Goal: Task Accomplishment & Management: Complete application form

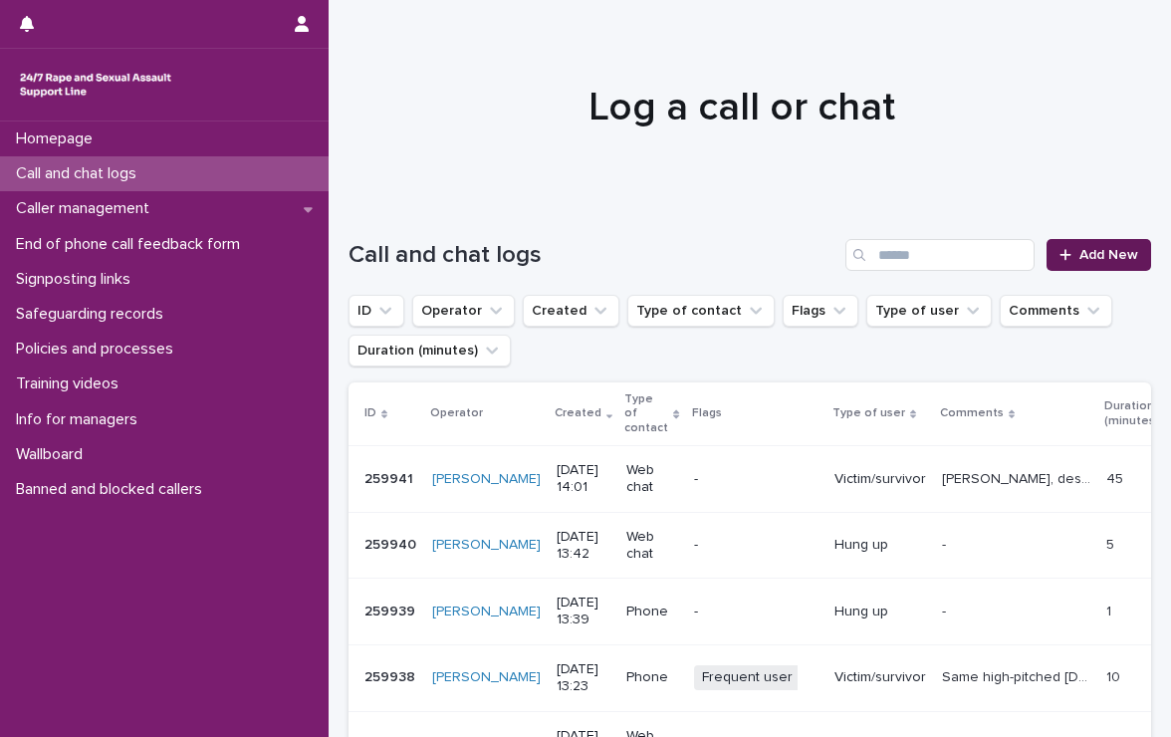
click at [1107, 254] on span "Add New" at bounding box center [1109, 255] width 59 height 14
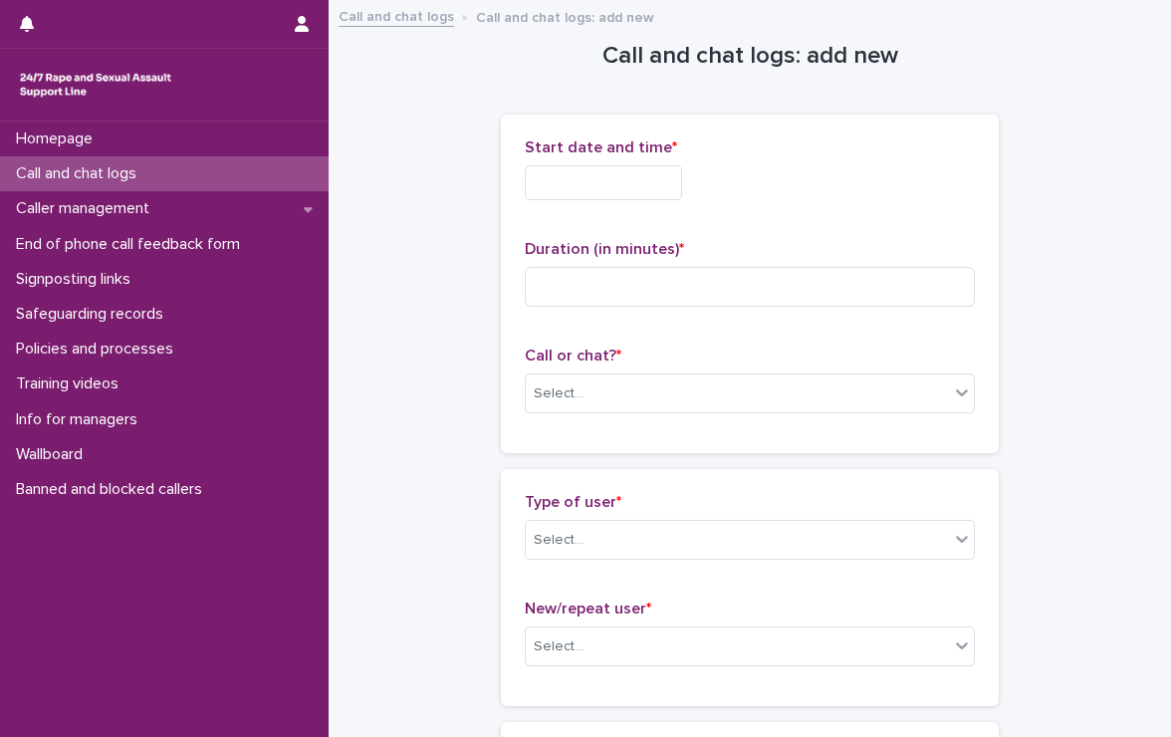
click at [617, 182] on input "text" at bounding box center [603, 182] width 157 height 35
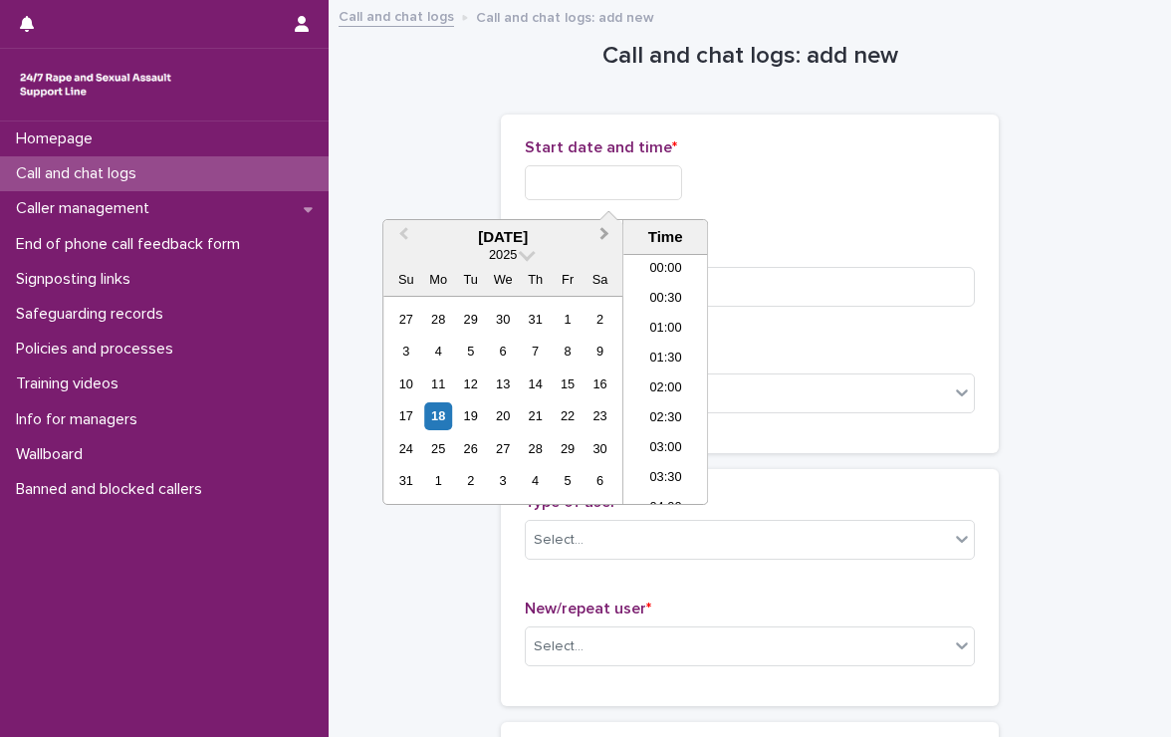
scroll to position [727, 0]
click at [638, 312] on li "13:00" at bounding box center [666, 320] width 85 height 30
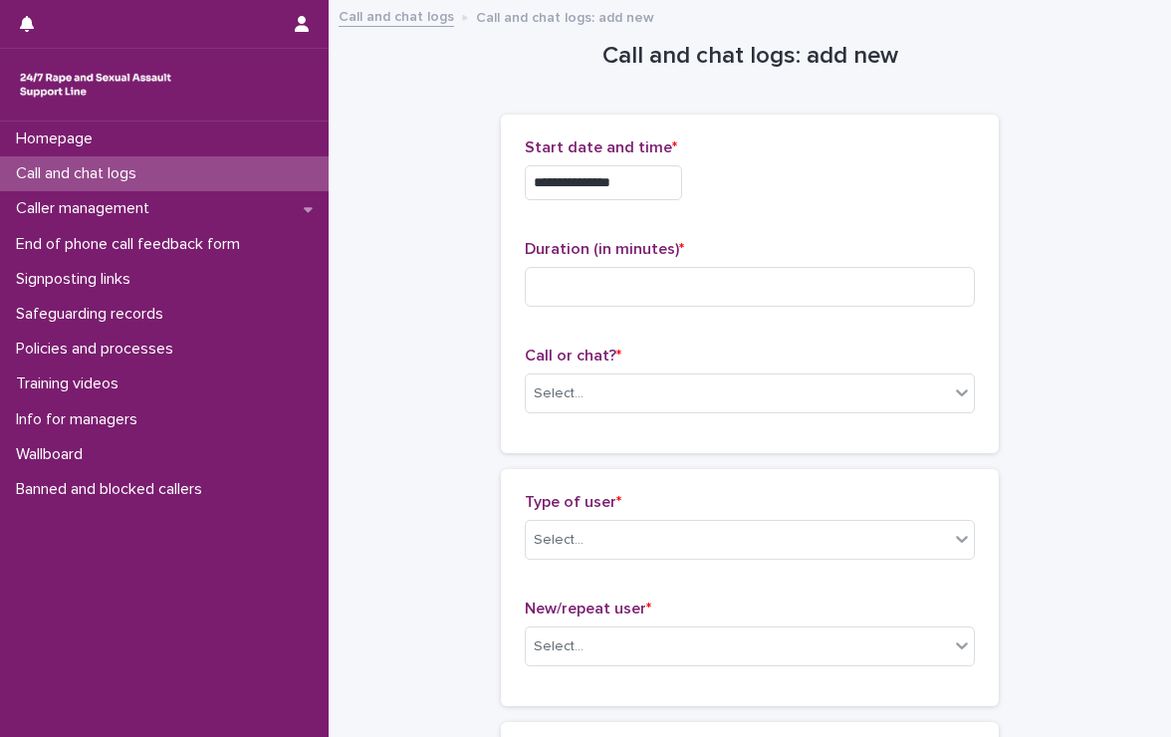
click at [643, 195] on input "**********" at bounding box center [603, 182] width 157 height 35
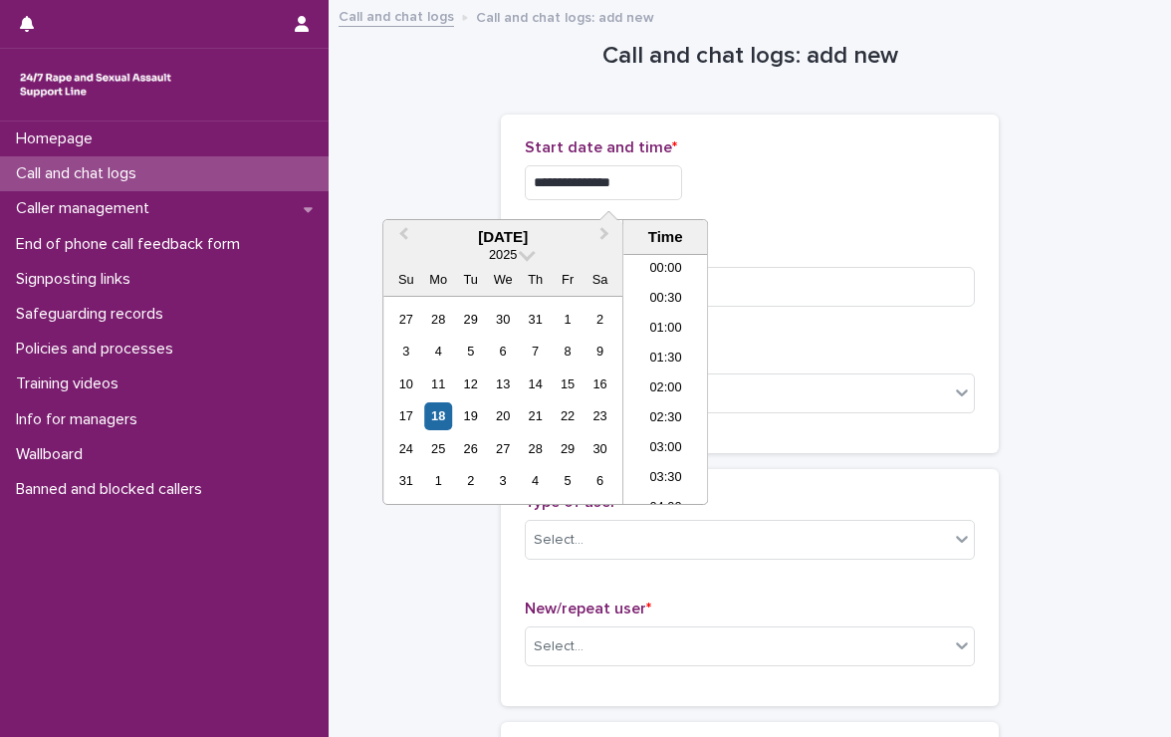
scroll to position [667, 0]
type input "**********"
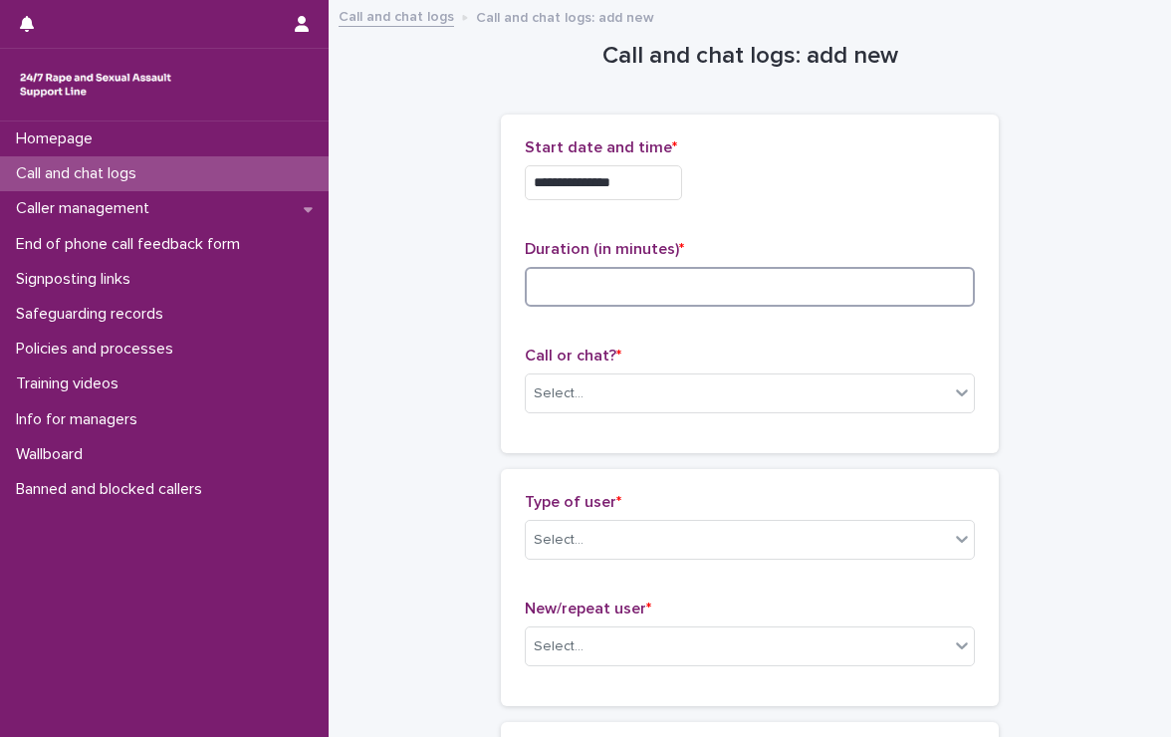
click at [797, 303] on input at bounding box center [750, 287] width 450 height 40
type input "**"
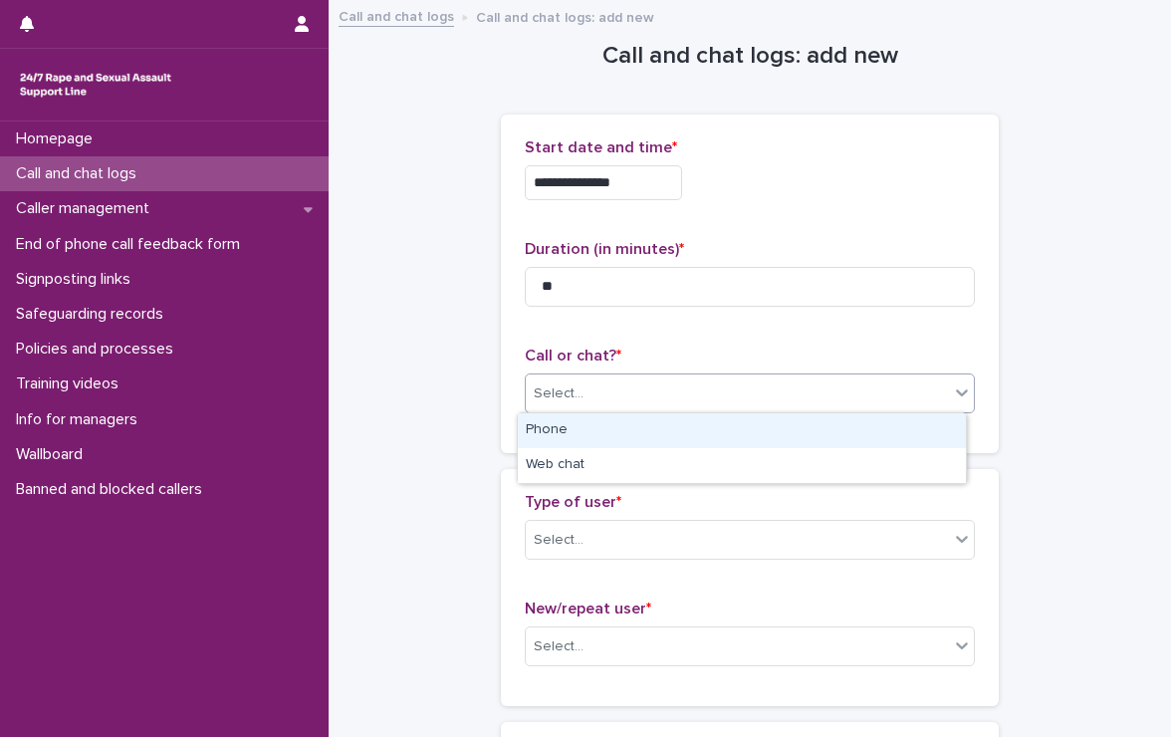
click at [586, 393] on div "Select..." at bounding box center [737, 394] width 423 height 33
click at [590, 434] on div "Phone" at bounding box center [742, 430] width 448 height 35
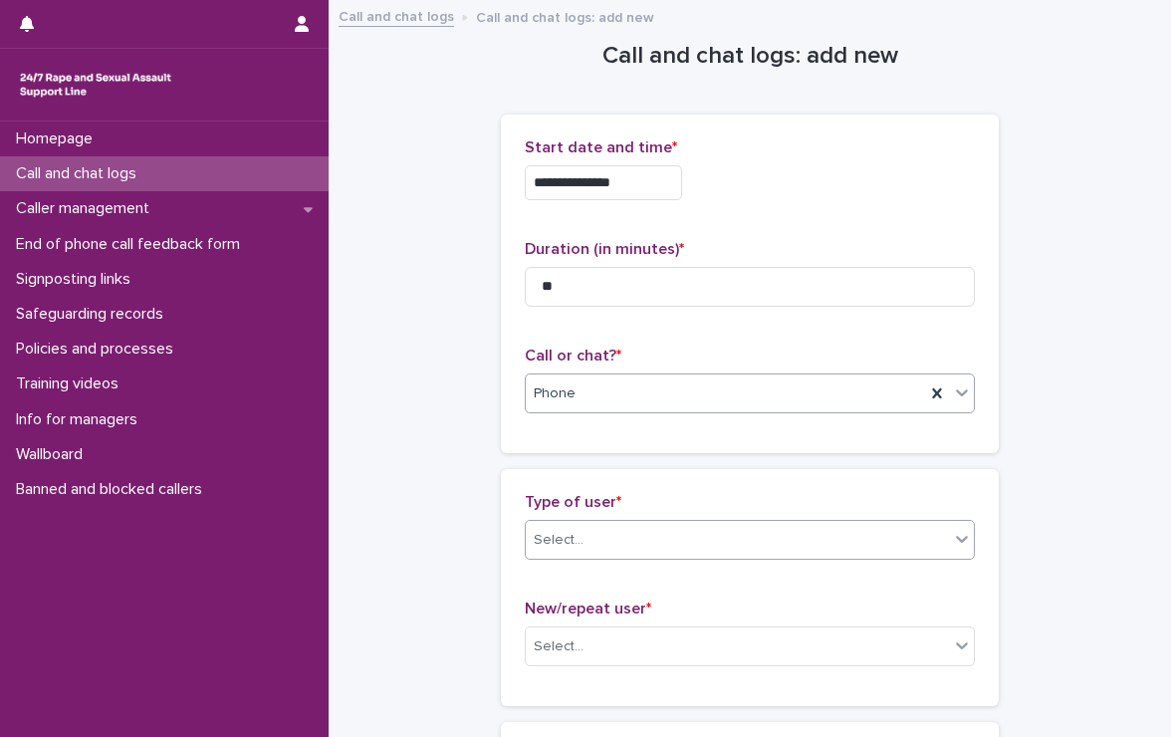
click at [624, 534] on div "Select..." at bounding box center [737, 540] width 423 height 33
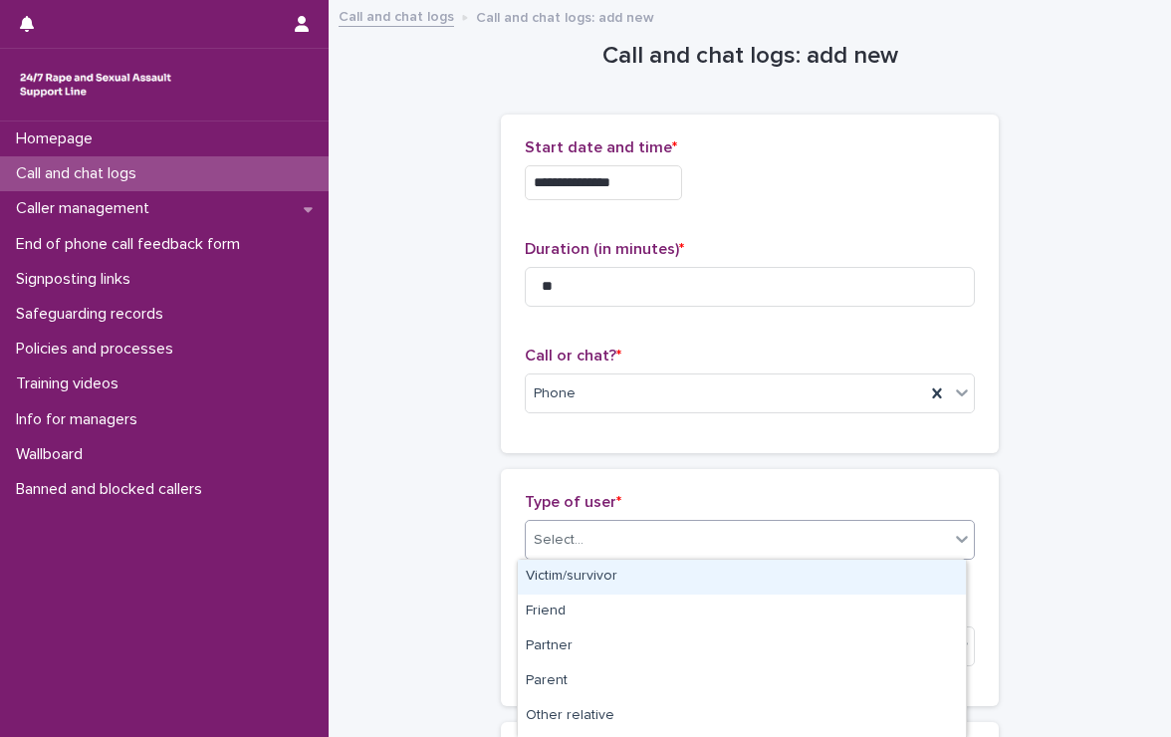
click at [605, 576] on div "Victim/survivor" at bounding box center [742, 577] width 448 height 35
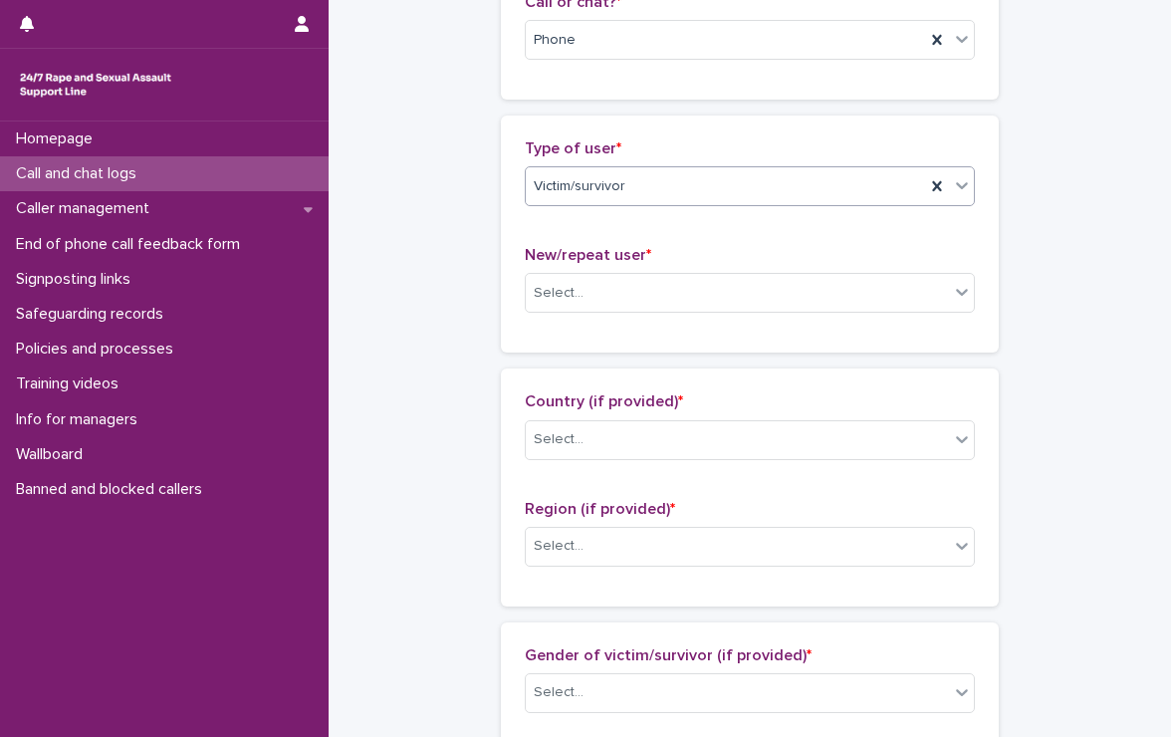
scroll to position [398, 0]
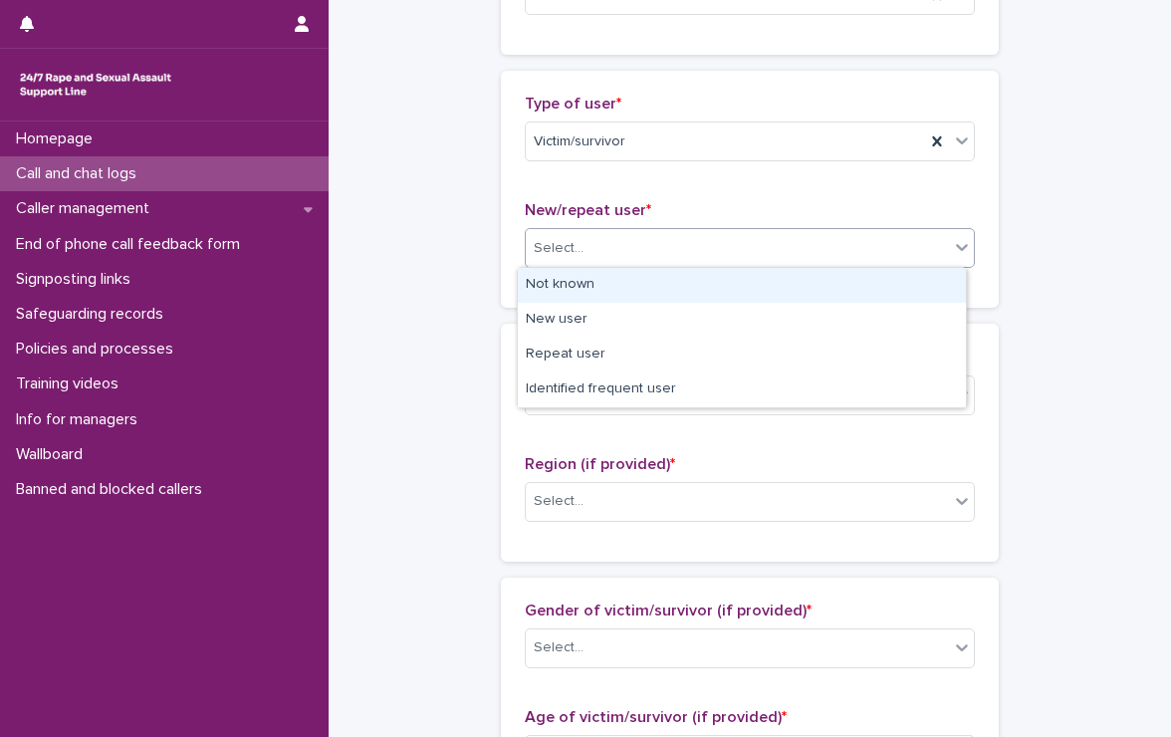
click at [665, 241] on div "Select..." at bounding box center [737, 248] width 423 height 33
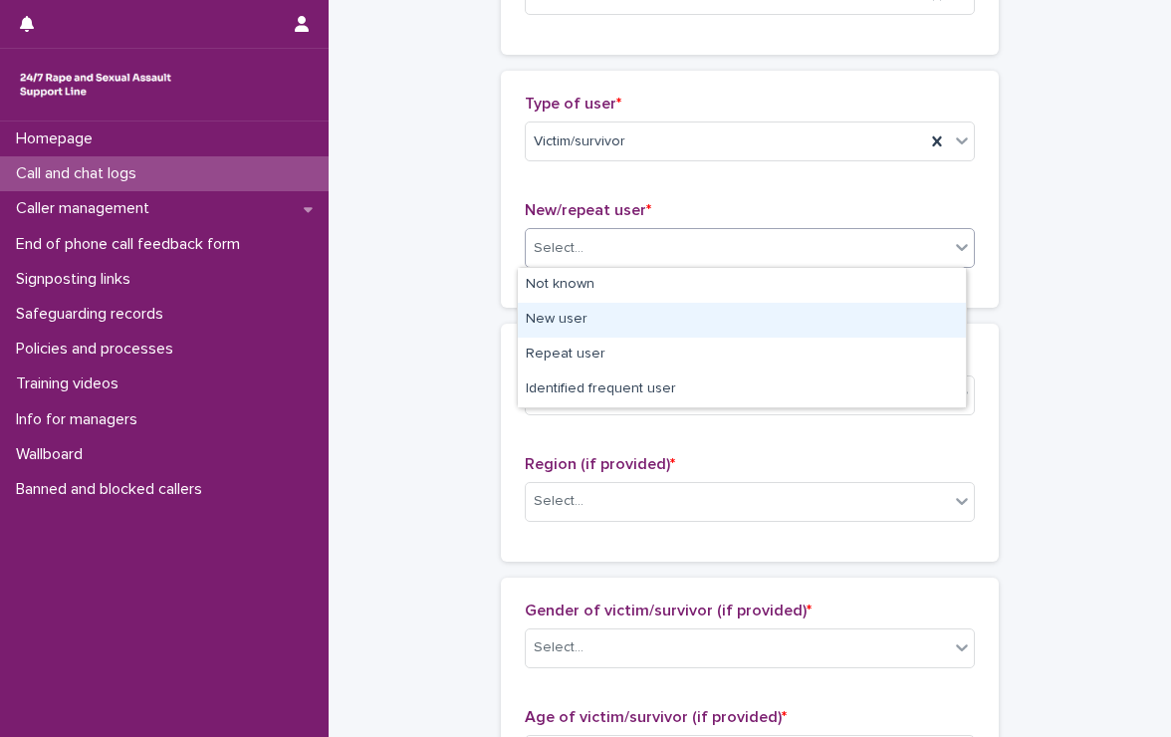
click at [583, 312] on div "New user" at bounding box center [742, 320] width 448 height 35
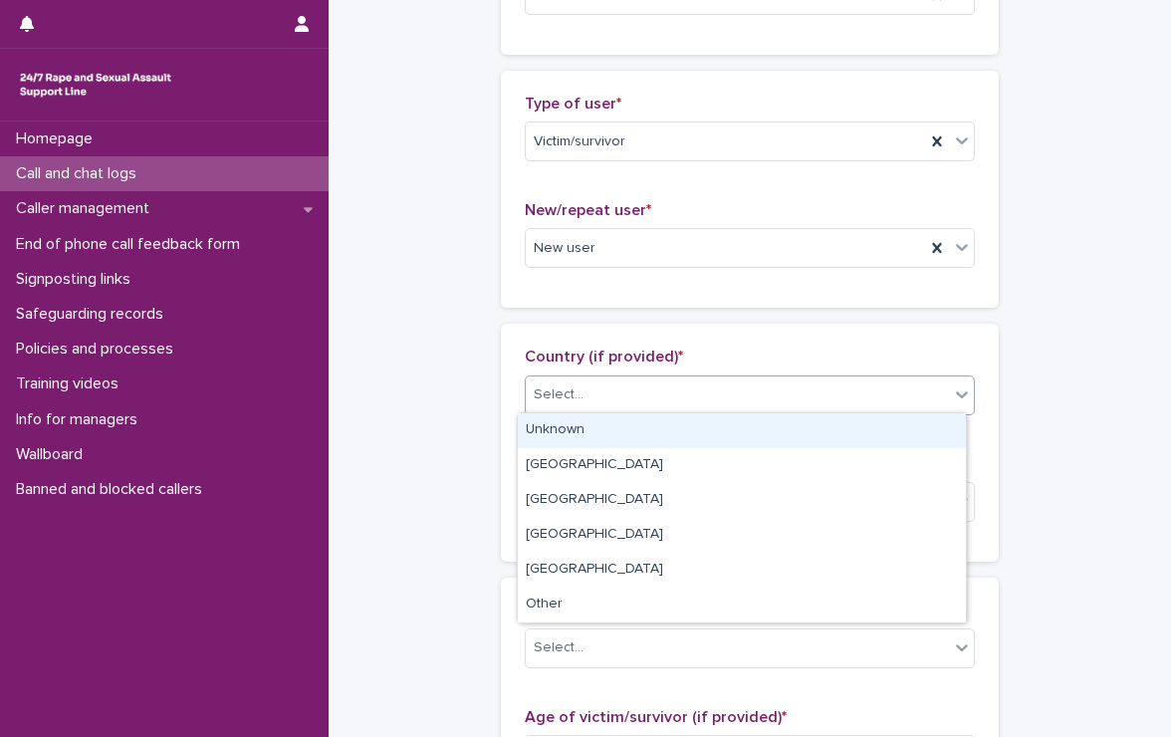
click at [583, 384] on div "Select..." at bounding box center [737, 395] width 423 height 33
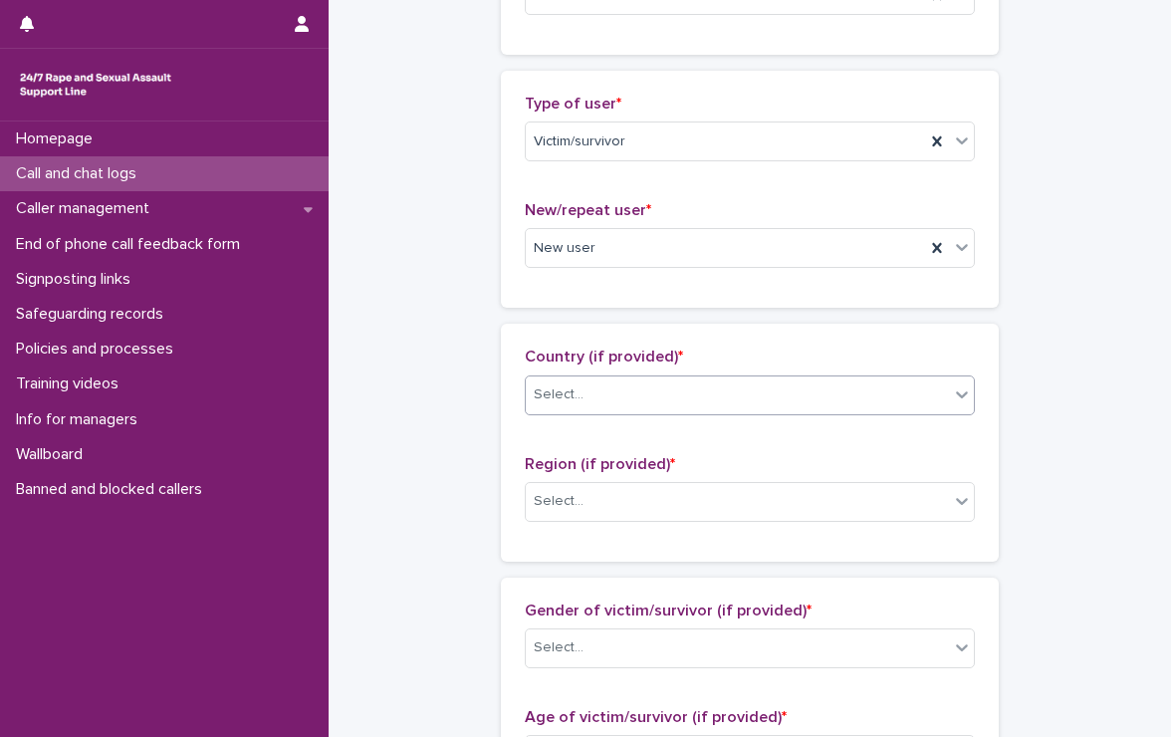
click at [629, 383] on div "Select..." at bounding box center [737, 395] width 423 height 33
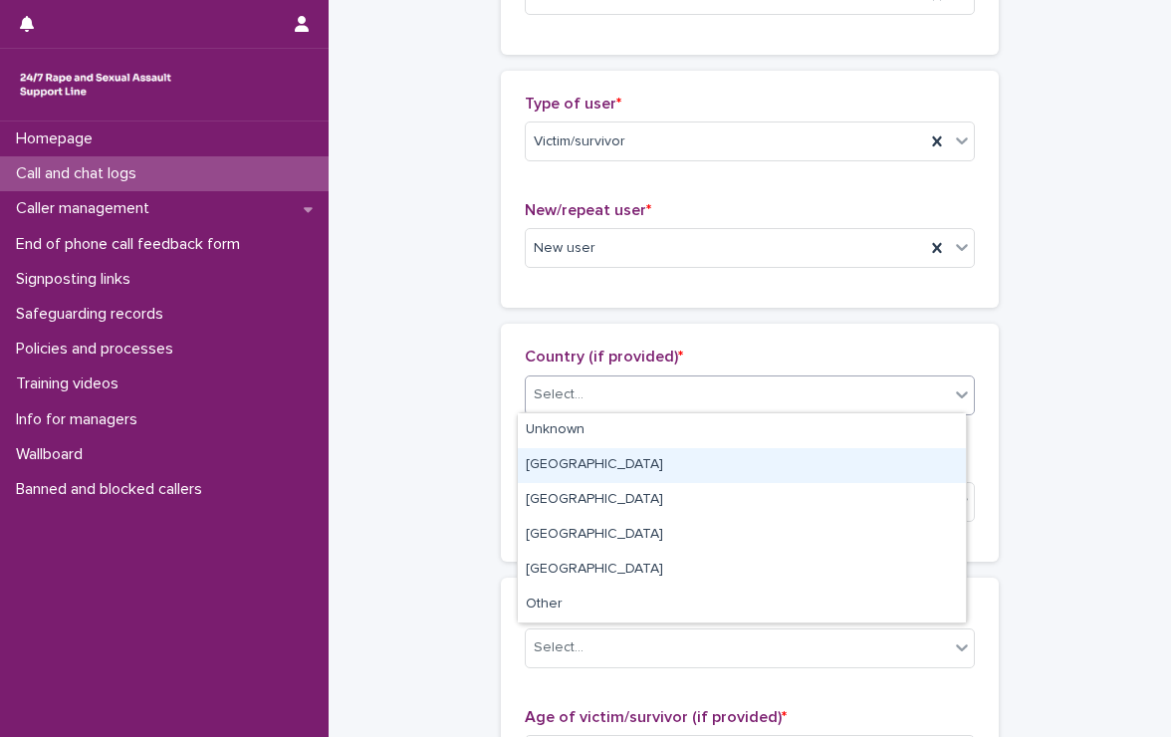
click at [613, 461] on div "[GEOGRAPHIC_DATA]" at bounding box center [742, 465] width 448 height 35
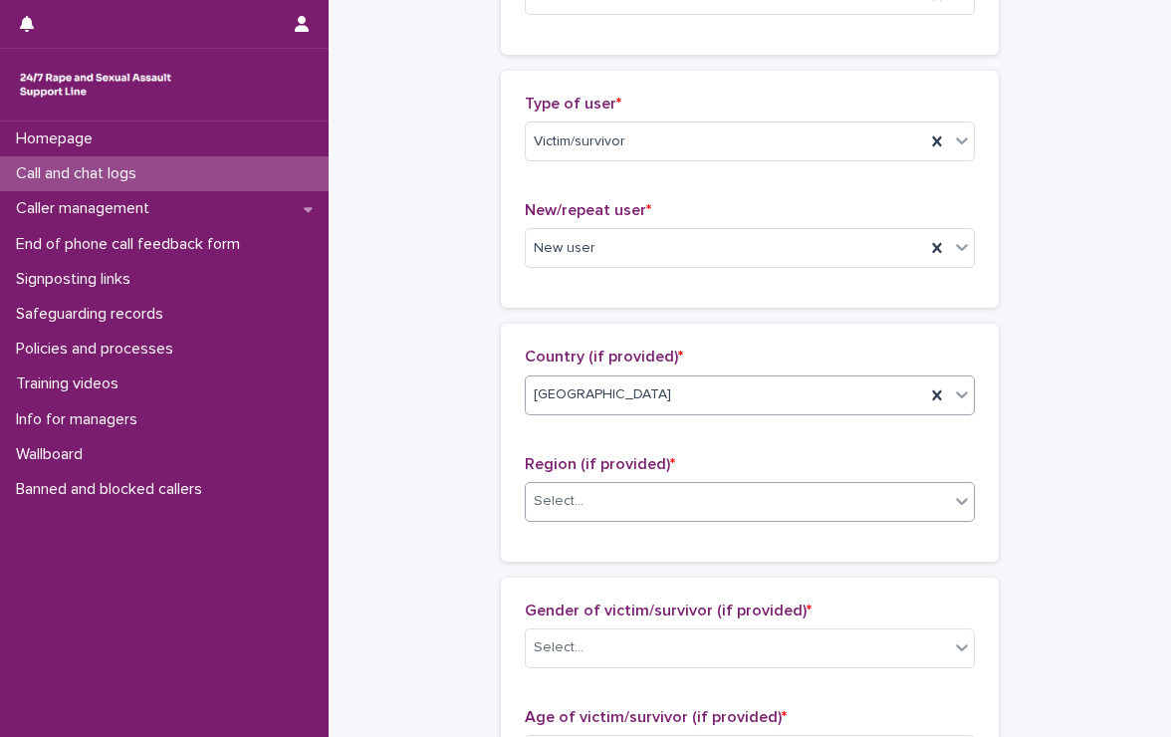
click at [614, 489] on div "Select..." at bounding box center [737, 501] width 423 height 33
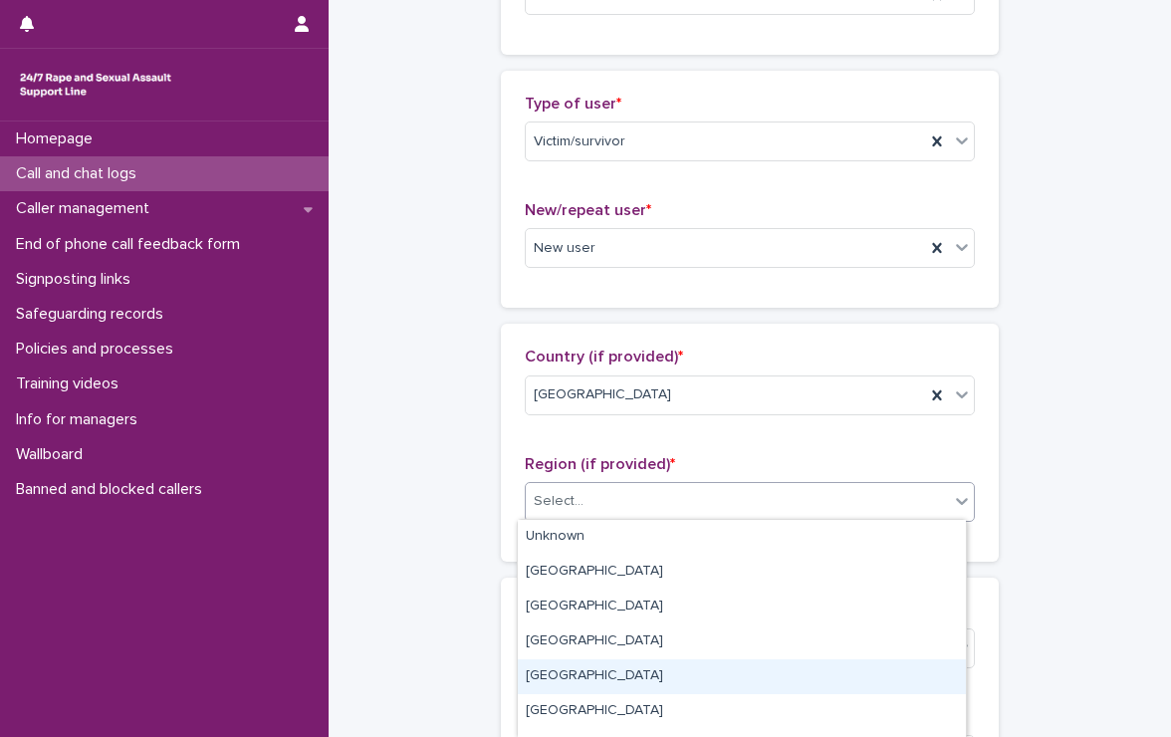
click at [647, 668] on div "[GEOGRAPHIC_DATA]" at bounding box center [742, 676] width 448 height 35
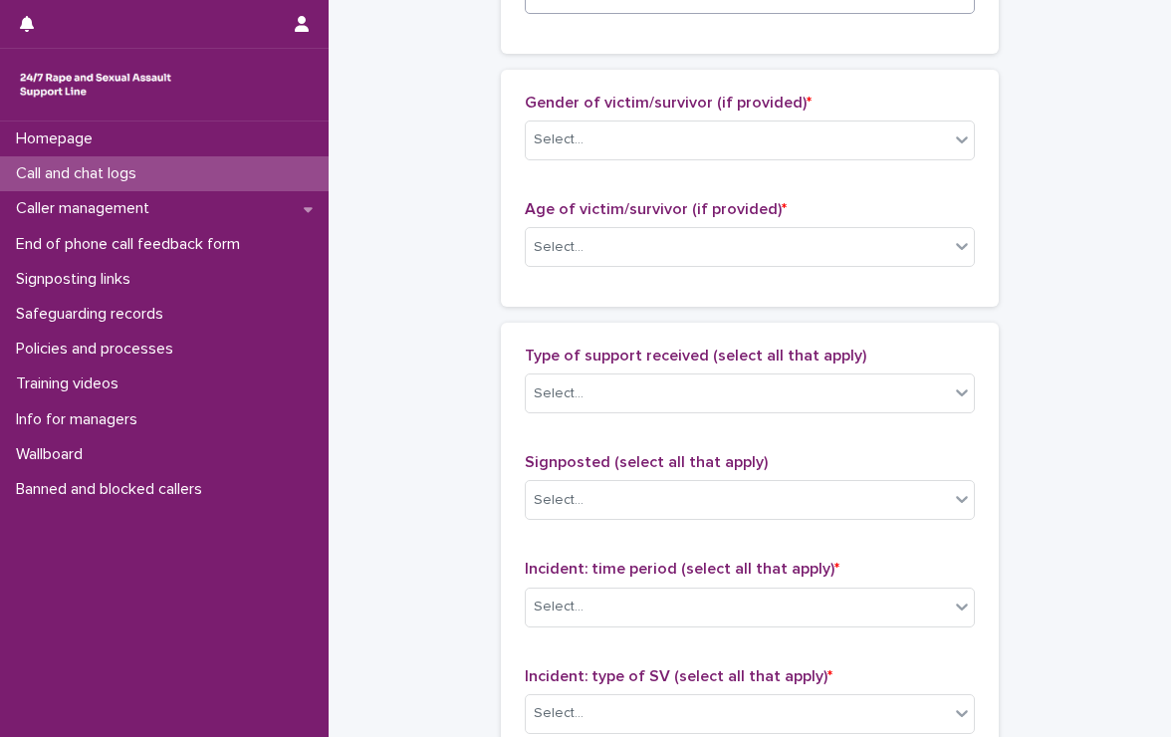
scroll to position [897, 0]
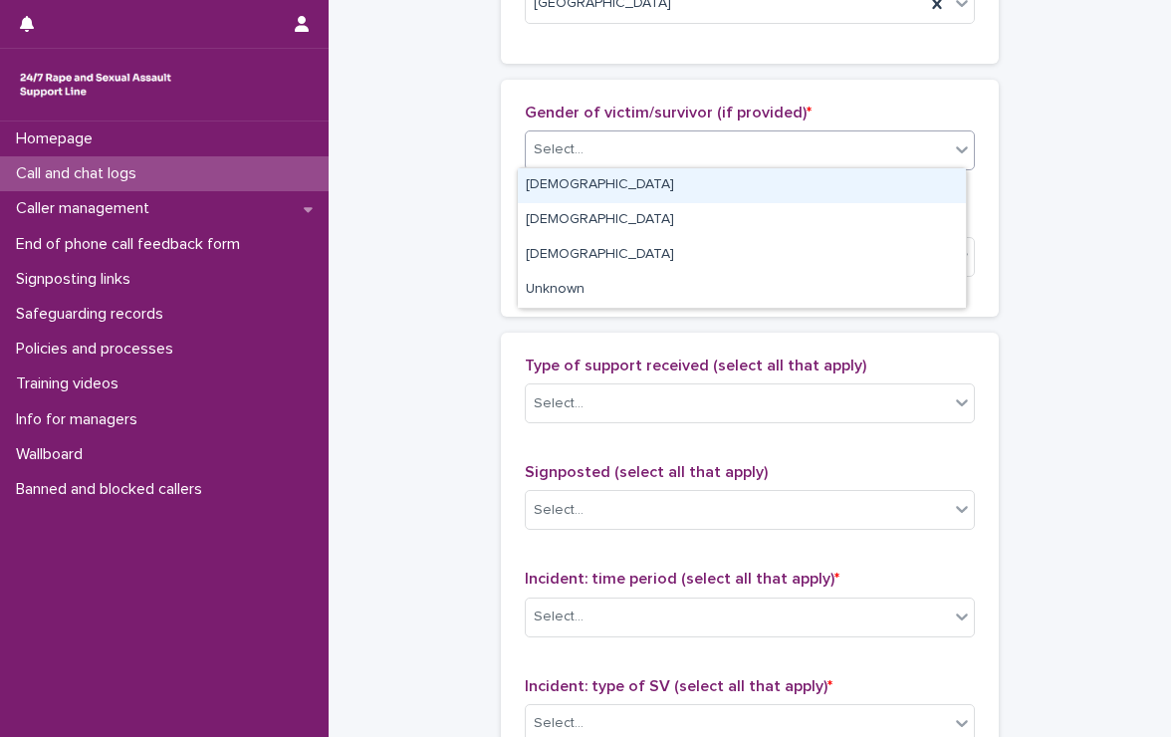
click at [642, 134] on div "Select..." at bounding box center [737, 149] width 423 height 33
click at [609, 182] on div "[DEMOGRAPHIC_DATA]" at bounding box center [742, 185] width 448 height 35
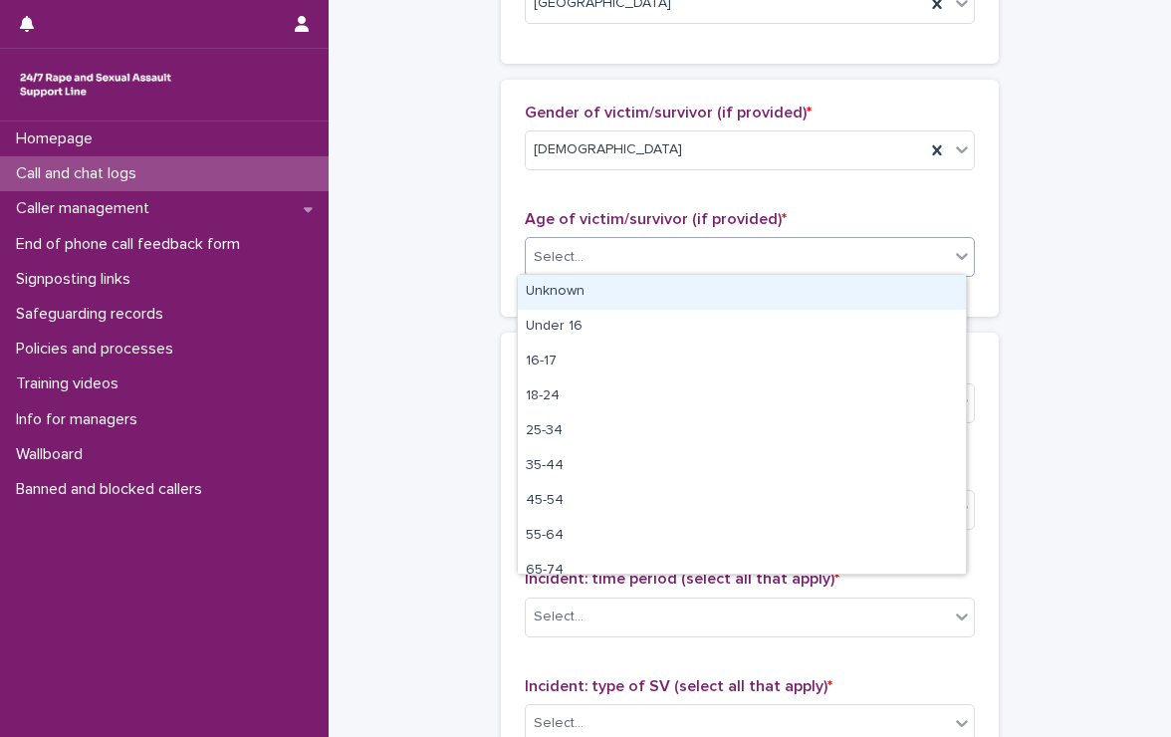
click at [606, 258] on div "Select..." at bounding box center [737, 257] width 423 height 33
click at [605, 294] on div "Unknown" at bounding box center [742, 292] width 448 height 35
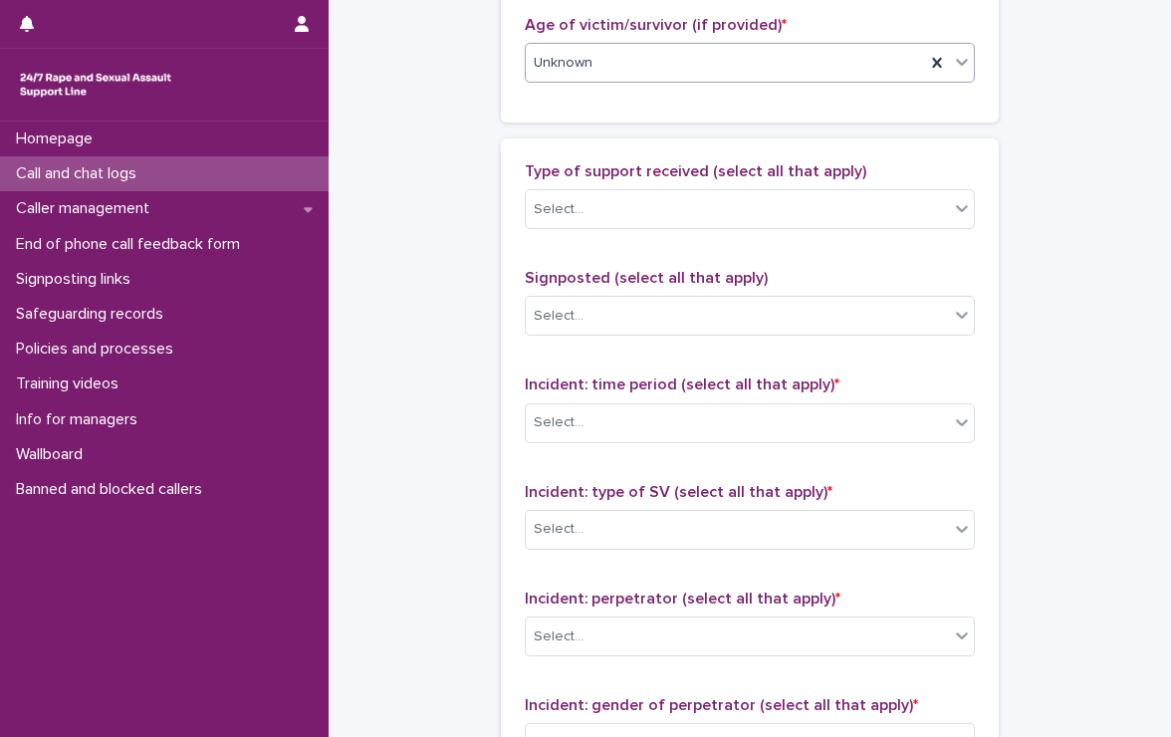
scroll to position [1096, 0]
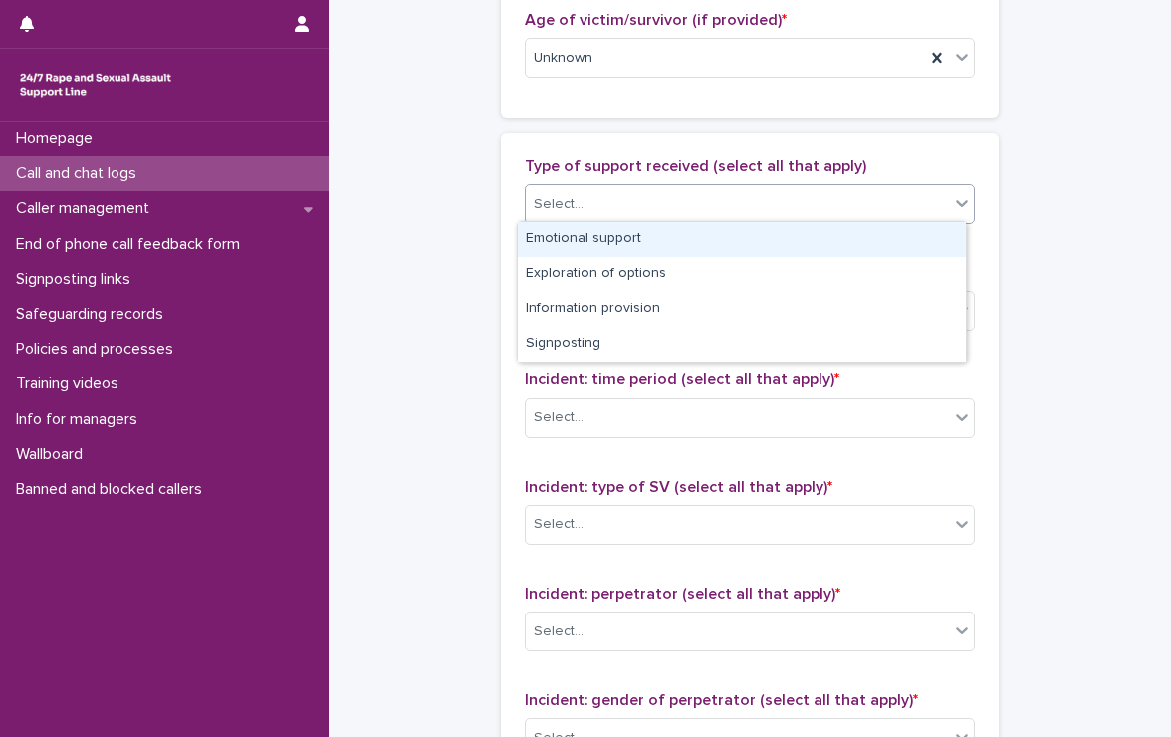
click at [661, 188] on div "Select..." at bounding box center [737, 204] width 423 height 33
click at [642, 234] on div "Emotional support" at bounding box center [742, 239] width 448 height 35
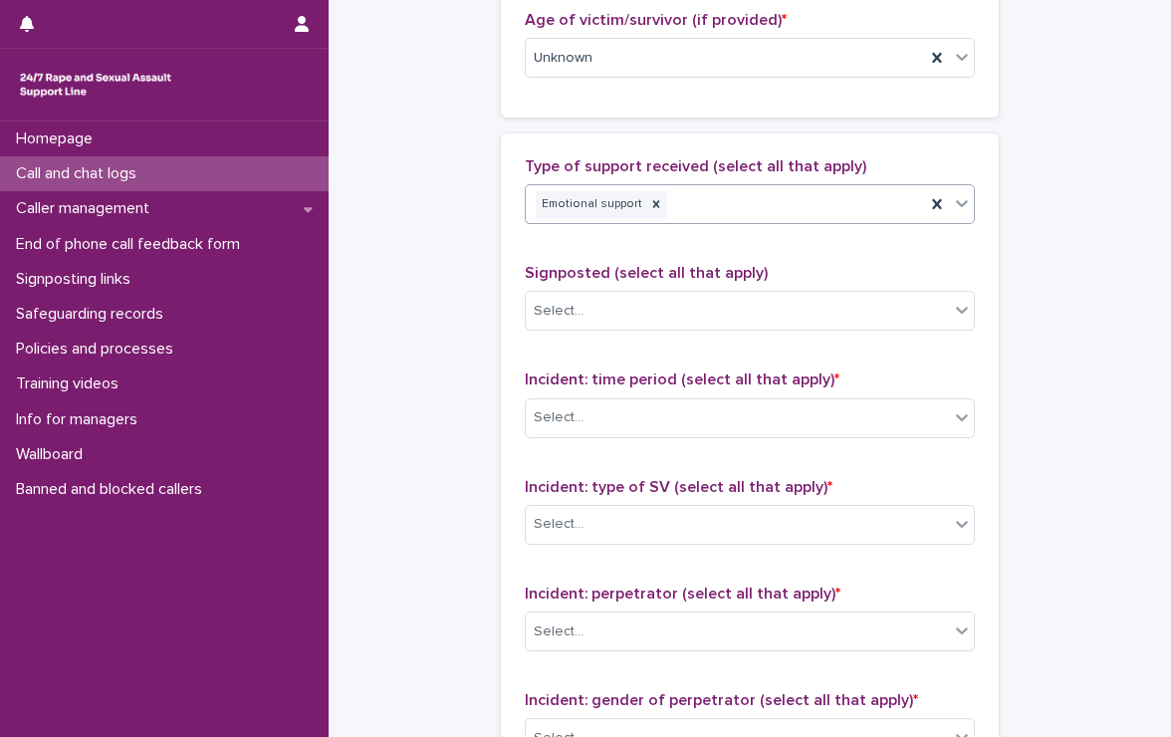
click at [794, 197] on div "Emotional support" at bounding box center [725, 204] width 399 height 35
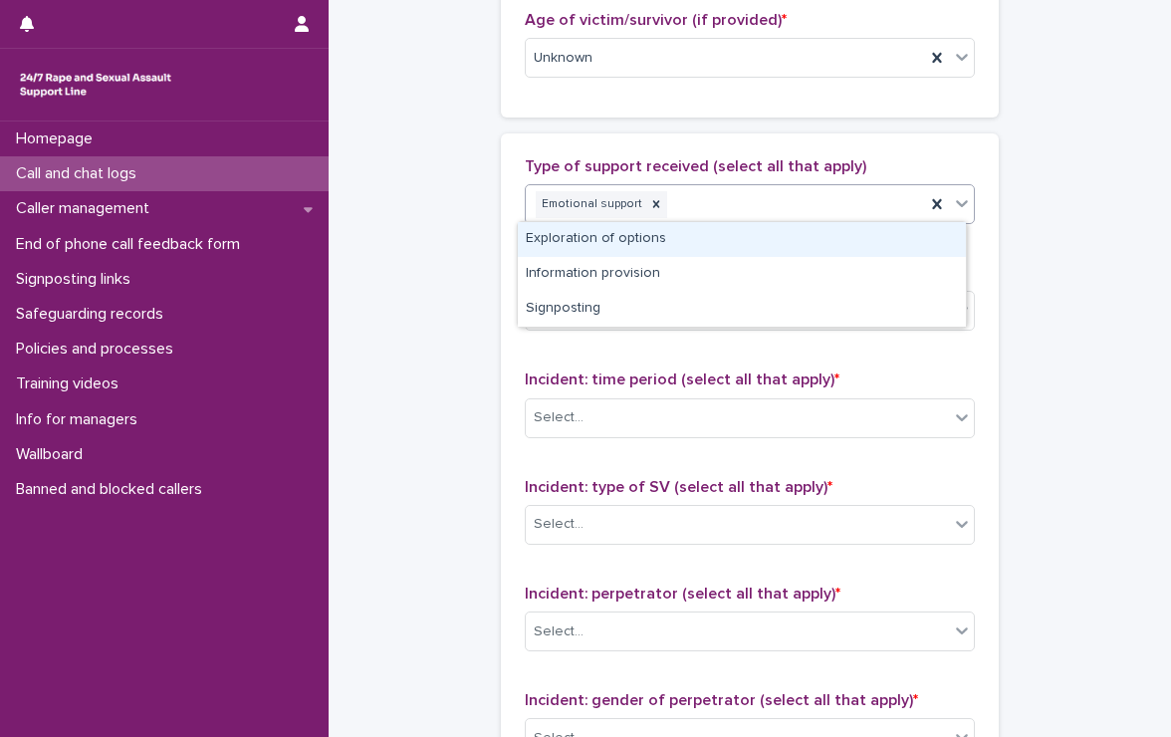
click at [794, 236] on div "Exploration of options" at bounding box center [742, 239] width 448 height 35
click at [841, 200] on div "Emotional support Exploration of options" at bounding box center [725, 204] width 399 height 35
click at [832, 236] on div "Information provision" at bounding box center [742, 239] width 448 height 35
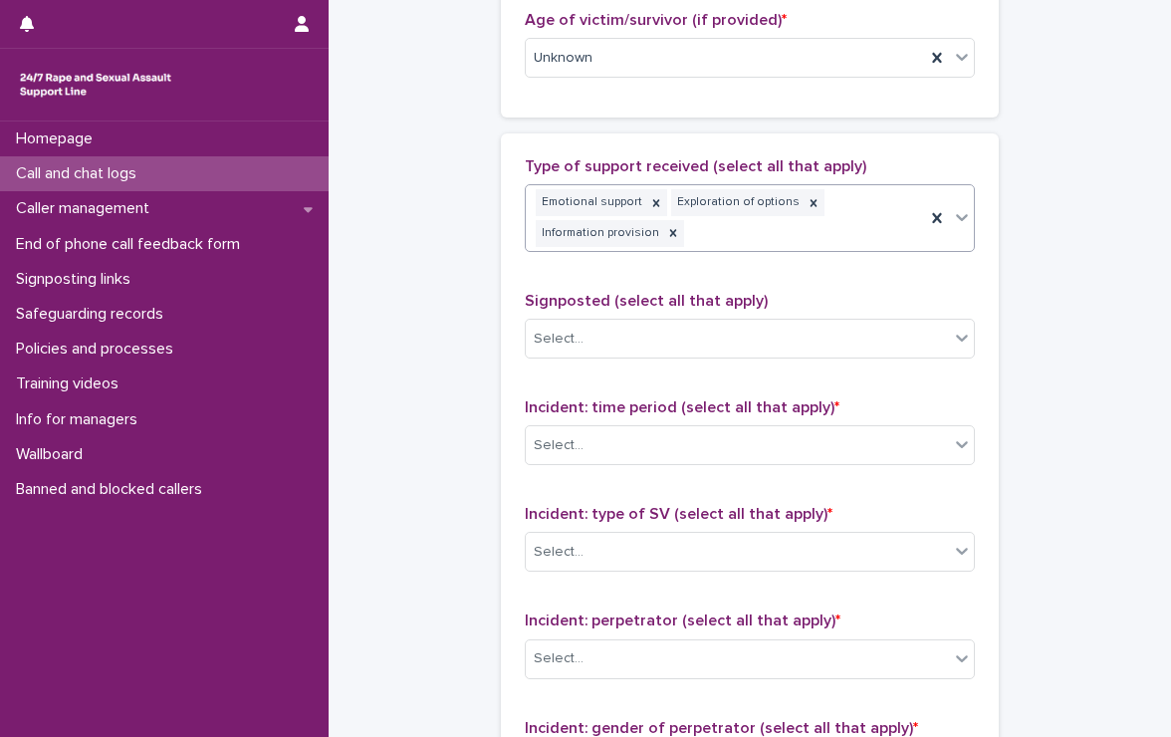
click at [847, 196] on div "Emotional support Exploration of options Information provision" at bounding box center [725, 218] width 399 height 66
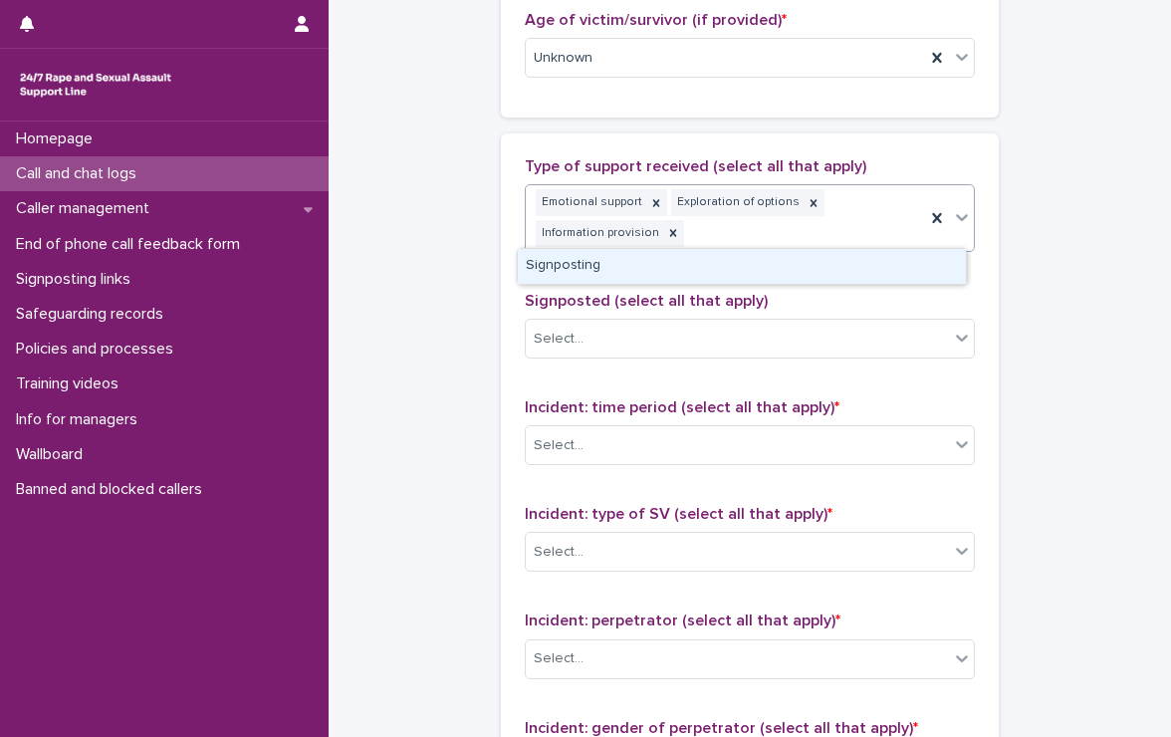
click at [817, 262] on div "Signposting" at bounding box center [742, 266] width 448 height 35
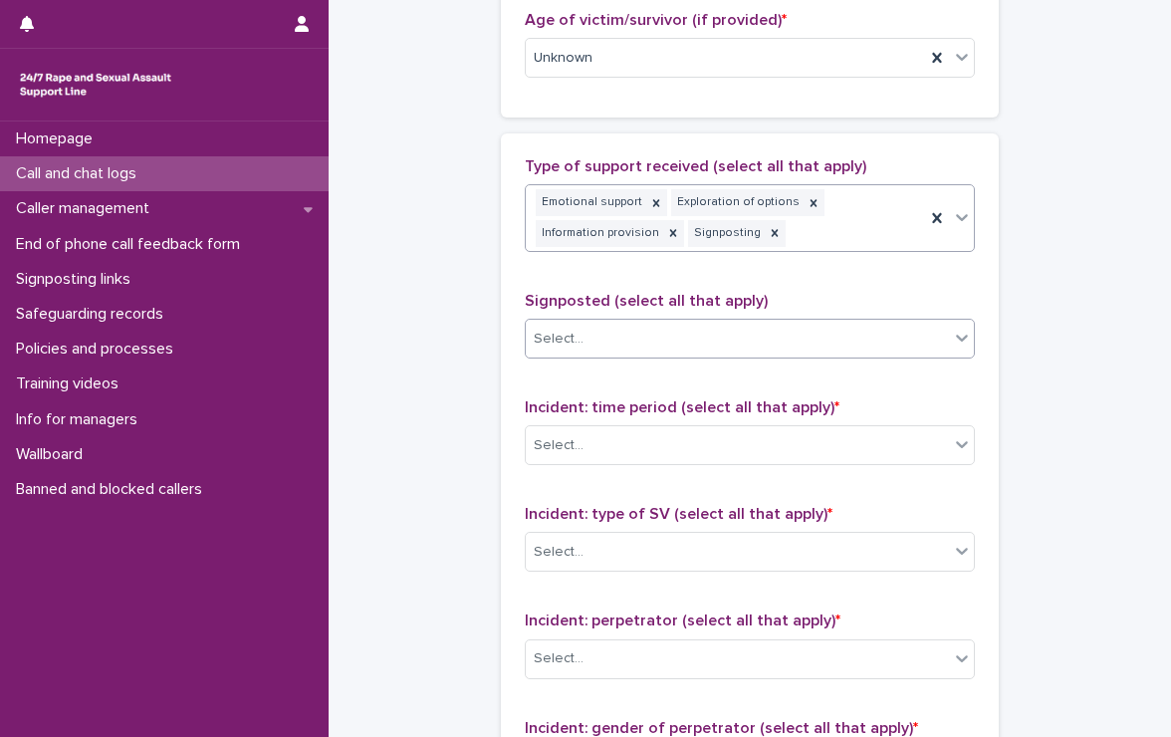
click at [688, 330] on div "Select..." at bounding box center [737, 339] width 423 height 33
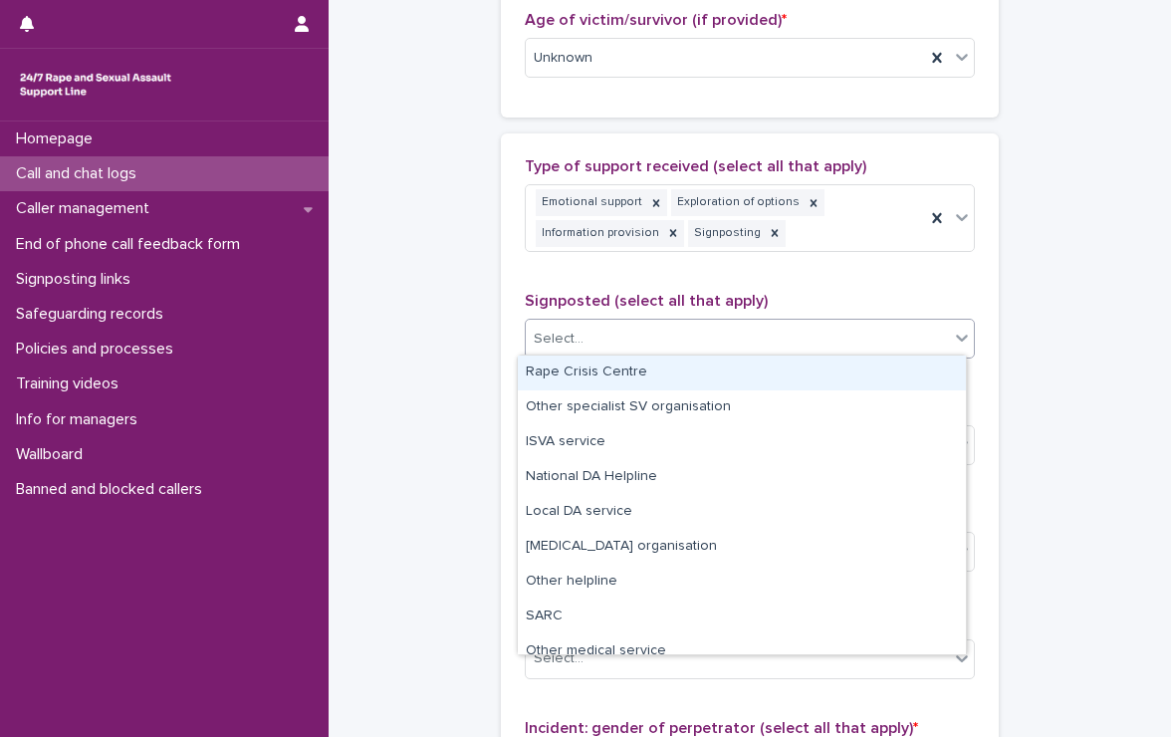
click at [626, 372] on div "Rape Crisis Centre" at bounding box center [742, 373] width 448 height 35
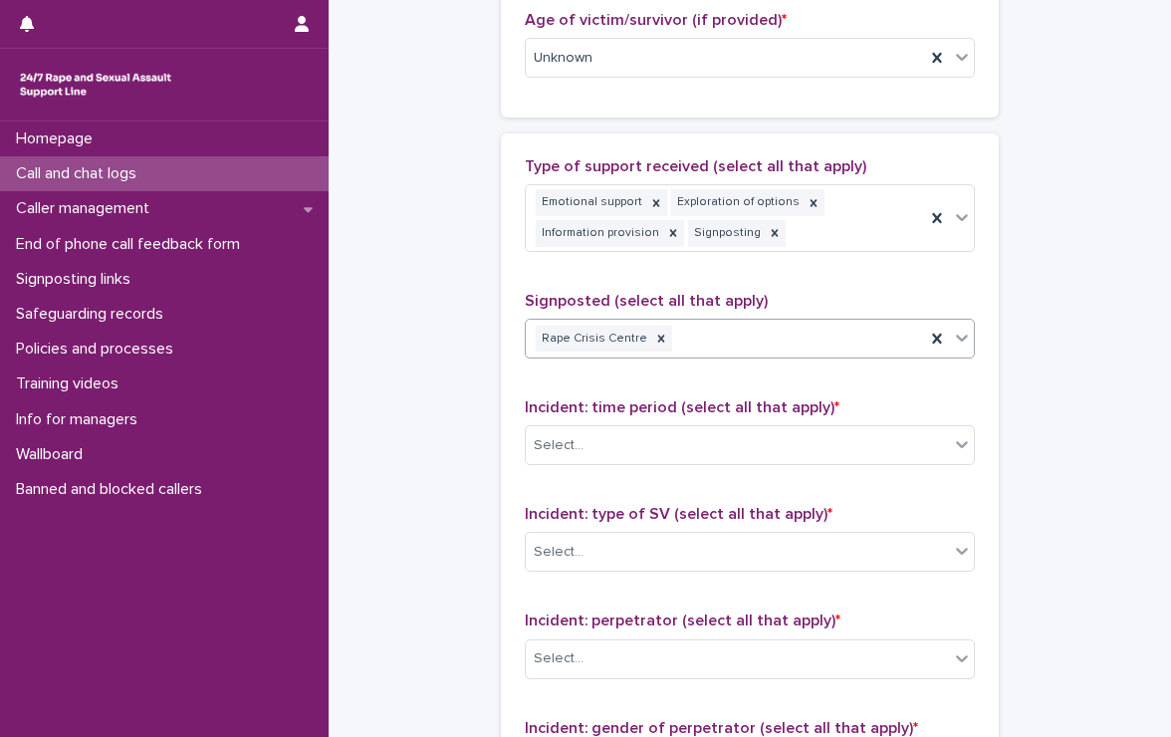
click at [773, 328] on div "Rape Crisis Centre" at bounding box center [725, 339] width 399 height 35
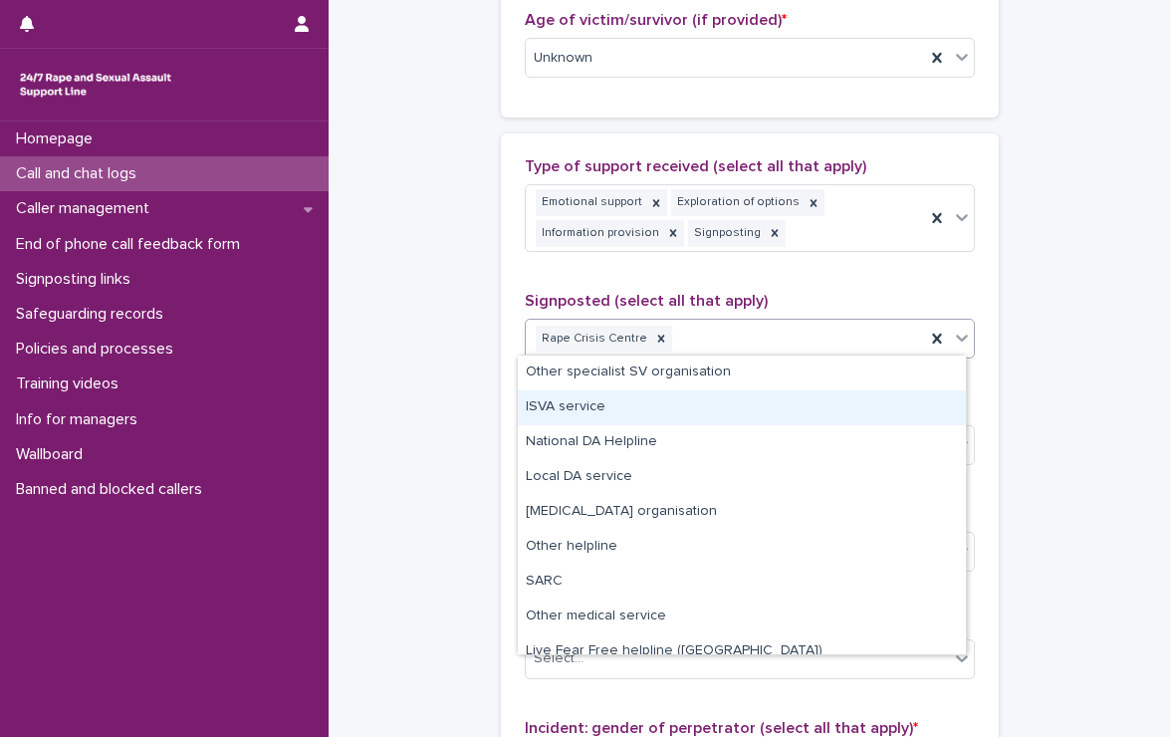
click at [565, 405] on div "ISVA service" at bounding box center [742, 407] width 448 height 35
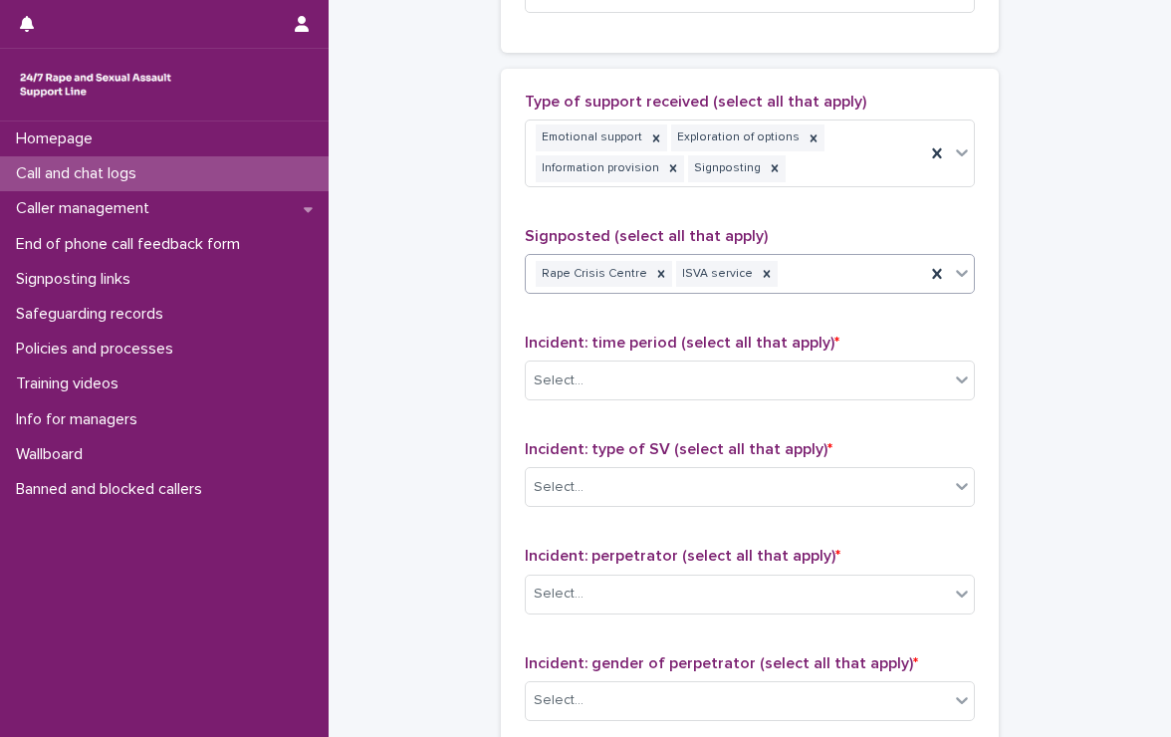
scroll to position [1195, 0]
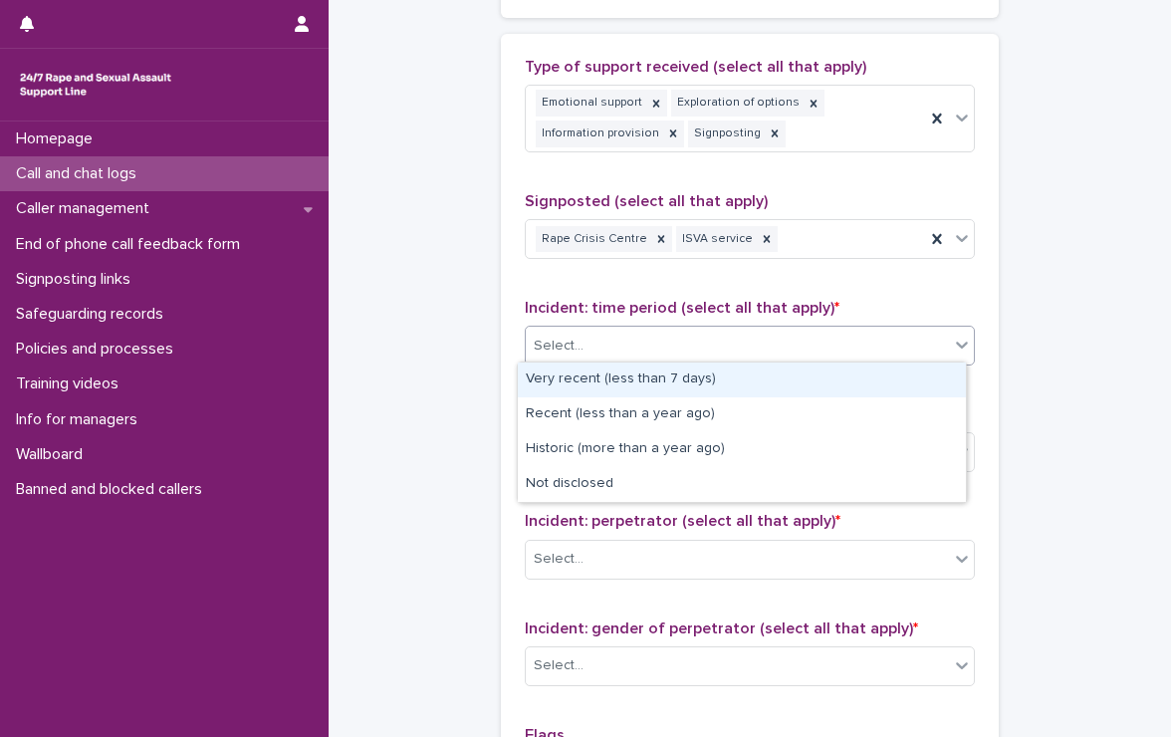
click at [661, 326] on div "Select..." at bounding box center [750, 346] width 450 height 40
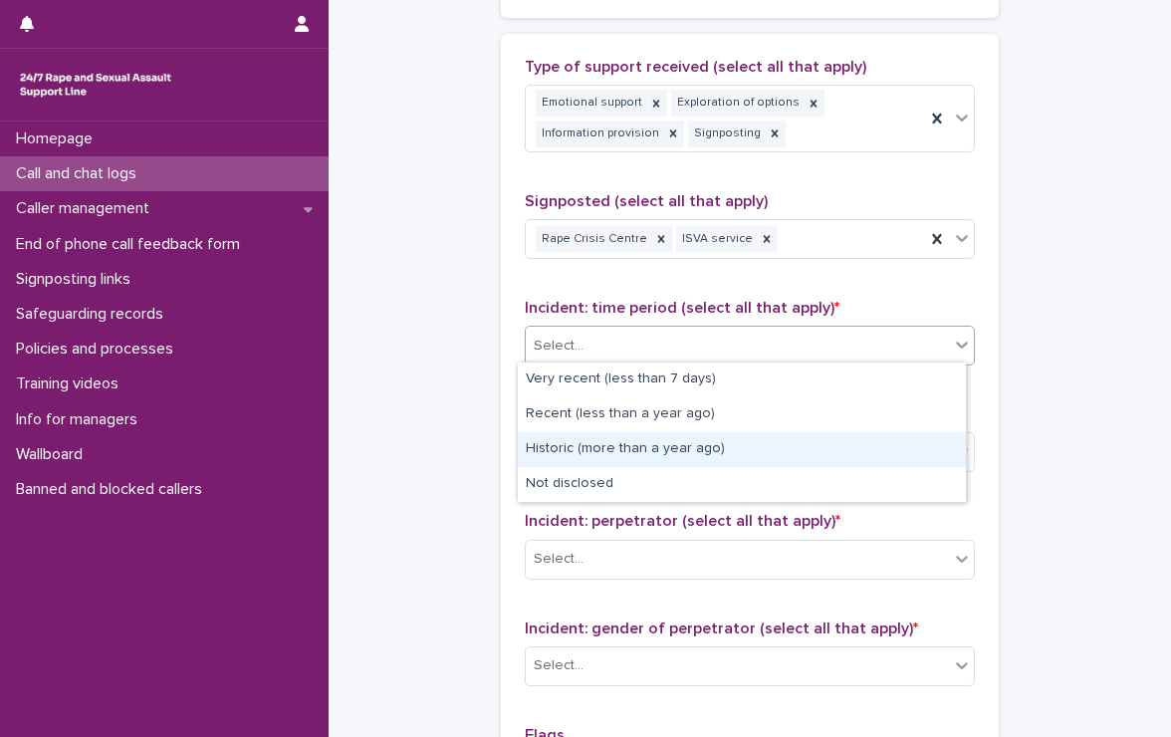
click at [681, 449] on div "Historic (more than a year ago)" at bounding box center [742, 449] width 448 height 35
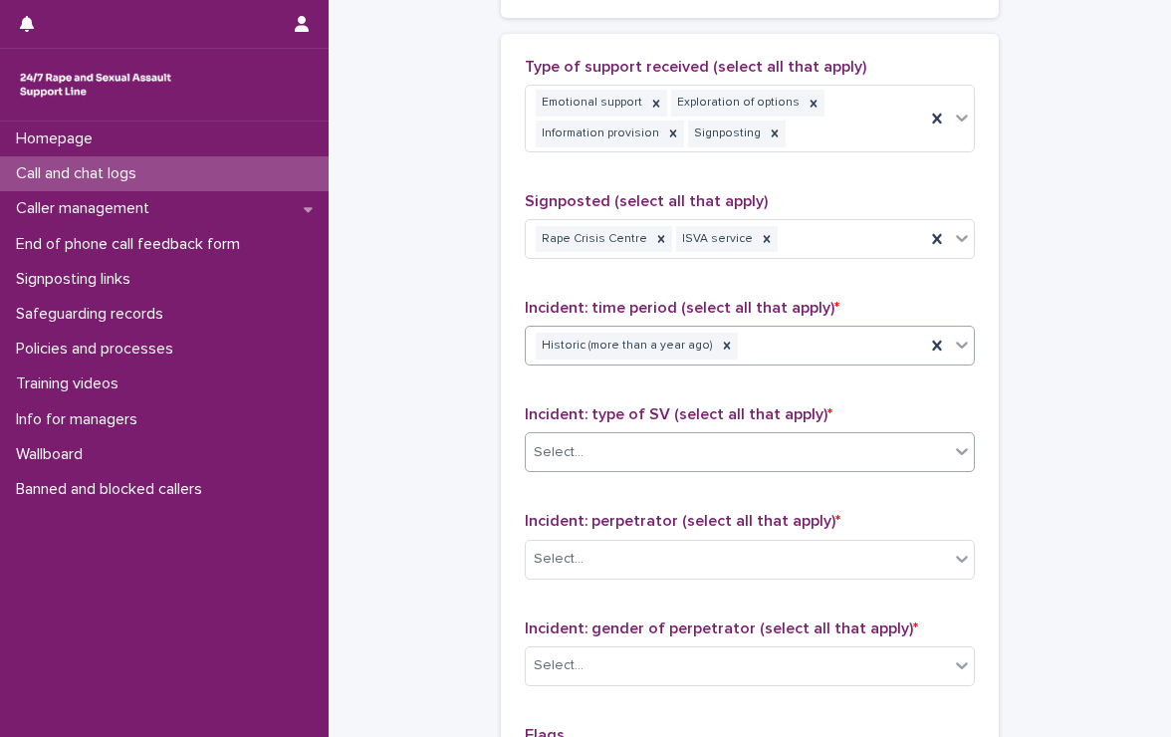
click at [640, 453] on div "Select..." at bounding box center [737, 452] width 423 height 33
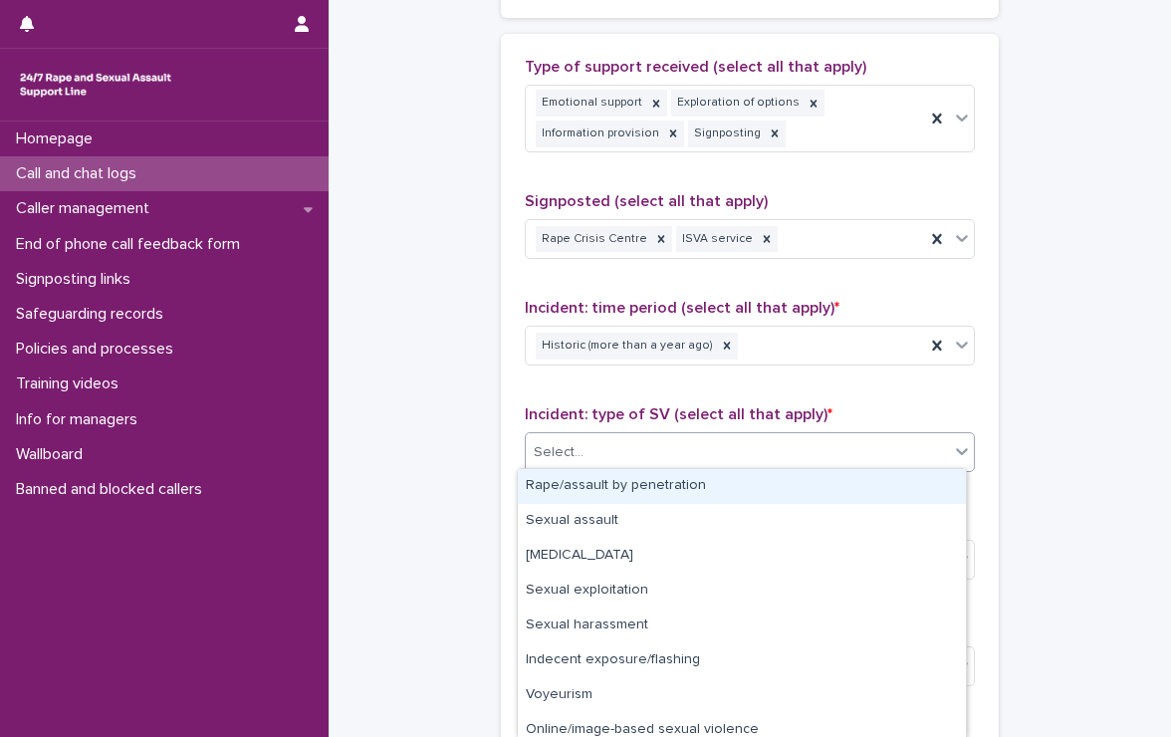
click at [633, 481] on div "Rape/assault by penetration" at bounding box center [742, 486] width 448 height 35
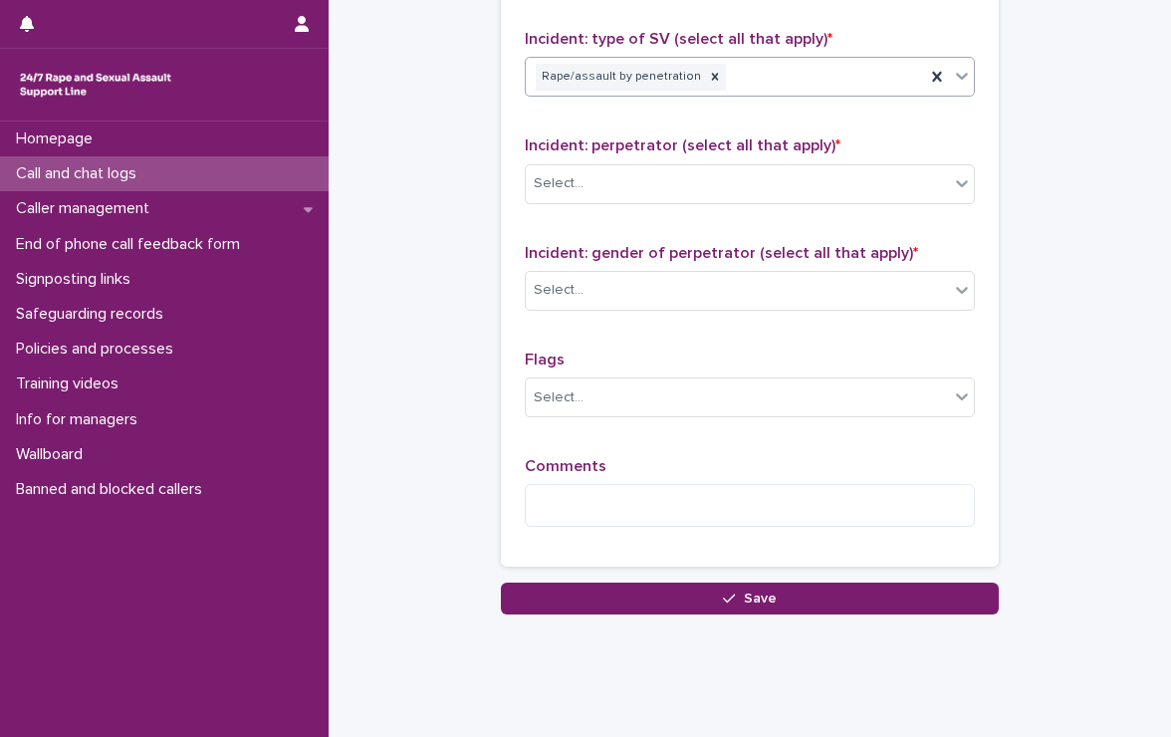
scroll to position [1594, 0]
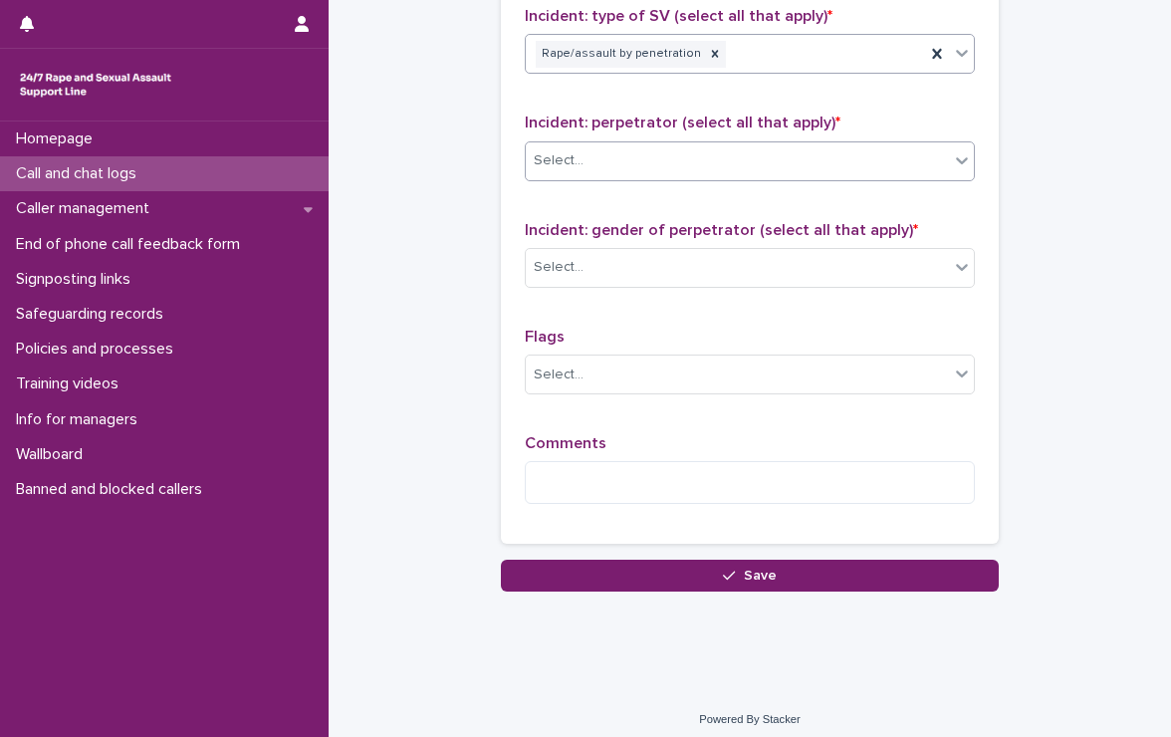
click at [582, 148] on div "Select..." at bounding box center [737, 160] width 423 height 33
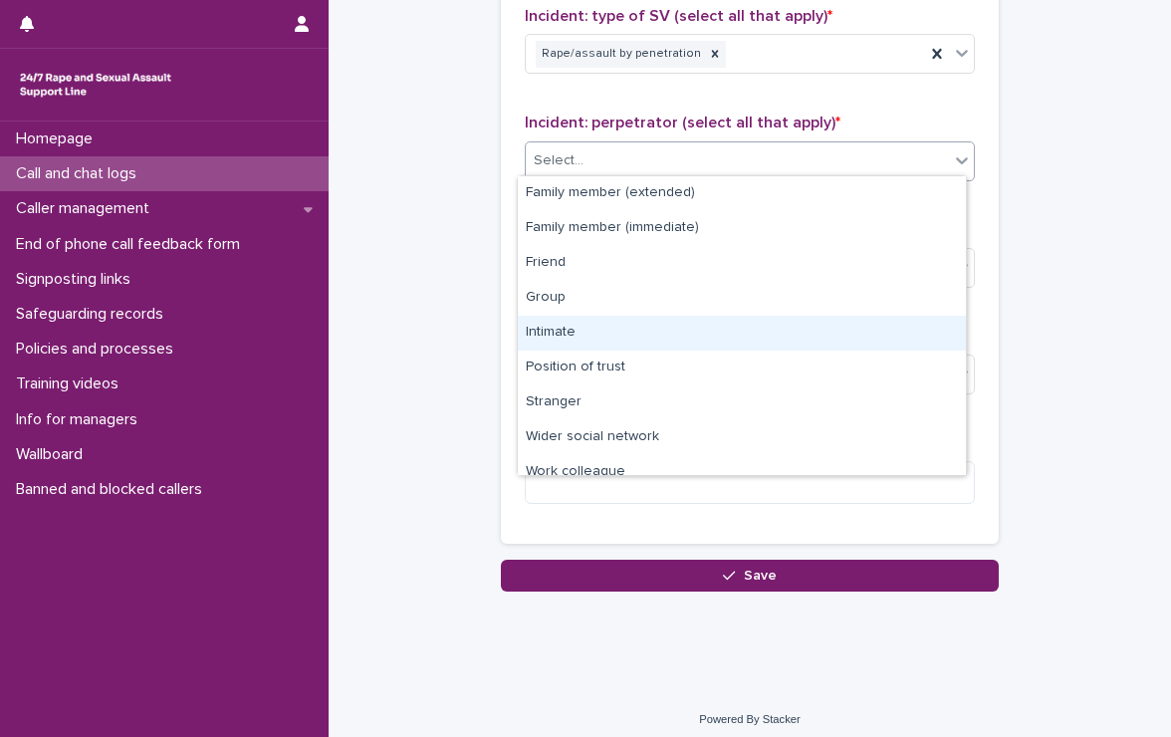
click at [605, 328] on div "Intimate" at bounding box center [742, 333] width 448 height 35
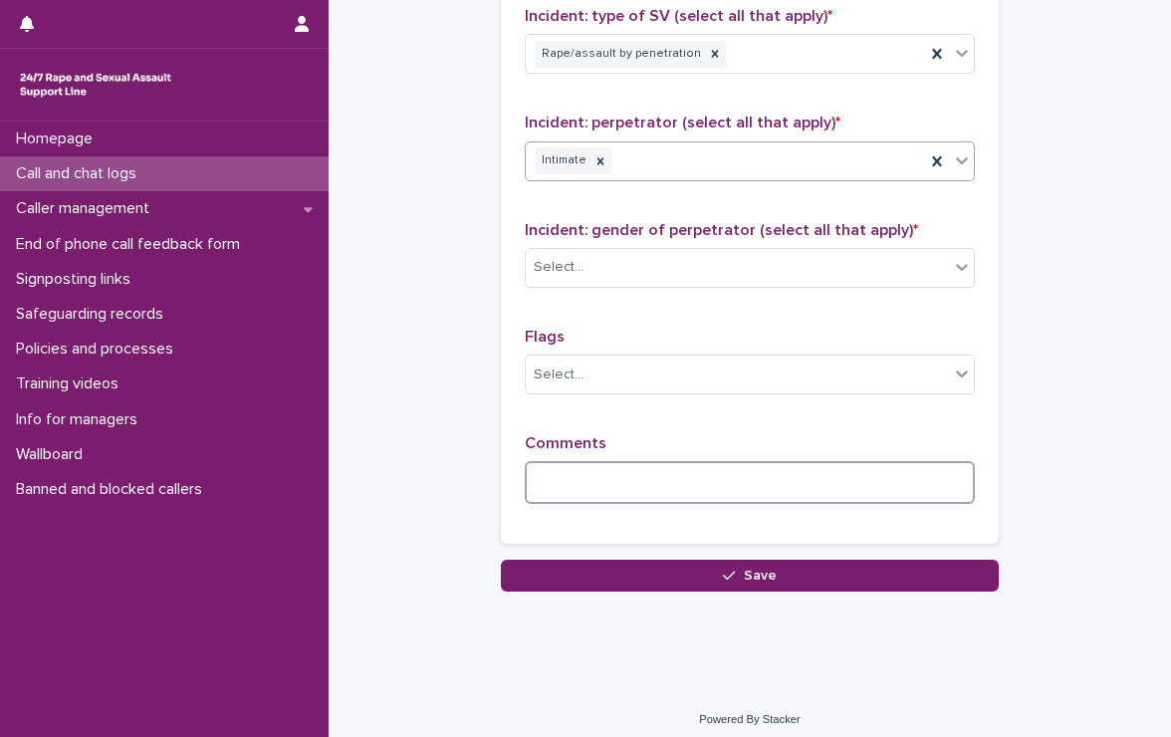
click at [632, 481] on textarea at bounding box center [750, 482] width 450 height 43
click at [644, 461] on textarea at bounding box center [750, 482] width 450 height 43
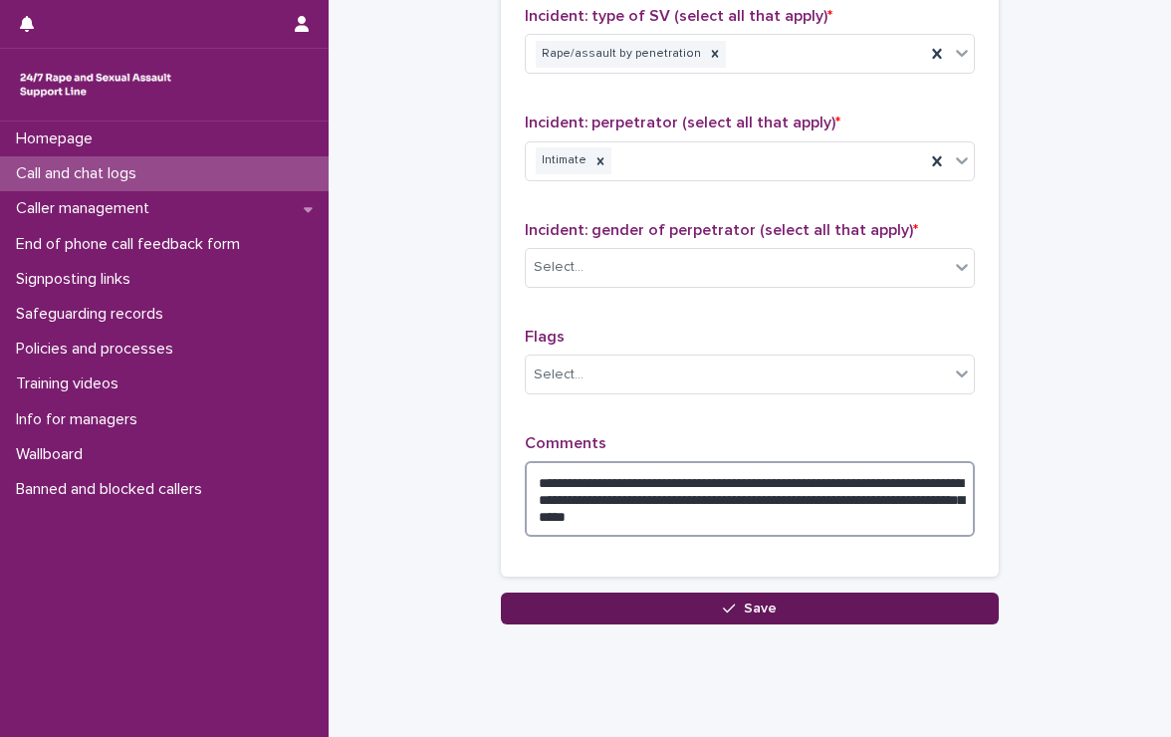
type textarea "**********"
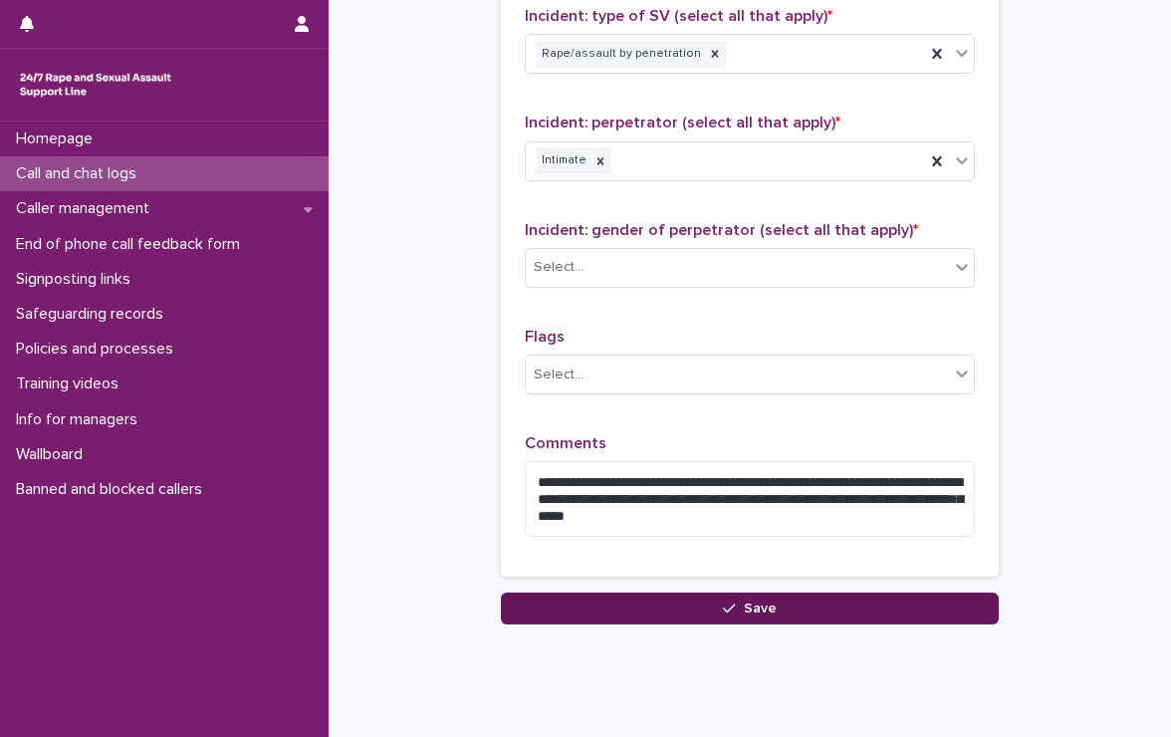
click at [763, 602] on span "Save" at bounding box center [760, 609] width 33 height 14
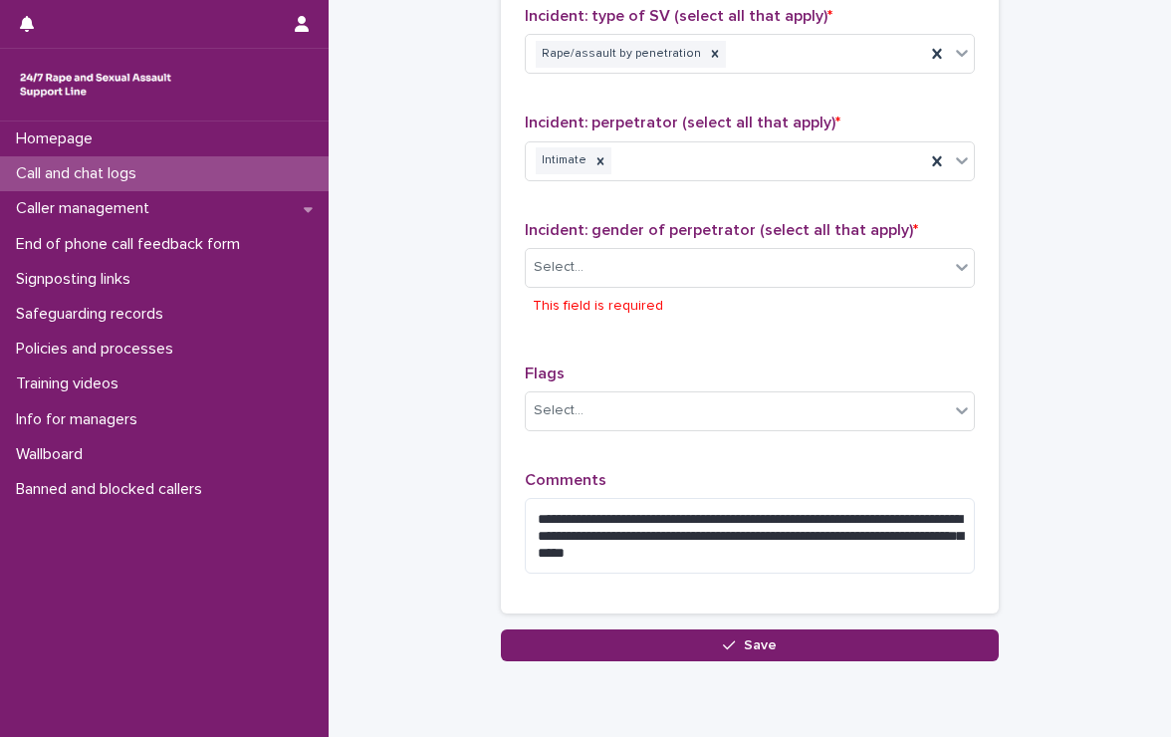
scroll to position [1668, 0]
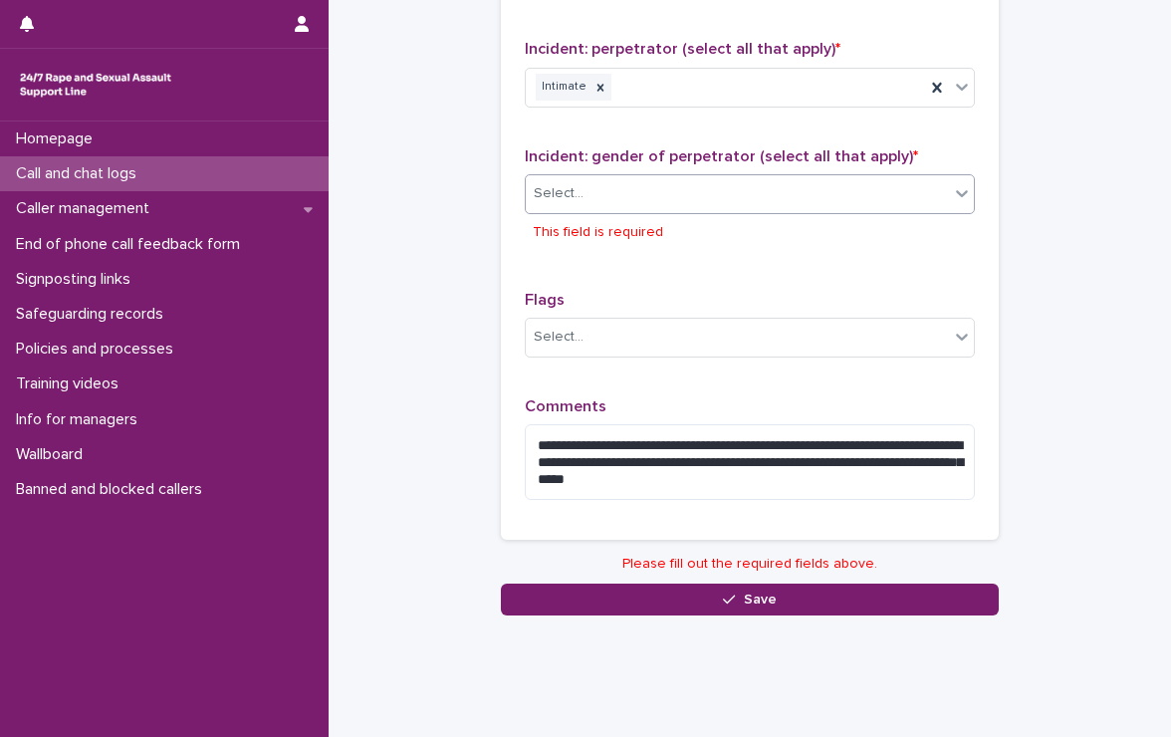
click at [566, 186] on div "Select..." at bounding box center [559, 193] width 50 height 21
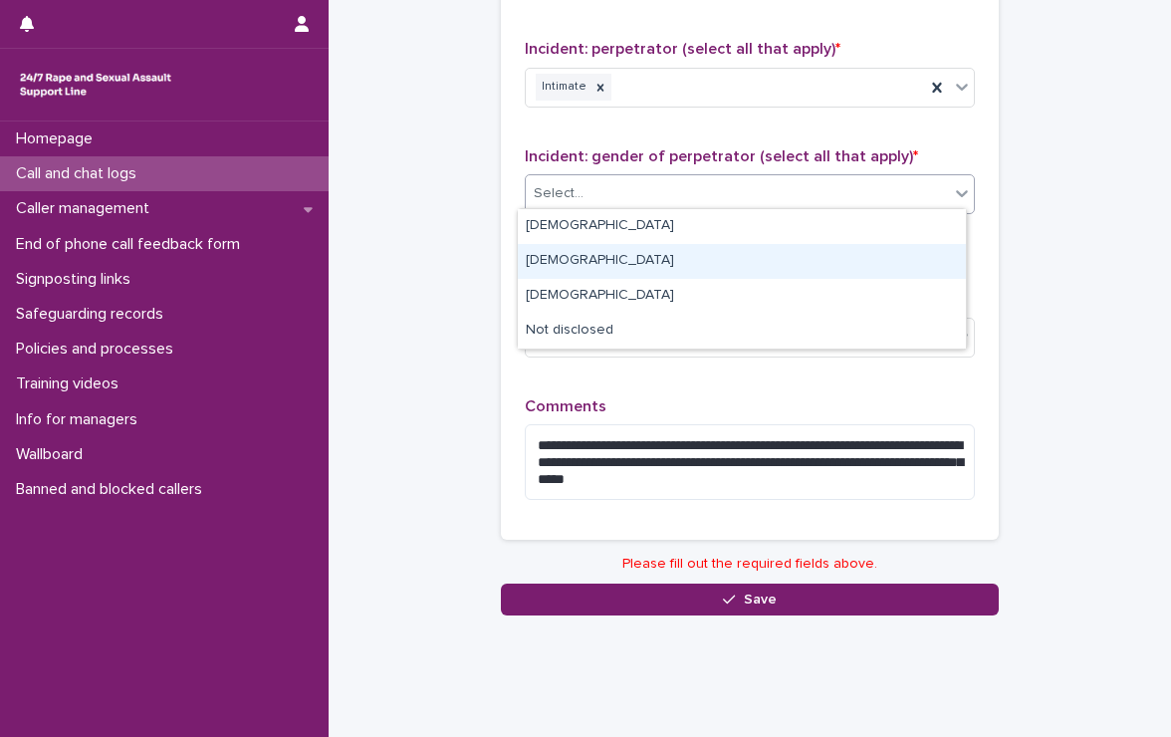
click at [572, 258] on div "[DEMOGRAPHIC_DATA]" at bounding box center [742, 261] width 448 height 35
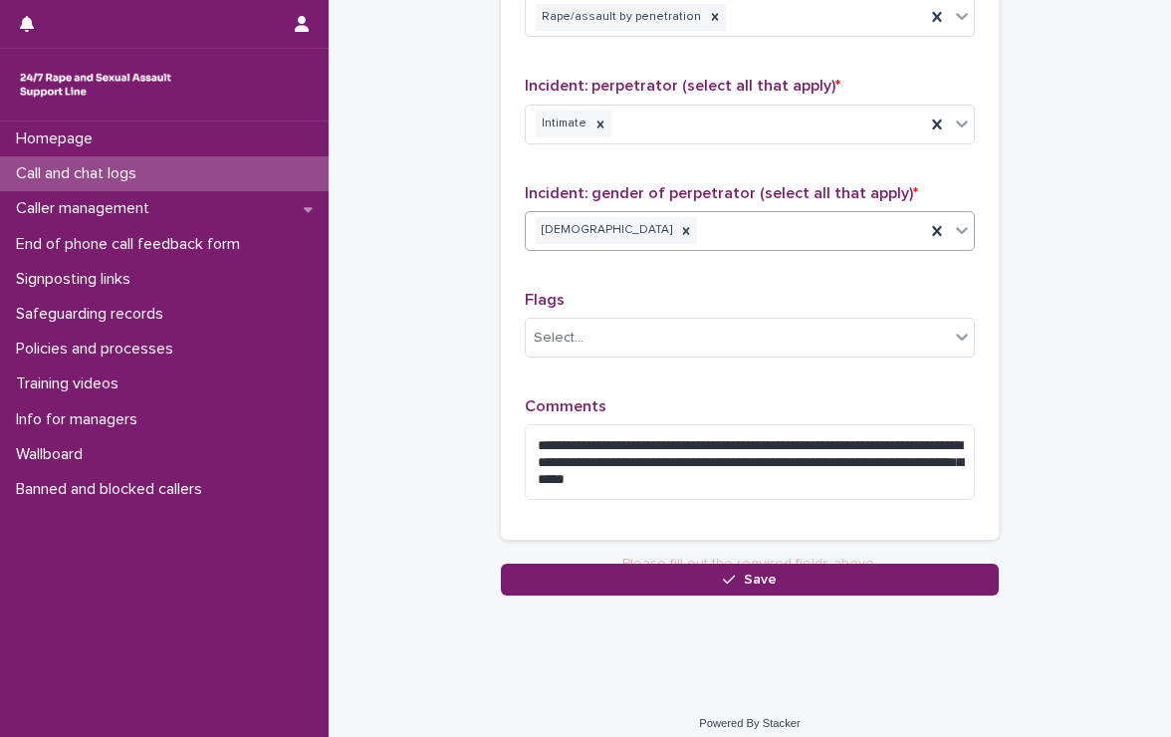
scroll to position [1631, 0]
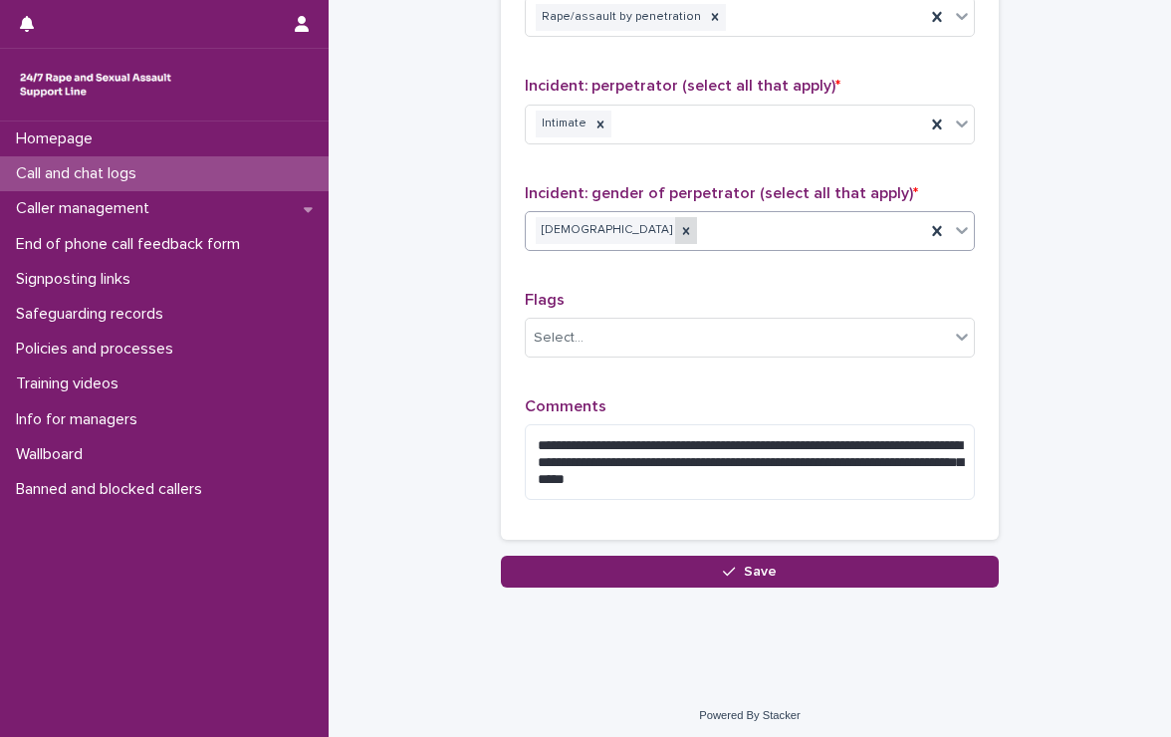
click at [679, 224] on icon at bounding box center [686, 231] width 14 height 14
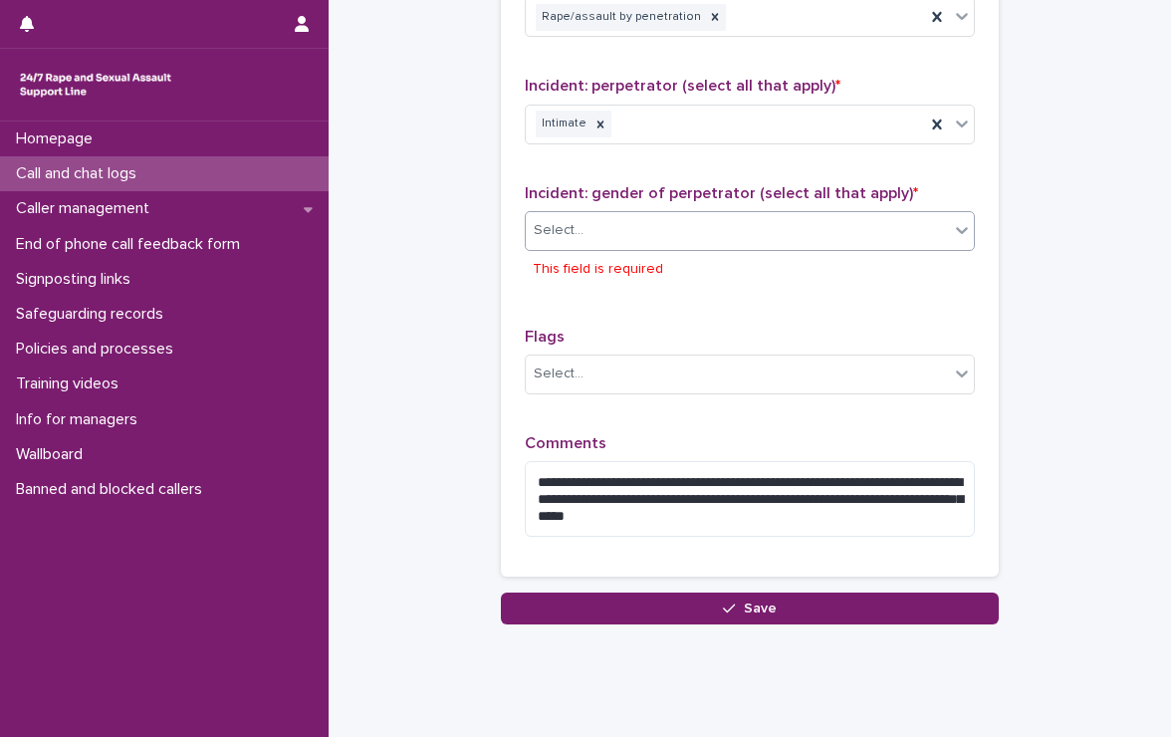
scroll to position [1668, 0]
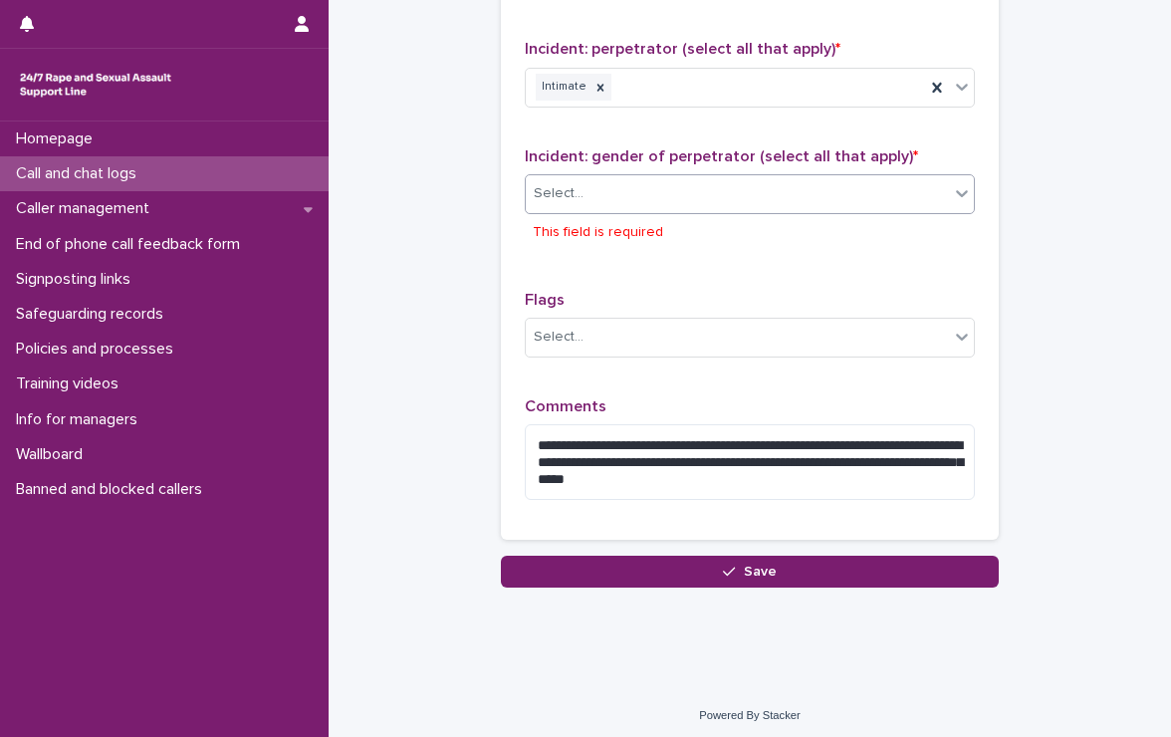
click at [589, 185] on div "Select..." at bounding box center [737, 193] width 423 height 33
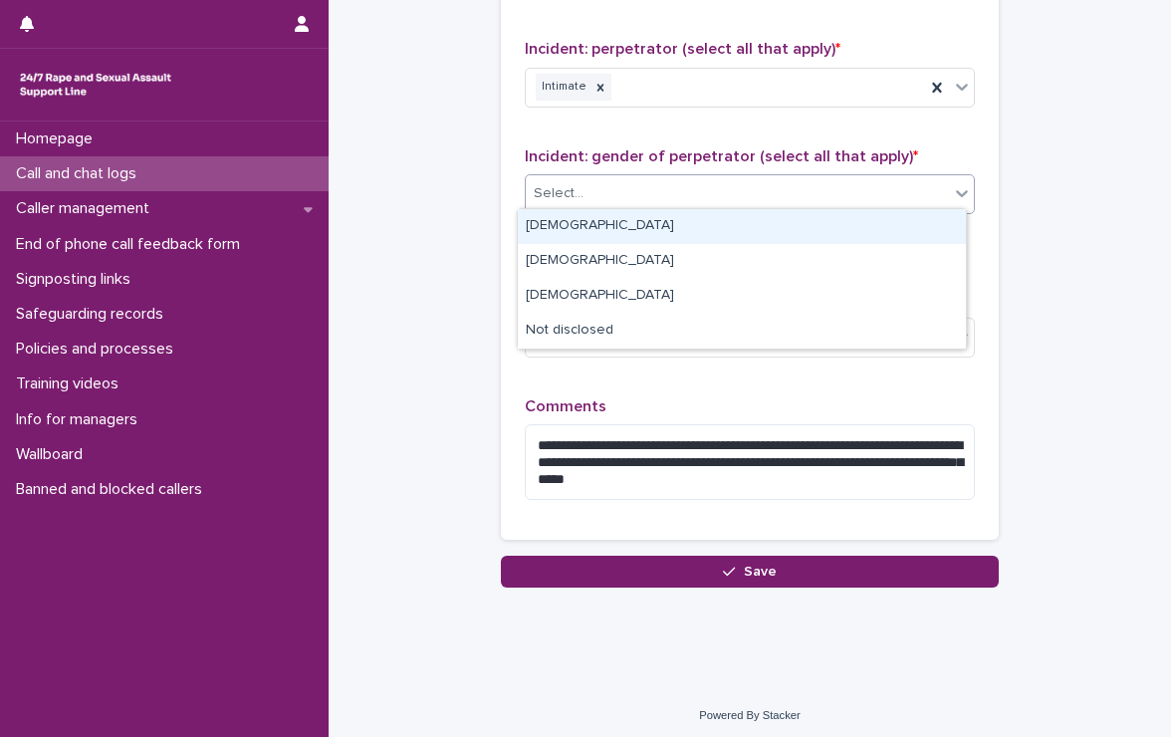
click at [589, 223] on div "[DEMOGRAPHIC_DATA]" at bounding box center [742, 226] width 448 height 35
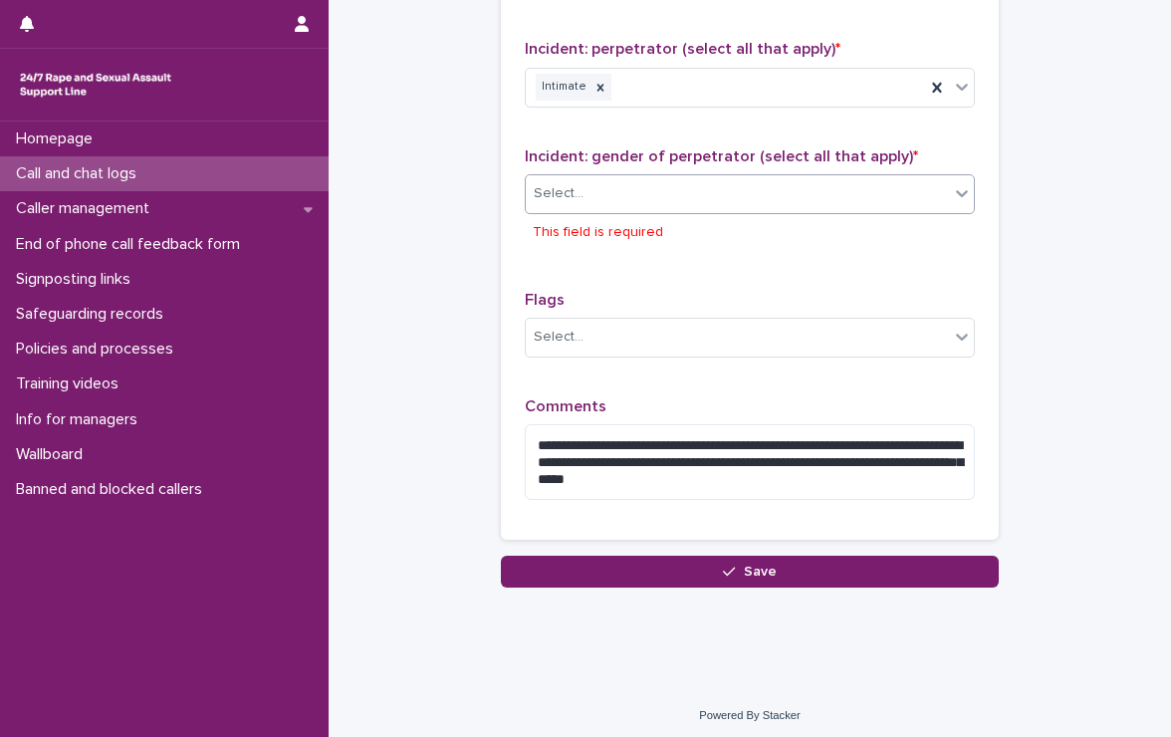
scroll to position [1631, 0]
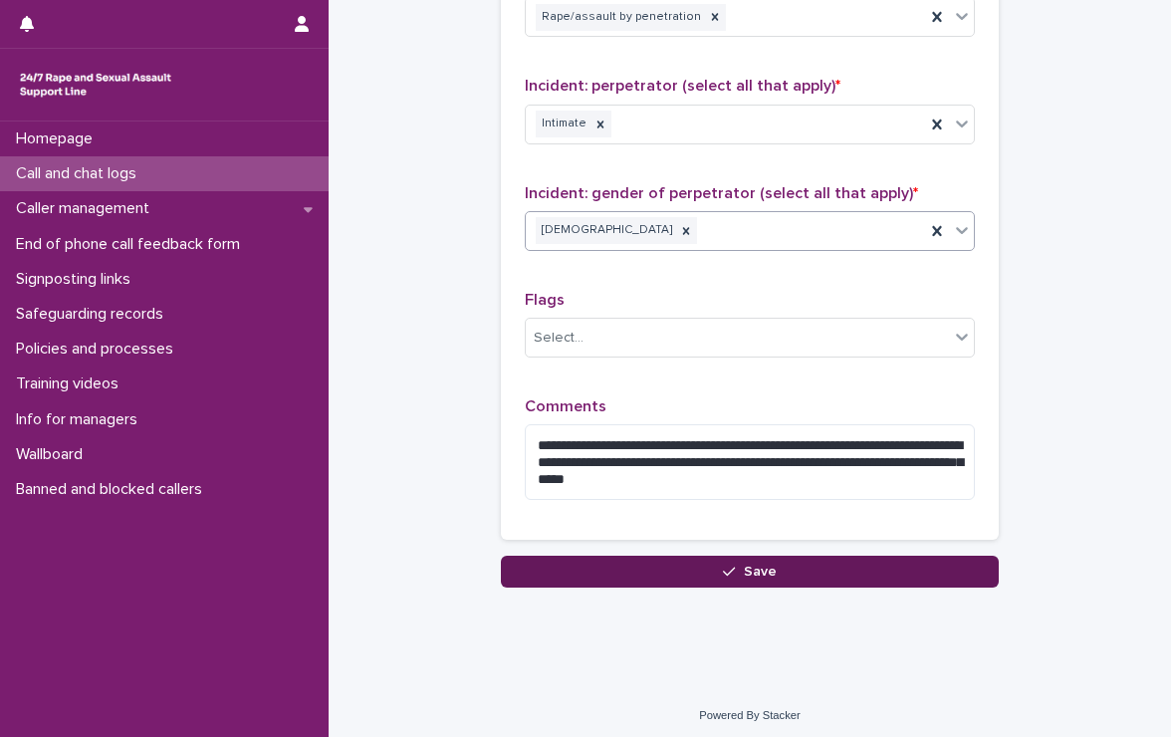
click at [776, 568] on button "Save" at bounding box center [750, 572] width 498 height 32
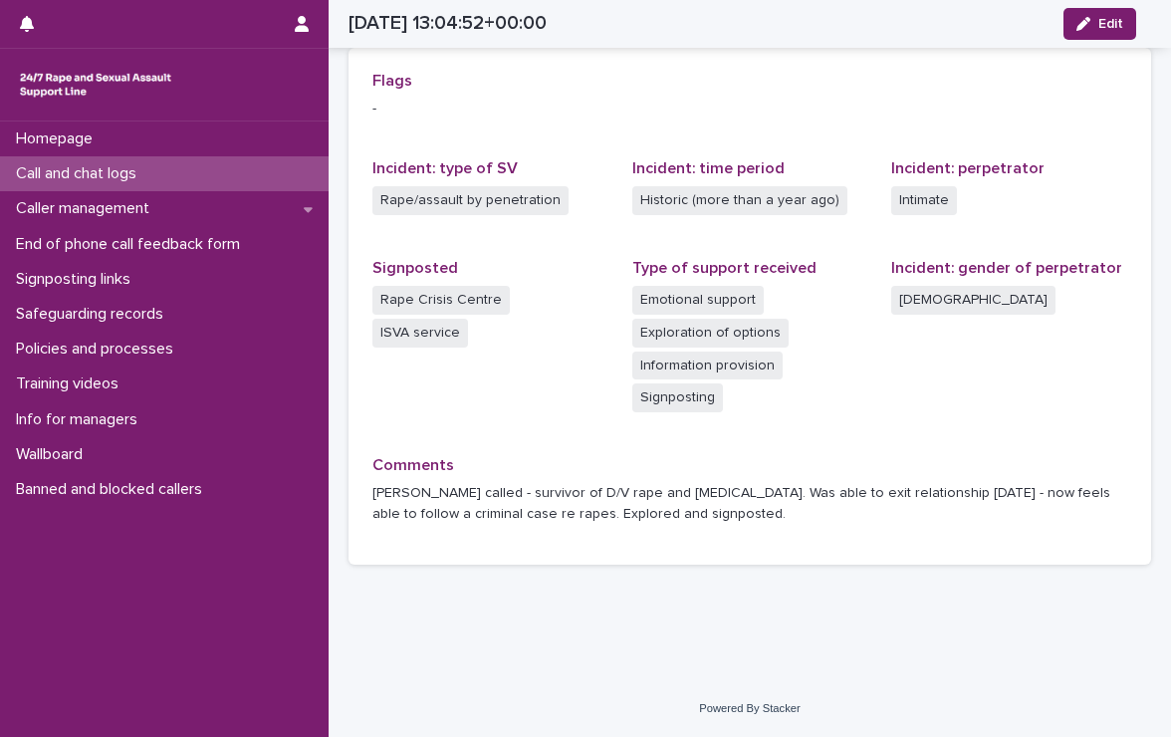
scroll to position [458, 0]
click at [115, 171] on p "Call and chat logs" at bounding box center [80, 173] width 144 height 19
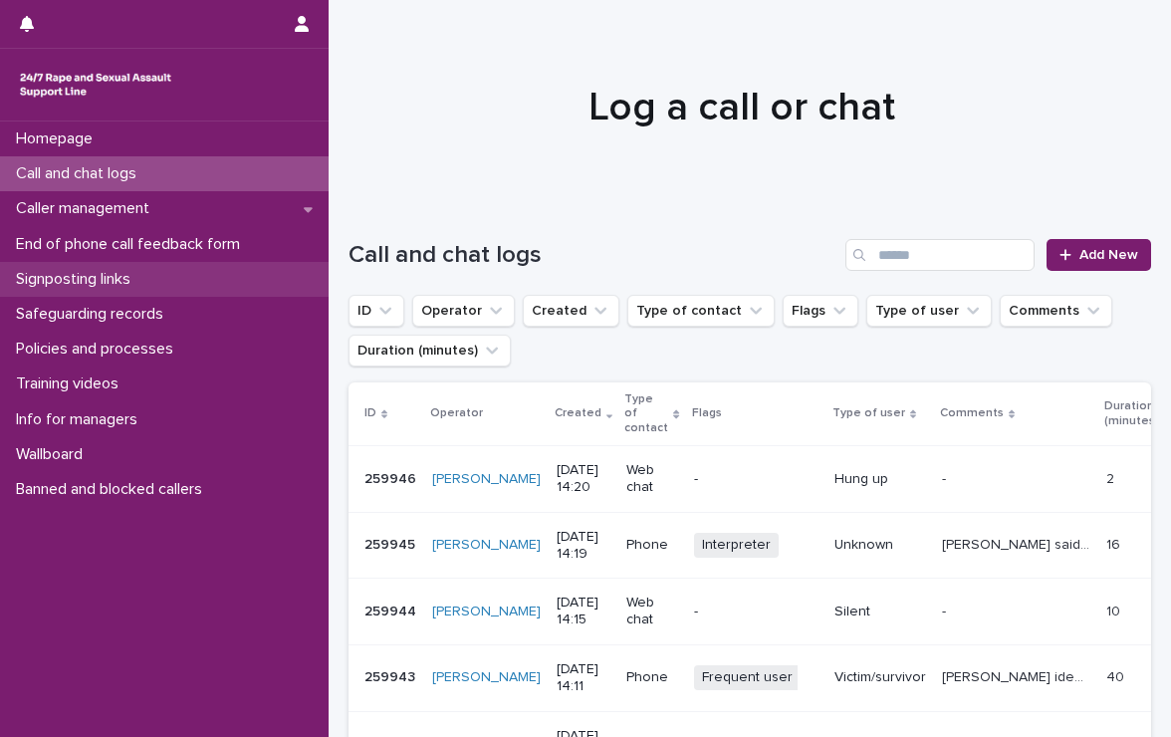
click at [99, 274] on p "Signposting links" at bounding box center [77, 279] width 138 height 19
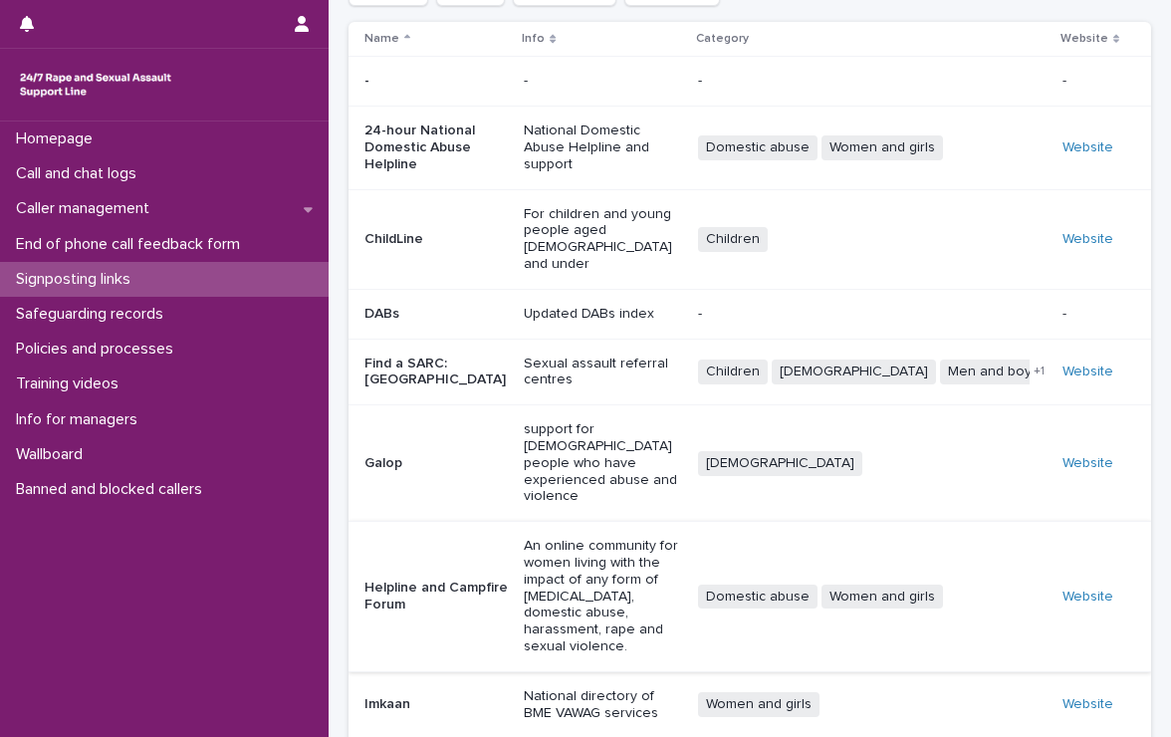
scroll to position [156, 0]
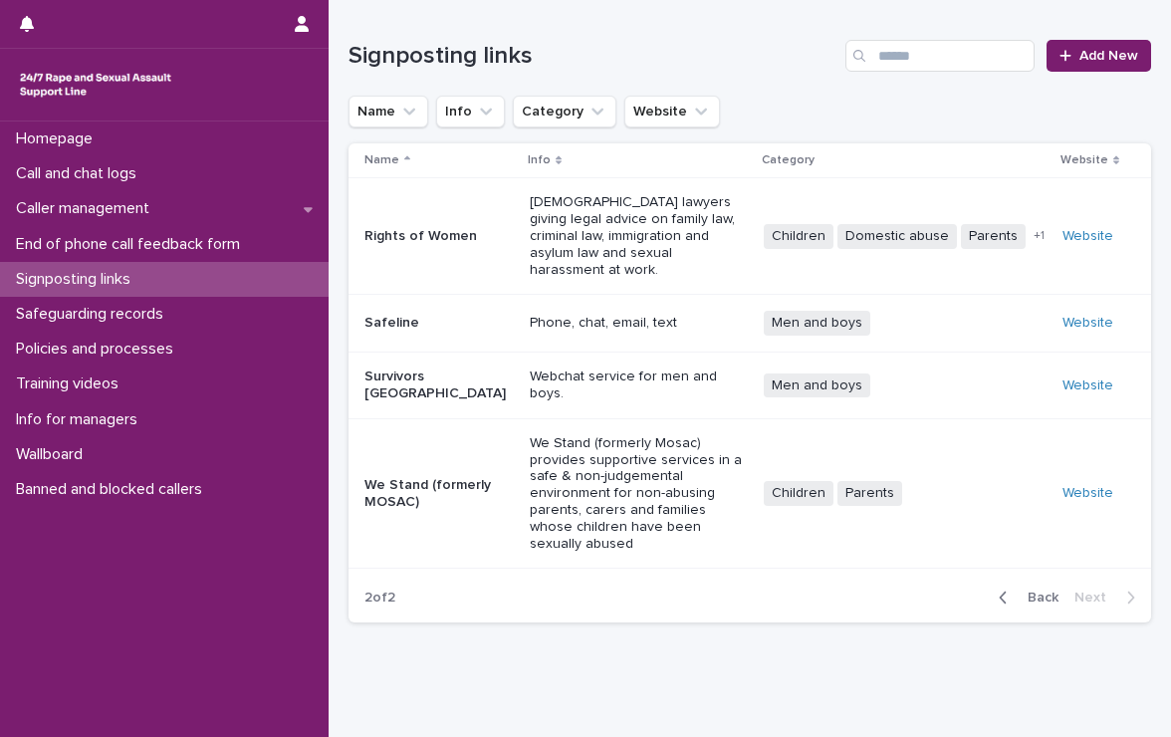
click at [1041, 591] on span "Back" at bounding box center [1037, 598] width 43 height 14
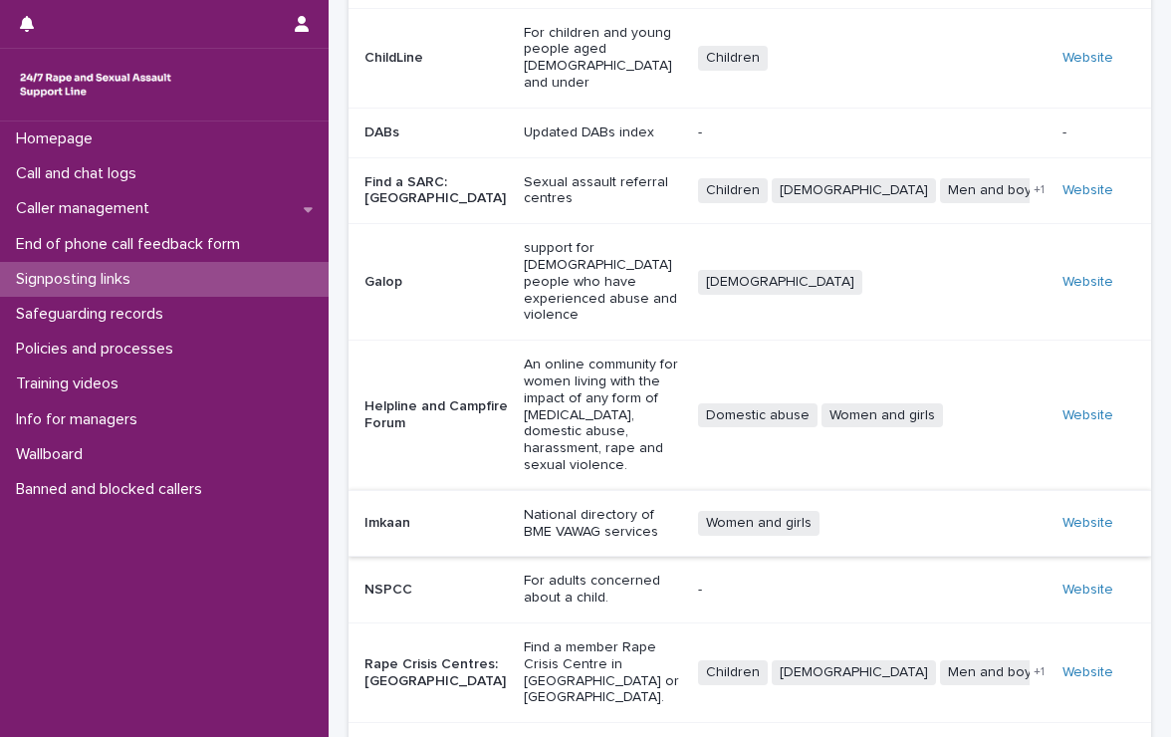
scroll to position [328, 0]
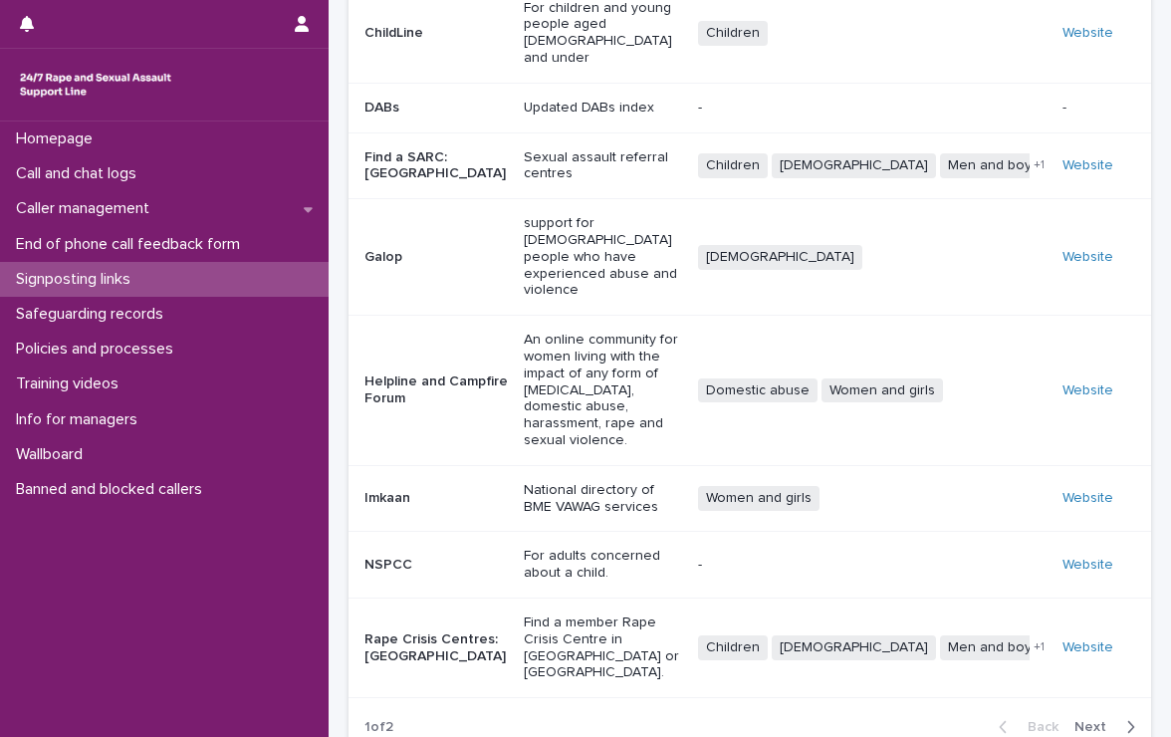
click at [1088, 720] on span "Next" at bounding box center [1097, 727] width 44 height 14
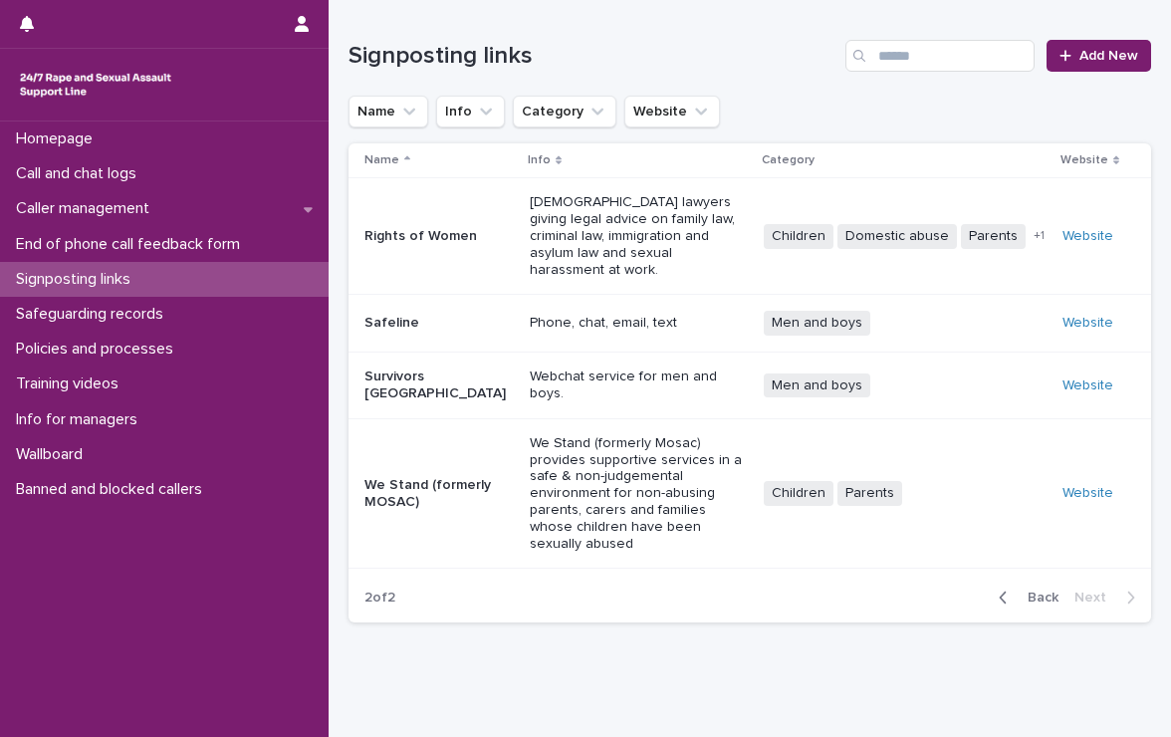
click at [87, 275] on p "Signposting links" at bounding box center [77, 279] width 138 height 19
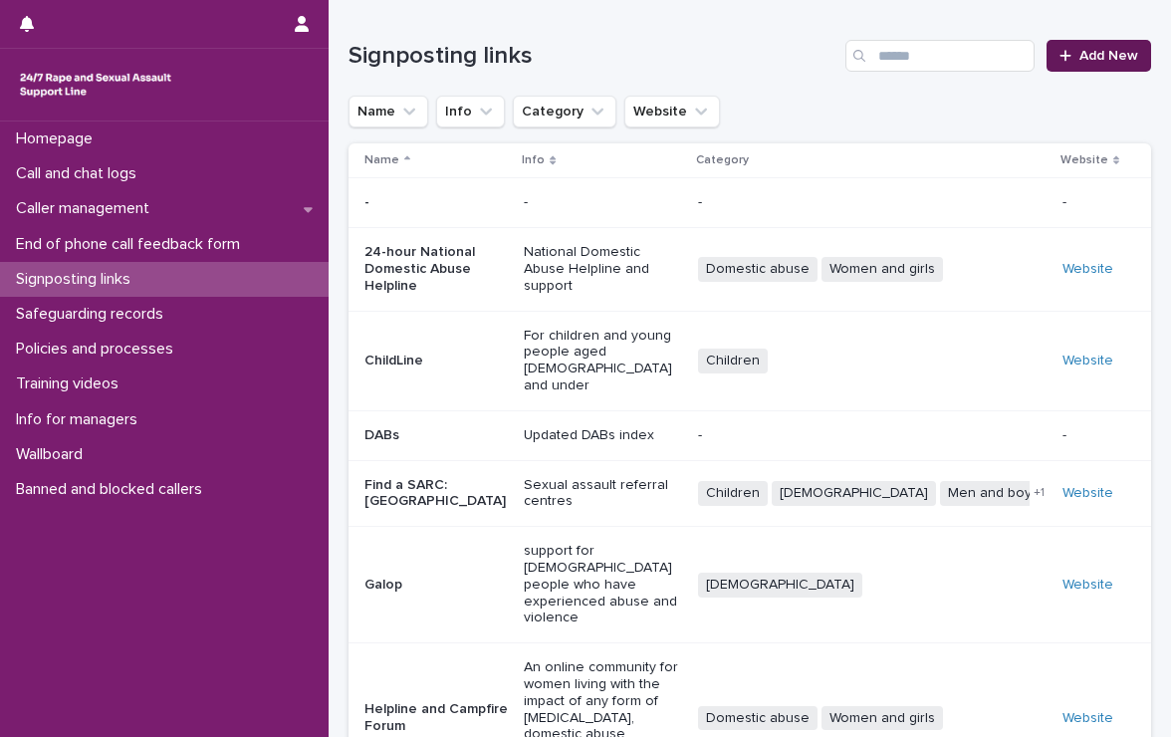
click at [1080, 49] on span "Add New" at bounding box center [1109, 56] width 59 height 14
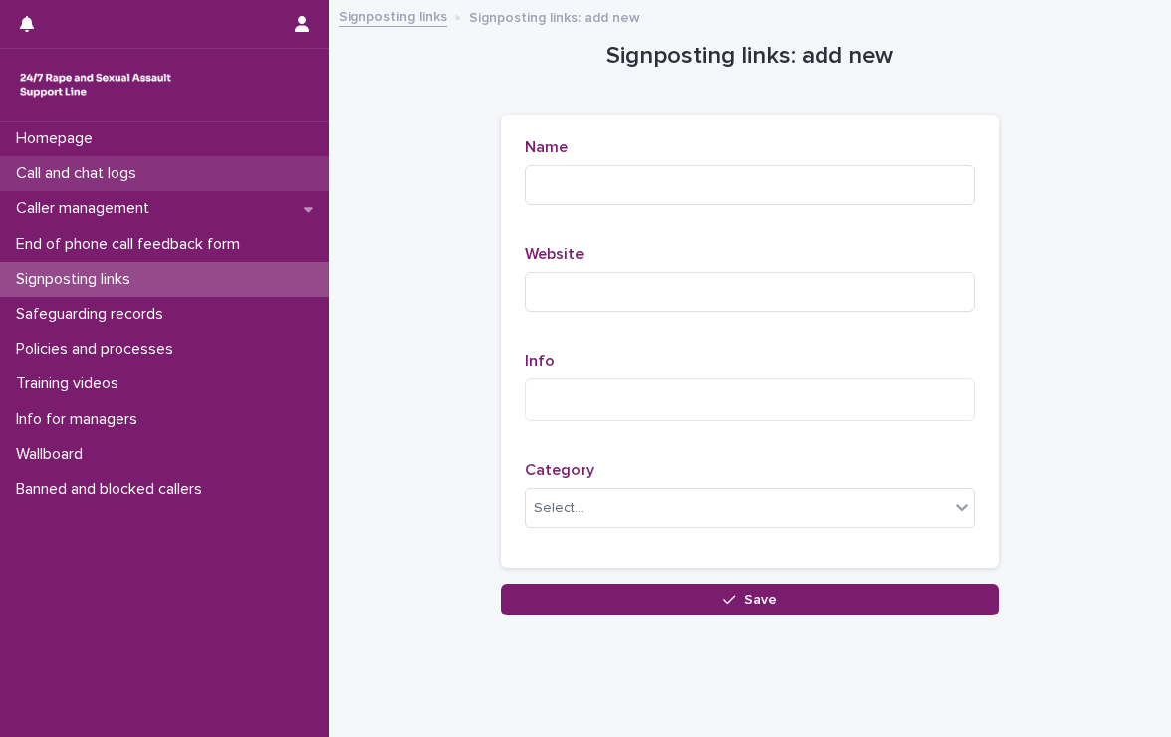
click at [109, 166] on p "Call and chat logs" at bounding box center [80, 173] width 144 height 19
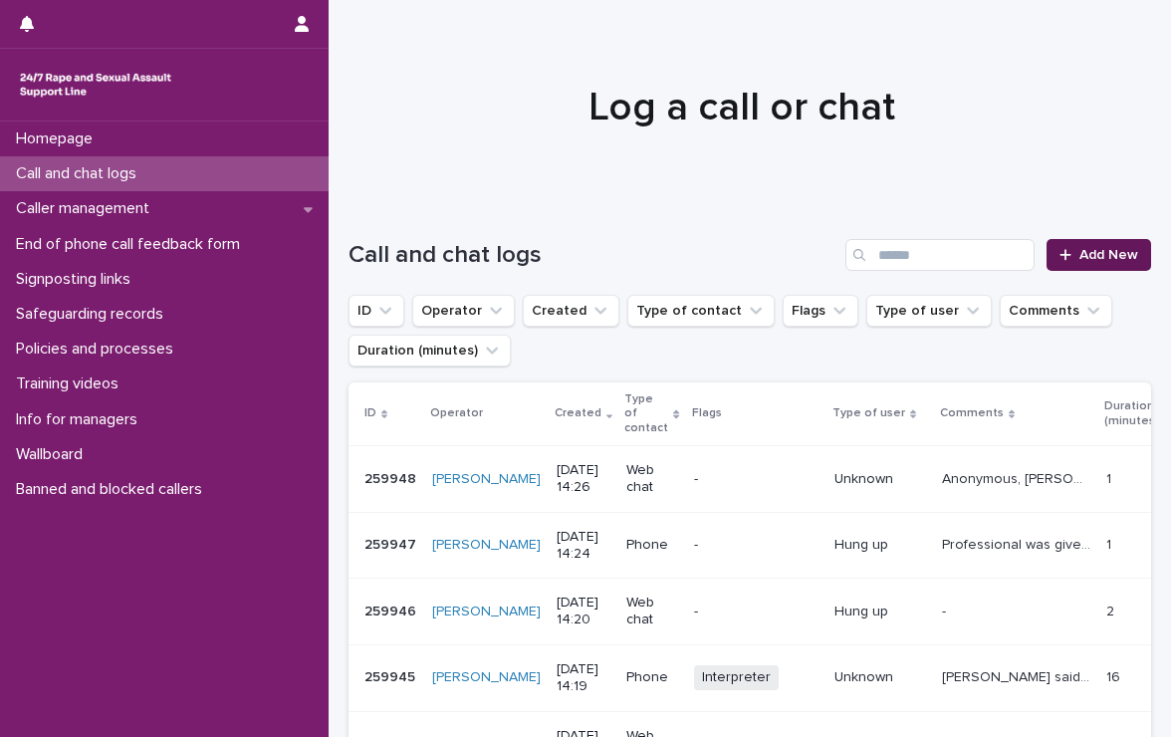
click at [1076, 245] on link "Add New" at bounding box center [1099, 255] width 105 height 32
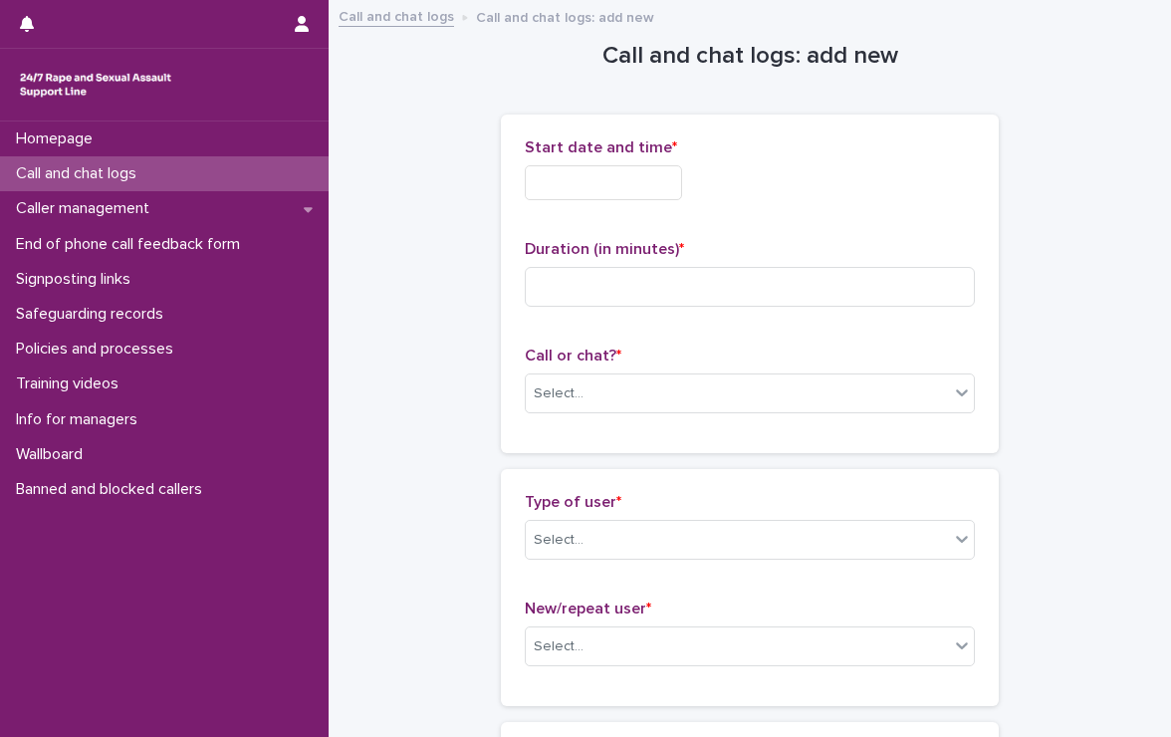
click at [558, 184] on input "text" at bounding box center [603, 182] width 157 height 35
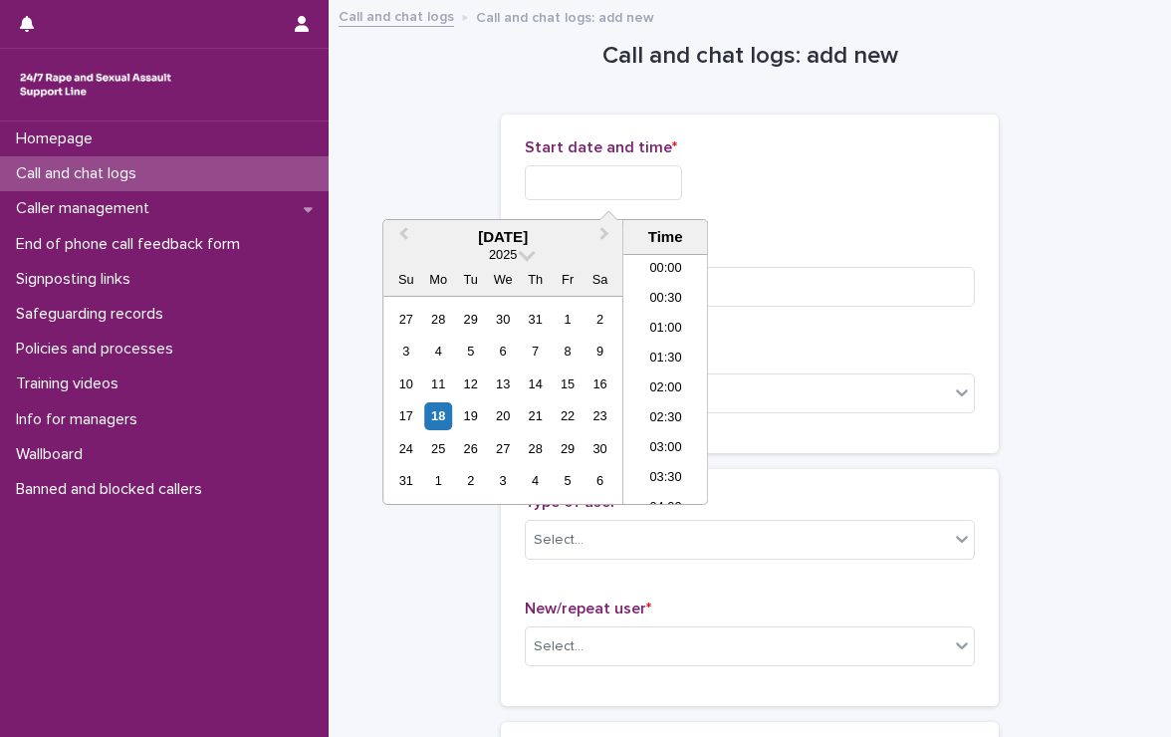
scroll to position [727, 0]
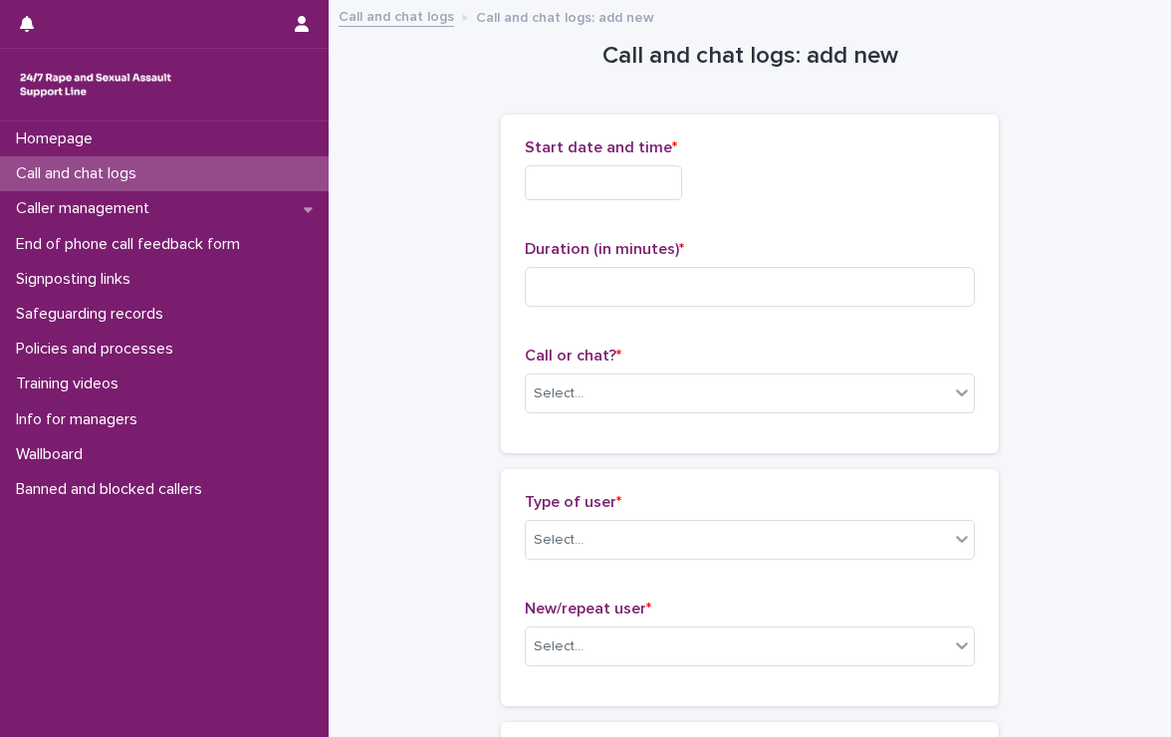
click at [571, 183] on input "text" at bounding box center [603, 182] width 157 height 35
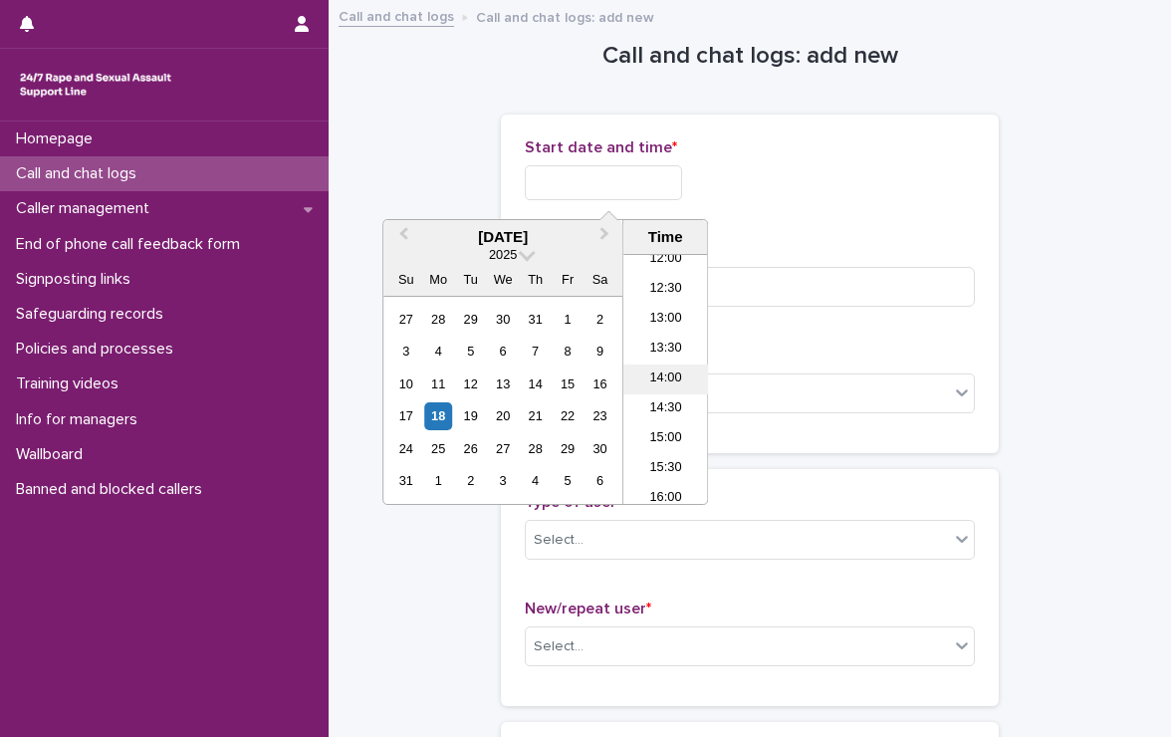
click at [649, 370] on li "14:00" at bounding box center [666, 380] width 85 height 30
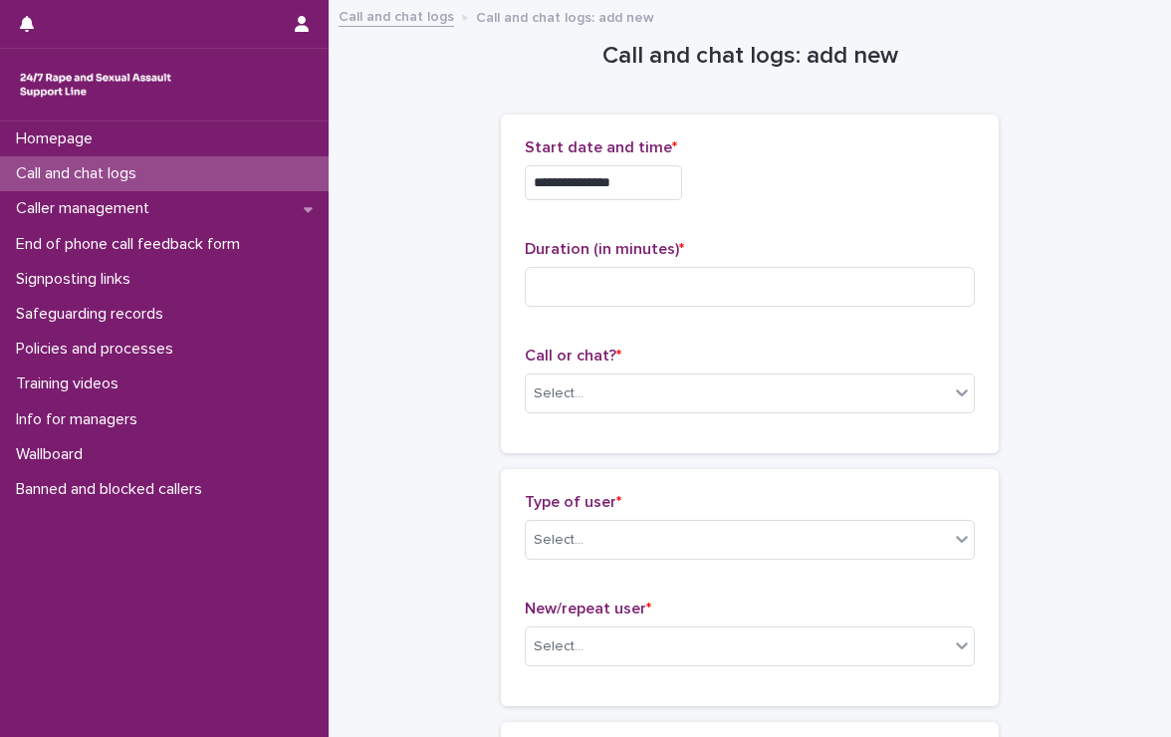
click at [650, 181] on input "**********" at bounding box center [603, 182] width 157 height 35
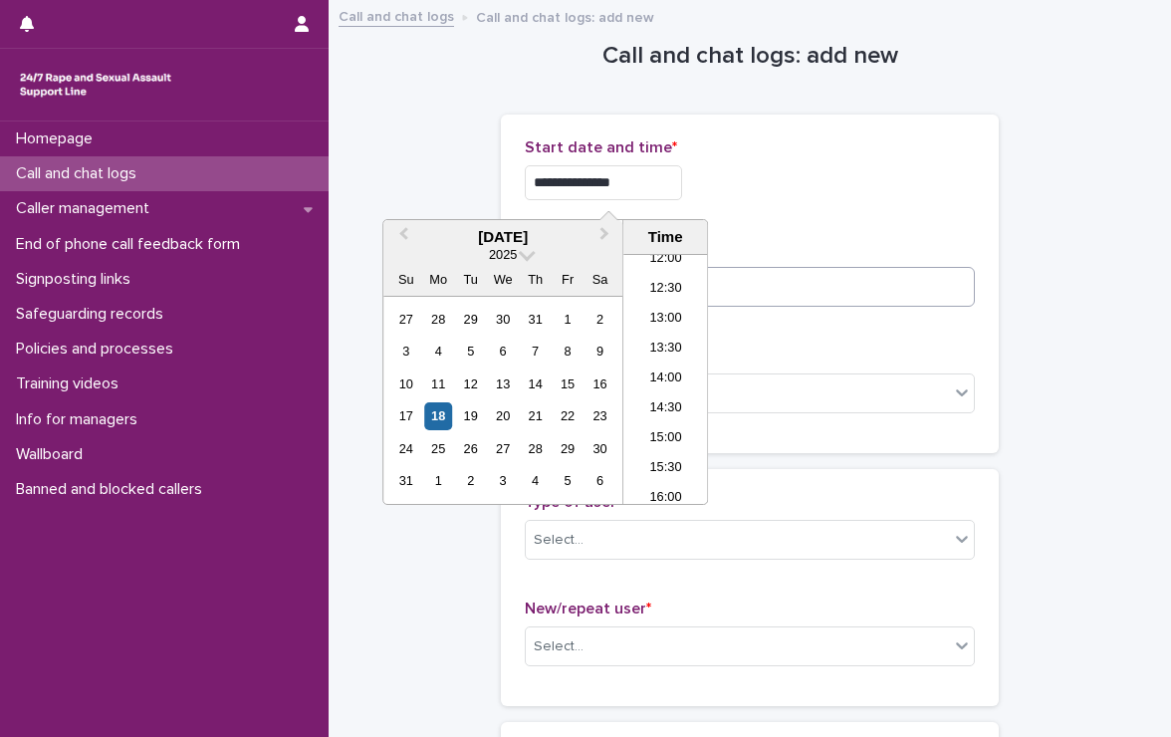
type input "**********"
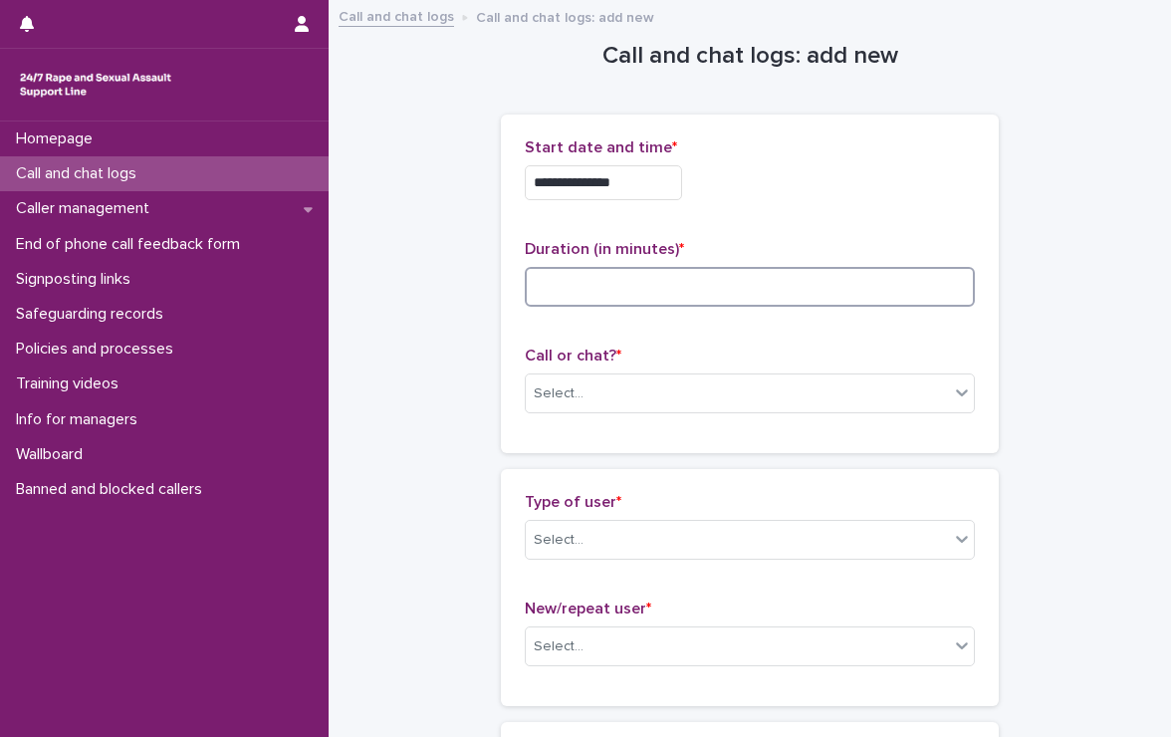
click at [827, 302] on input at bounding box center [750, 287] width 450 height 40
click at [822, 287] on input at bounding box center [750, 287] width 450 height 40
type input "*"
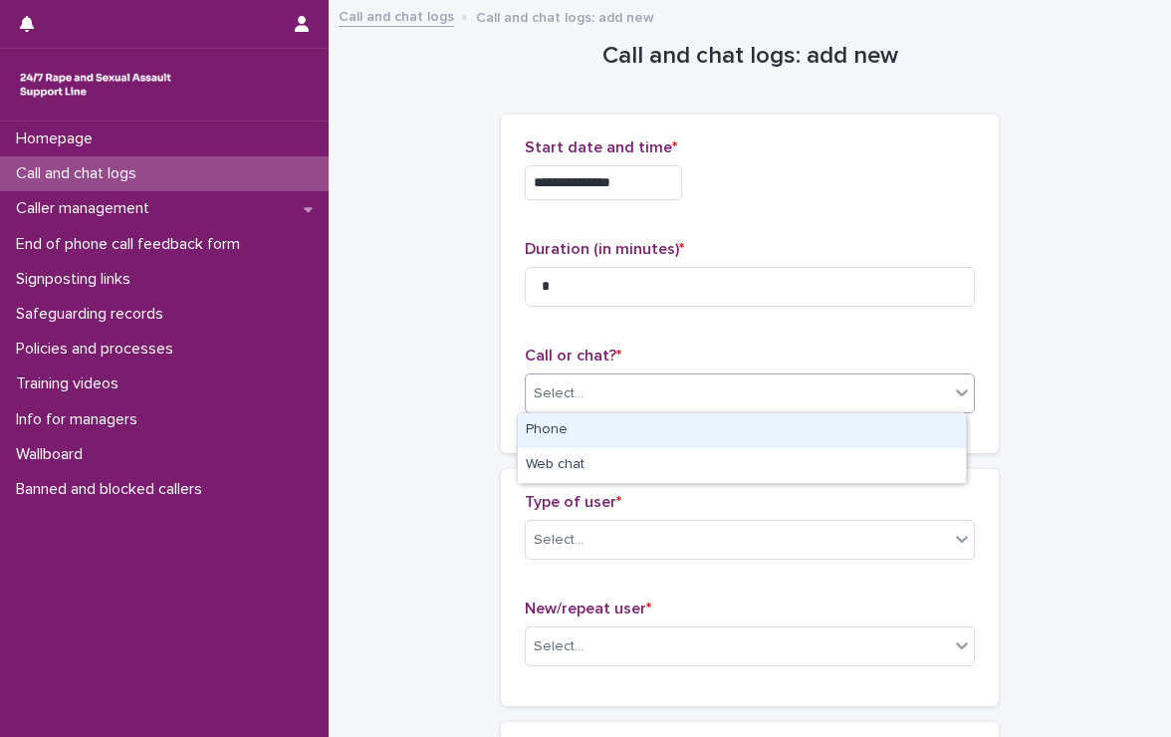
click at [638, 378] on div "Select..." at bounding box center [737, 394] width 423 height 33
click at [586, 425] on div "Phone" at bounding box center [742, 430] width 448 height 35
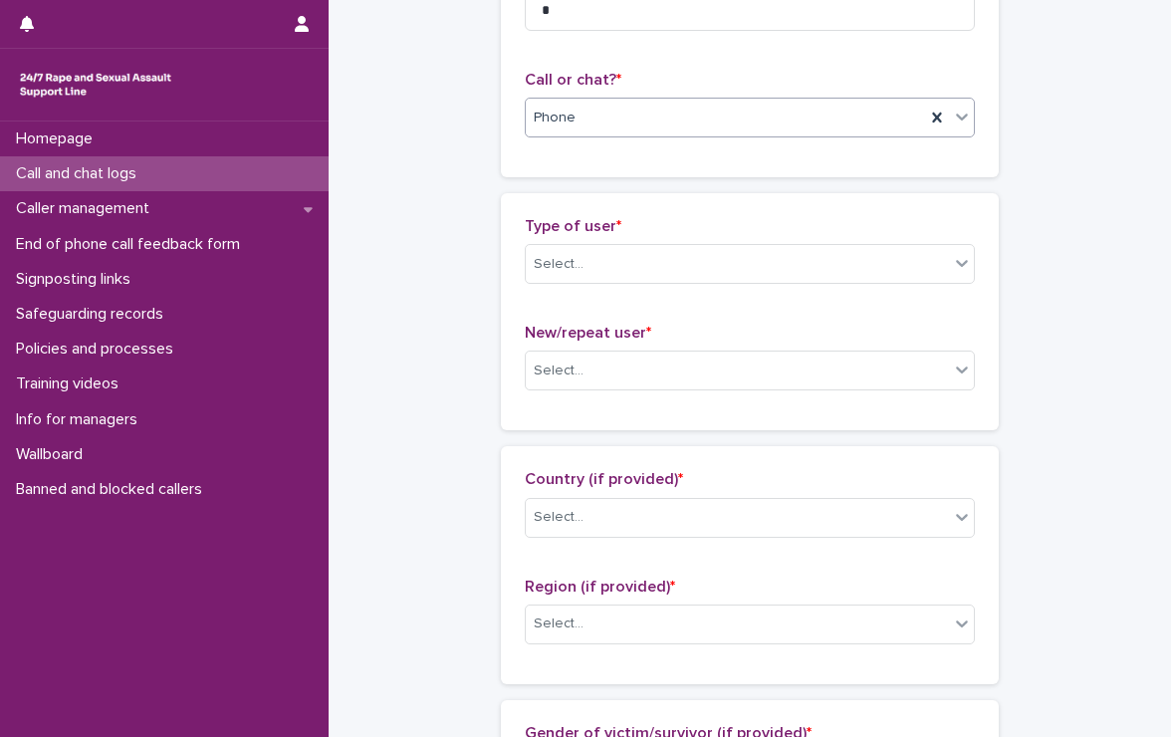
scroll to position [299, 0]
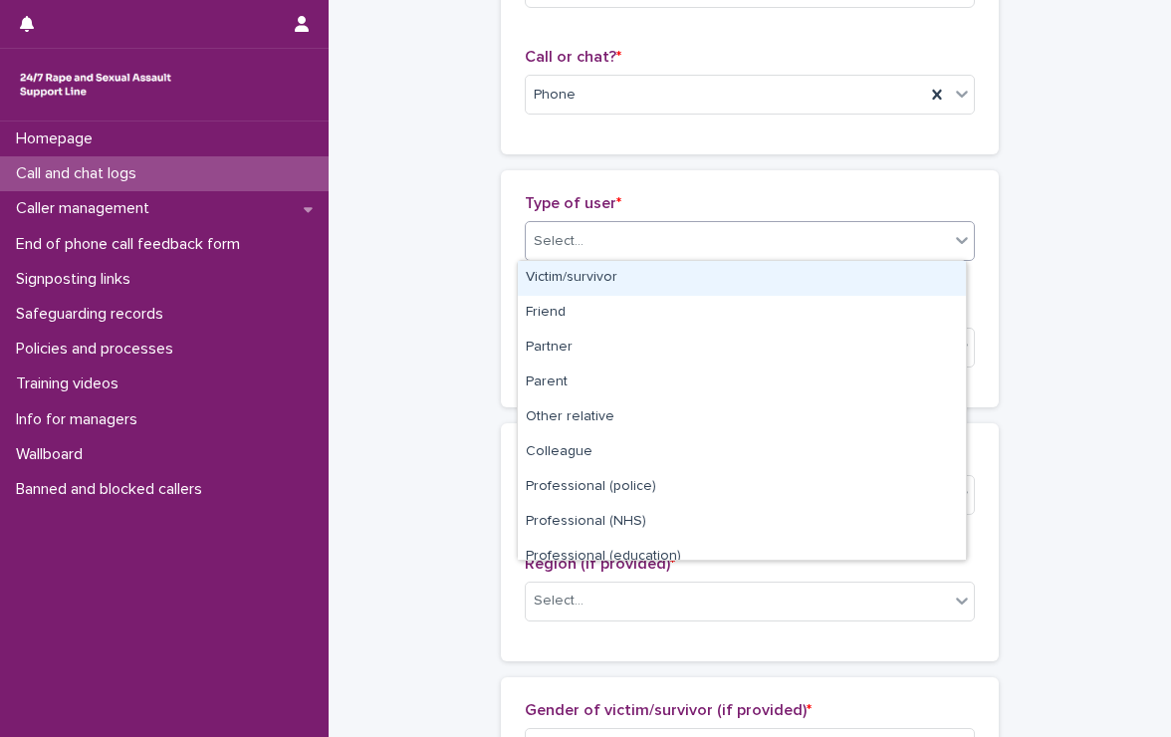
click at [583, 238] on div "Select..." at bounding box center [737, 241] width 423 height 33
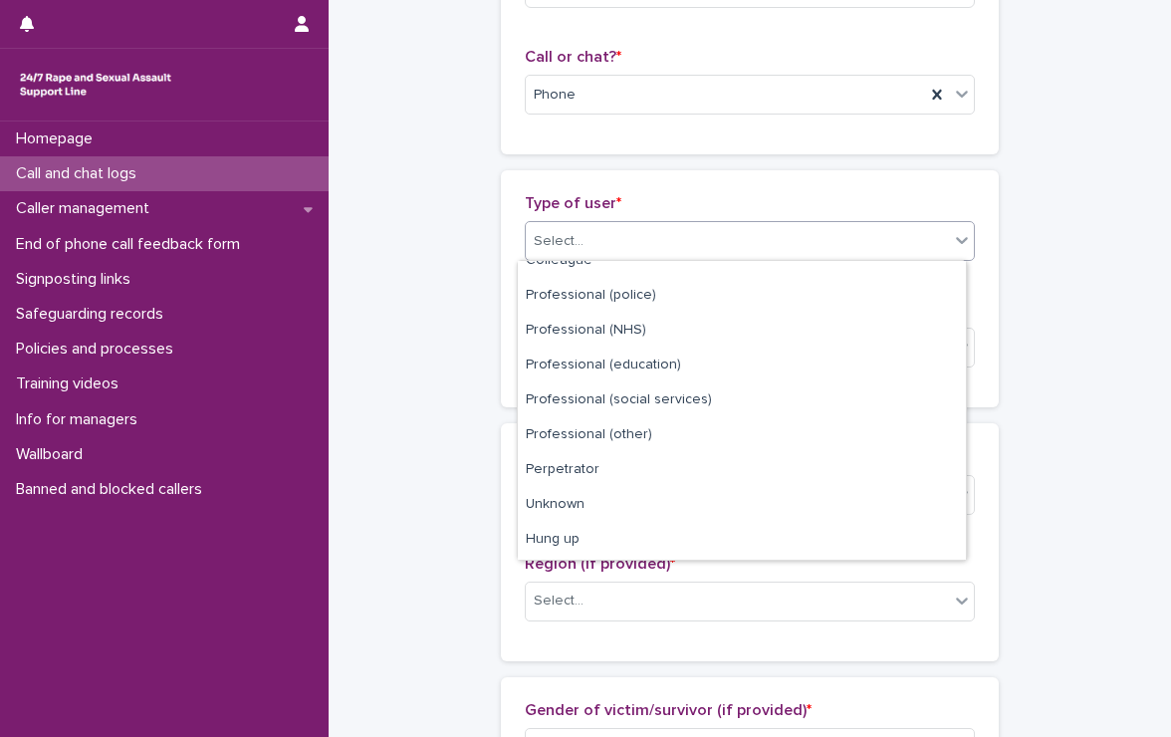
scroll to position [223, 0]
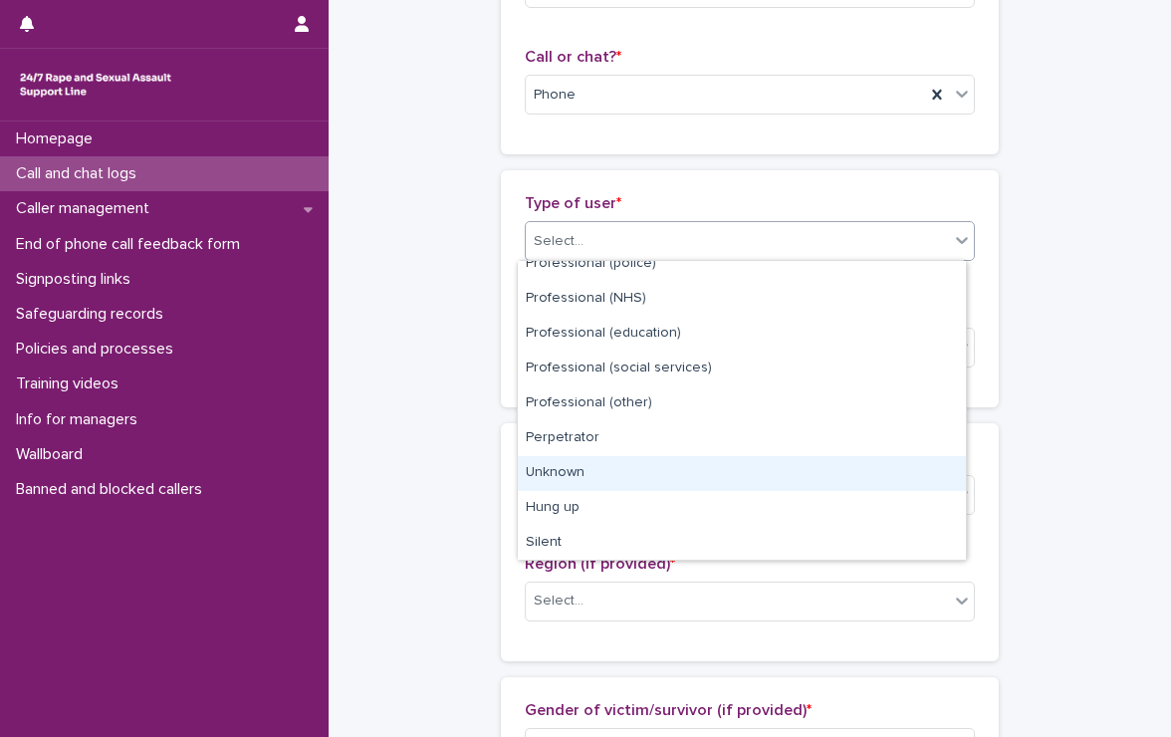
click at [550, 473] on div "Unknown" at bounding box center [742, 473] width 448 height 35
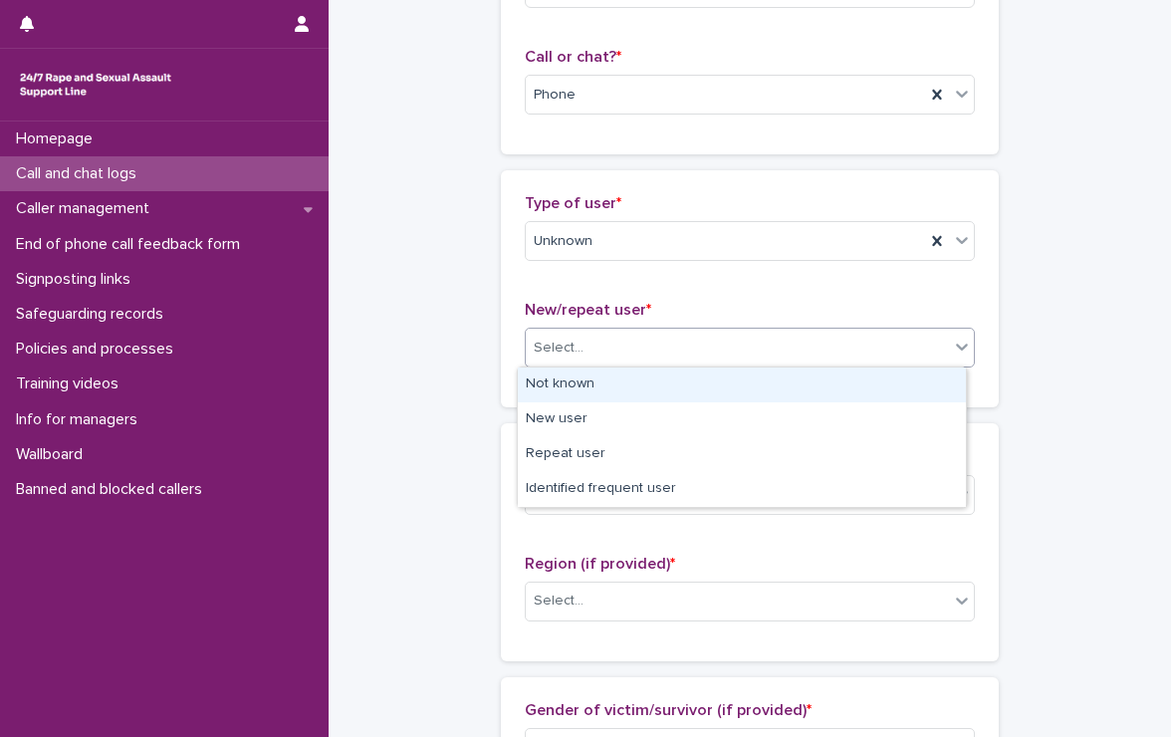
click at [622, 339] on div "Select..." at bounding box center [737, 348] width 423 height 33
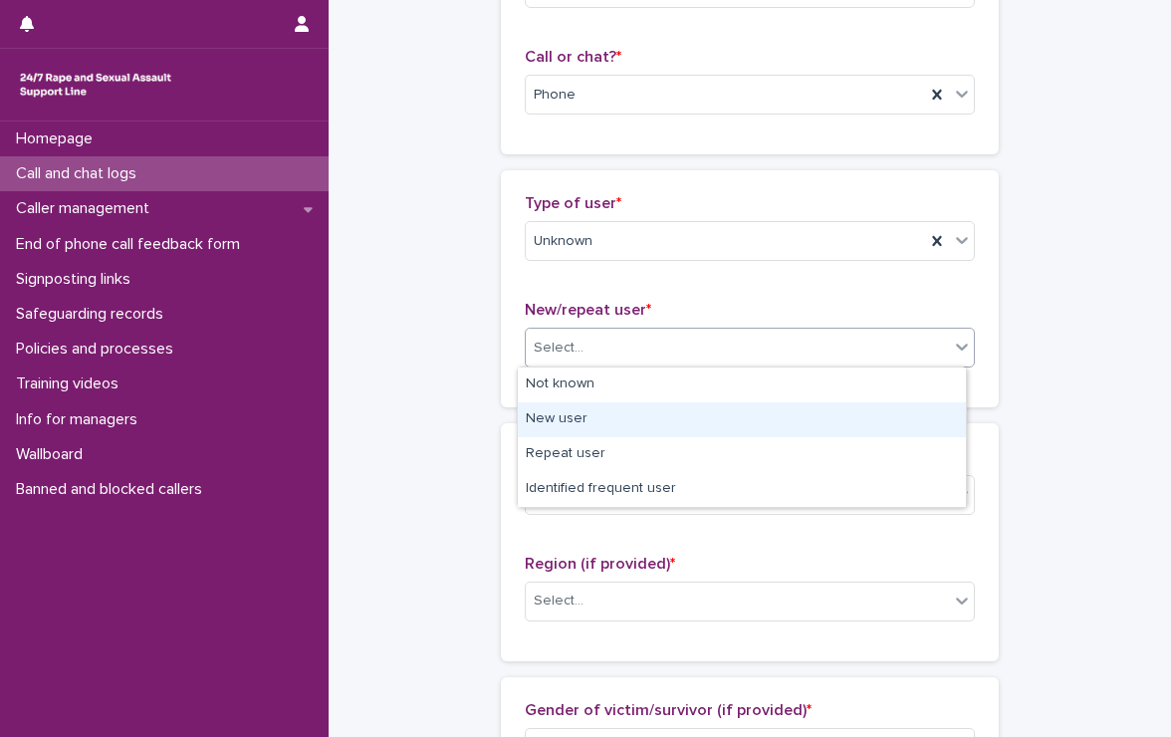
click at [575, 412] on div "New user" at bounding box center [742, 419] width 448 height 35
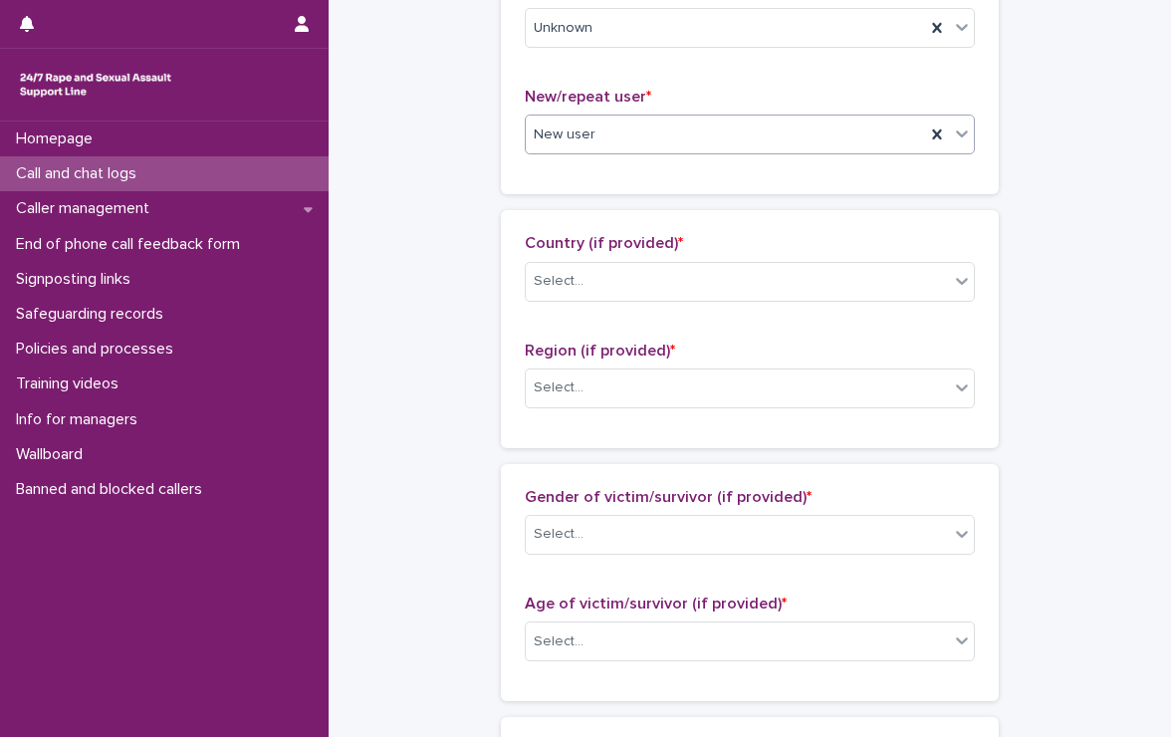
scroll to position [598, 0]
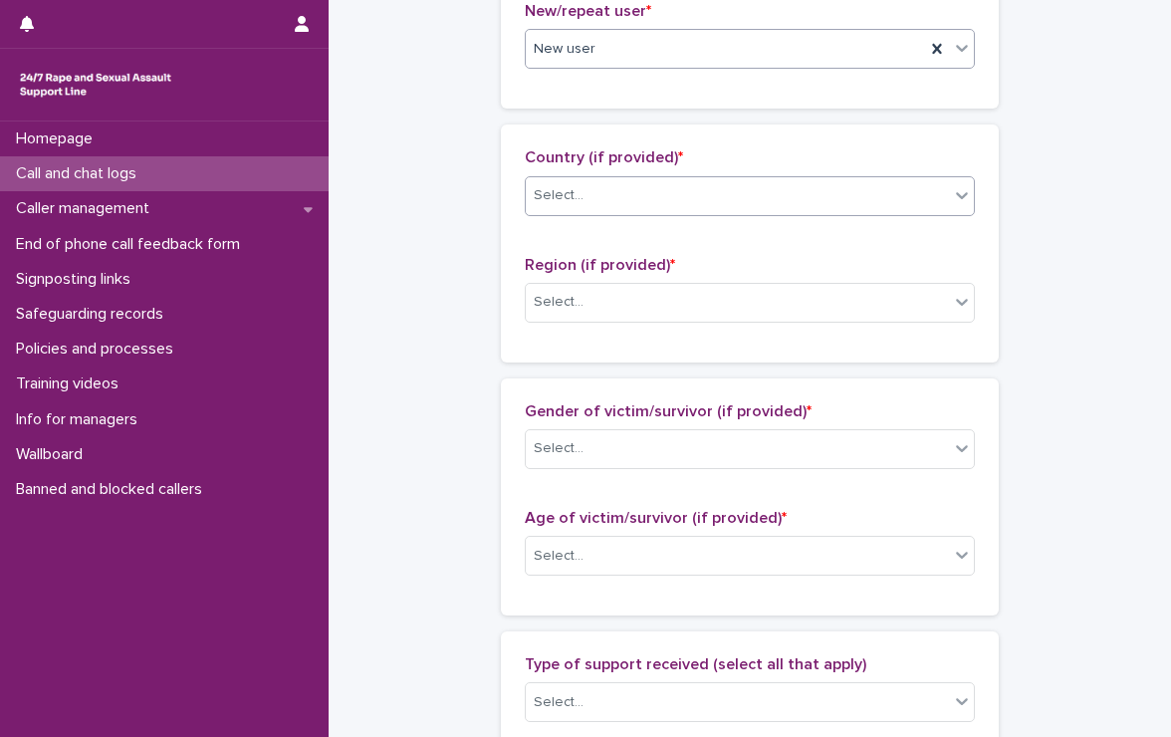
click at [677, 182] on div "Select..." at bounding box center [737, 195] width 423 height 33
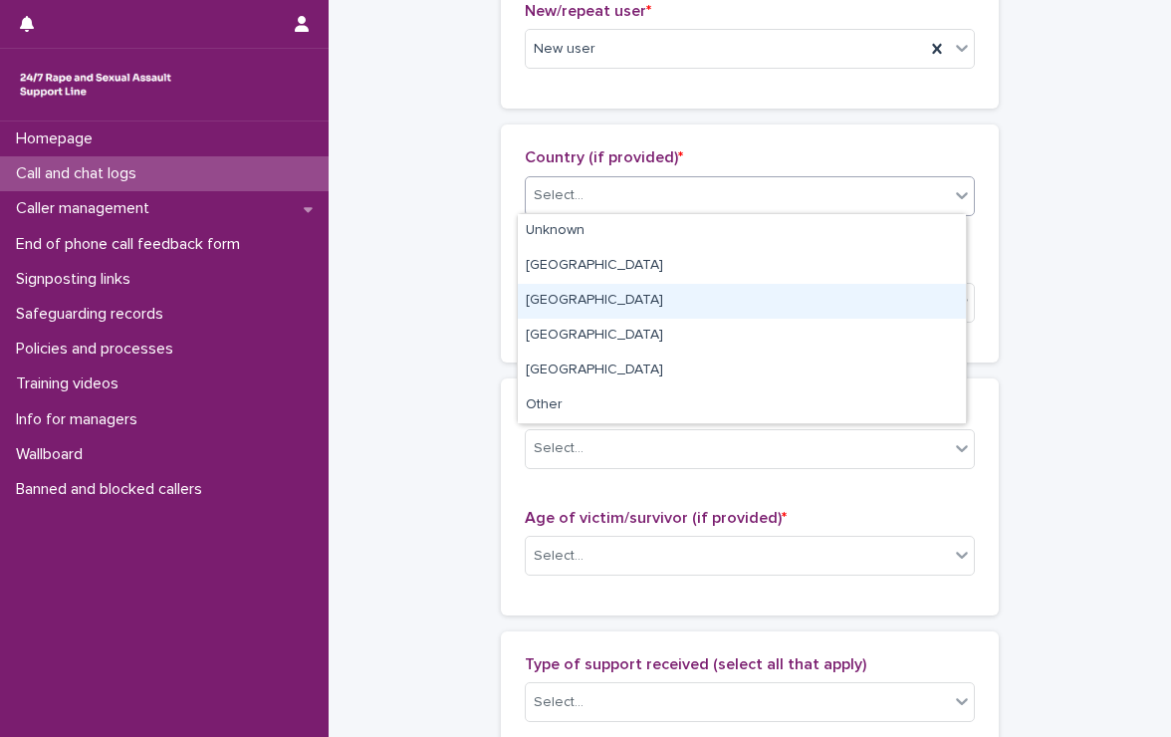
click at [549, 294] on div "[GEOGRAPHIC_DATA]" at bounding box center [742, 301] width 448 height 35
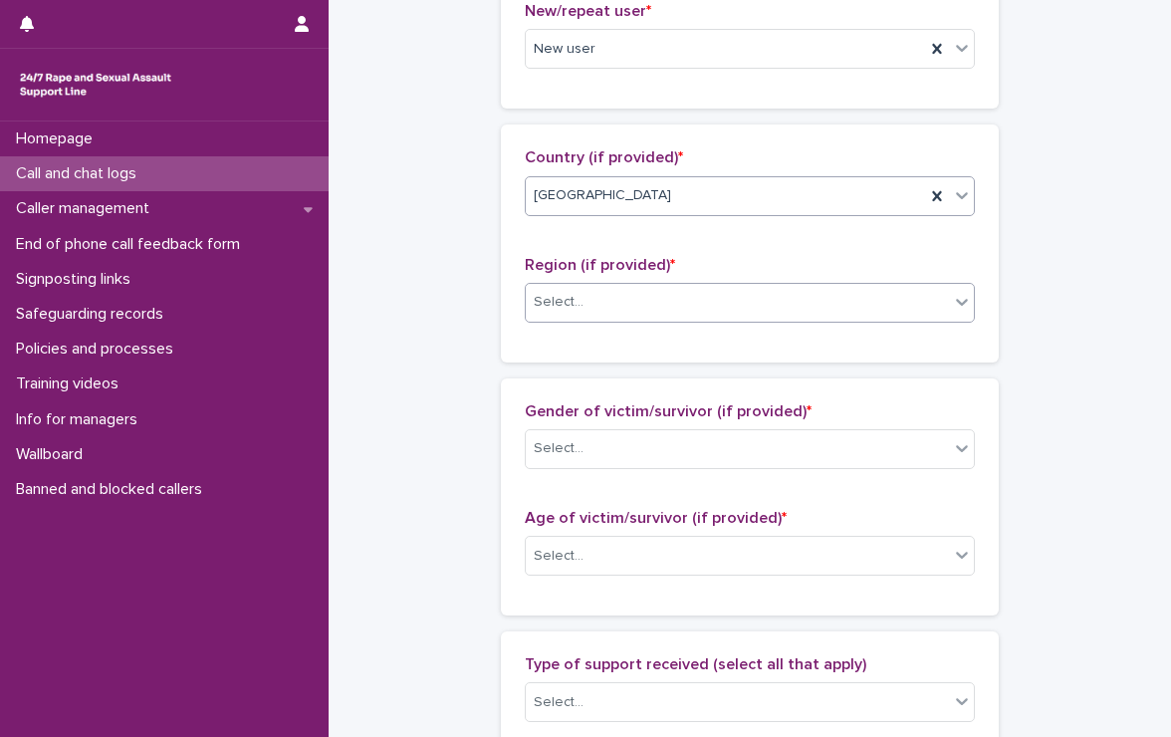
click at [582, 292] on div "Select..." at bounding box center [737, 302] width 423 height 33
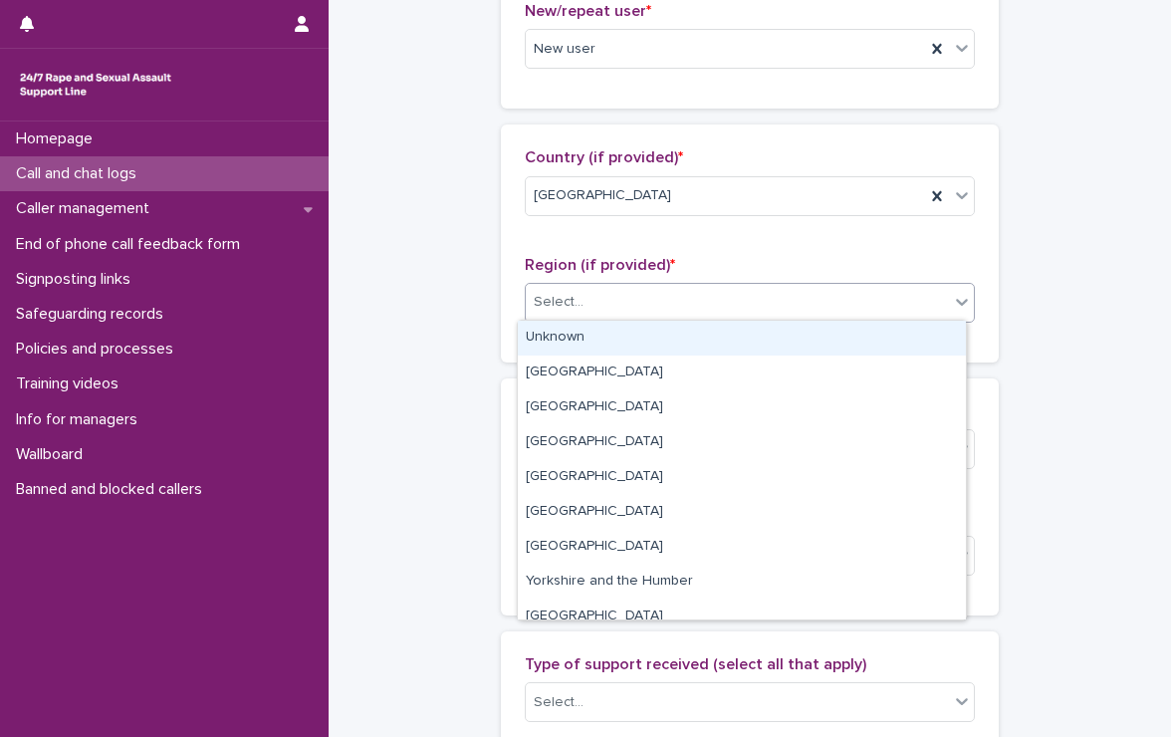
click at [585, 337] on div "Unknown" at bounding box center [742, 338] width 448 height 35
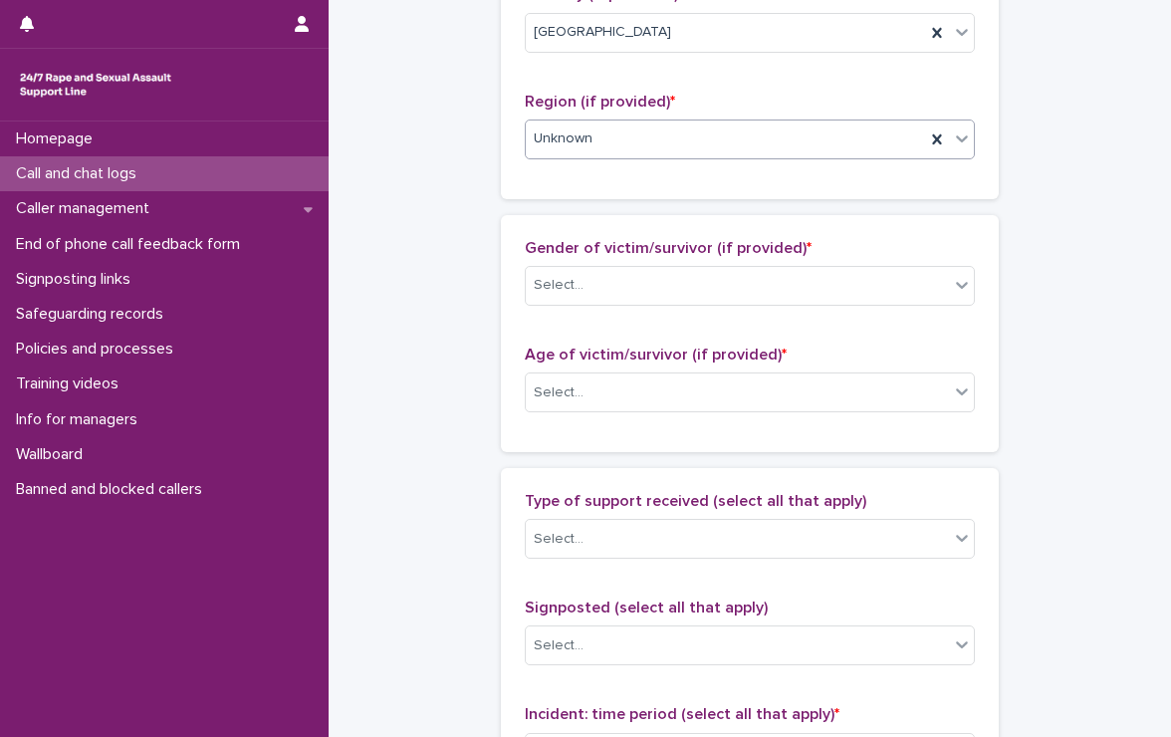
scroll to position [797, 0]
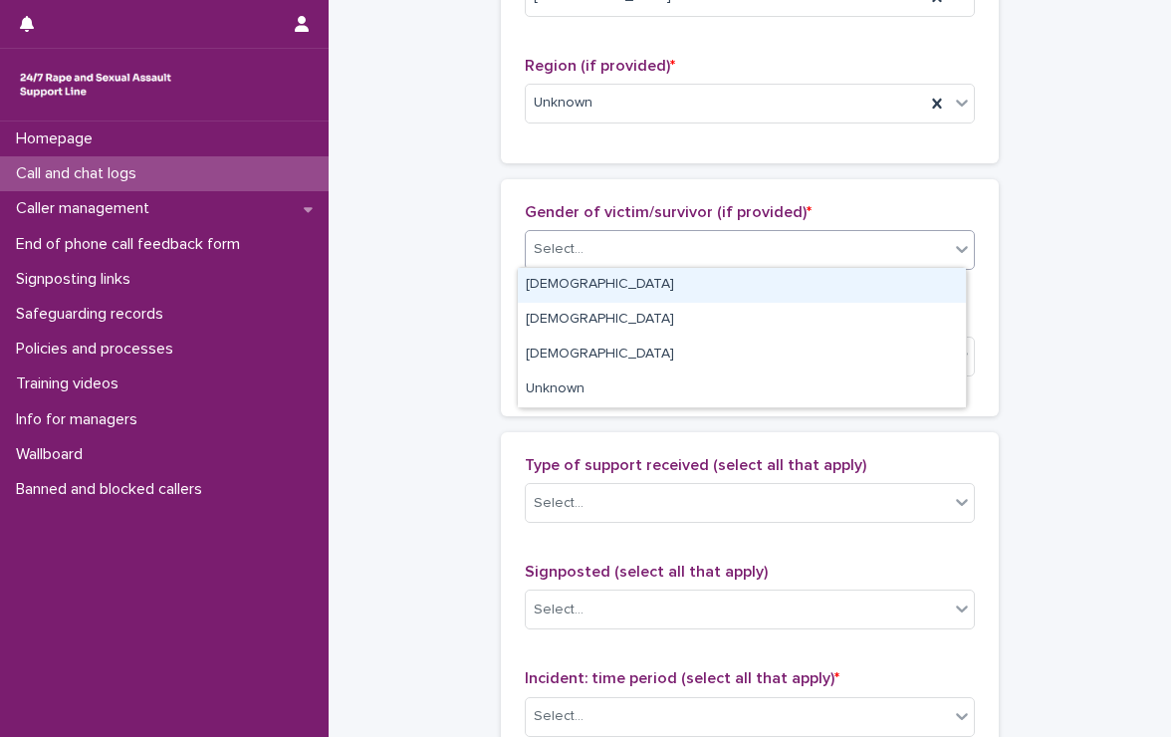
click at [580, 245] on div "Select..." at bounding box center [737, 249] width 423 height 33
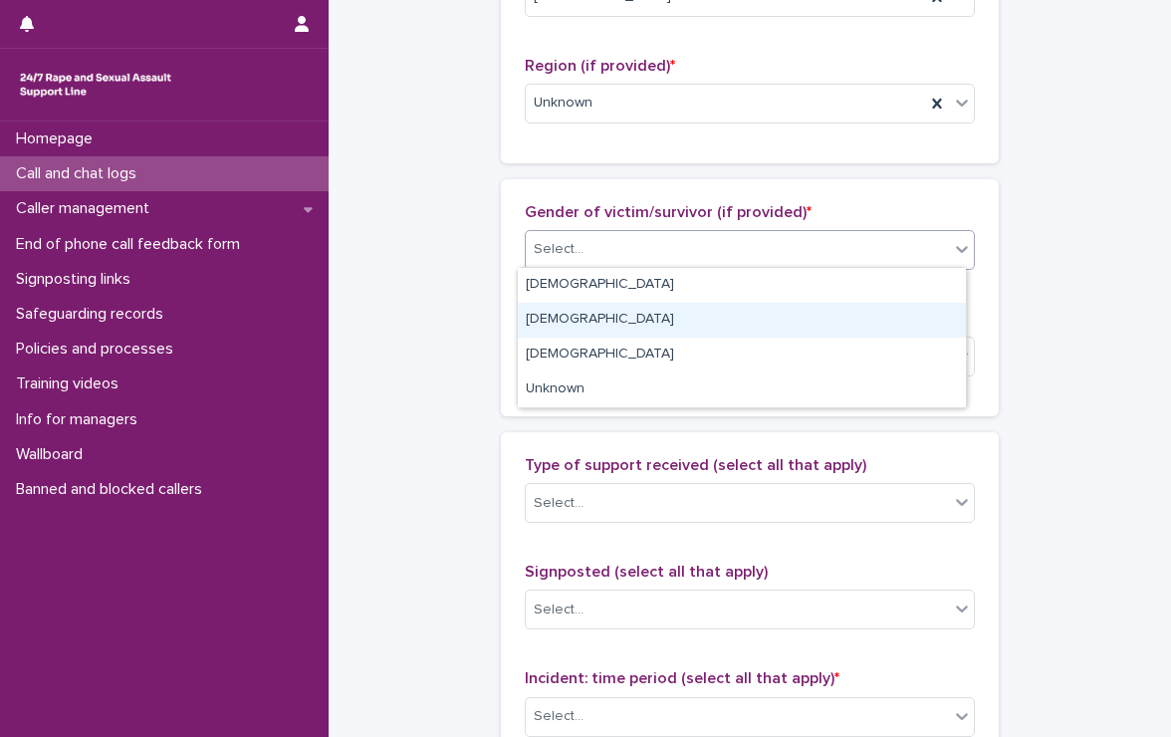
click at [594, 315] on div "[DEMOGRAPHIC_DATA]" at bounding box center [742, 320] width 448 height 35
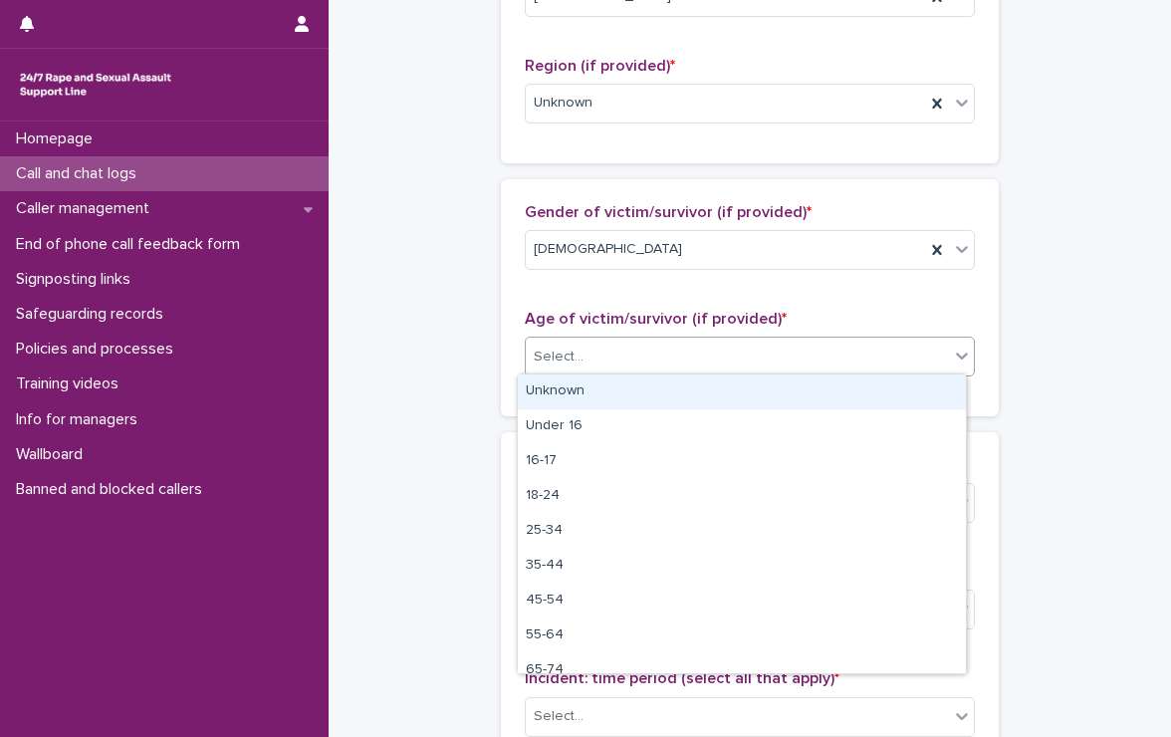
click at [602, 355] on div "Select..." at bounding box center [737, 357] width 423 height 33
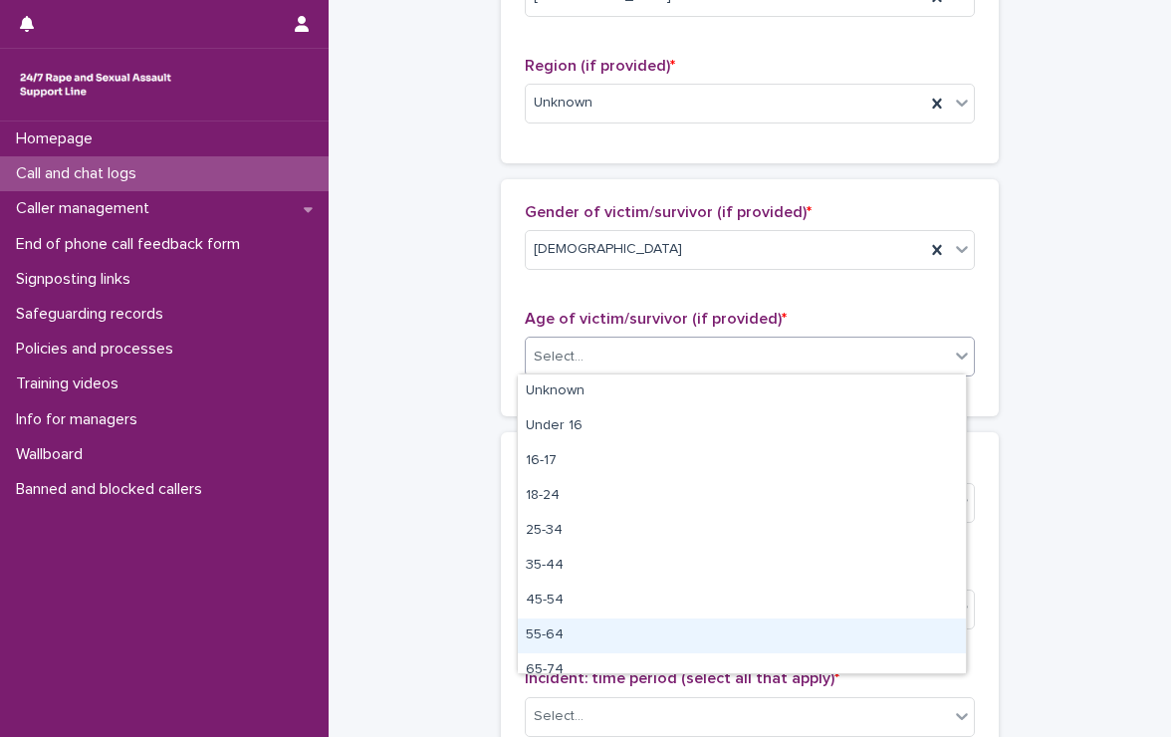
click at [533, 632] on div "55-64" at bounding box center [742, 636] width 448 height 35
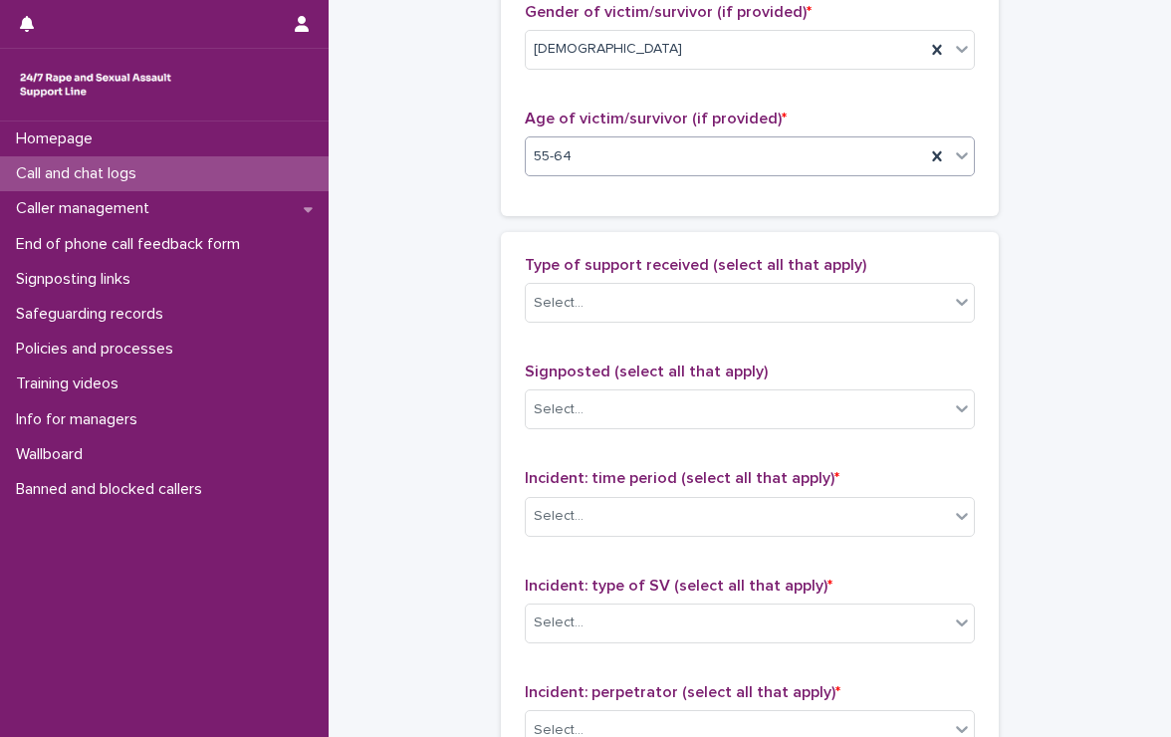
scroll to position [1096, 0]
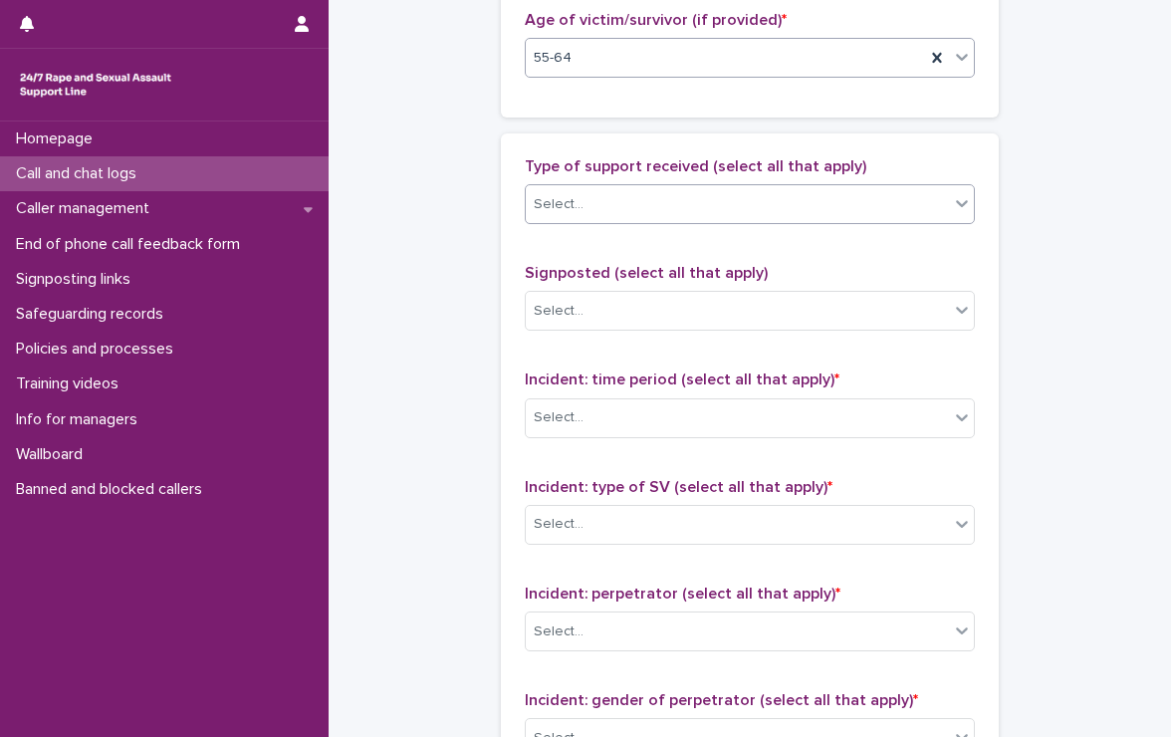
click at [616, 195] on div "Select..." at bounding box center [737, 204] width 423 height 33
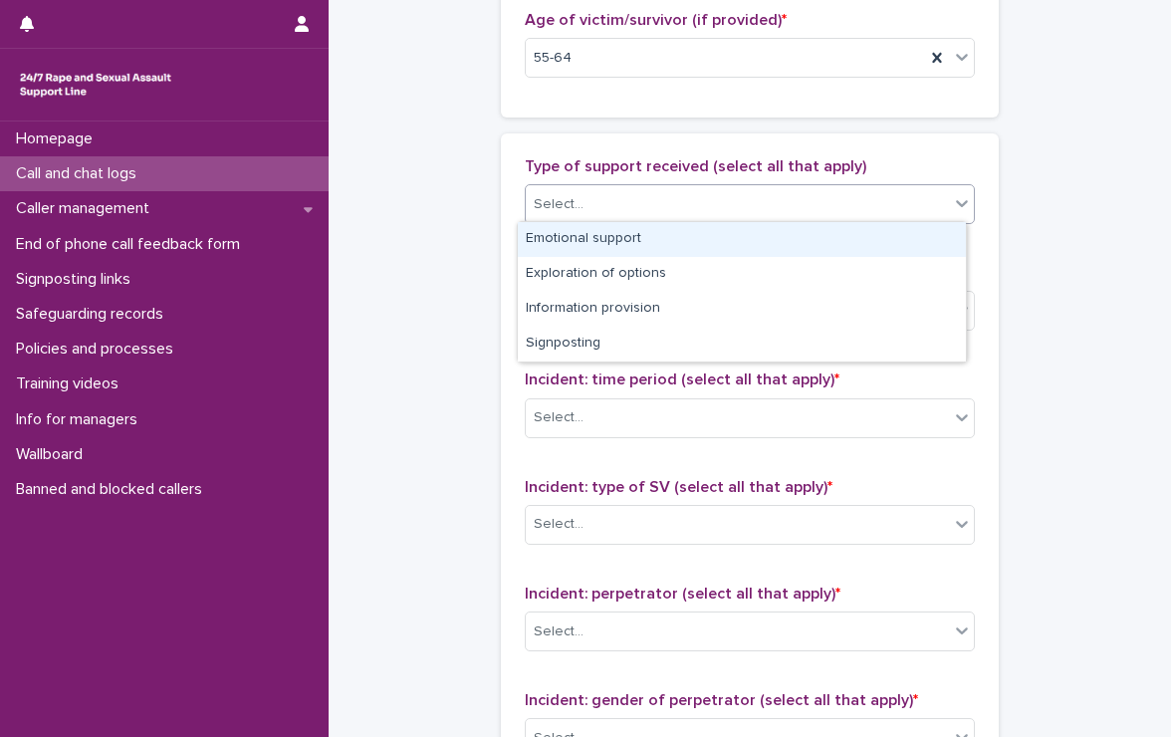
click at [633, 236] on div "Emotional support" at bounding box center [742, 239] width 448 height 35
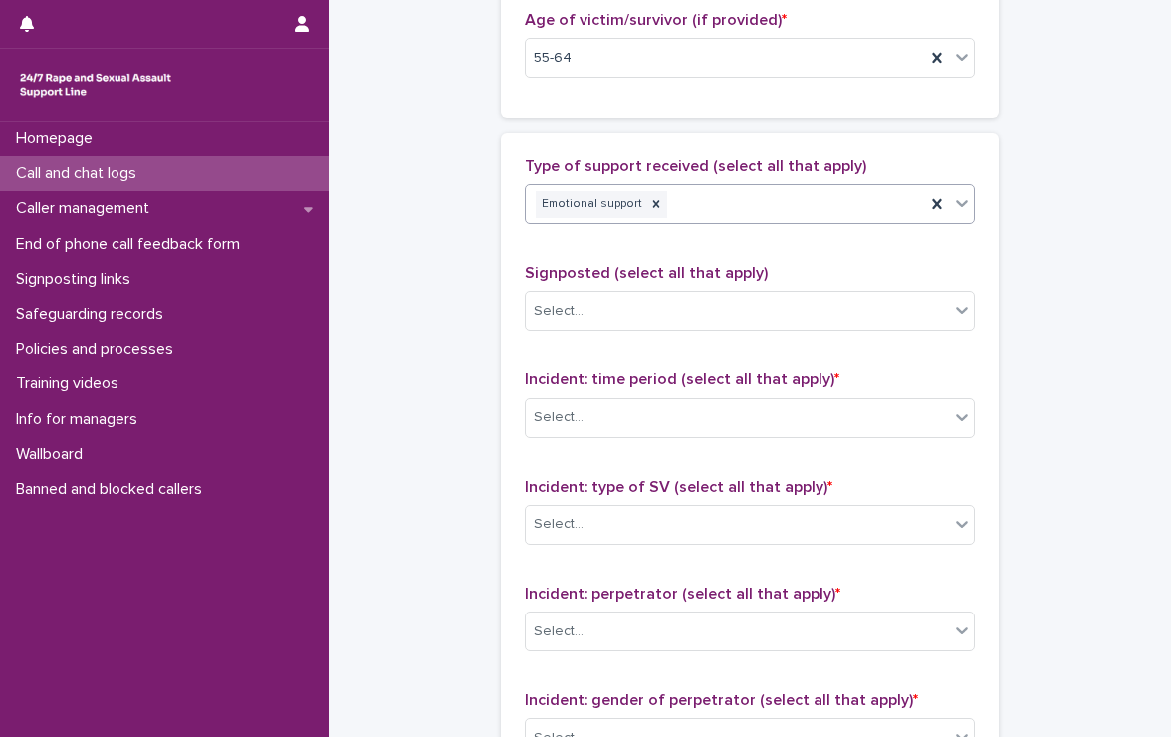
click at [660, 201] on div "Emotional support" at bounding box center [725, 204] width 399 height 35
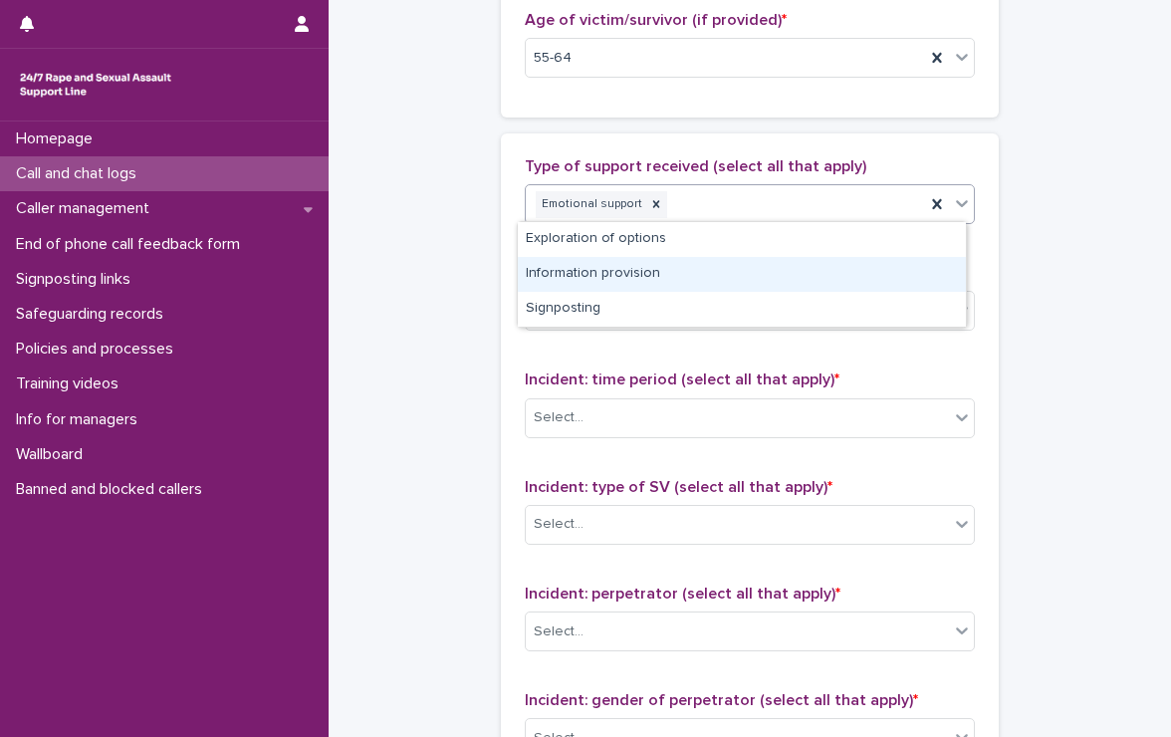
click at [621, 268] on div "Information provision" at bounding box center [742, 274] width 448 height 35
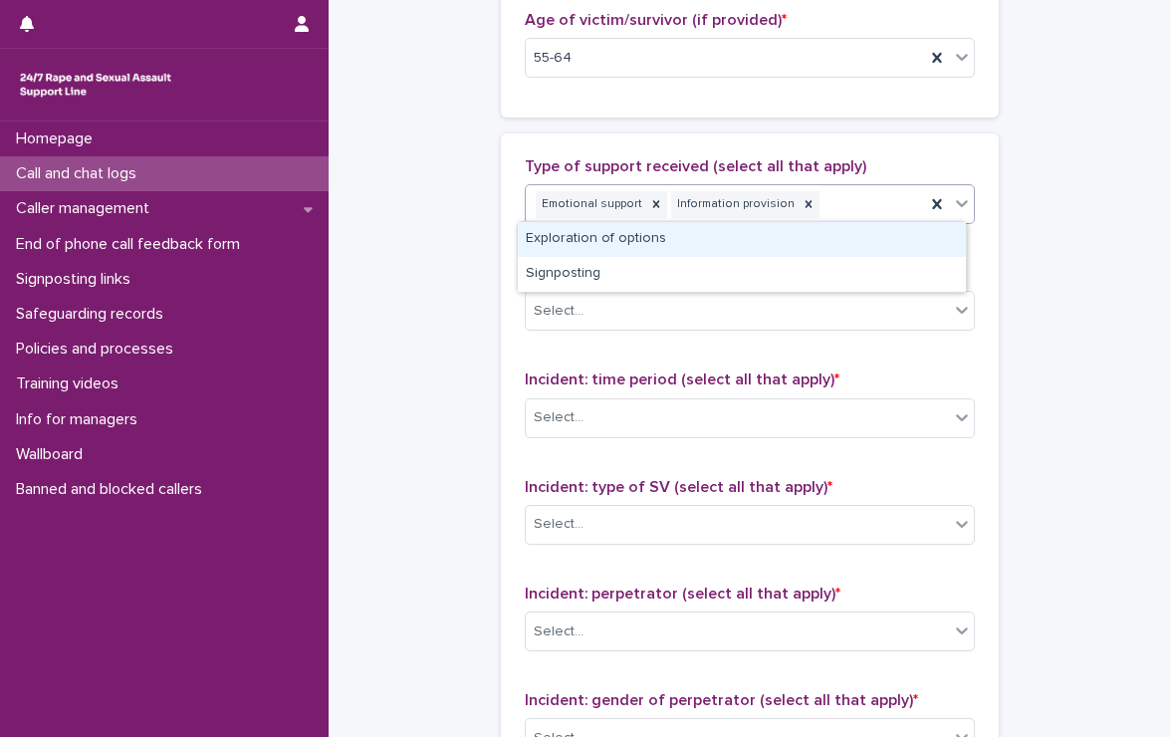
click at [823, 199] on div "Emotional support Information provision" at bounding box center [725, 204] width 399 height 35
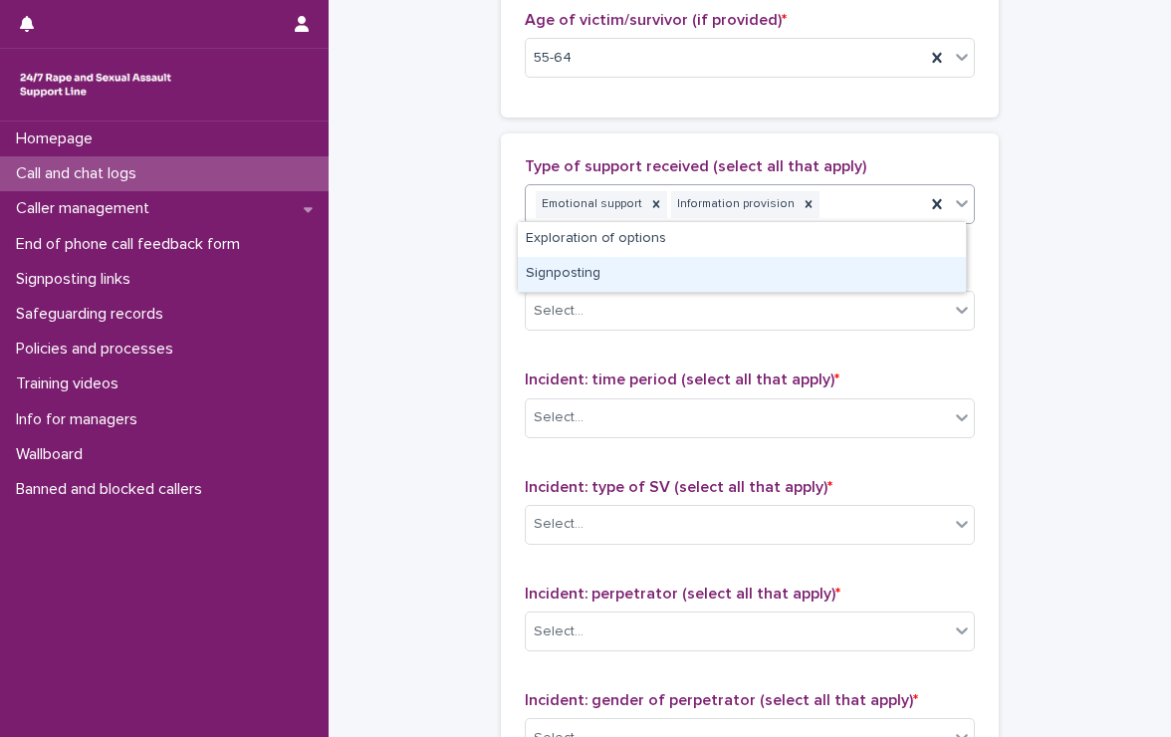
click at [550, 277] on div "Signposting" at bounding box center [742, 274] width 448 height 35
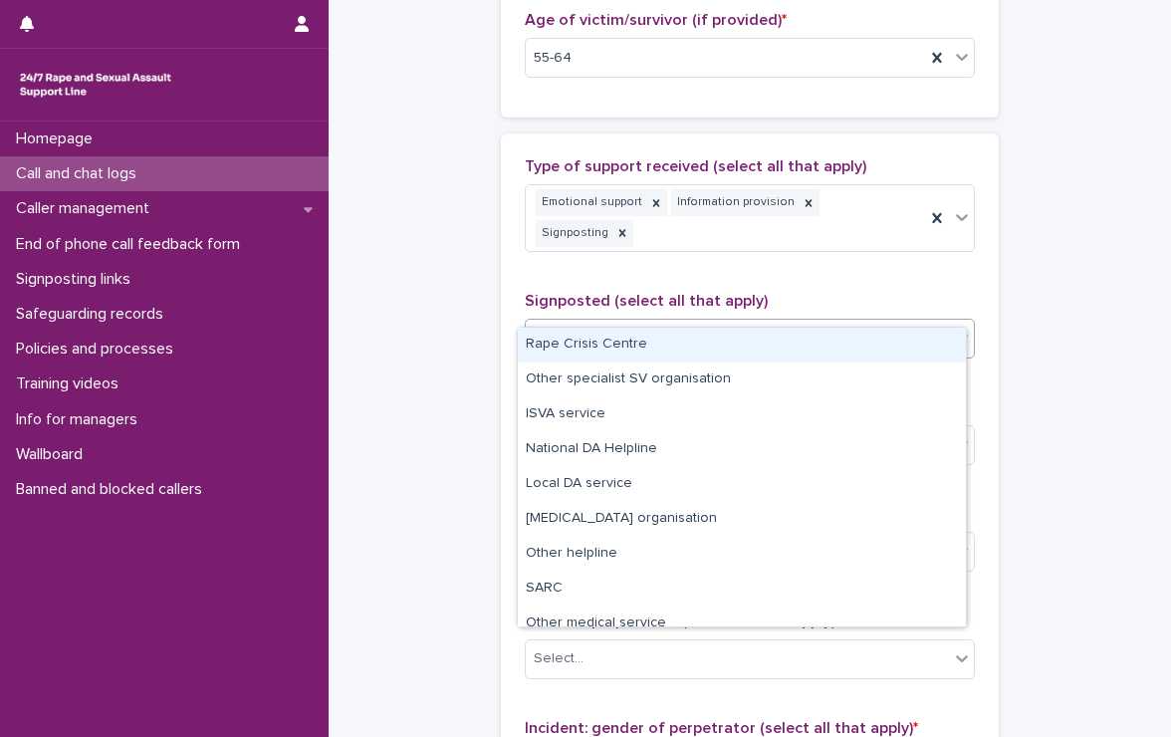
click at [562, 323] on div "Select..." at bounding box center [737, 339] width 423 height 33
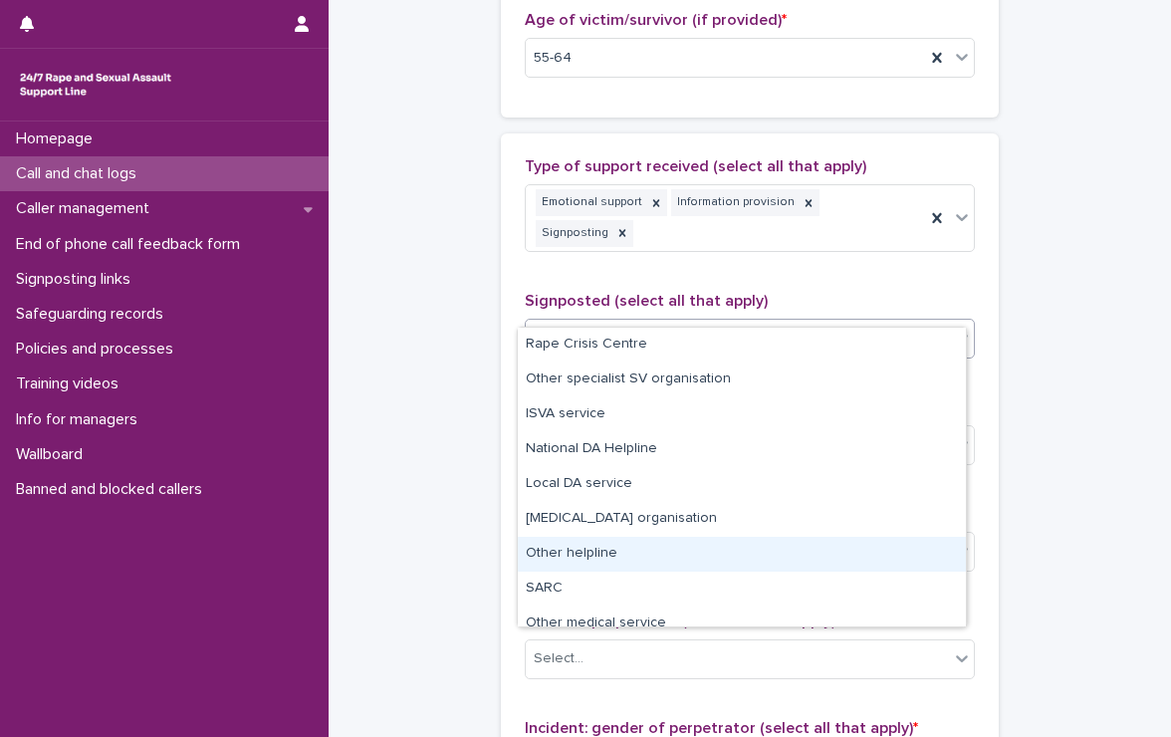
drag, startPoint x: 620, startPoint y: 609, endPoint x: 587, endPoint y: 551, distance: 66.5
click at [587, 551] on div "Other helpline" at bounding box center [742, 554] width 448 height 35
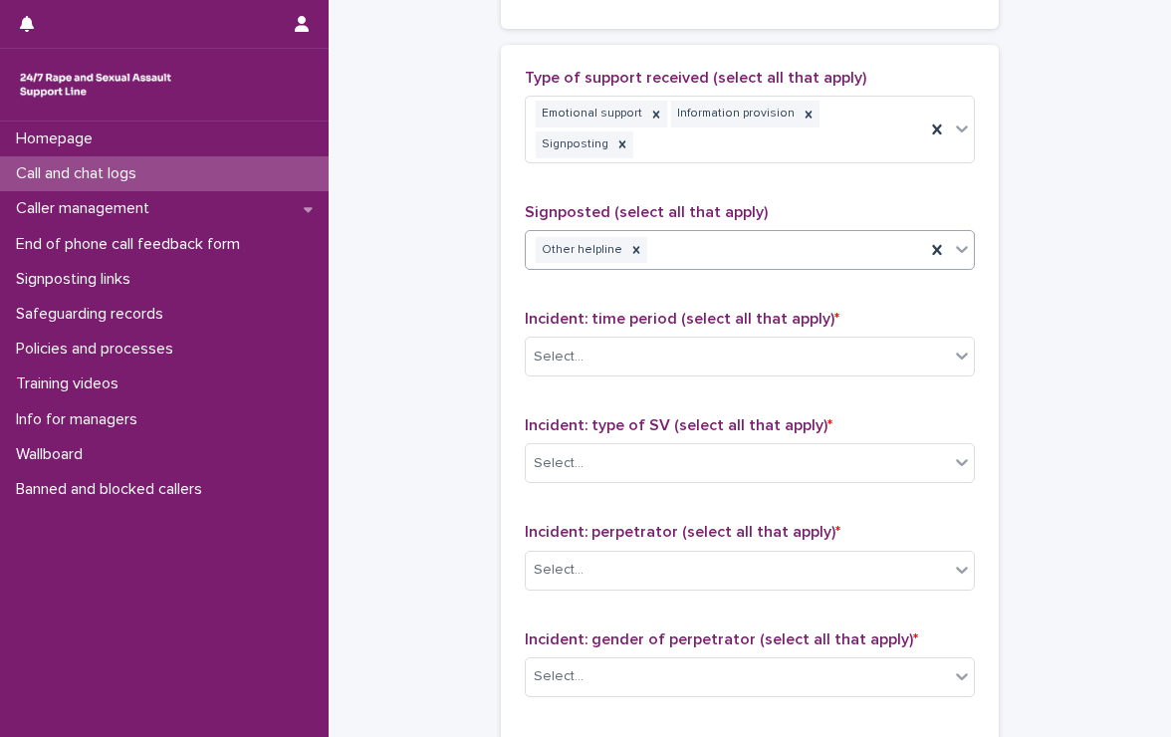
scroll to position [1171, 0]
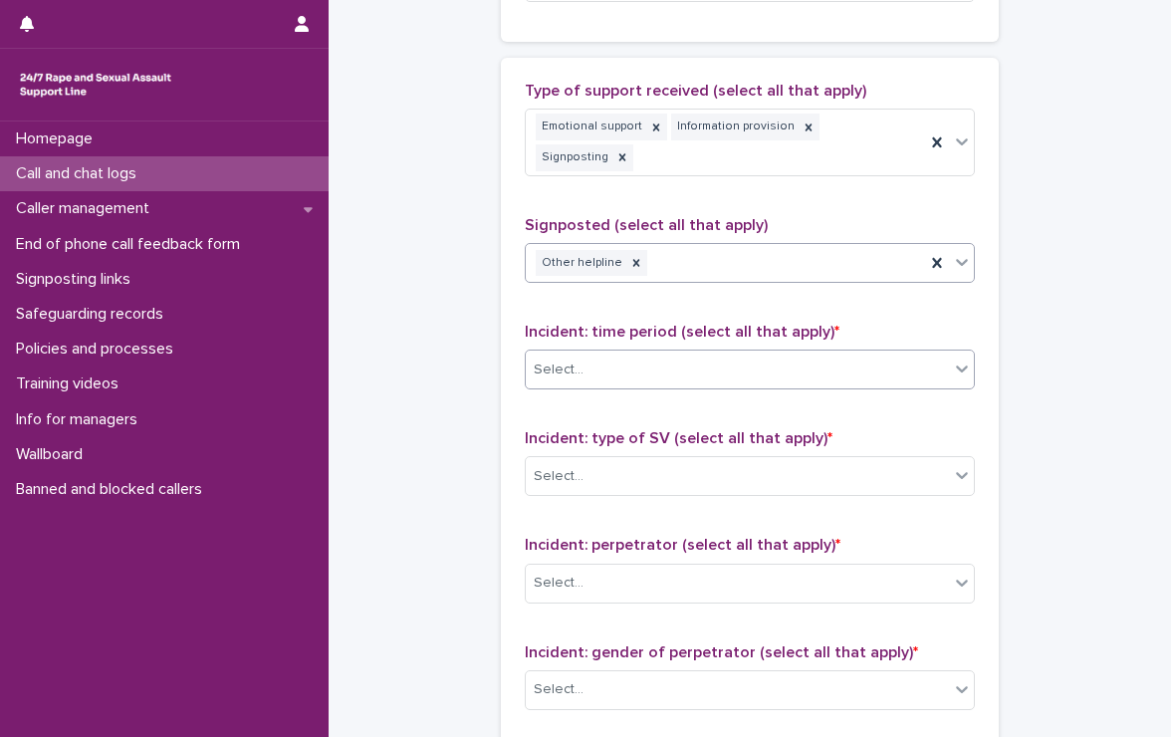
click at [596, 354] on div "Select..." at bounding box center [737, 370] width 423 height 33
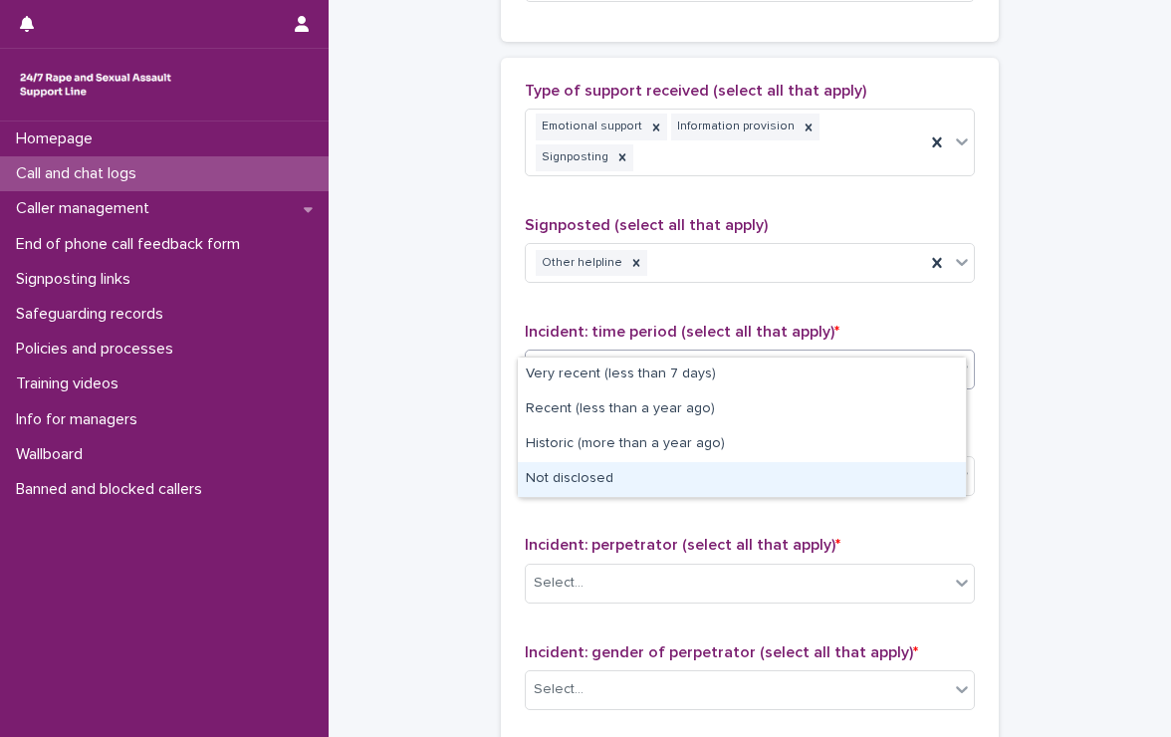
click at [648, 476] on div "Not disclosed" at bounding box center [742, 479] width 448 height 35
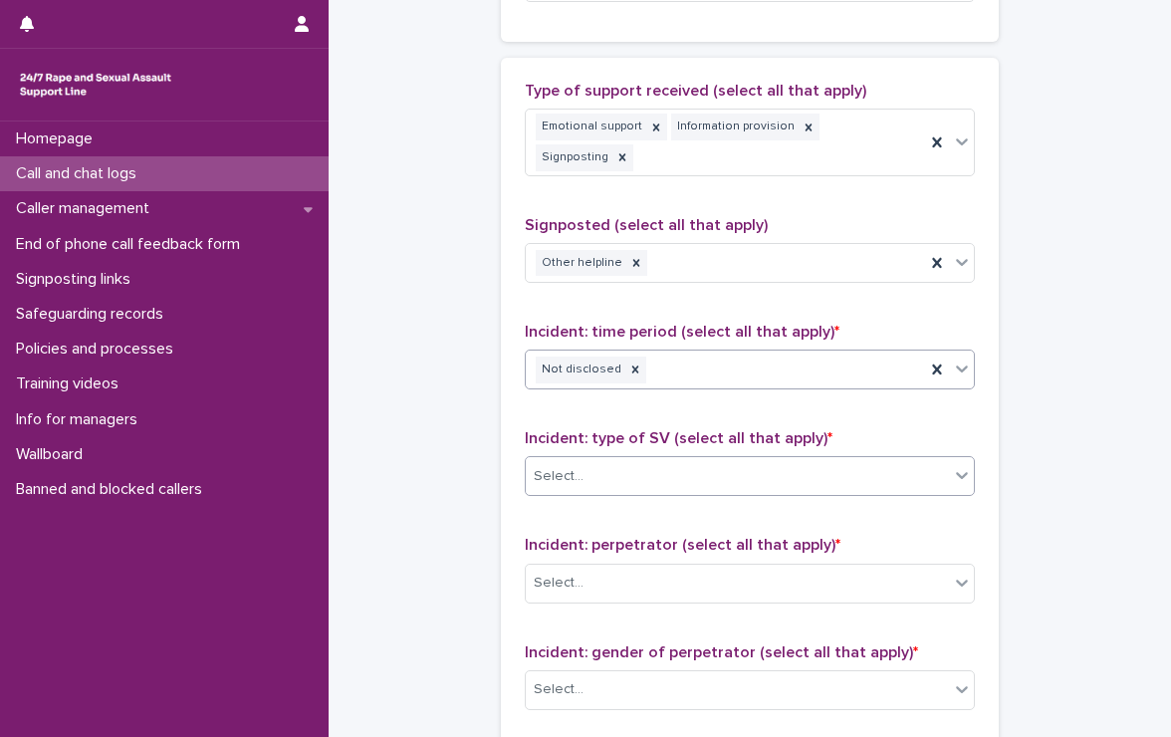
click at [629, 460] on div "Select..." at bounding box center [737, 476] width 423 height 33
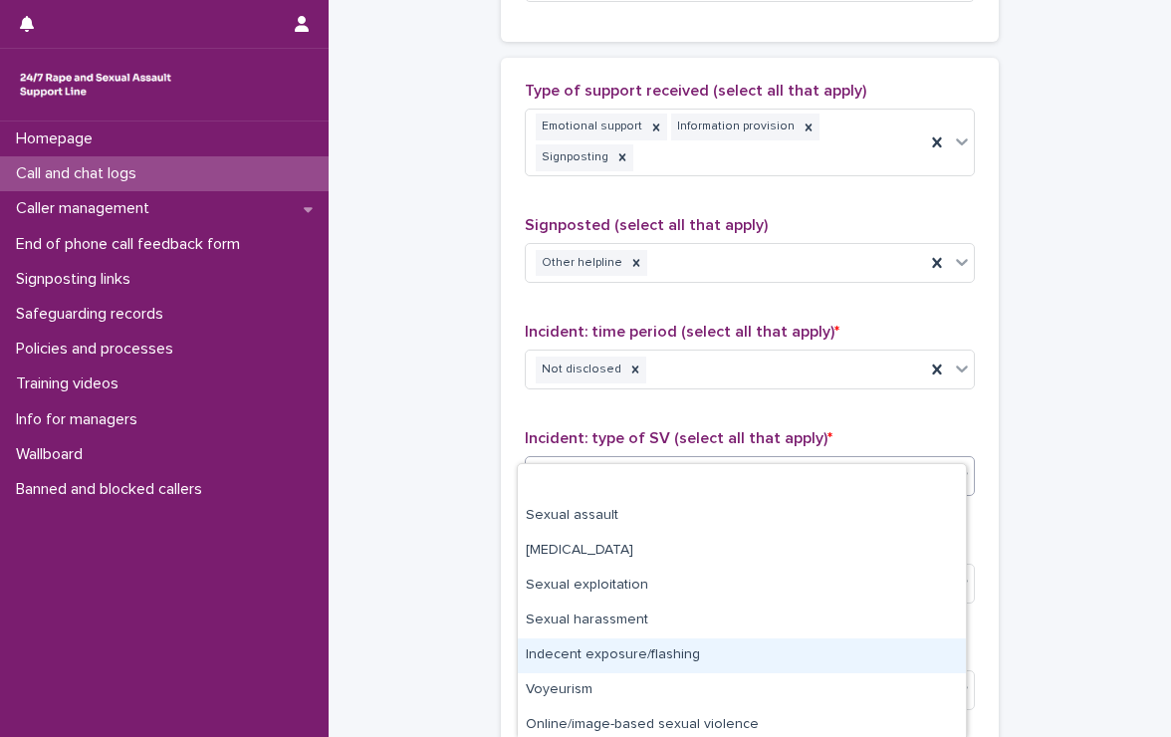
scroll to position [76, 0]
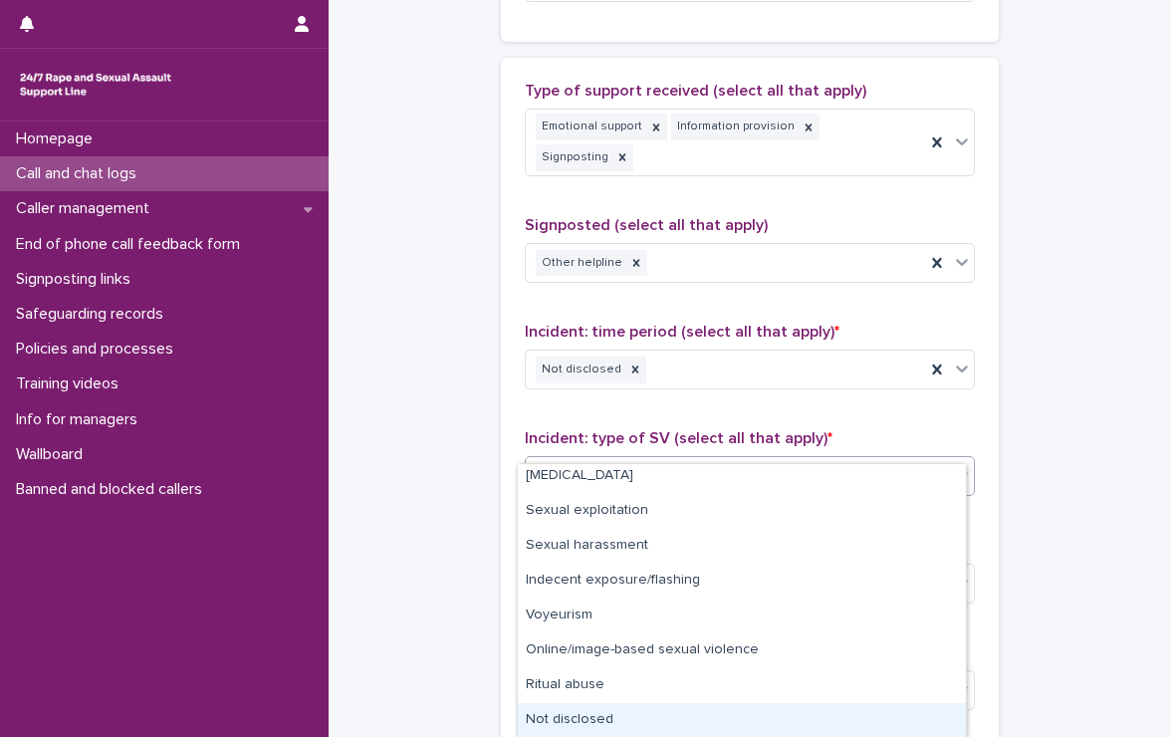
click at [624, 712] on div "Not disclosed" at bounding box center [742, 720] width 448 height 35
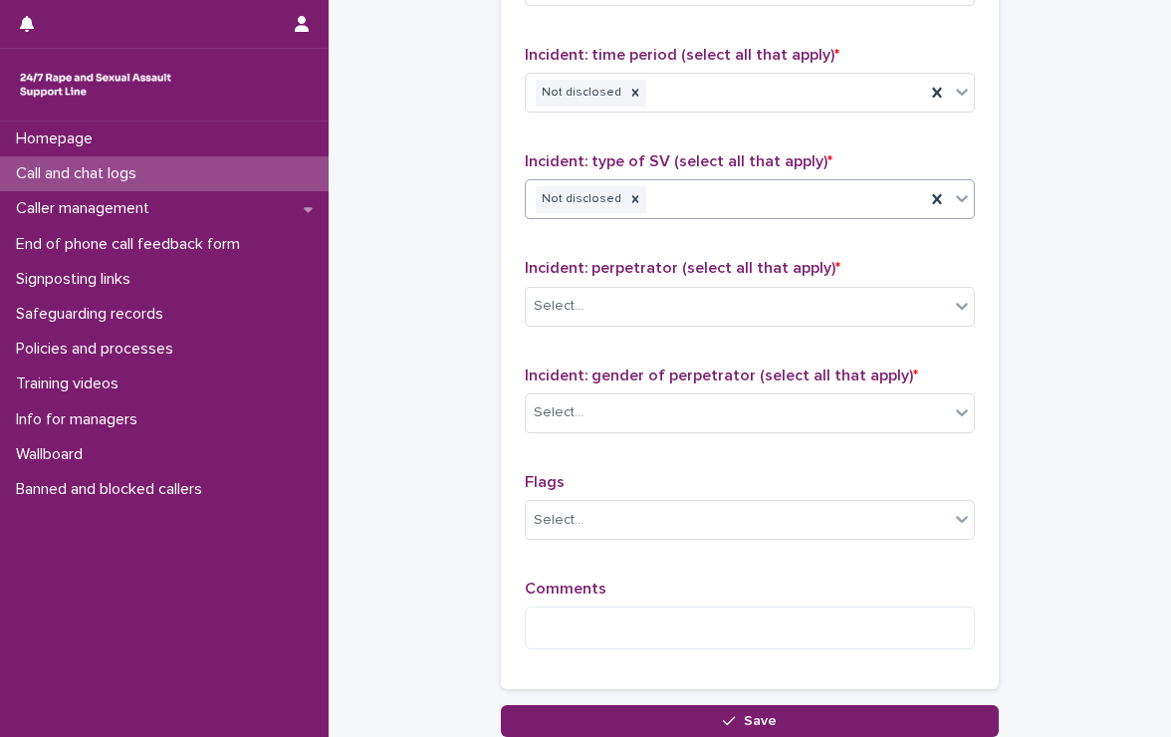
scroll to position [1470, 0]
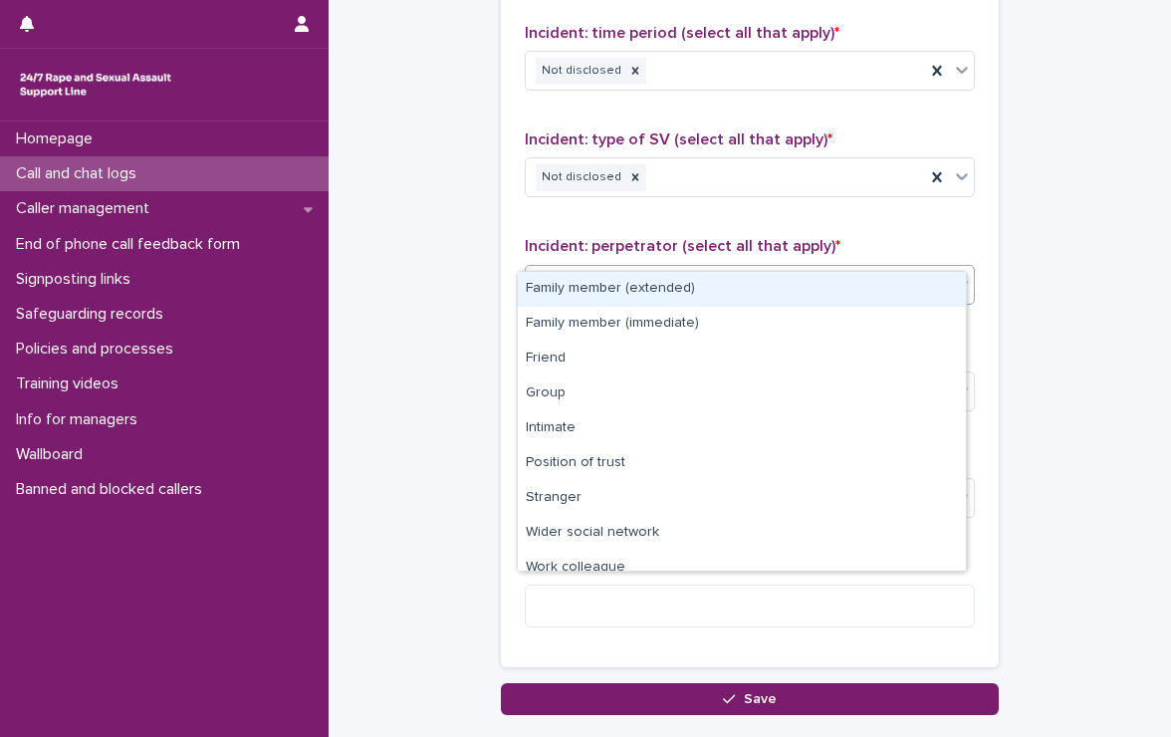
click at [606, 268] on div "Select..." at bounding box center [737, 284] width 423 height 33
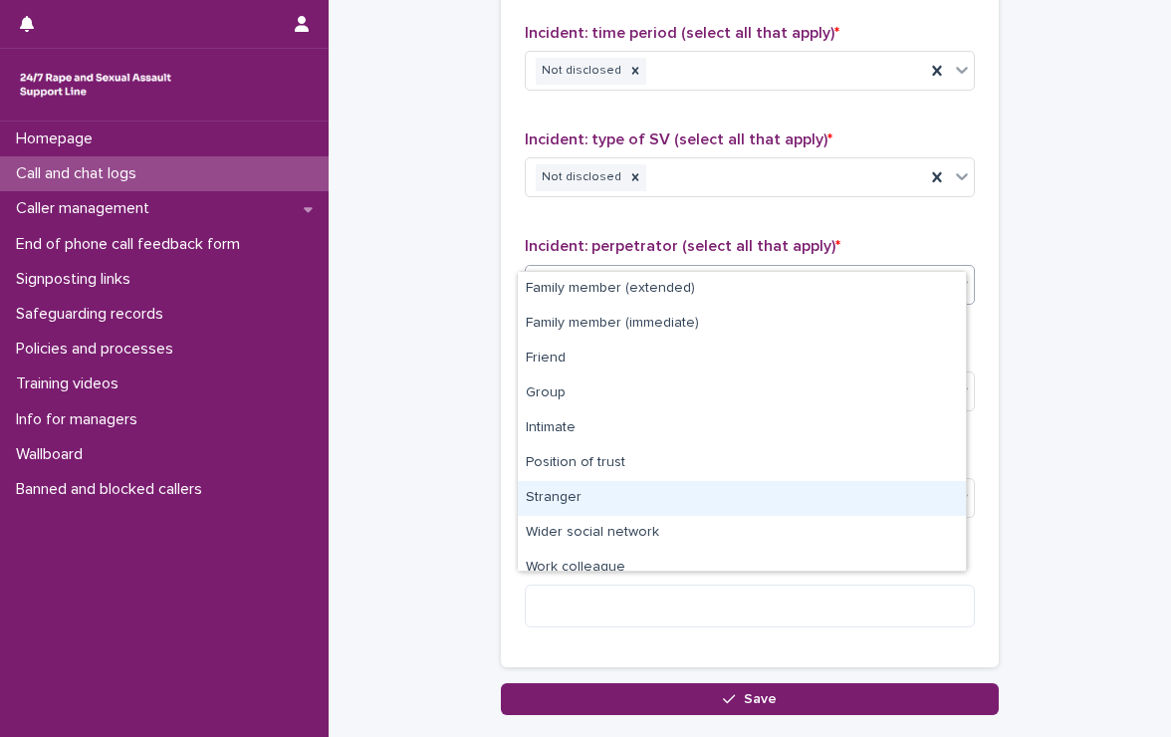
scroll to position [84, 0]
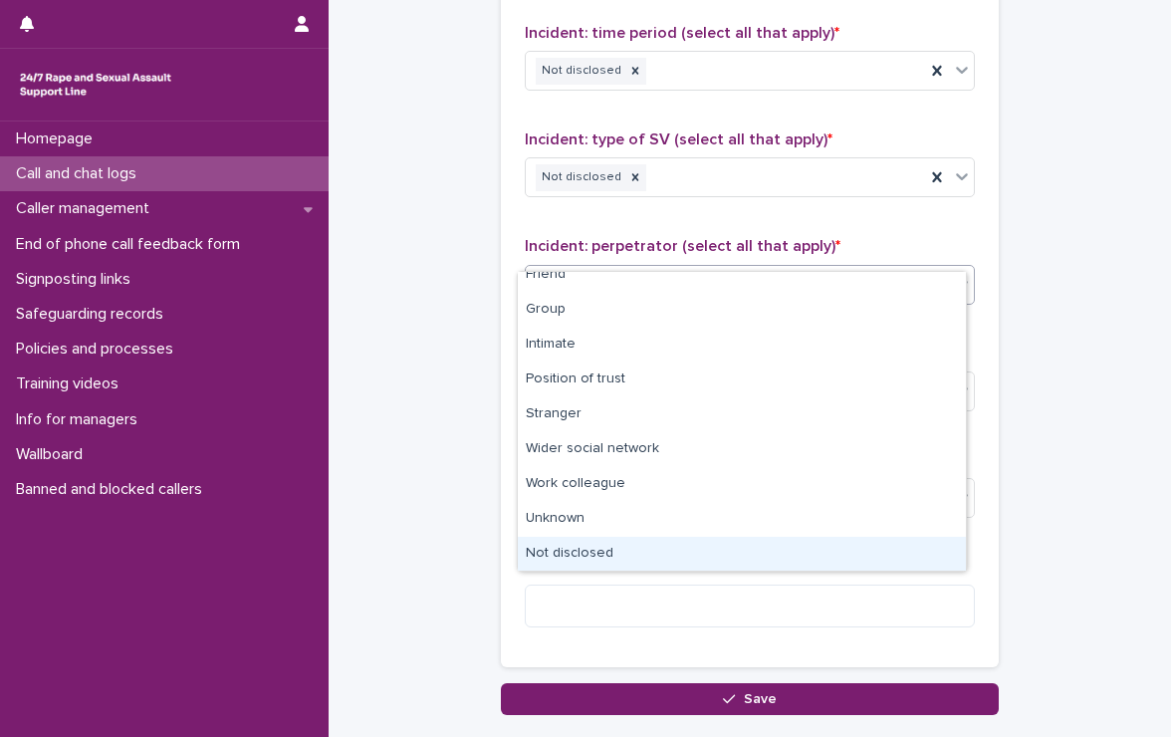
click at [673, 561] on div "Not disclosed" at bounding box center [742, 554] width 448 height 35
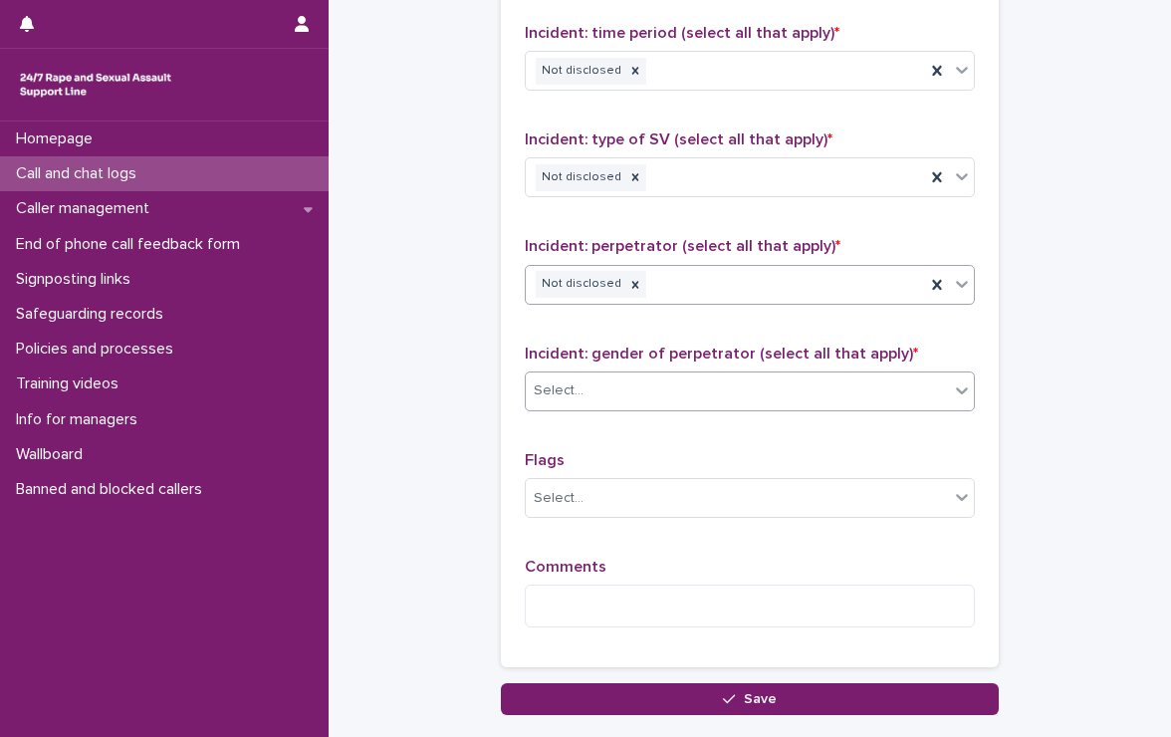
click at [630, 375] on div "Select..." at bounding box center [737, 391] width 423 height 33
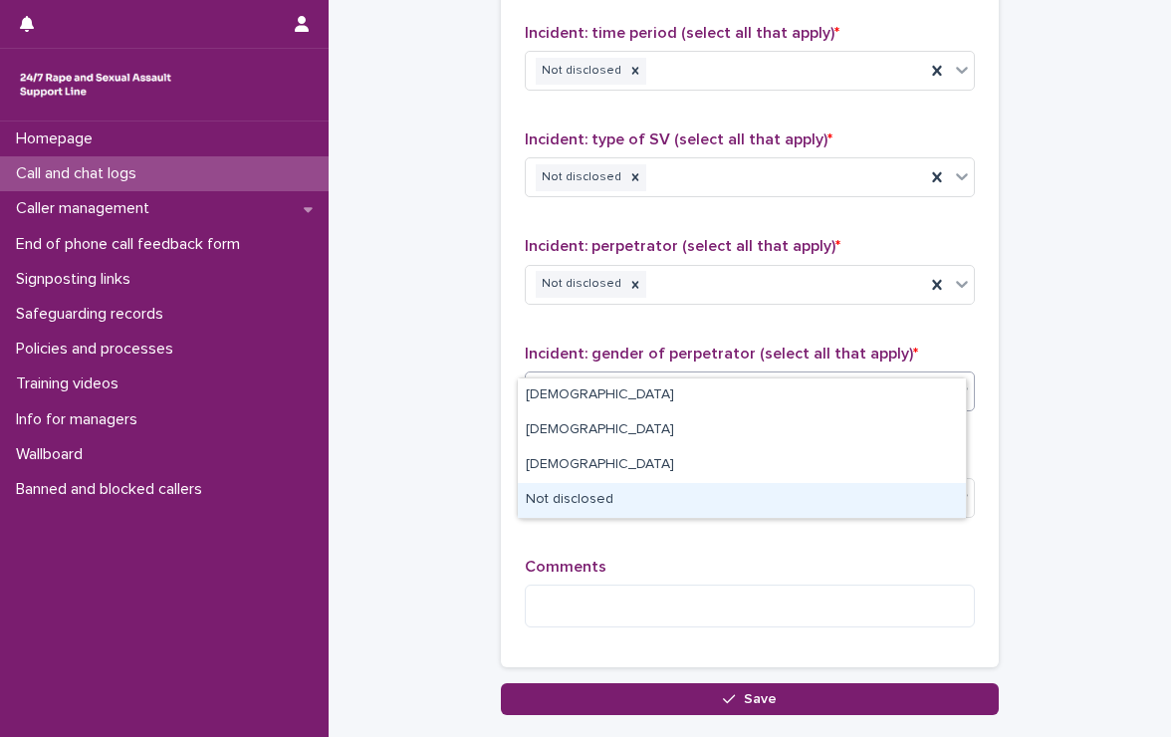
click at [646, 508] on div "Not disclosed" at bounding box center [742, 500] width 448 height 35
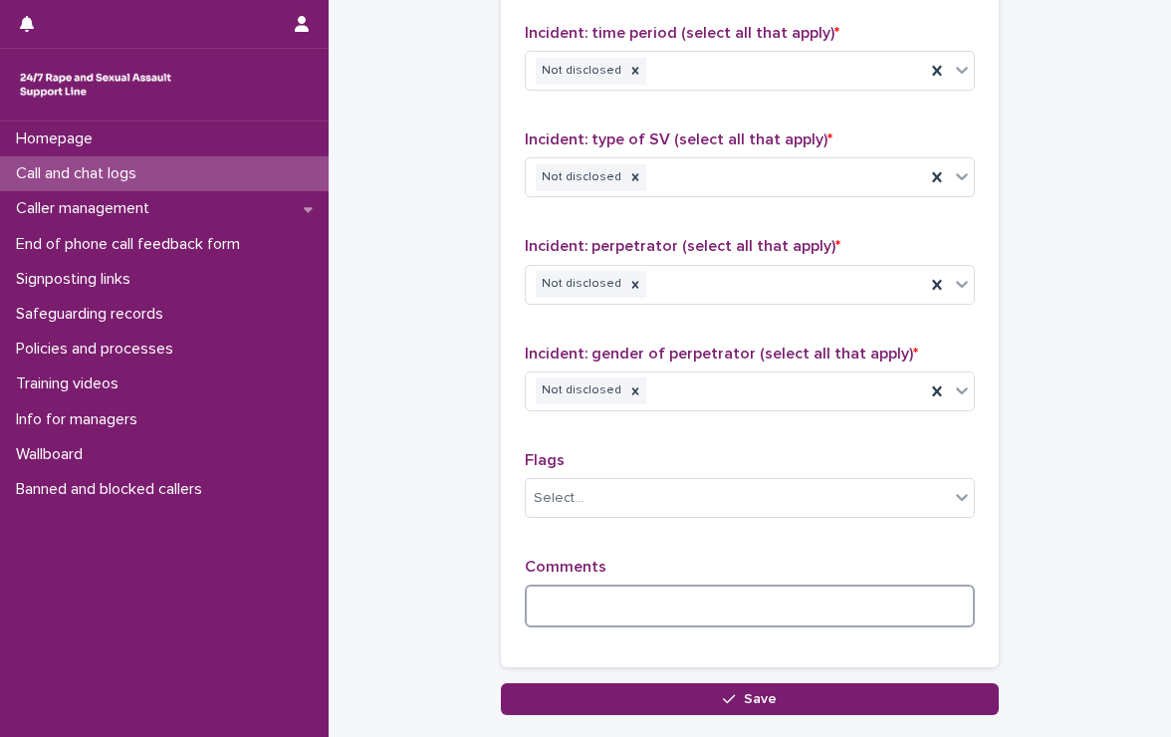
click at [647, 585] on textarea at bounding box center [750, 606] width 450 height 43
click at [850, 585] on textarea "**********" at bounding box center [750, 606] width 450 height 43
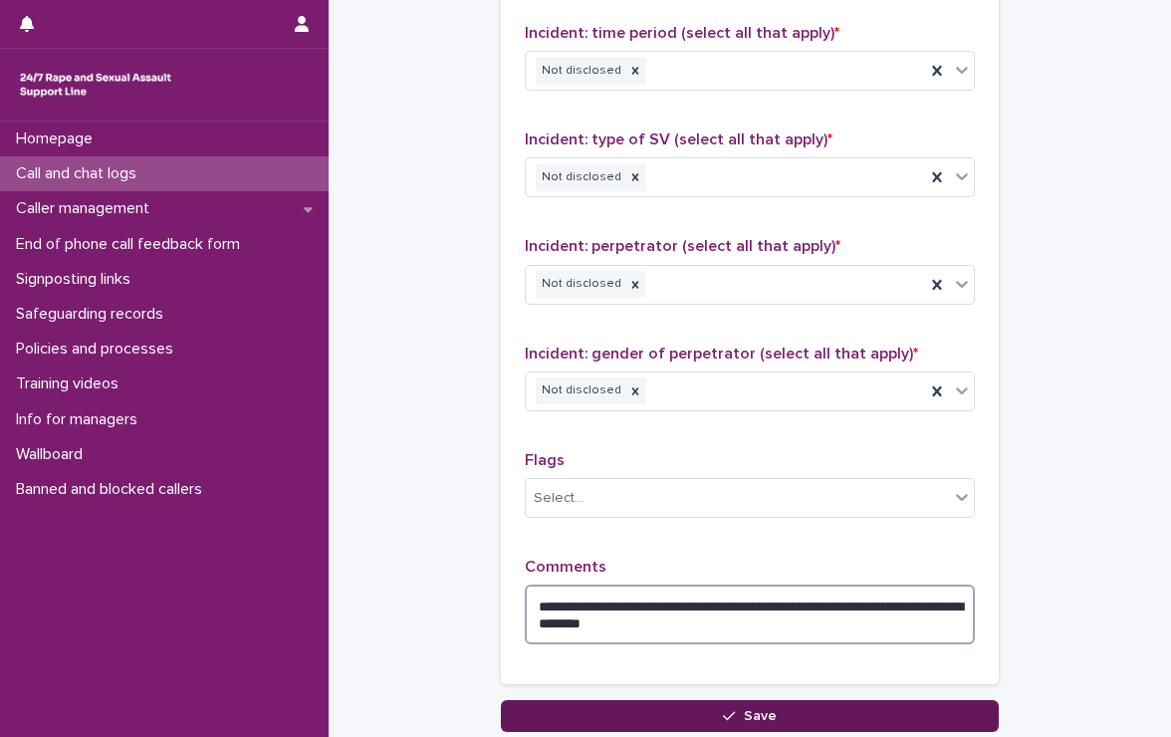
type textarea "**********"
click at [866, 700] on button "Save" at bounding box center [750, 716] width 498 height 32
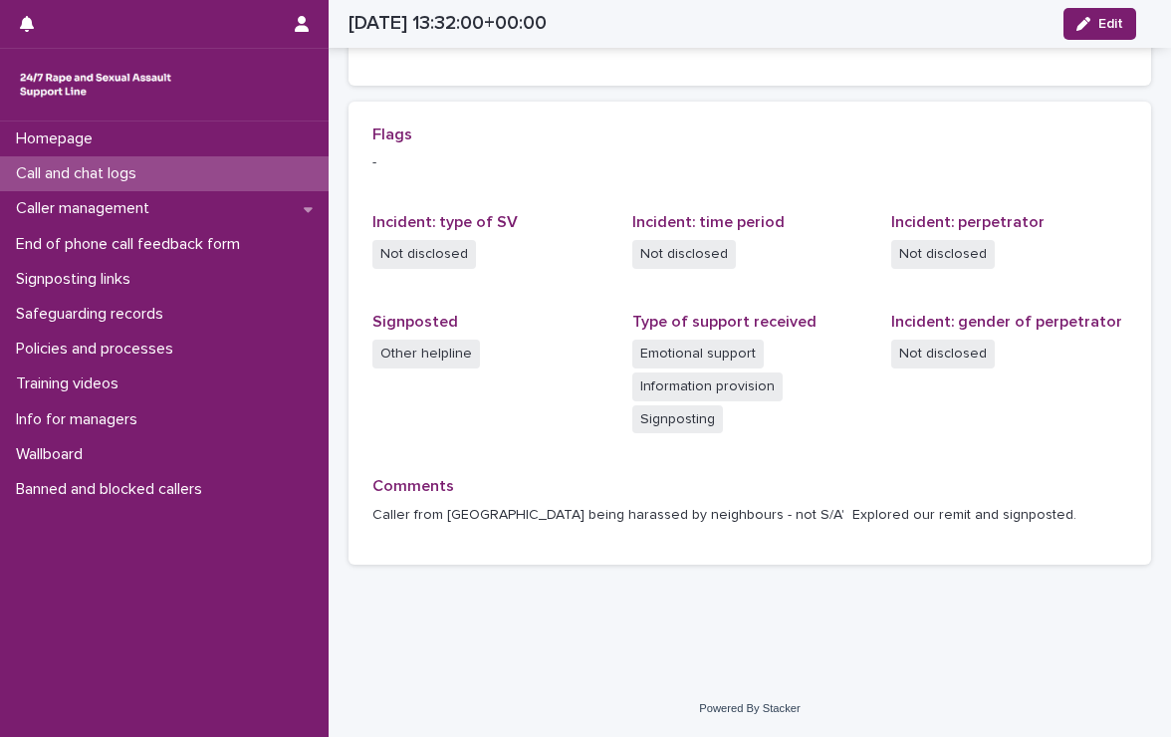
scroll to position [405, 0]
click at [79, 167] on p "Call and chat logs" at bounding box center [80, 173] width 144 height 19
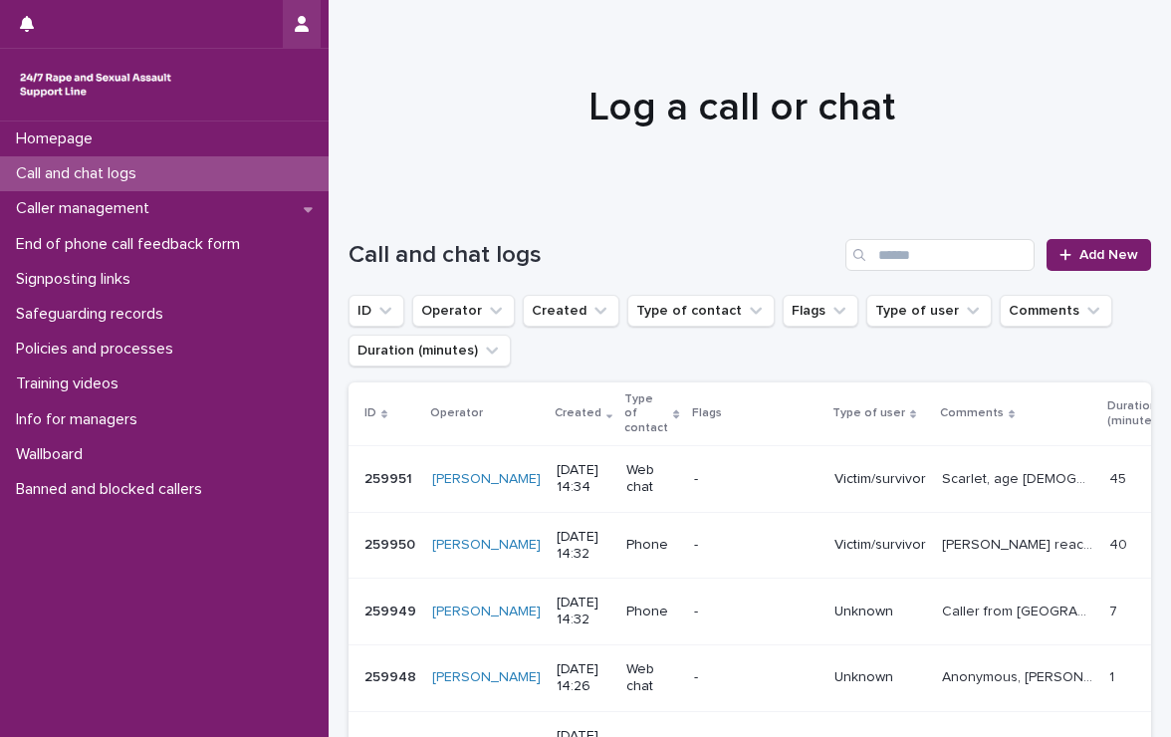
click at [298, 18] on icon "button" at bounding box center [302, 24] width 14 height 16
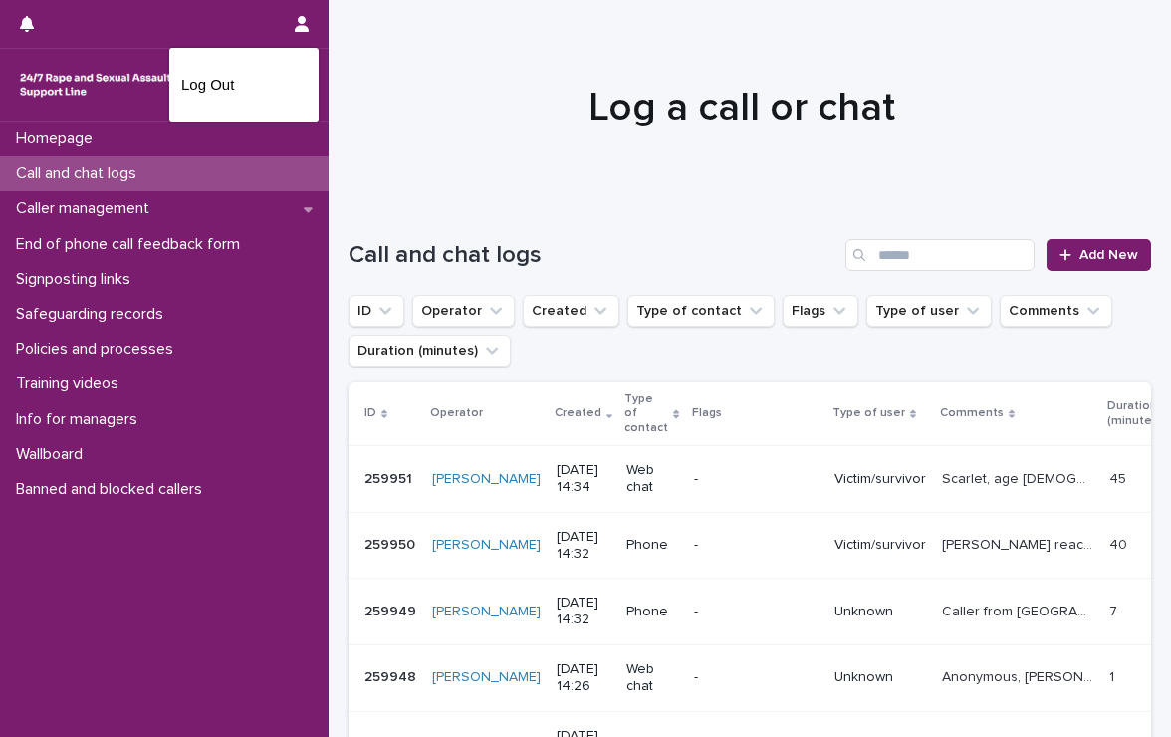
click at [151, 638] on div at bounding box center [585, 368] width 1171 height 737
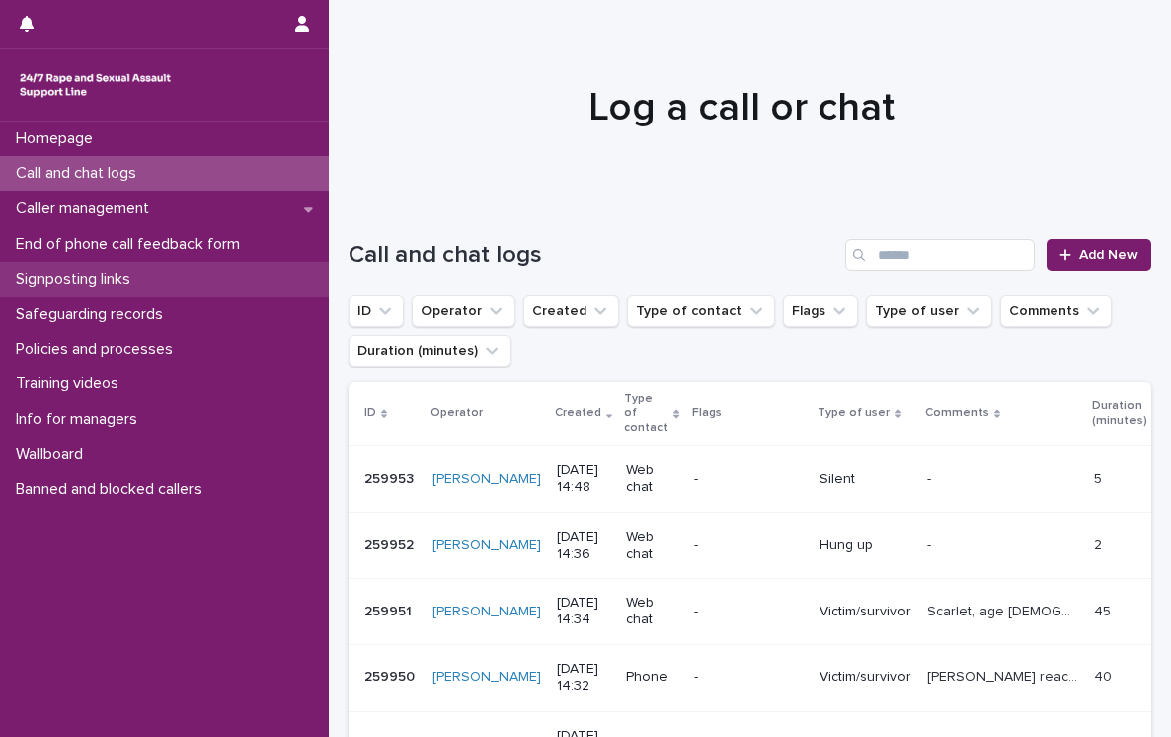
click at [112, 275] on p "Signposting links" at bounding box center [77, 279] width 138 height 19
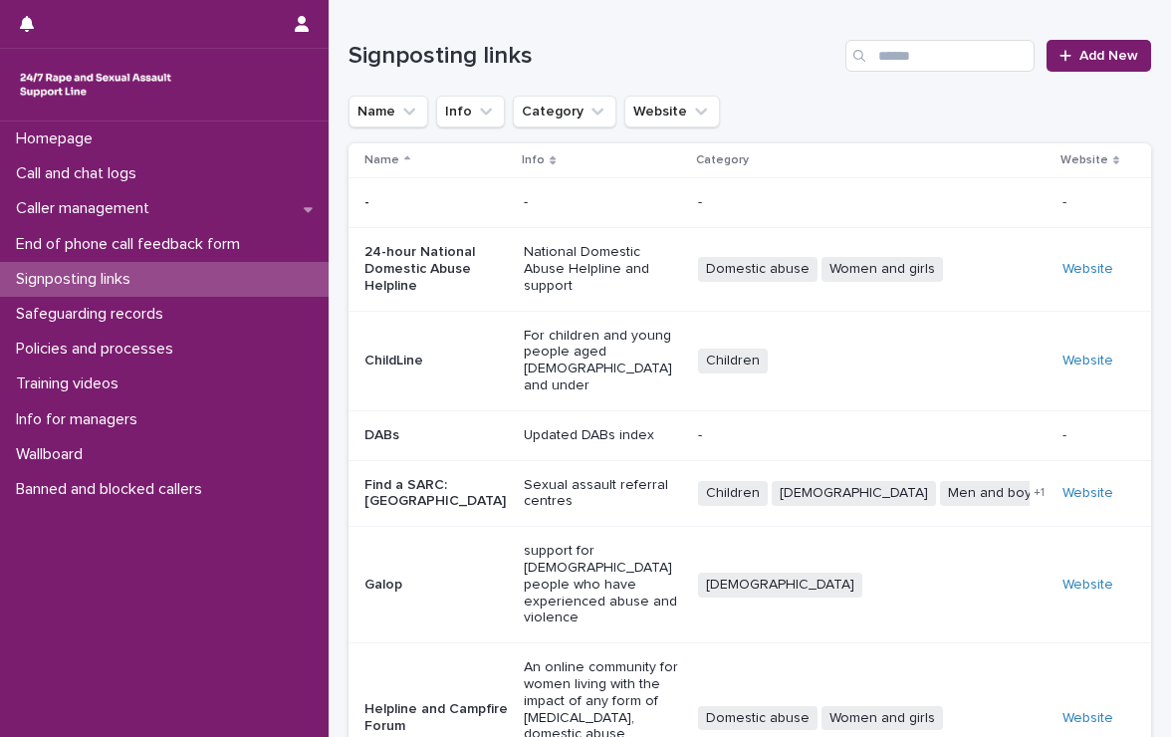
click at [91, 274] on p "Signposting links" at bounding box center [77, 279] width 138 height 19
click at [50, 273] on p "Signposting links" at bounding box center [77, 279] width 138 height 19
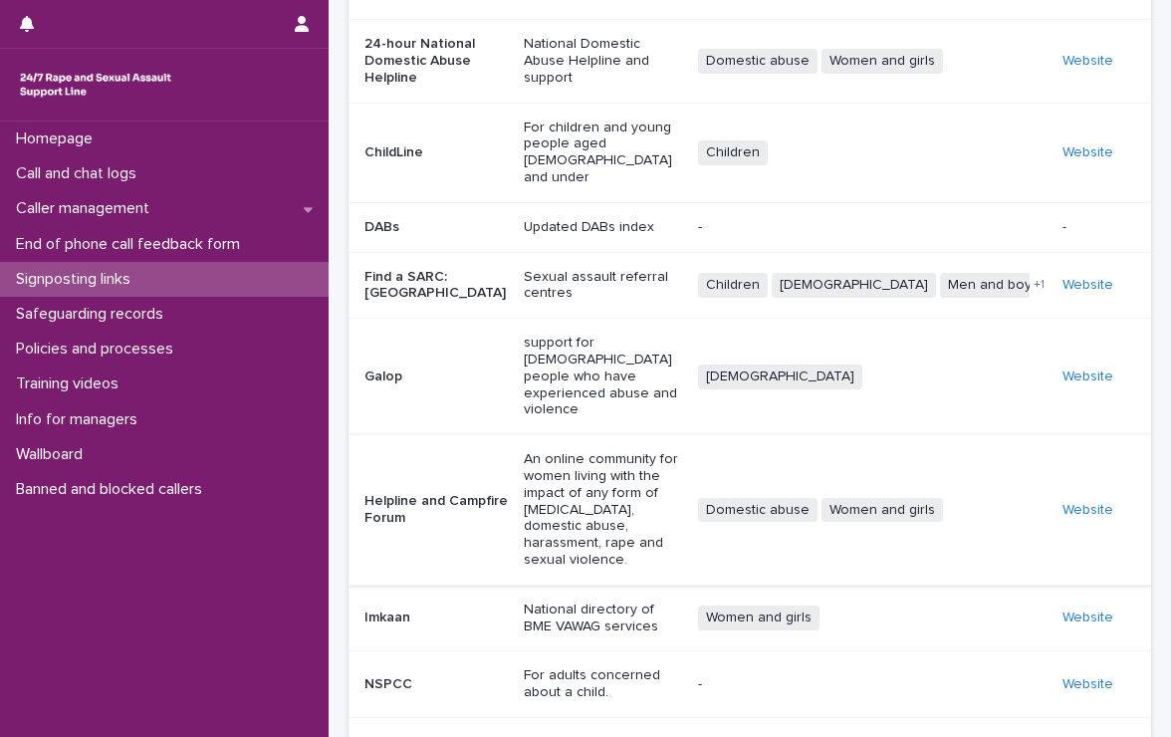
scroll to position [256, 0]
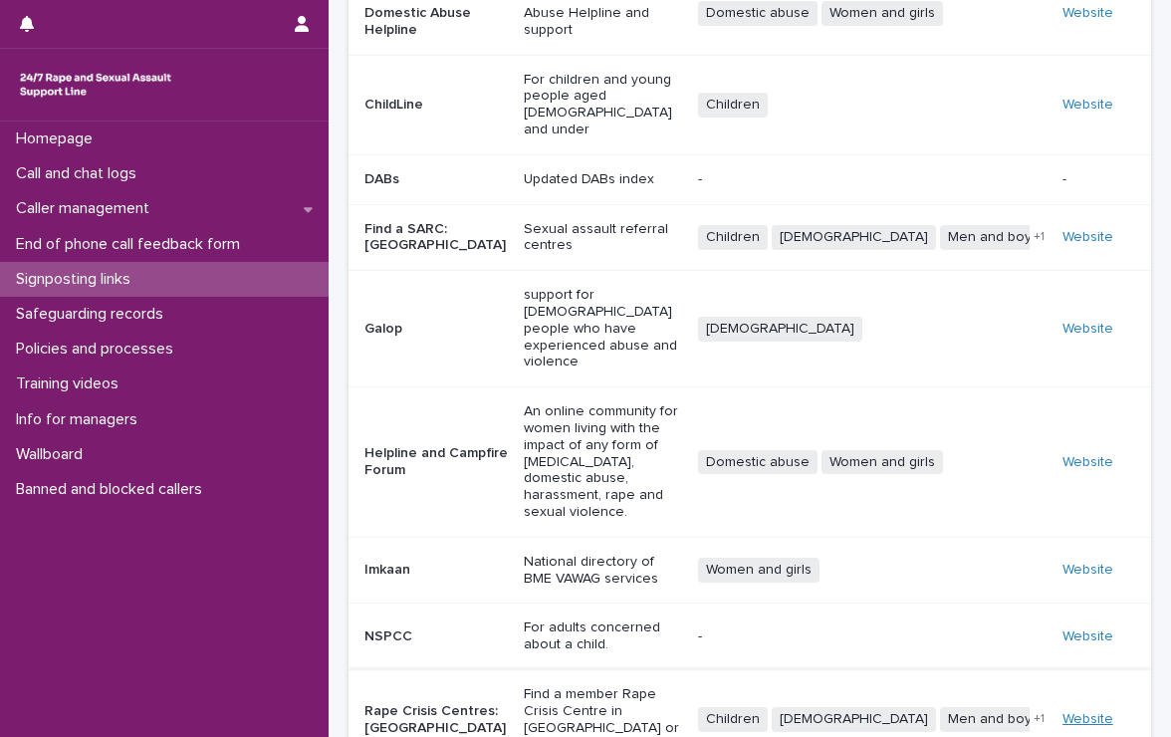
click at [1064, 712] on link "Website" at bounding box center [1088, 719] width 51 height 14
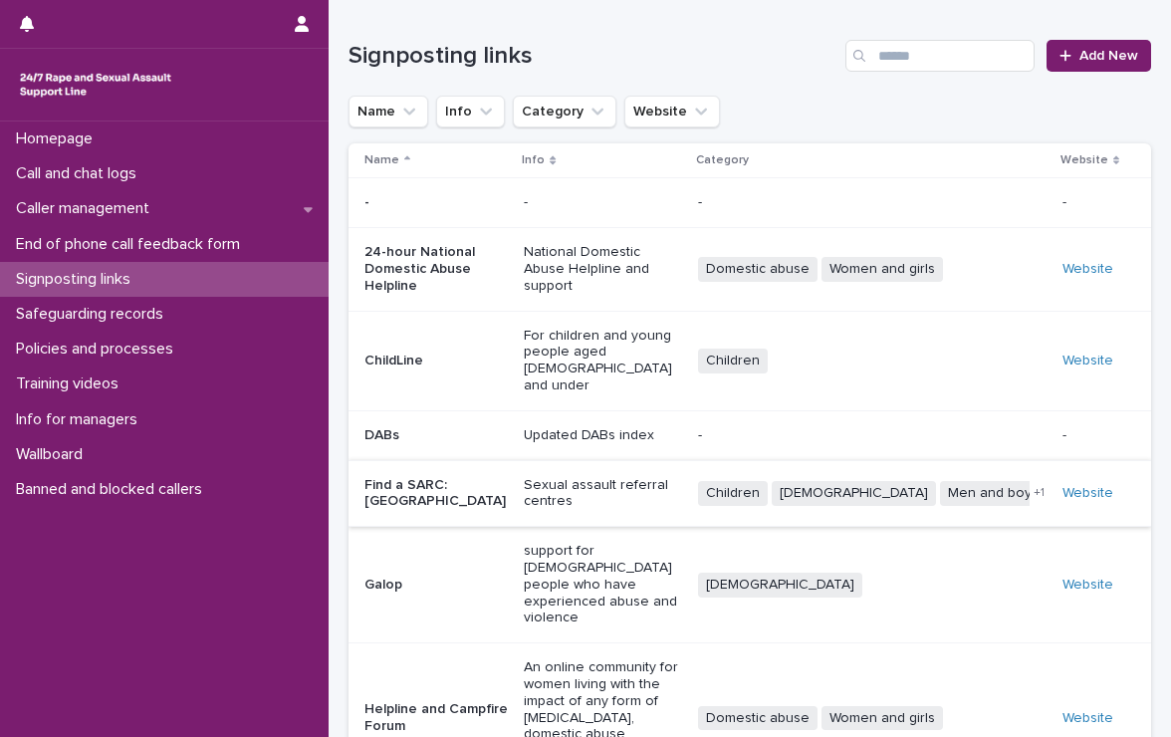
scroll to position [0, 0]
click at [115, 162] on div "Call and chat logs" at bounding box center [164, 173] width 329 height 35
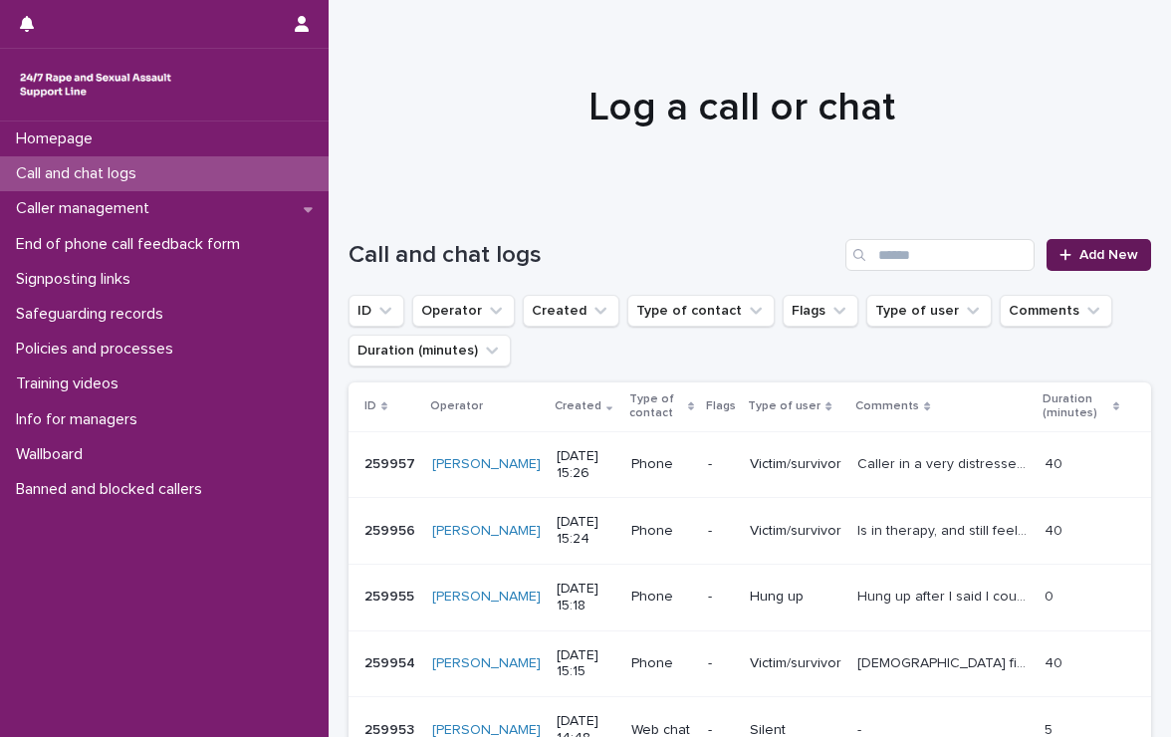
click at [1081, 244] on link "Add New" at bounding box center [1099, 255] width 105 height 32
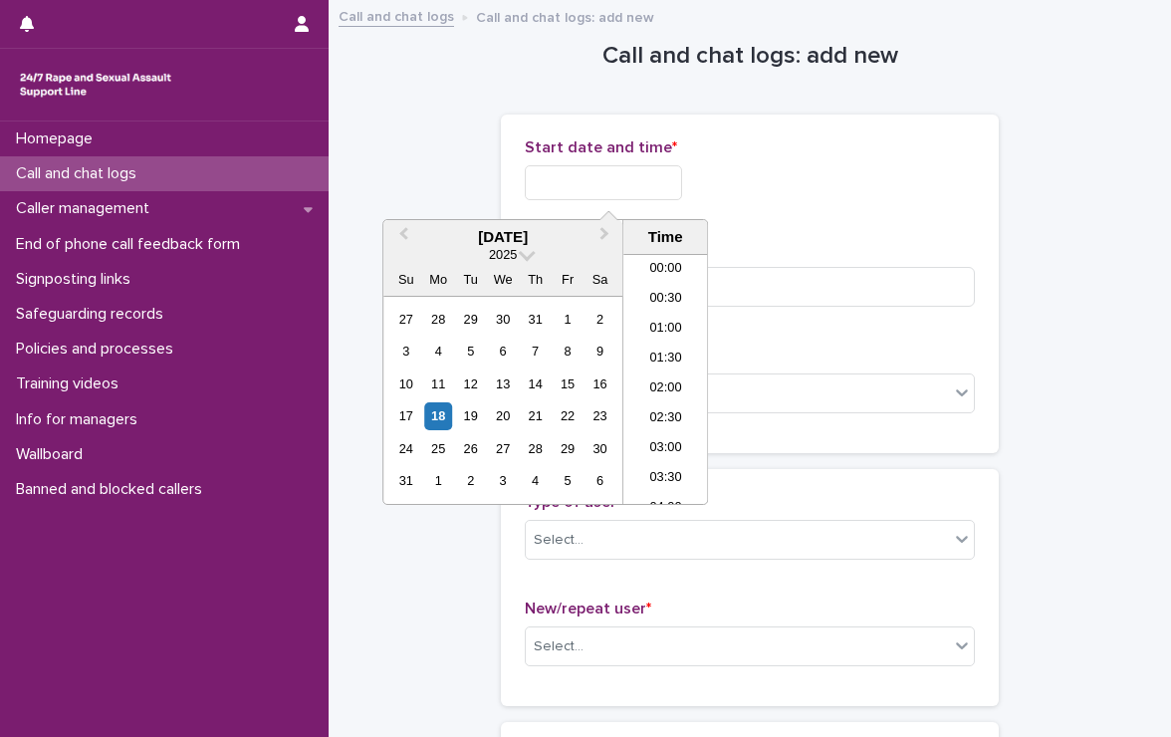
click at [648, 180] on input "text" at bounding box center [603, 182] width 157 height 35
click at [653, 350] on li "14:30" at bounding box center [666, 350] width 85 height 30
click at [641, 188] on input "**********" at bounding box center [603, 182] width 157 height 35
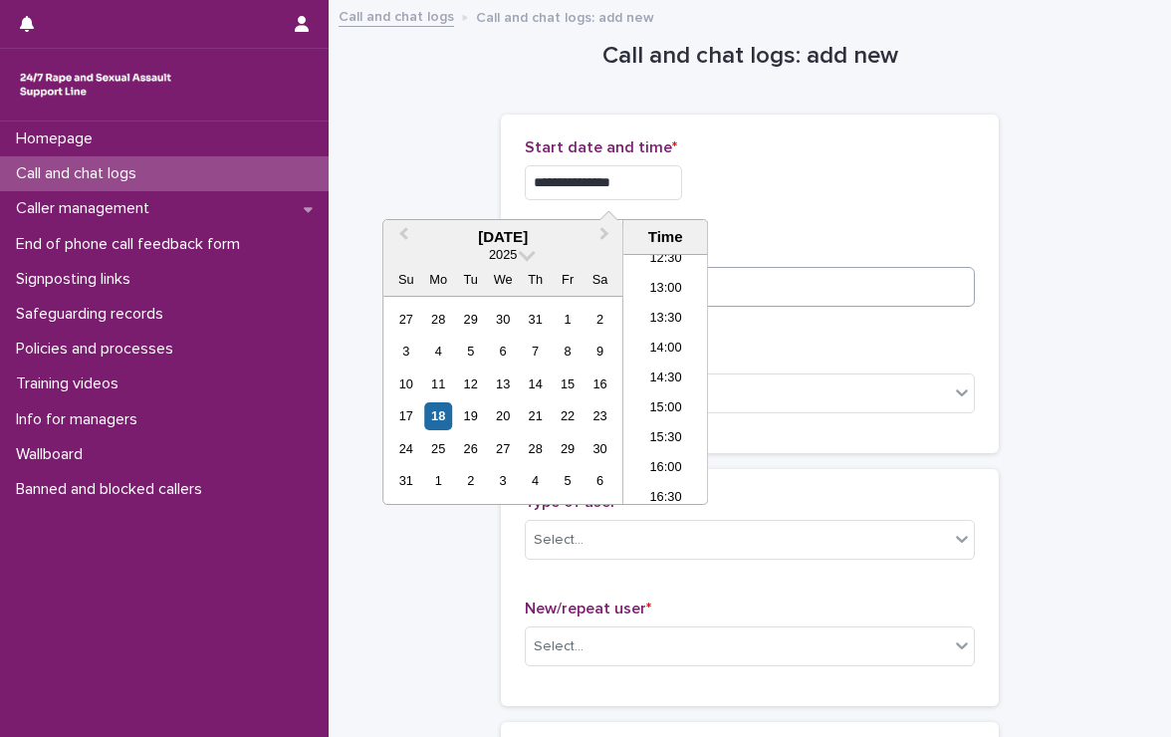
type input "**********"
click at [813, 293] on input at bounding box center [750, 287] width 450 height 40
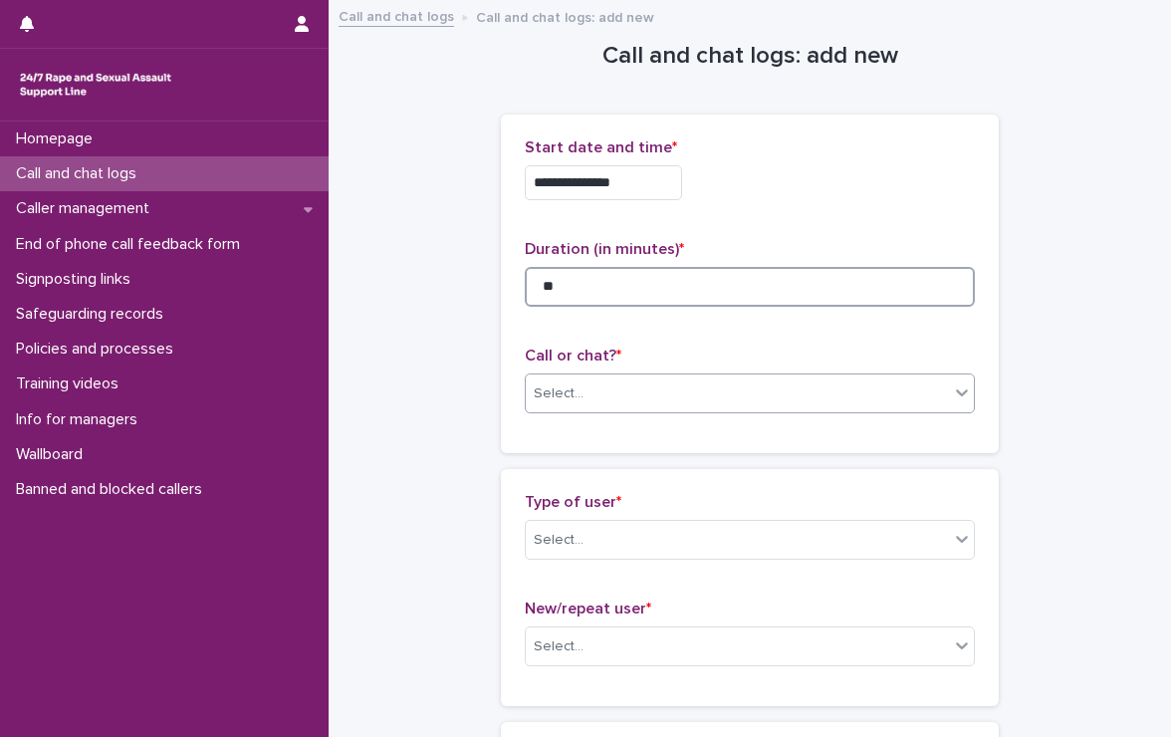
type input "**"
click at [694, 394] on div "Select..." at bounding box center [737, 394] width 423 height 33
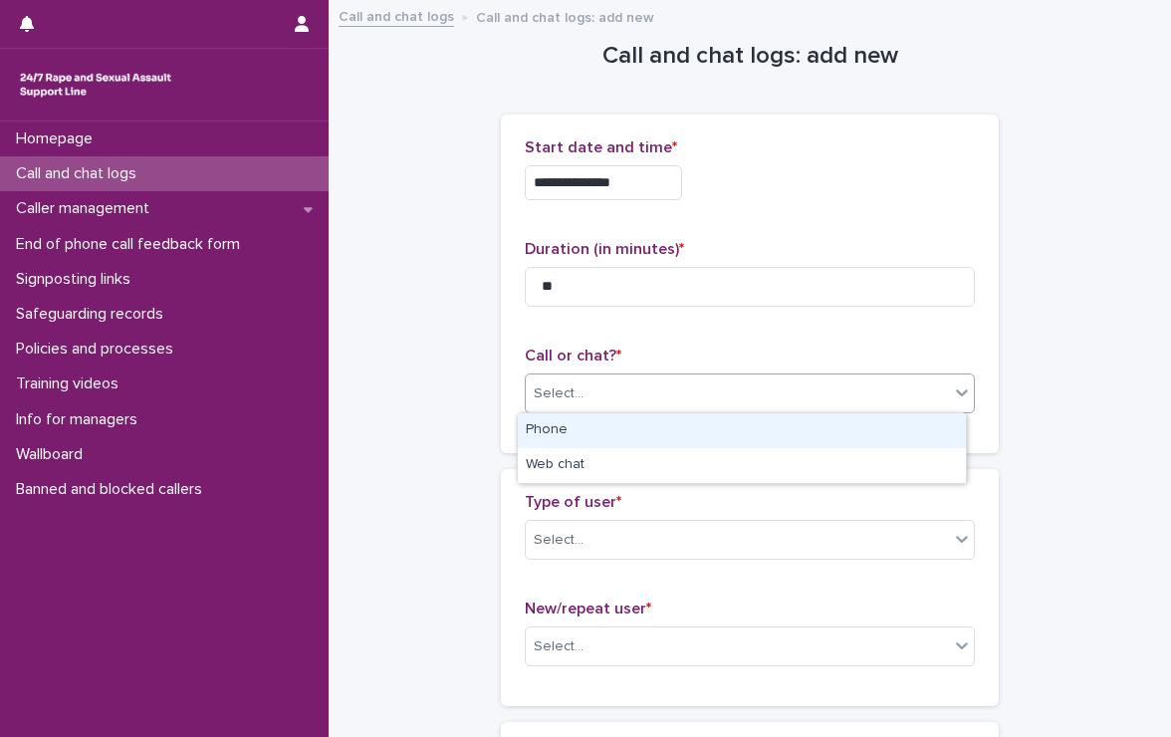
click at [675, 429] on div "Phone" at bounding box center [742, 430] width 448 height 35
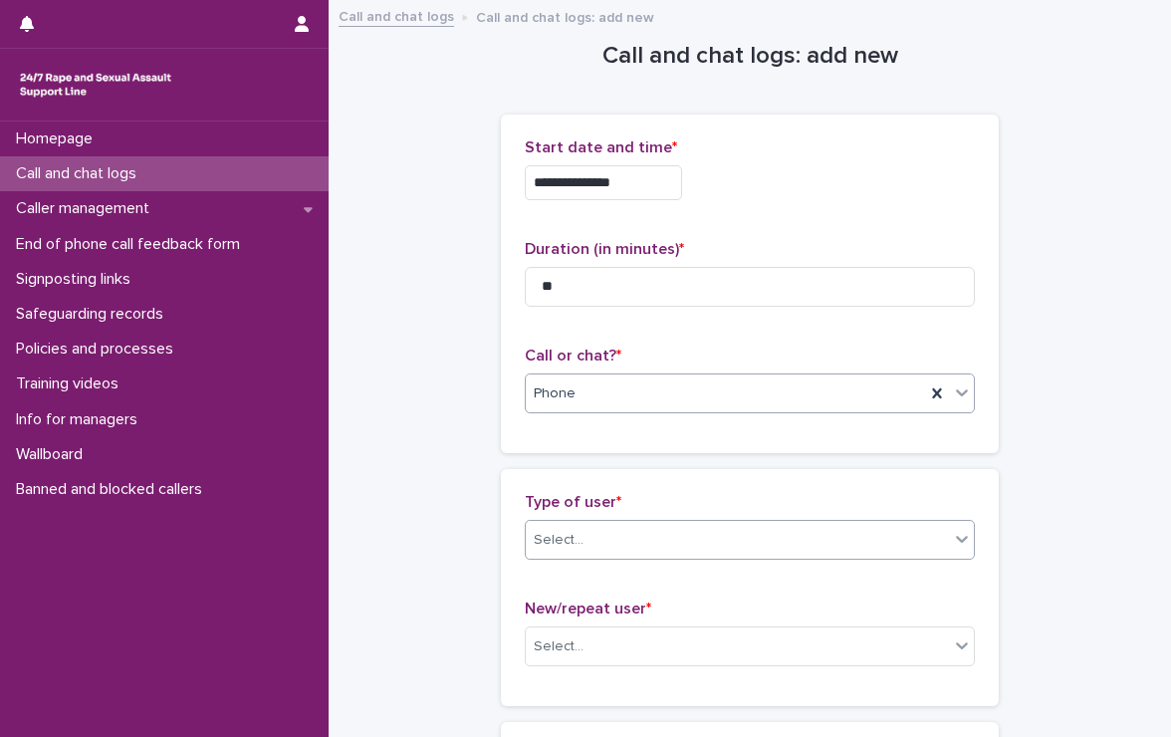
click at [627, 525] on div "Select..." at bounding box center [737, 540] width 423 height 33
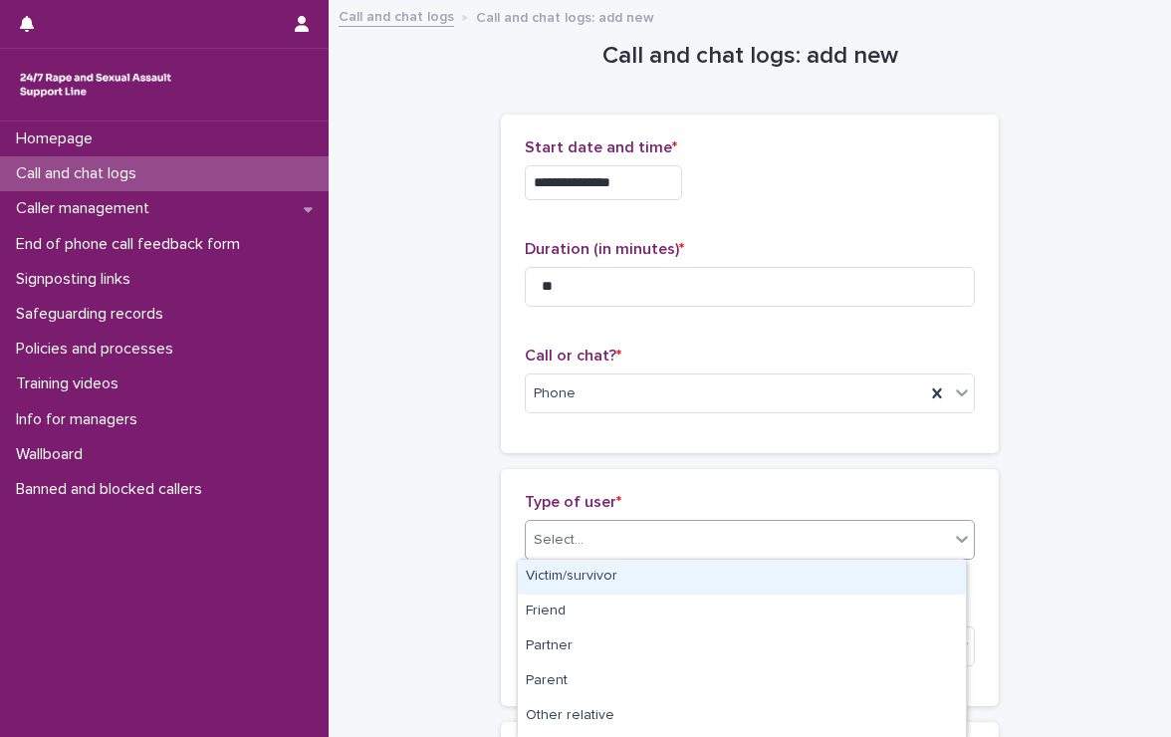
click at [630, 573] on div "Victim/survivor" at bounding box center [742, 577] width 448 height 35
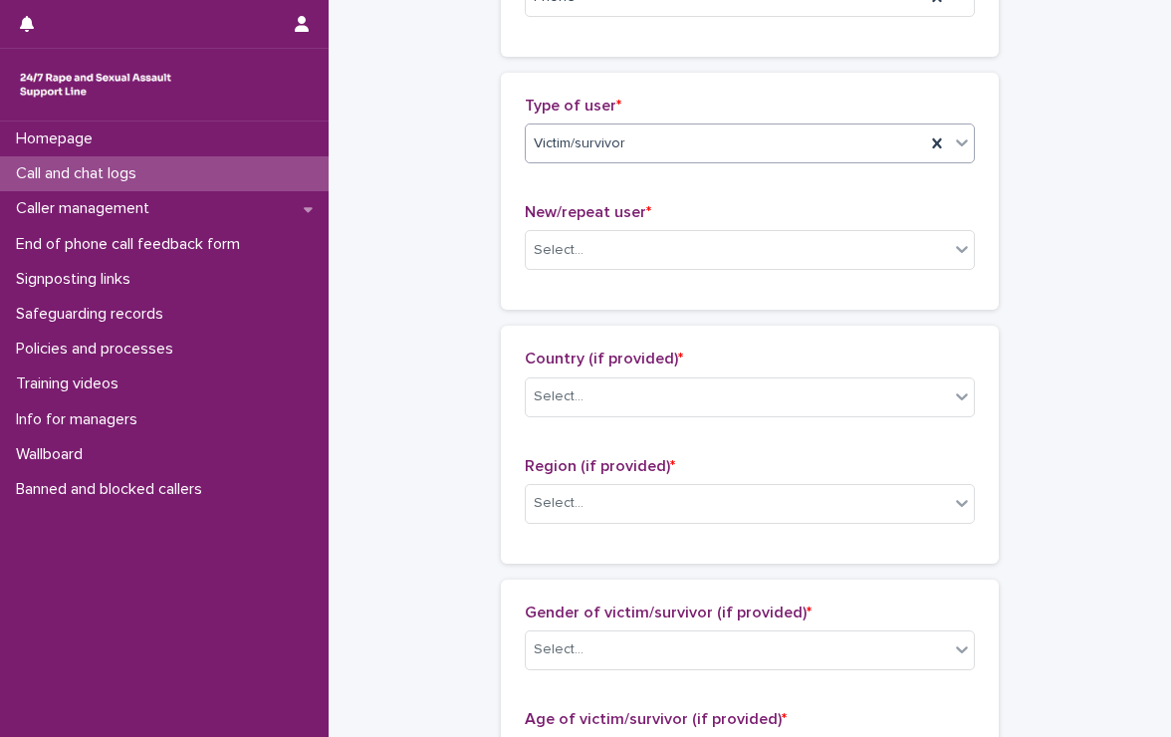
scroll to position [398, 0]
click at [586, 248] on input "text" at bounding box center [587, 248] width 2 height 17
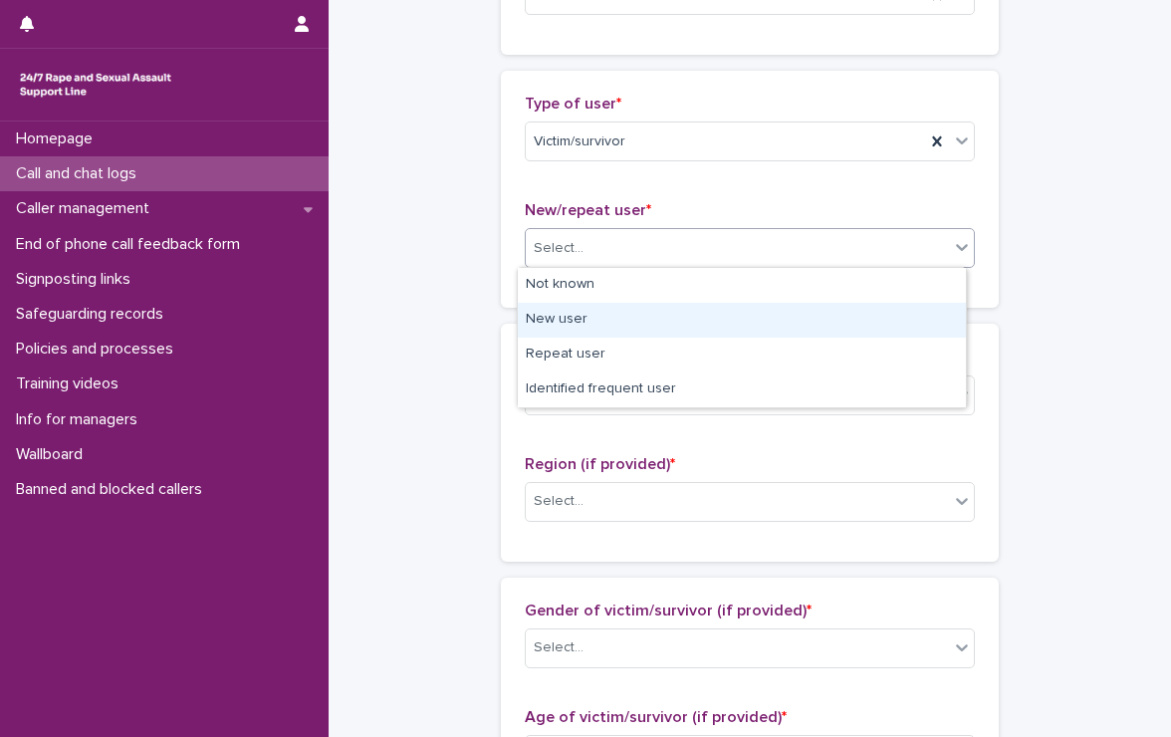
click at [601, 324] on div "New user" at bounding box center [742, 320] width 448 height 35
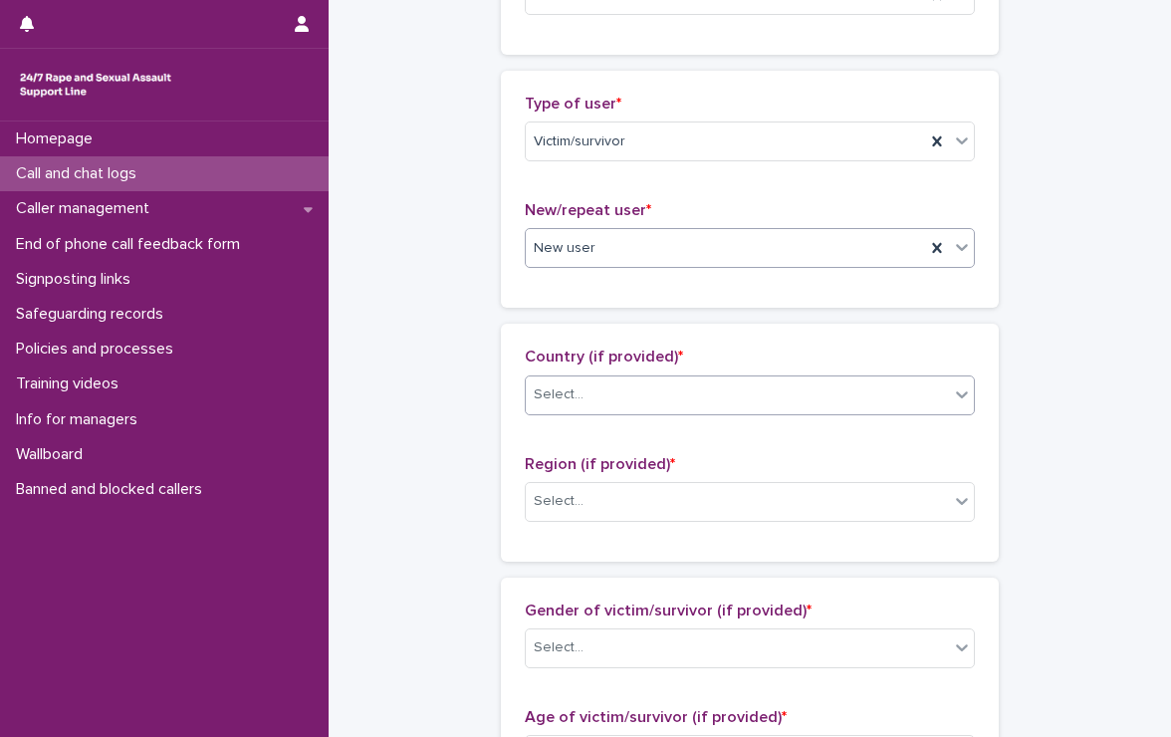
click at [604, 389] on div "Select..." at bounding box center [737, 395] width 423 height 33
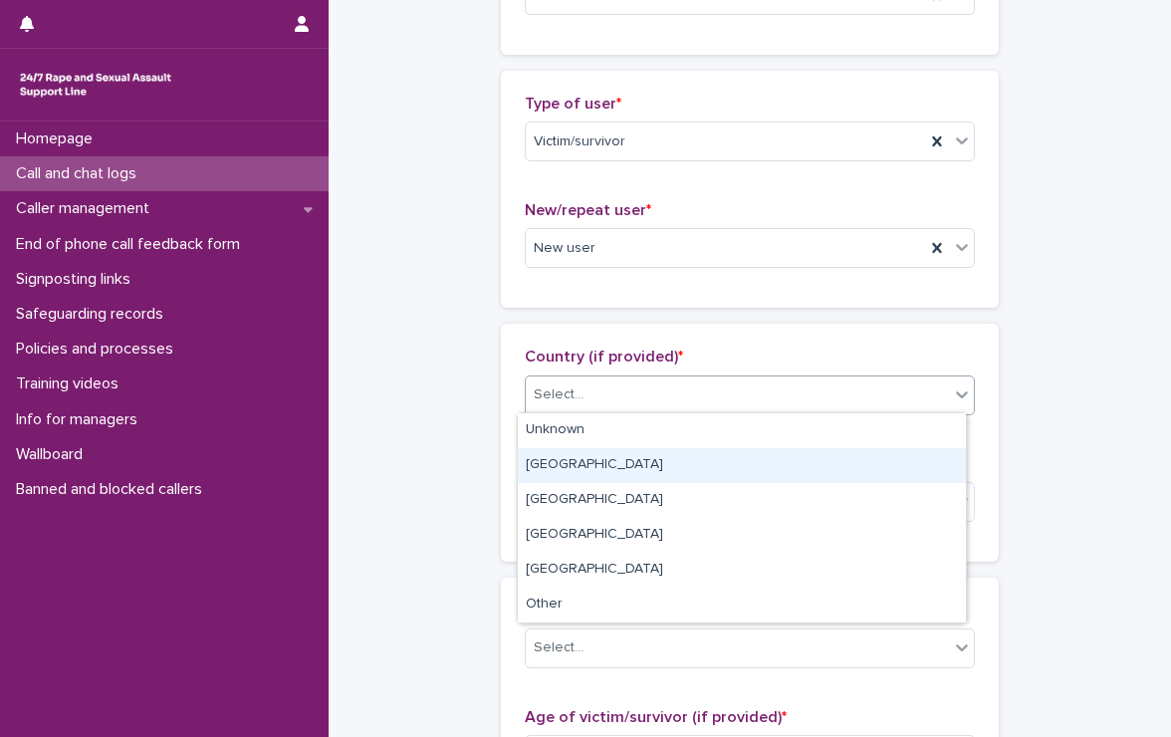
click at [587, 469] on div "[GEOGRAPHIC_DATA]" at bounding box center [742, 465] width 448 height 35
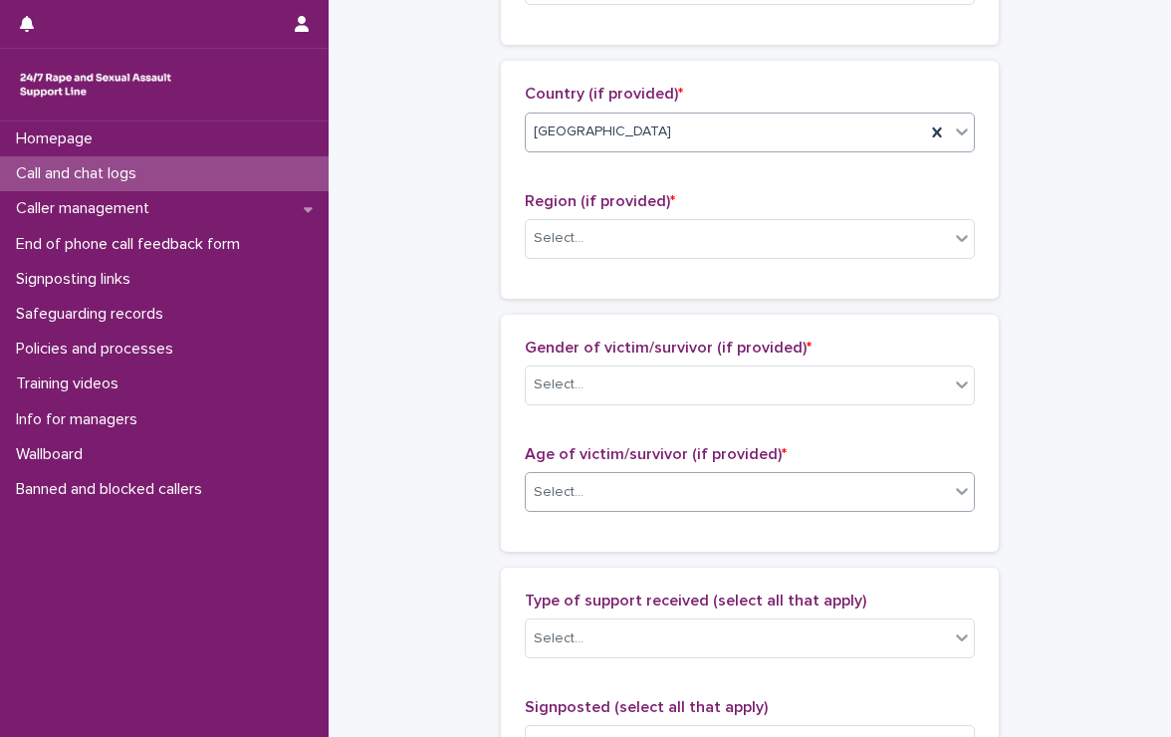
scroll to position [697, 0]
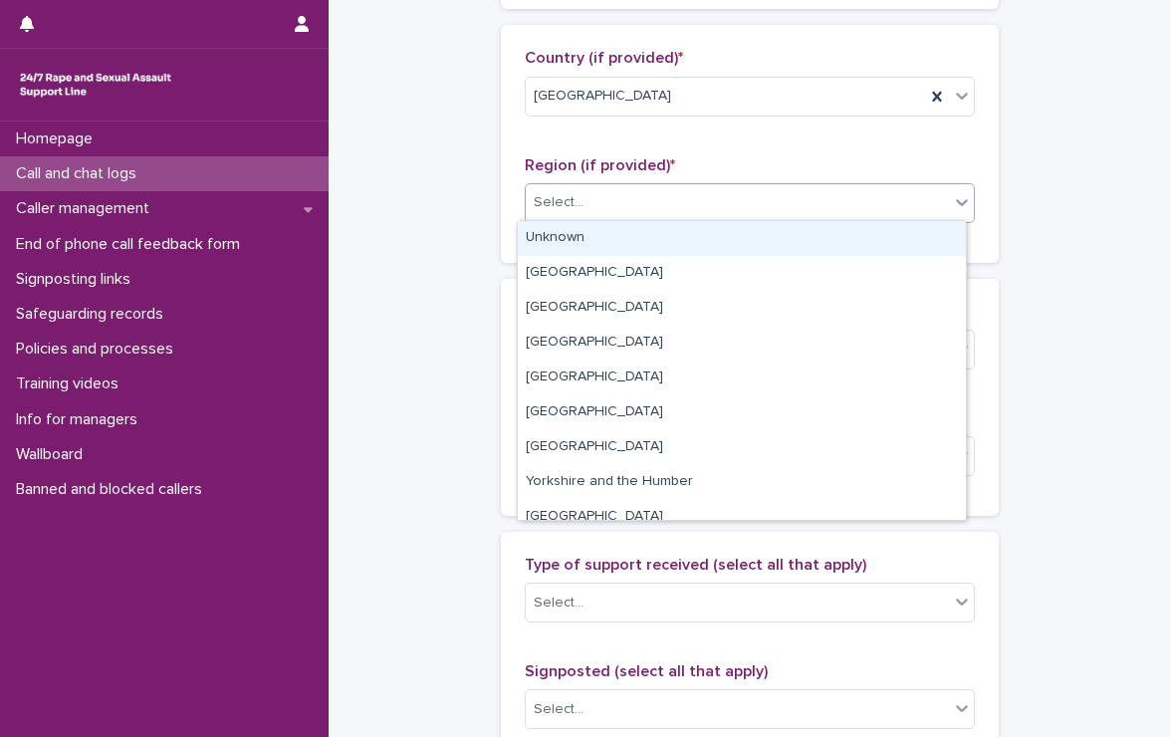
click at [600, 201] on div "Select..." at bounding box center [737, 202] width 423 height 33
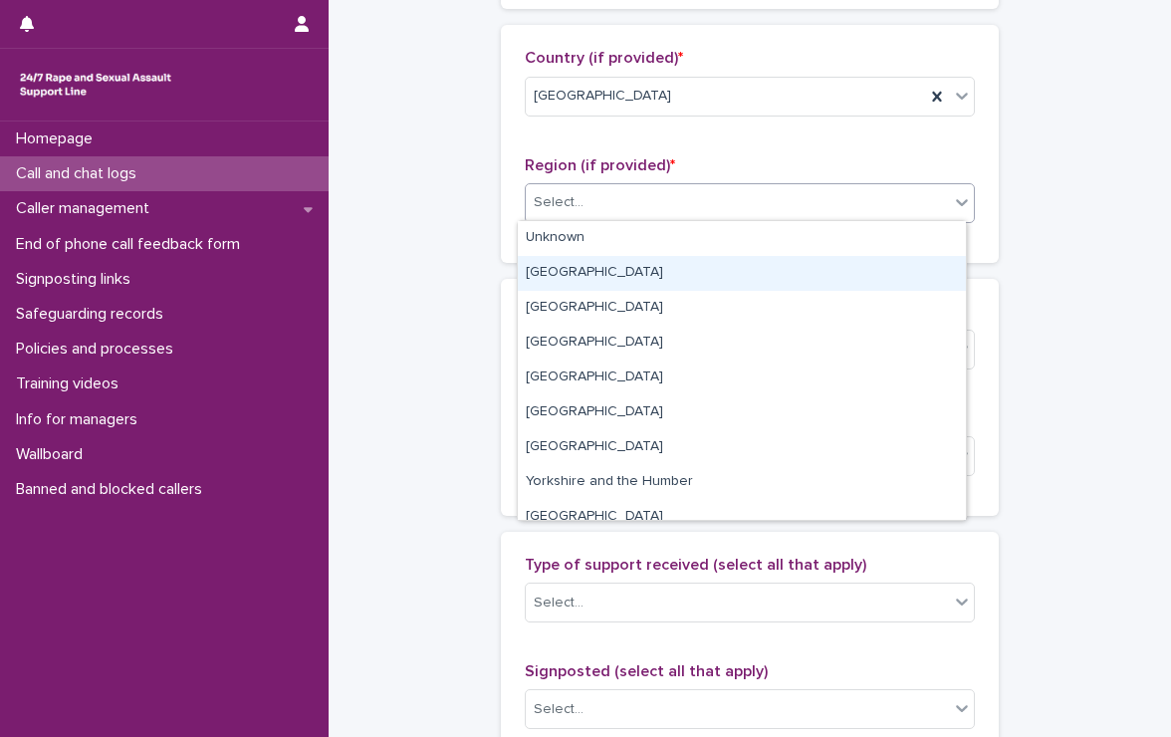
click at [641, 276] on div "[GEOGRAPHIC_DATA]" at bounding box center [742, 273] width 448 height 35
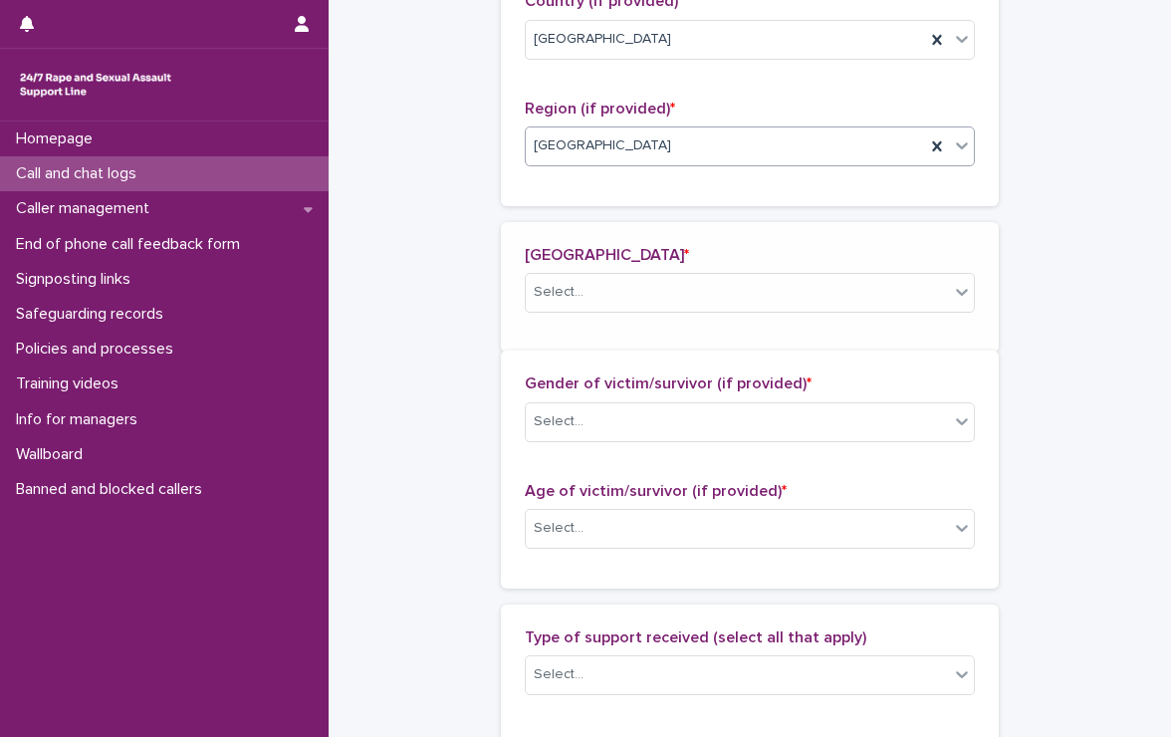
scroll to position [769, 0]
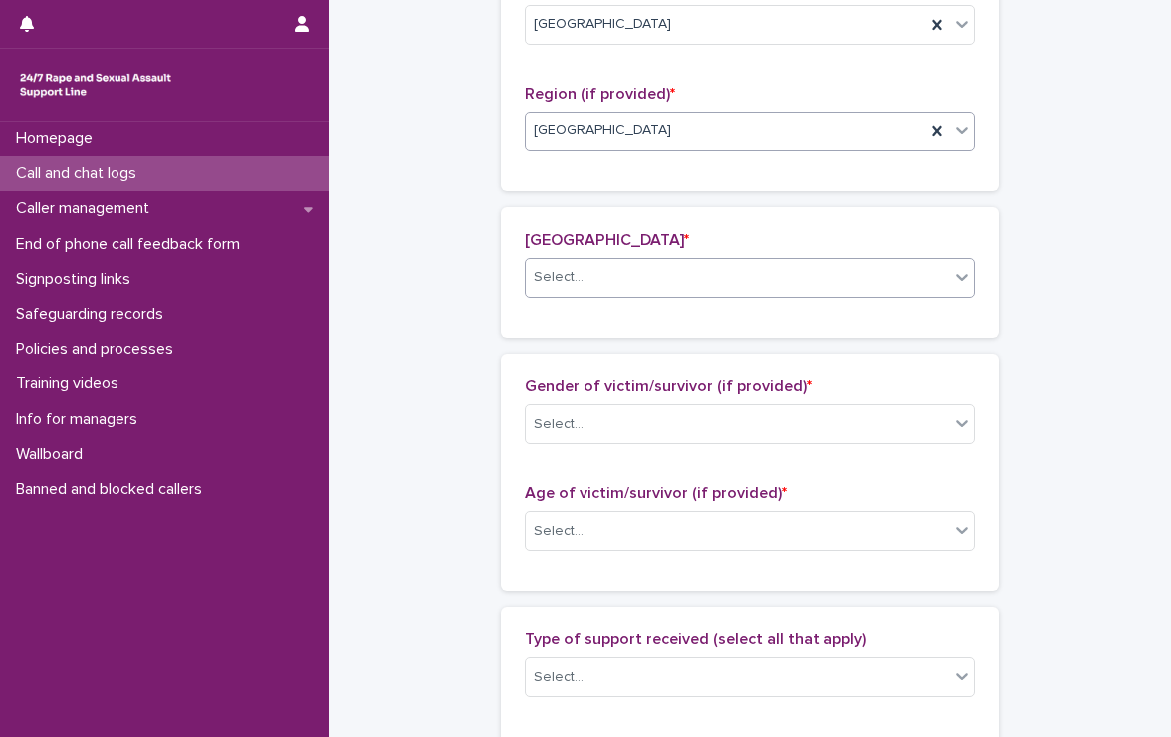
click at [560, 267] on div "Select..." at bounding box center [559, 277] width 50 height 21
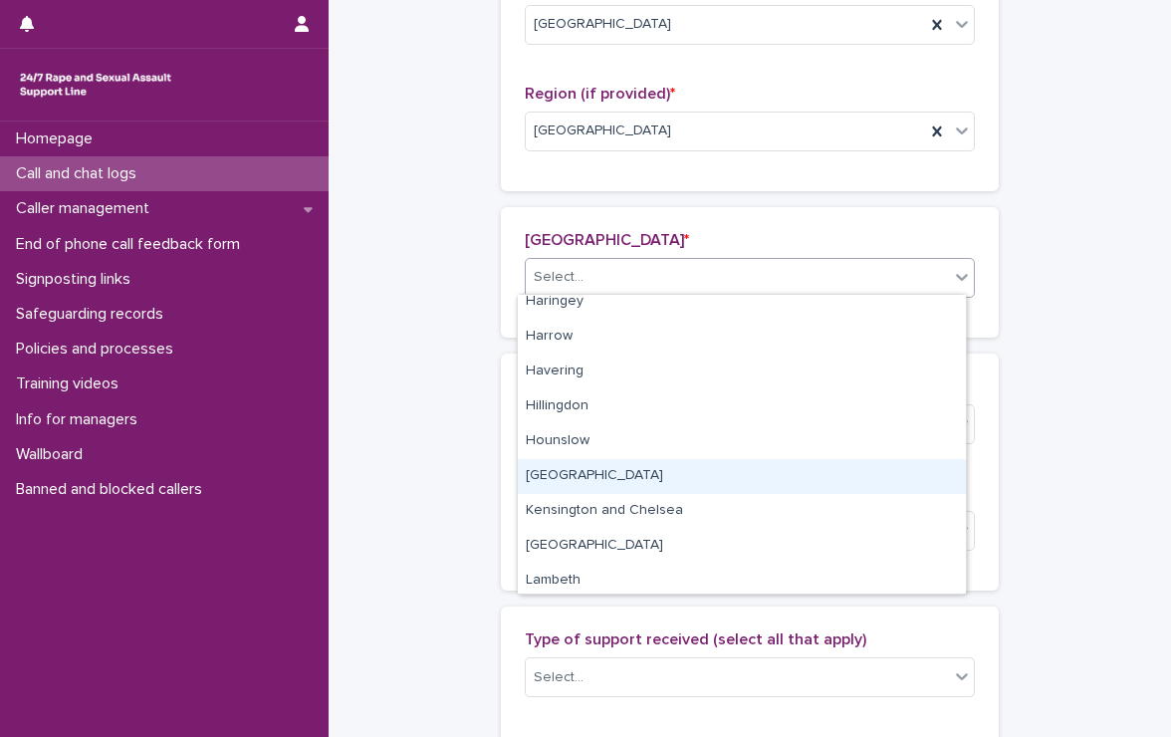
scroll to position [598, 0]
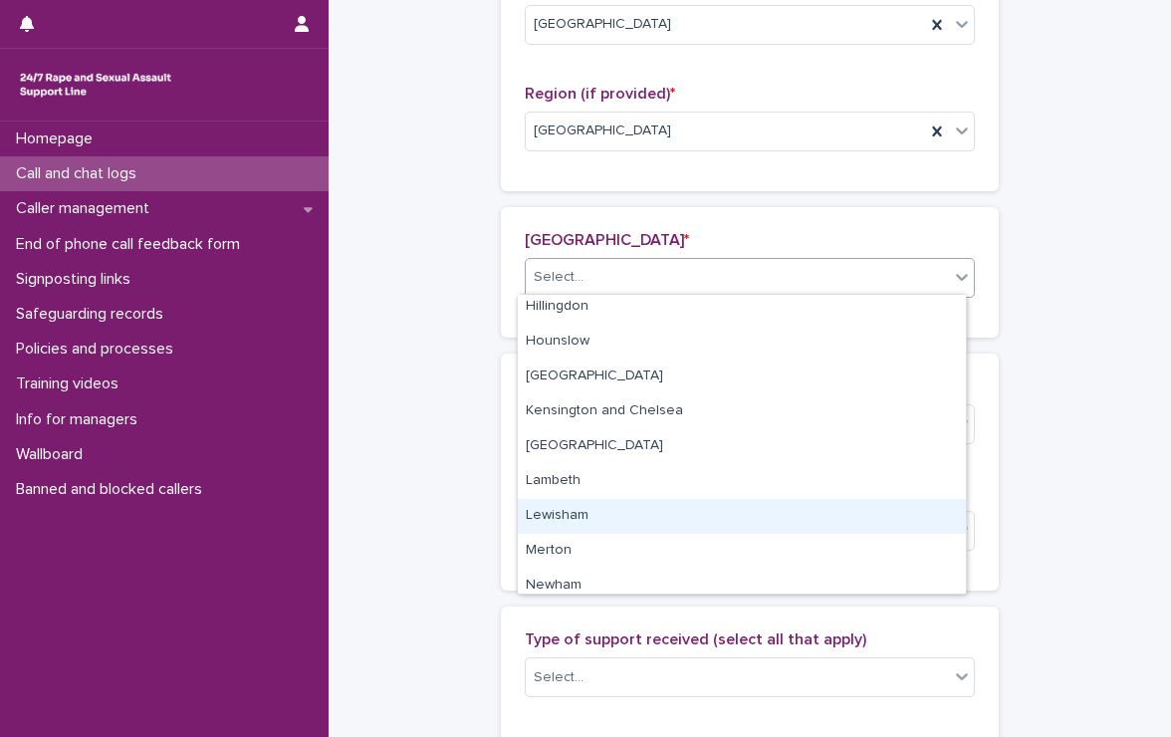
click at [665, 514] on div "Lewisham" at bounding box center [742, 516] width 448 height 35
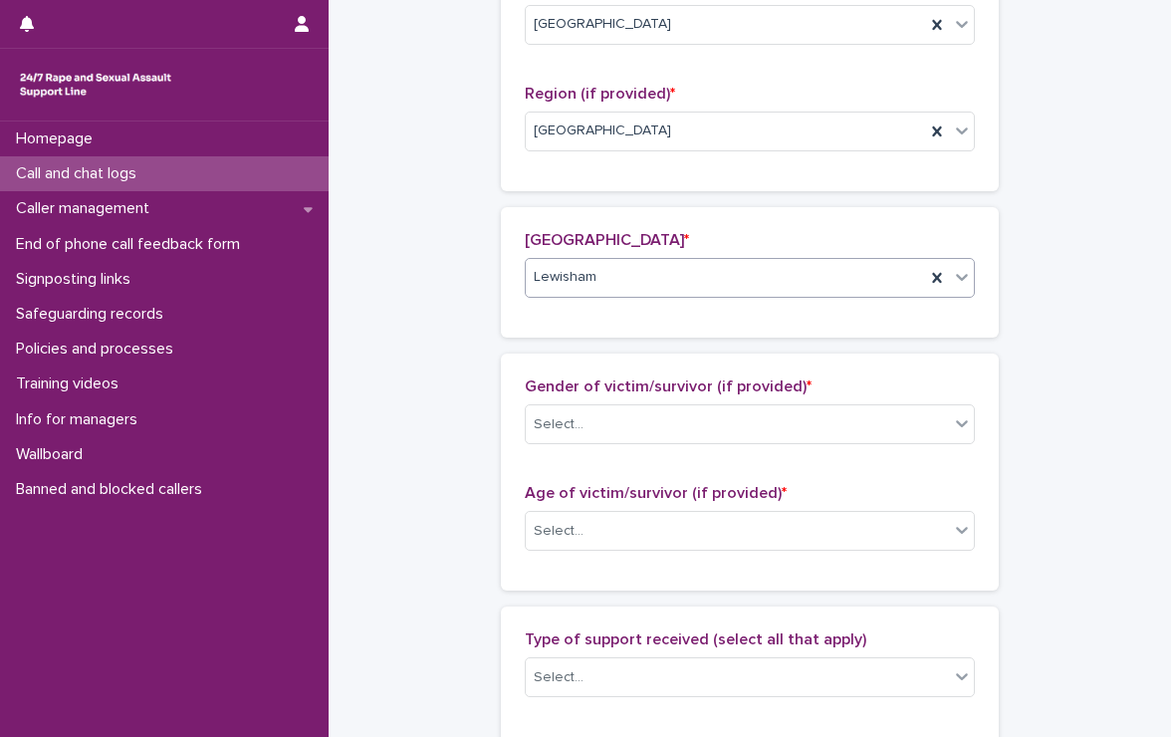
click at [587, 399] on div "Gender of victim/survivor (if provided) * Select..." at bounding box center [750, 419] width 450 height 83
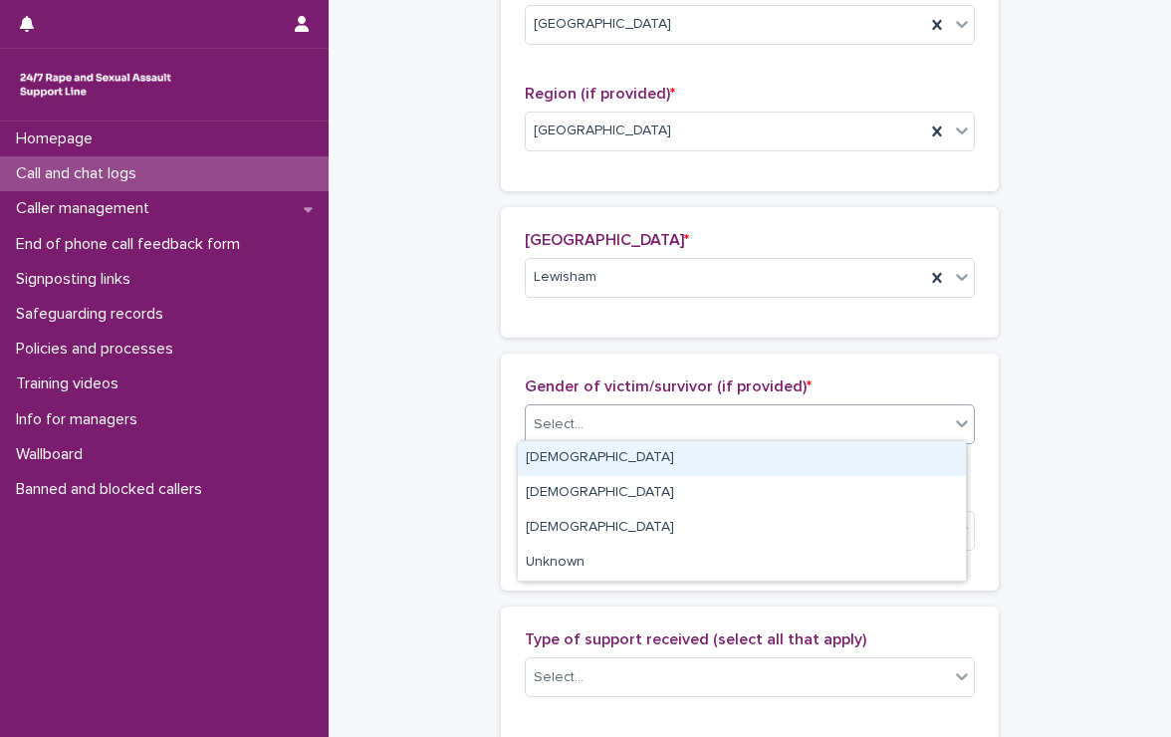
click at [579, 417] on div "Select..." at bounding box center [737, 424] width 423 height 33
click at [582, 453] on div "[DEMOGRAPHIC_DATA]" at bounding box center [742, 458] width 448 height 35
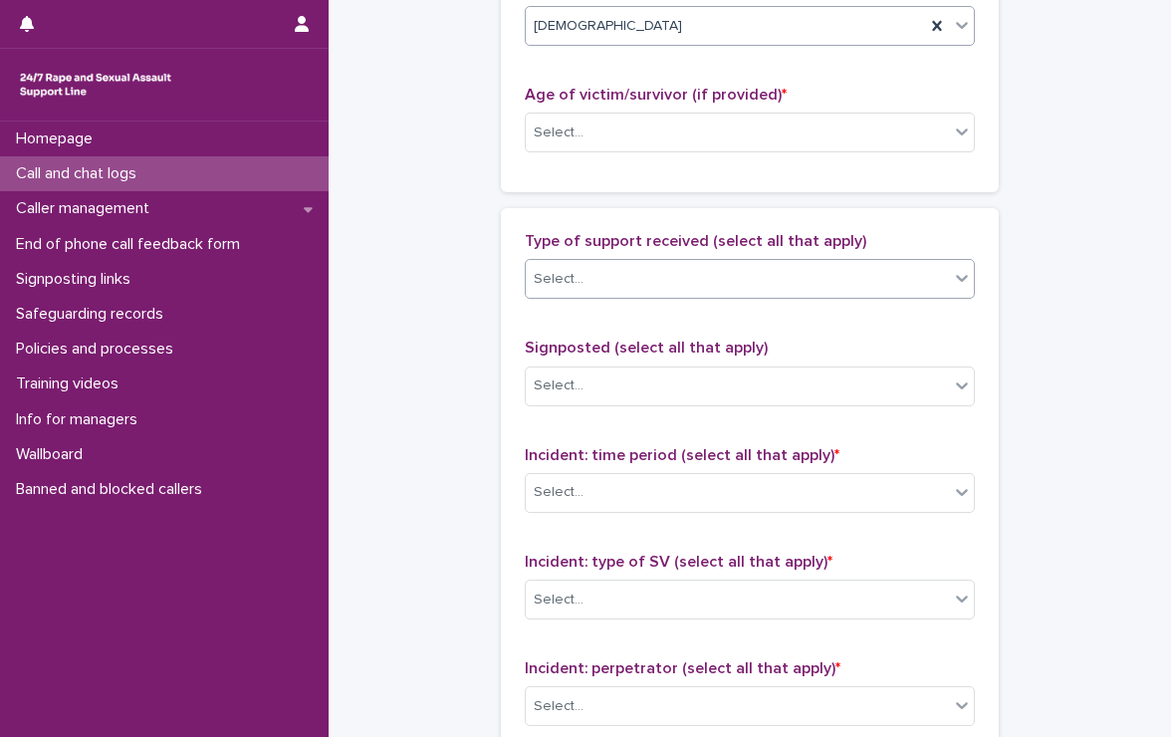
scroll to position [1068, 0]
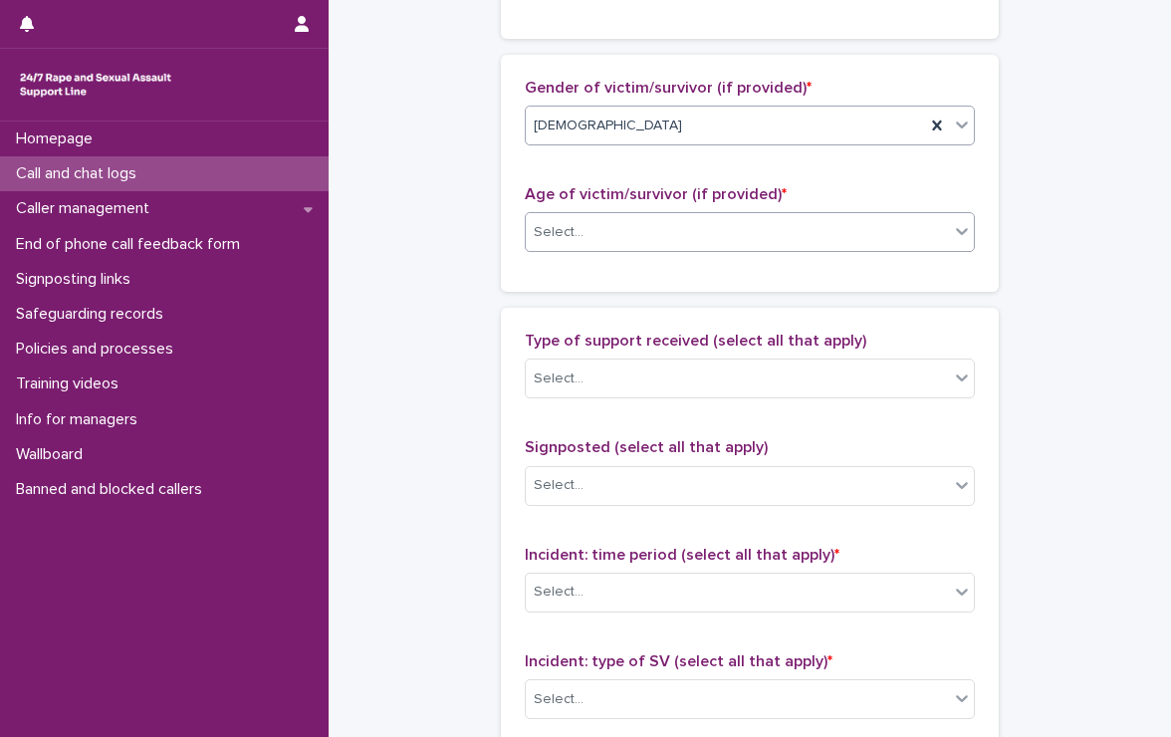
click at [549, 222] on div "Select..." at bounding box center [559, 232] width 50 height 21
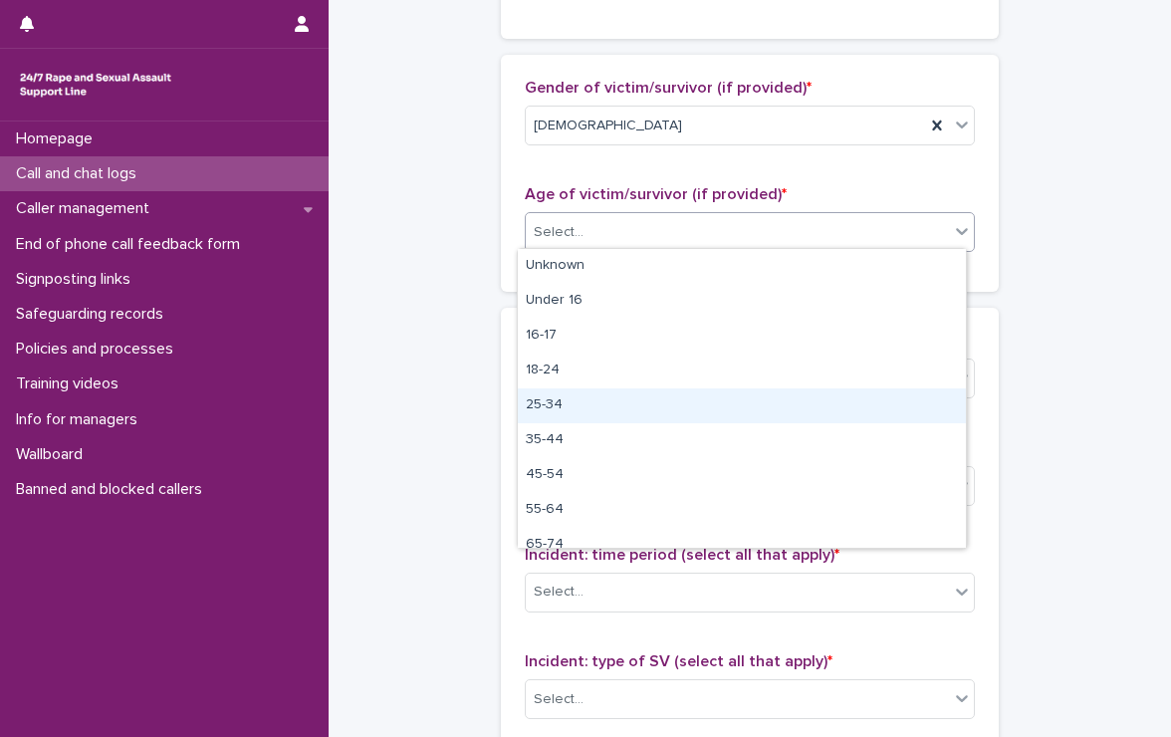
click at [626, 404] on div "25-34" at bounding box center [742, 406] width 448 height 35
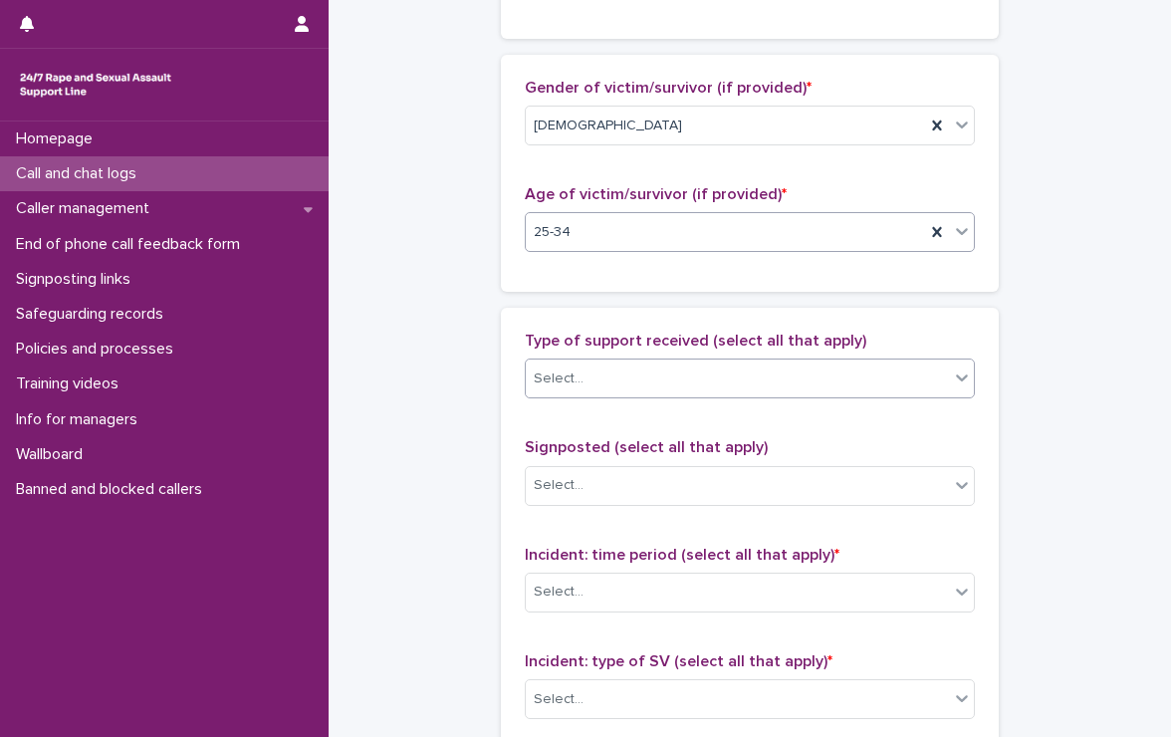
click at [628, 376] on div "Select..." at bounding box center [737, 379] width 423 height 33
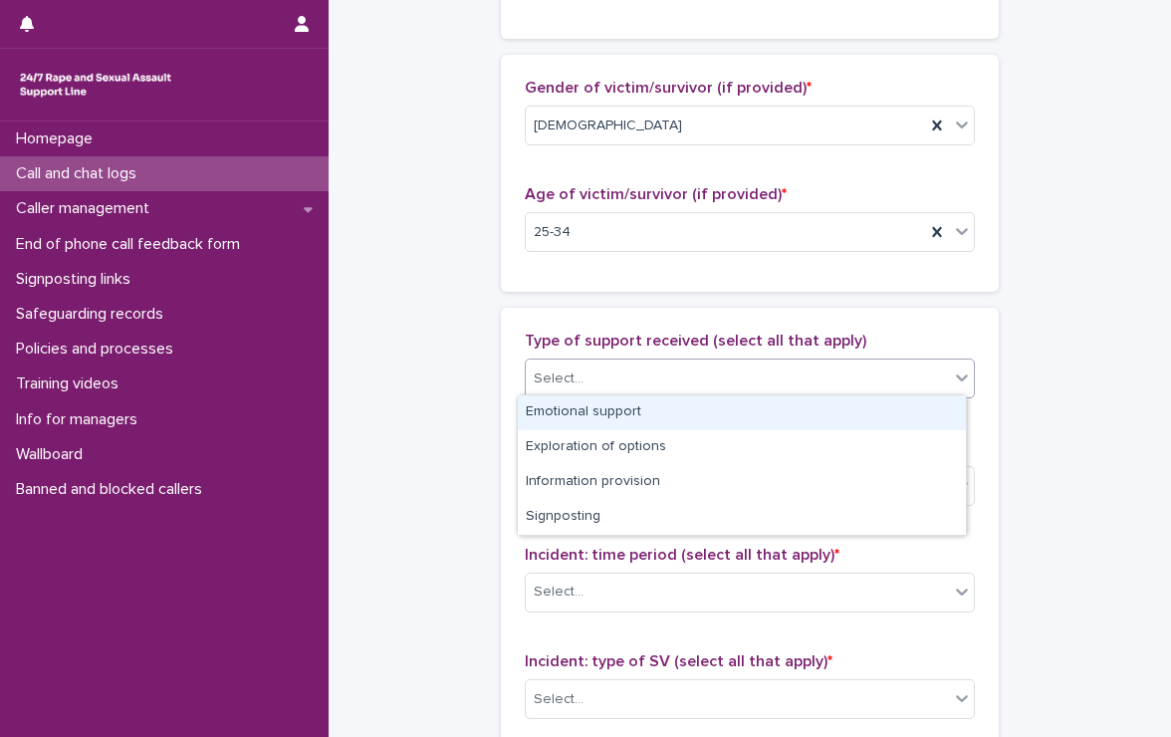
click at [630, 413] on div "Emotional support" at bounding box center [742, 412] width 448 height 35
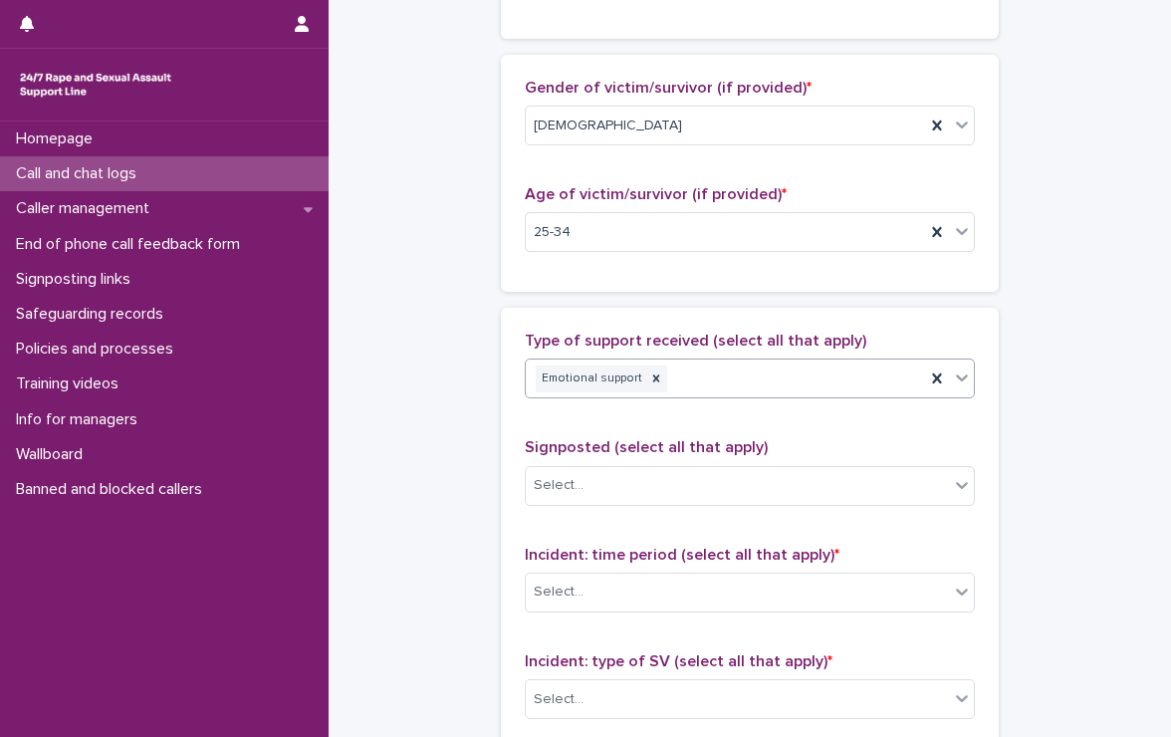
click at [756, 366] on div "Emotional support" at bounding box center [725, 379] width 399 height 35
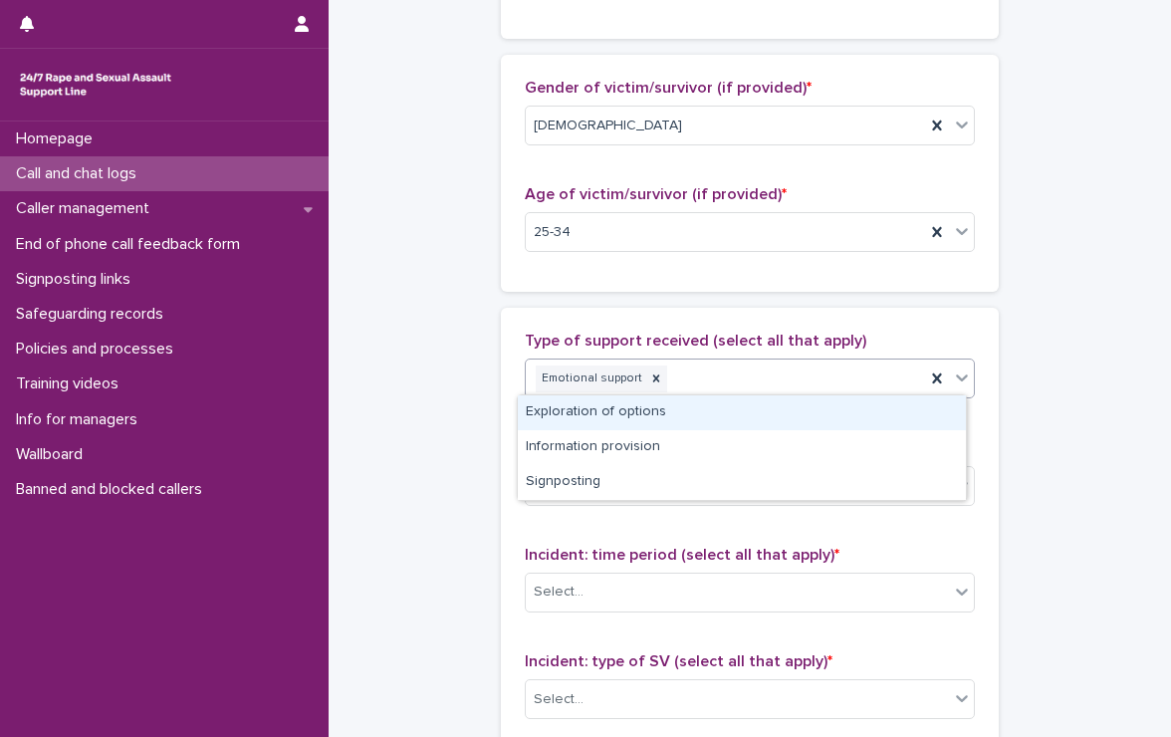
click at [747, 407] on div "Exploration of options" at bounding box center [742, 412] width 448 height 35
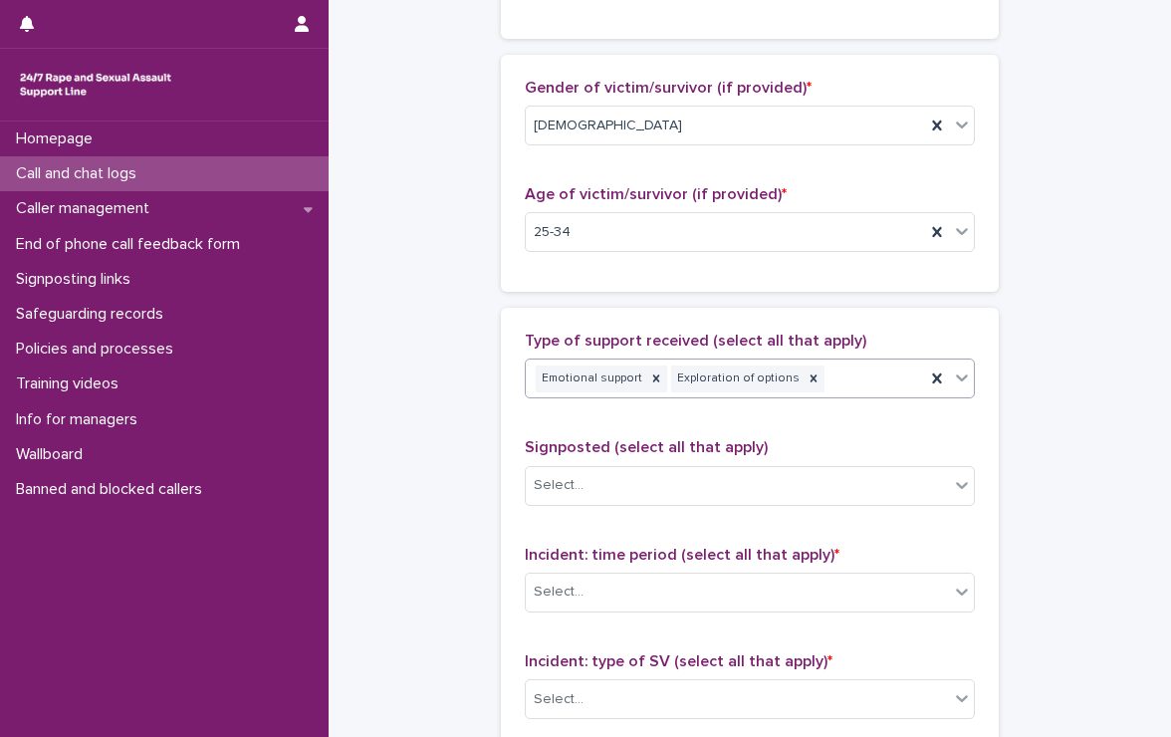
click at [836, 374] on div "Emotional support Exploration of options" at bounding box center [725, 379] width 399 height 35
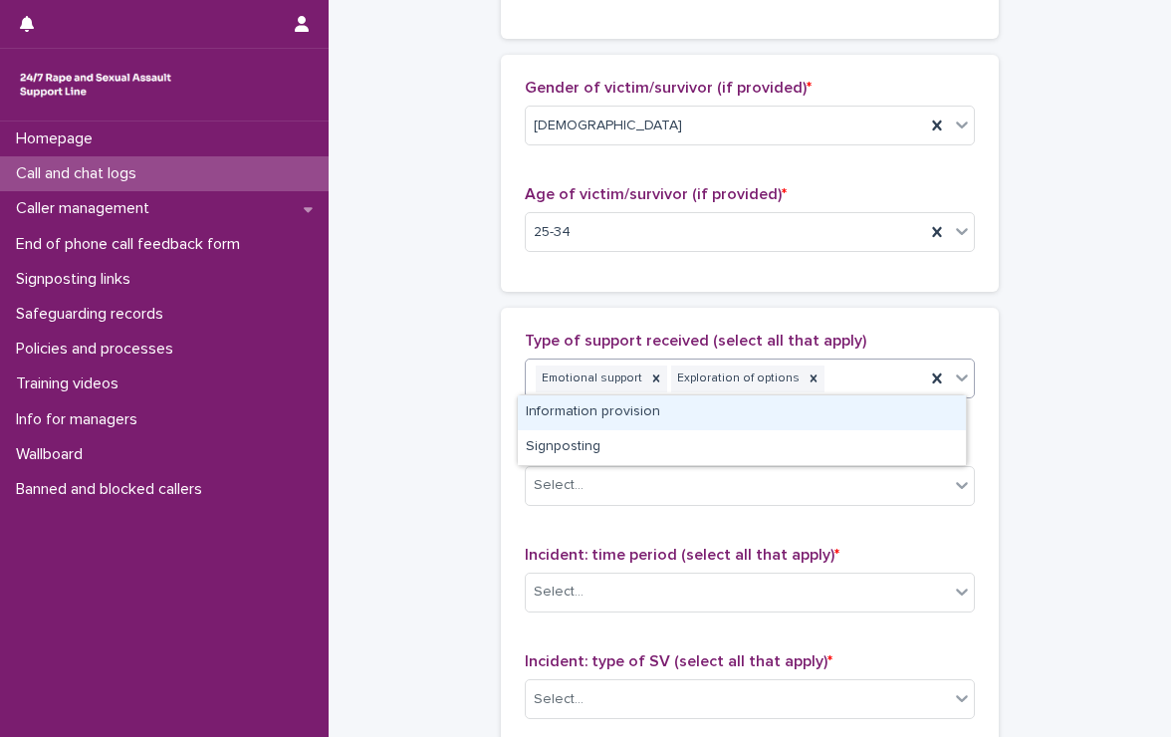
click at [817, 420] on div "Information provision" at bounding box center [742, 412] width 448 height 35
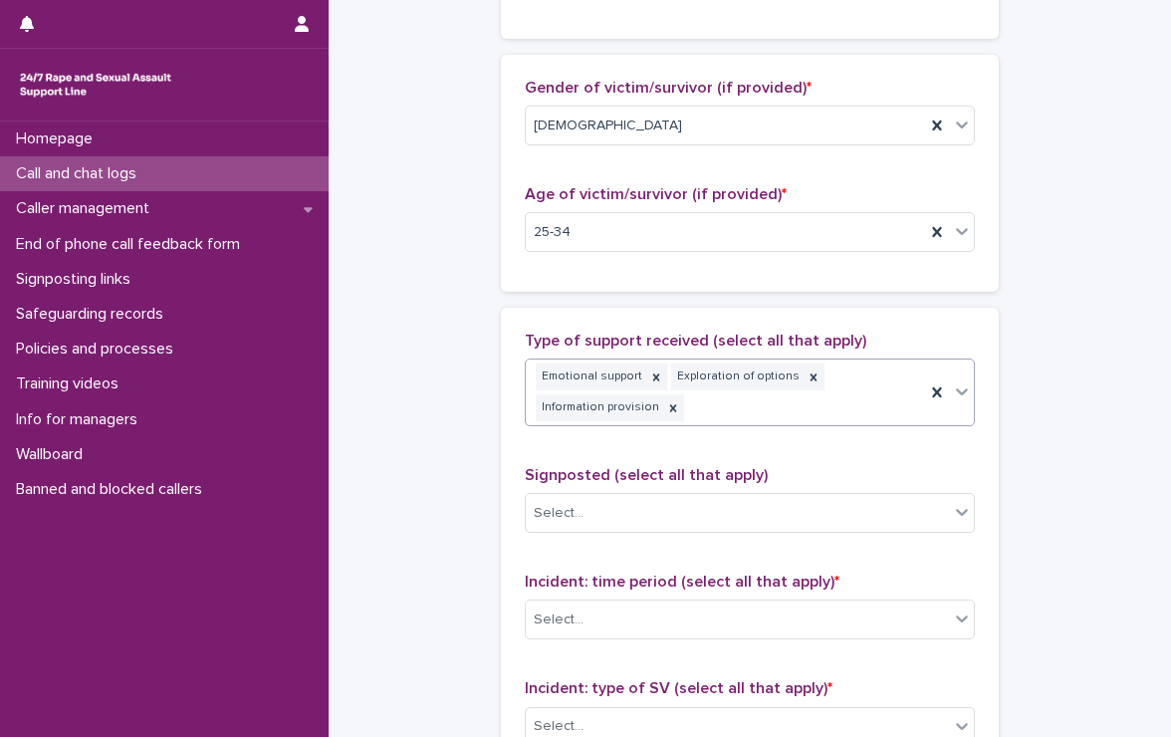
scroll to position [1083, 0]
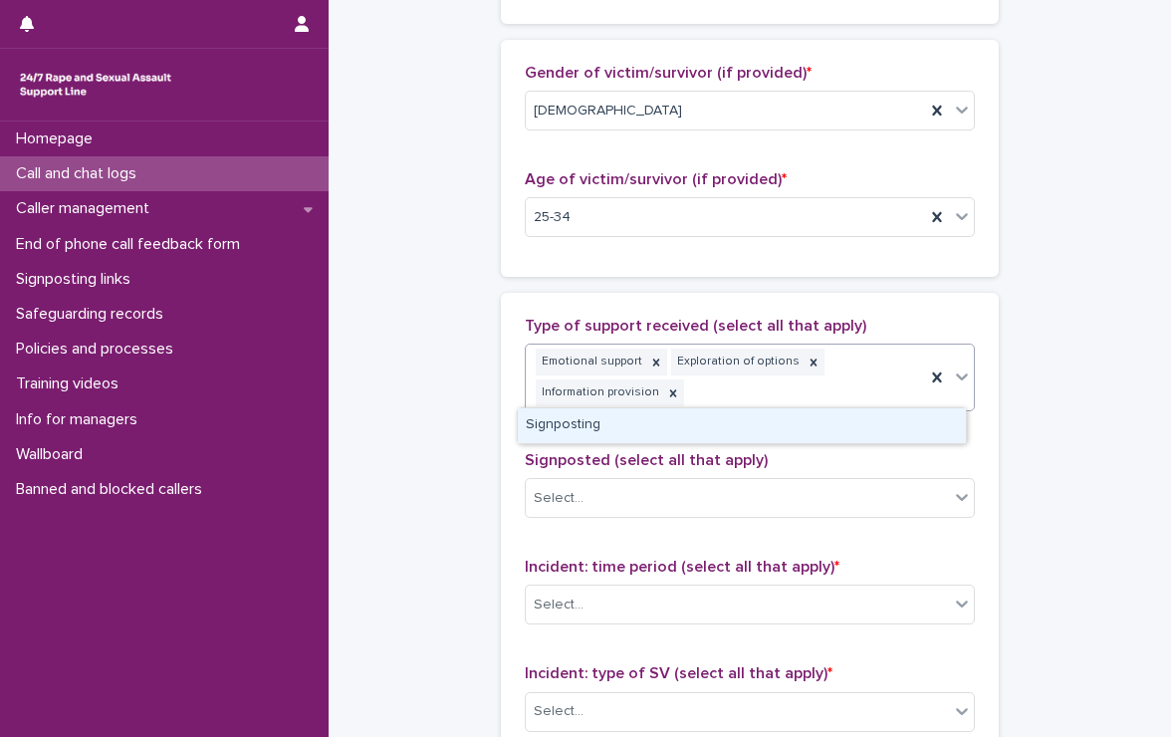
click at [876, 369] on div "Emotional support Exploration of options Information provision" at bounding box center [725, 378] width 399 height 66
click at [828, 421] on div "Signposting" at bounding box center [742, 425] width 448 height 35
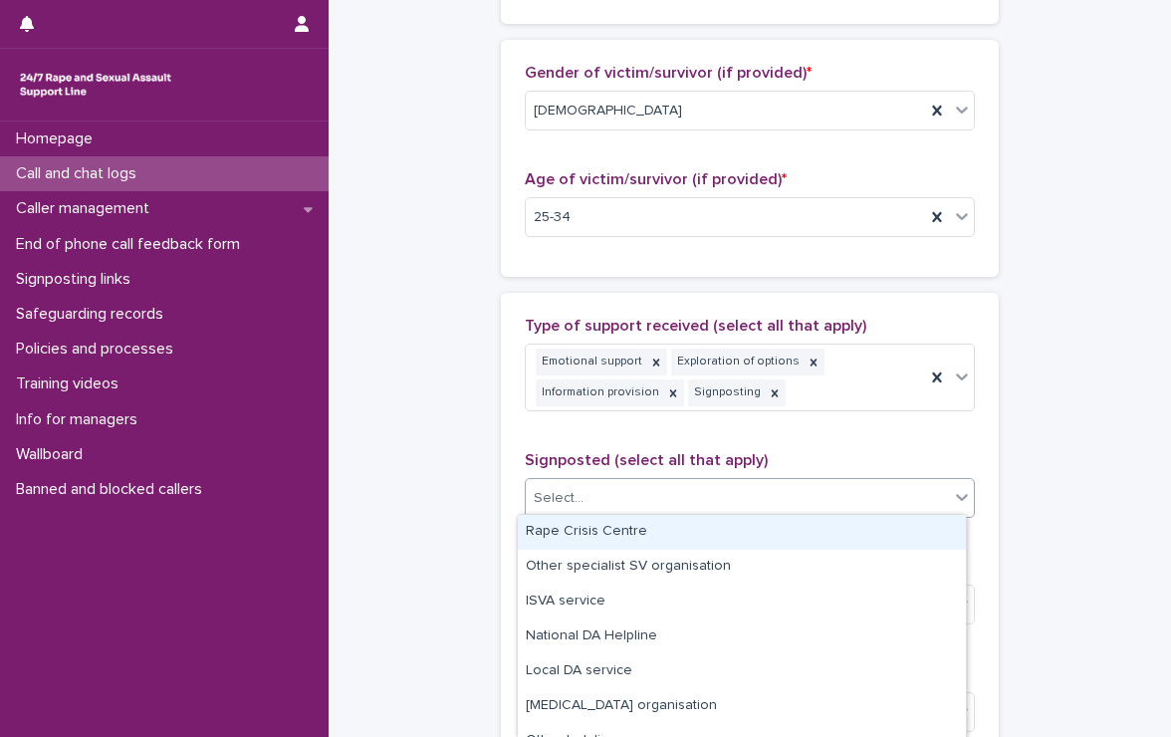
click at [619, 501] on div "Select..." at bounding box center [737, 498] width 423 height 33
click at [624, 532] on div "Rape Crisis Centre" at bounding box center [742, 532] width 448 height 35
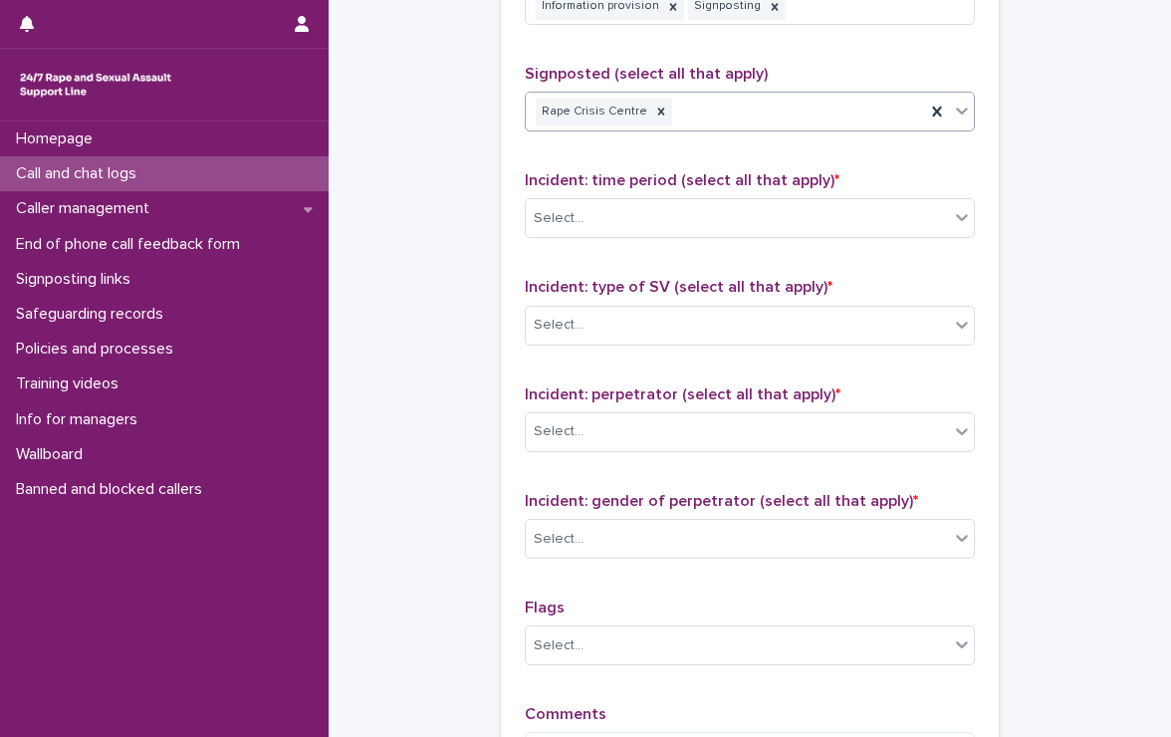
scroll to position [1481, 0]
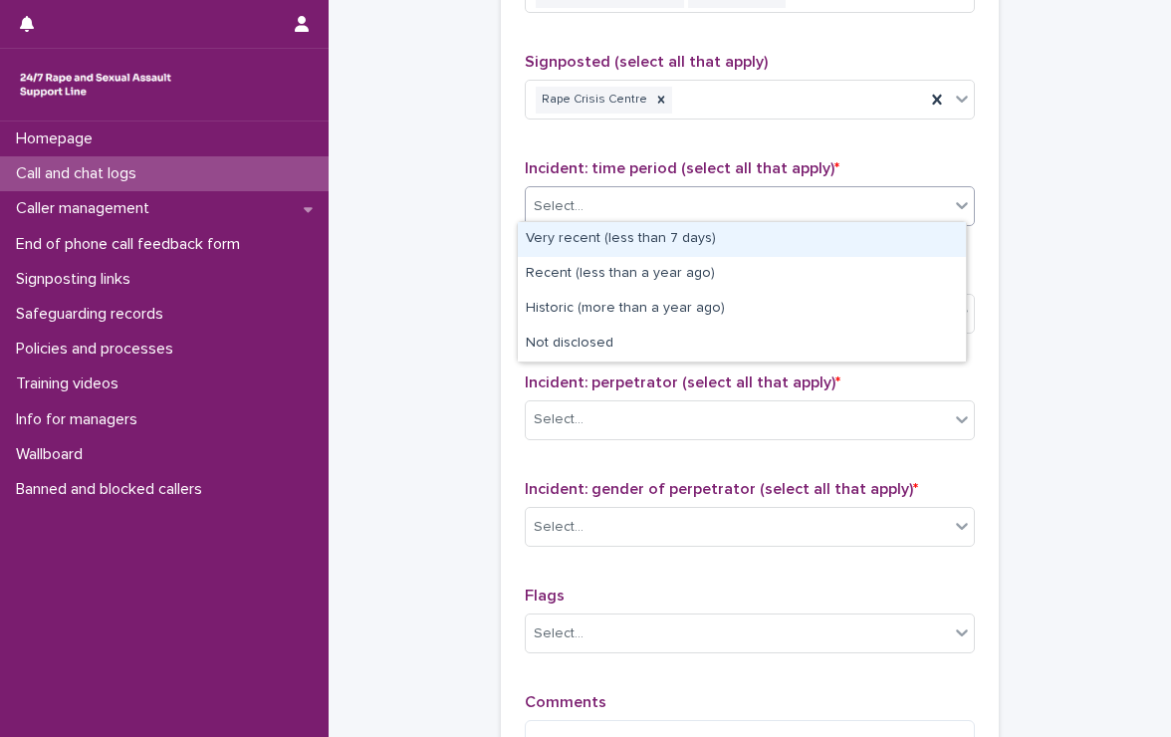
click at [611, 195] on div "Select..." at bounding box center [737, 206] width 423 height 33
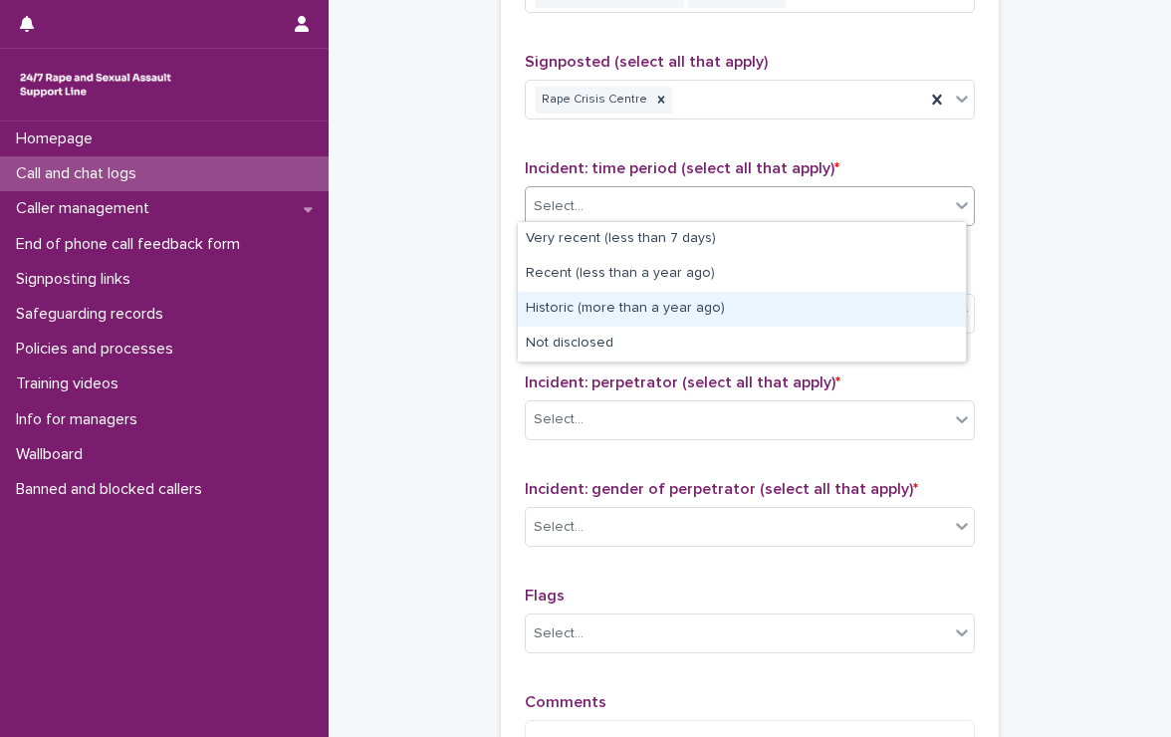
click at [720, 304] on div "Historic (more than a year ago)" at bounding box center [742, 309] width 448 height 35
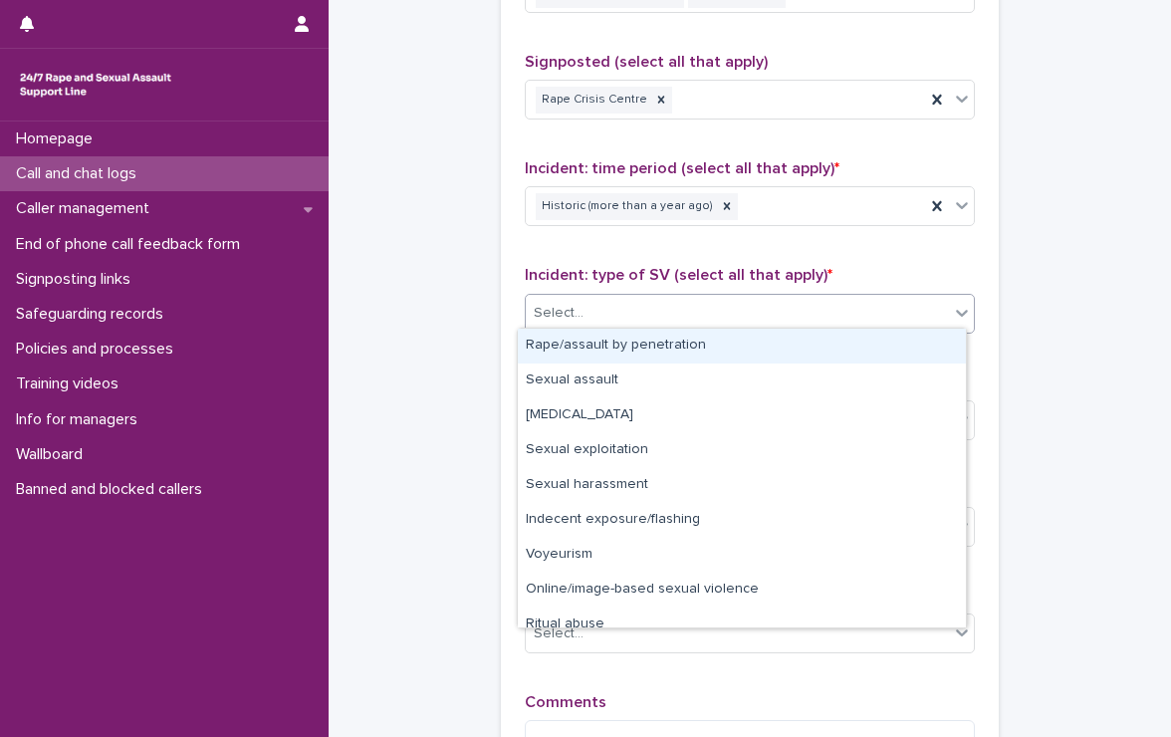
click at [590, 317] on div "Select..." at bounding box center [737, 313] width 423 height 33
click at [594, 348] on div "Rape/assault by penetration" at bounding box center [742, 346] width 448 height 35
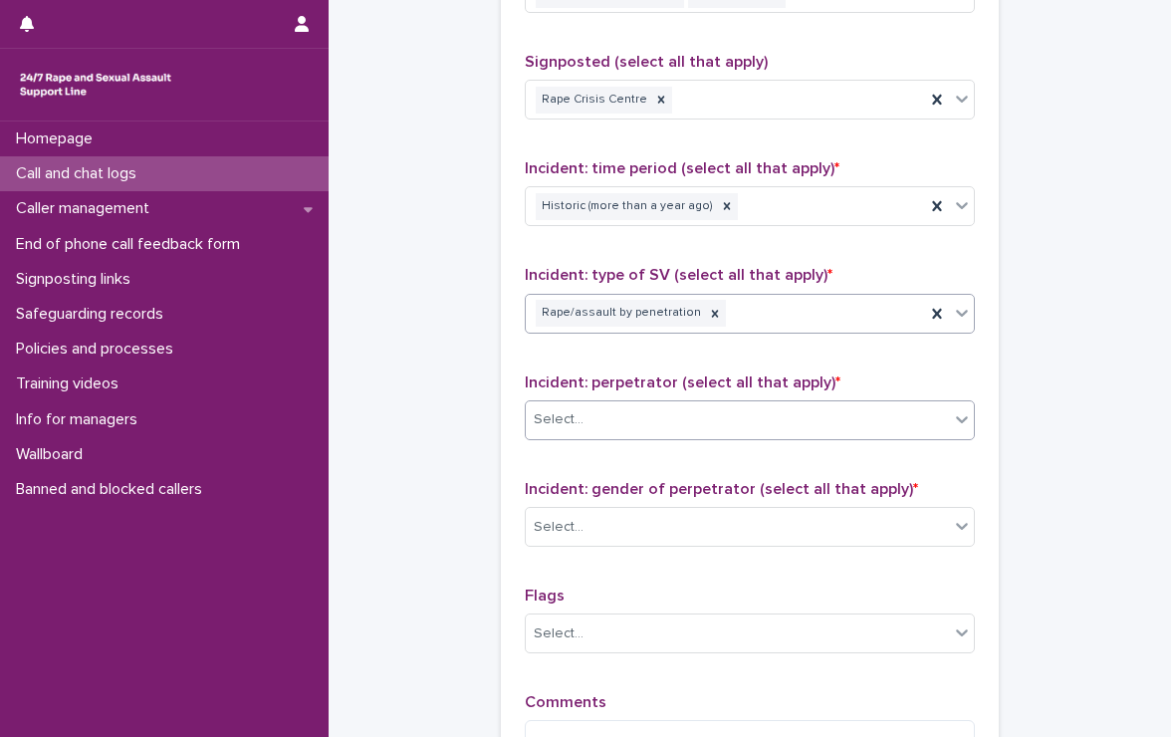
click at [690, 411] on div "Select..." at bounding box center [737, 419] width 423 height 33
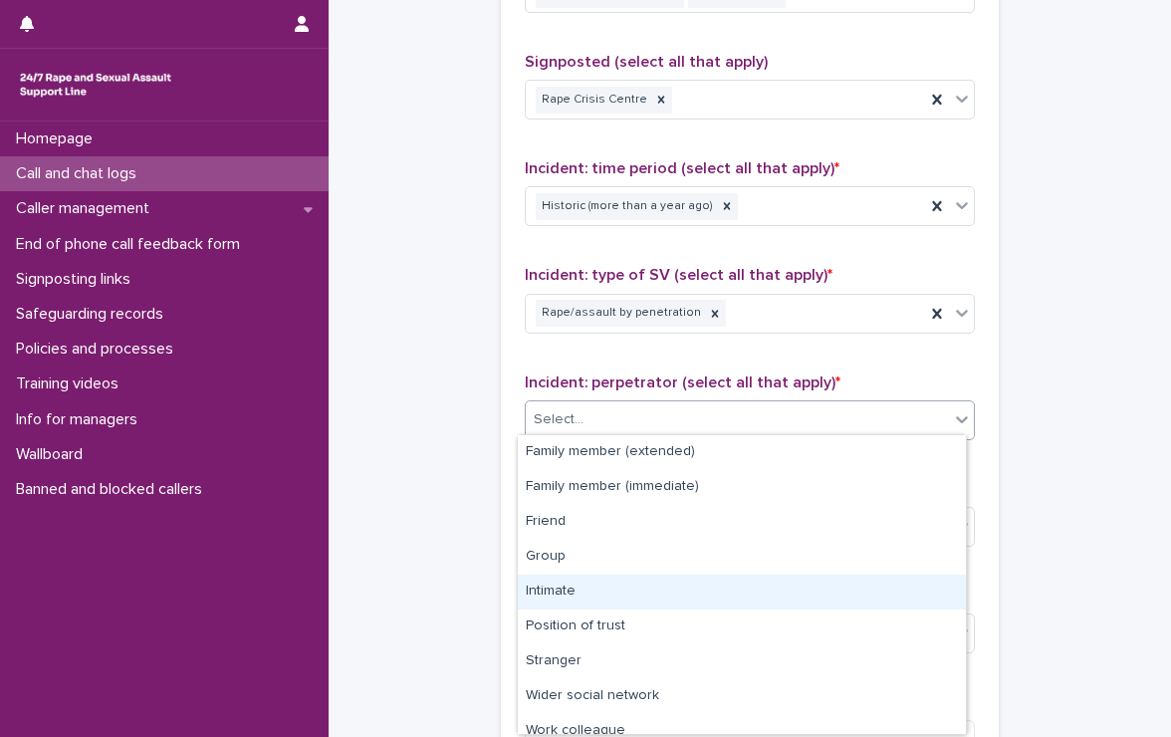
click at [569, 594] on div "Intimate" at bounding box center [742, 592] width 448 height 35
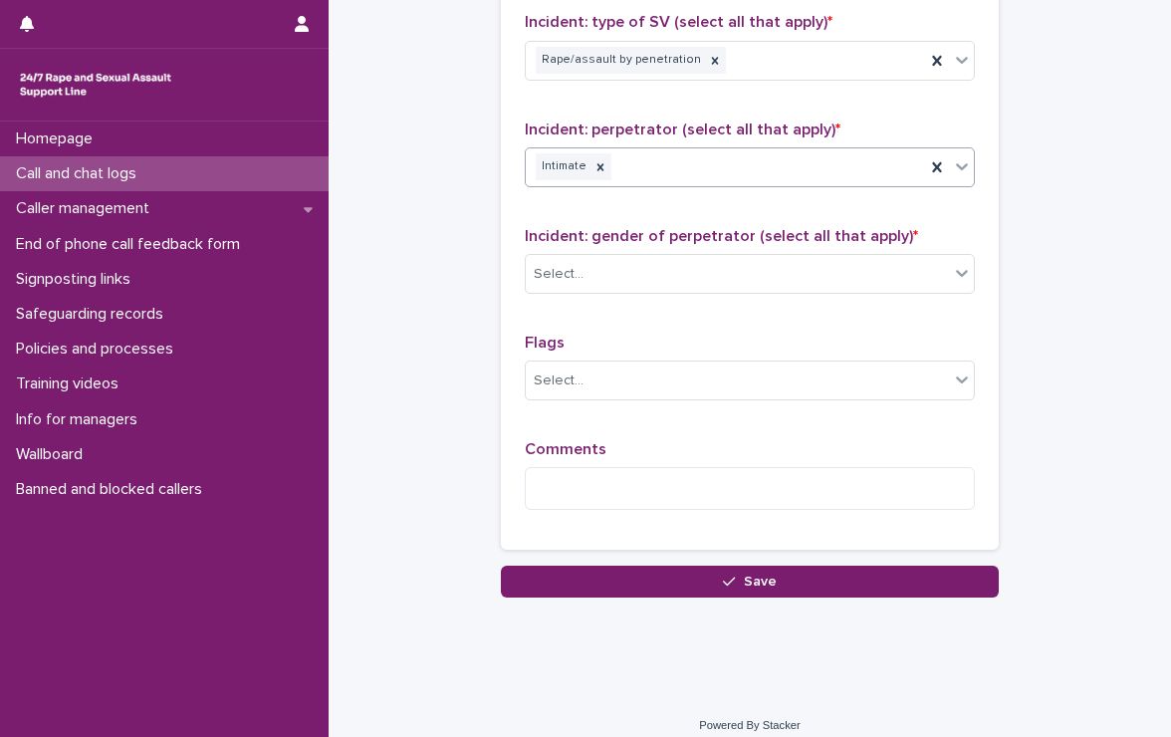
scroll to position [1744, 0]
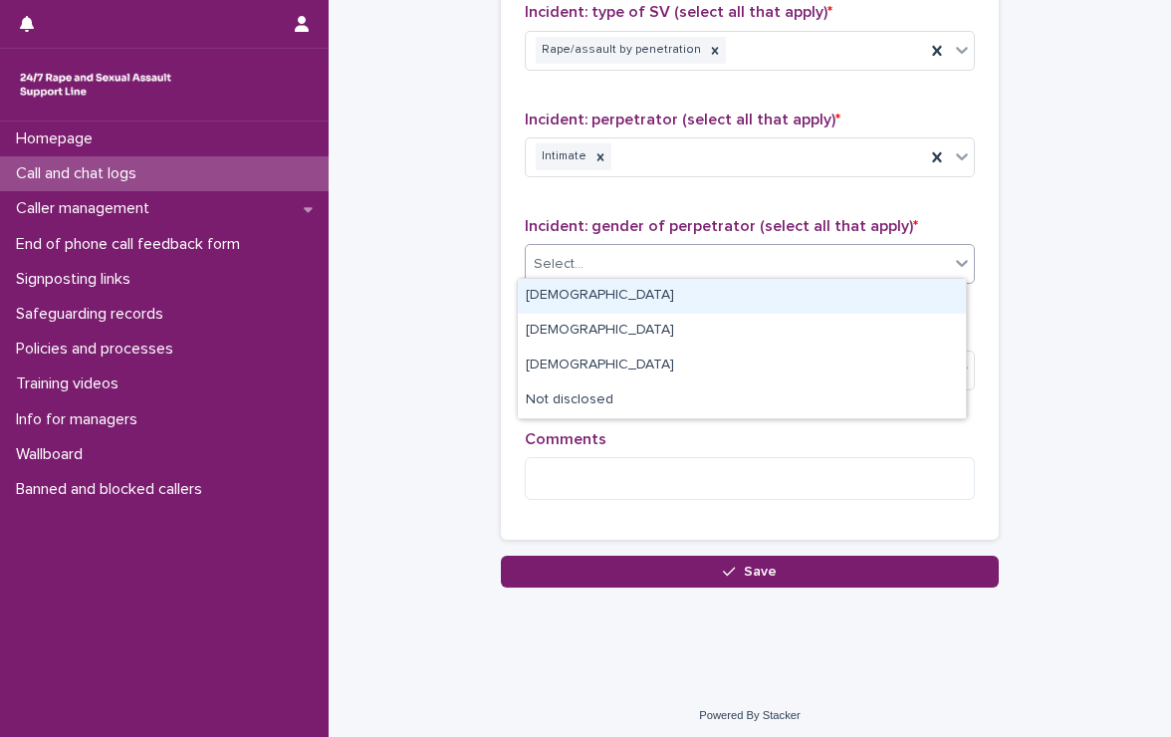
click at [613, 248] on div "Select..." at bounding box center [737, 264] width 423 height 33
click at [601, 288] on div "[DEMOGRAPHIC_DATA]" at bounding box center [742, 296] width 448 height 35
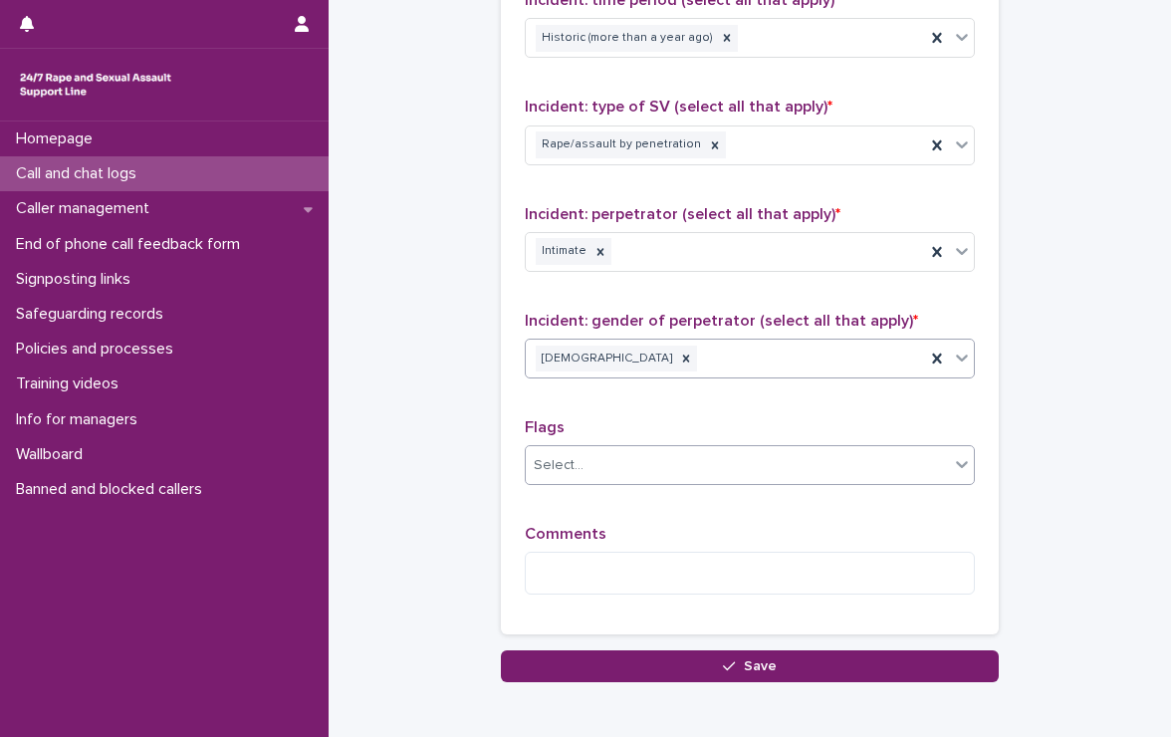
scroll to position [1645, 0]
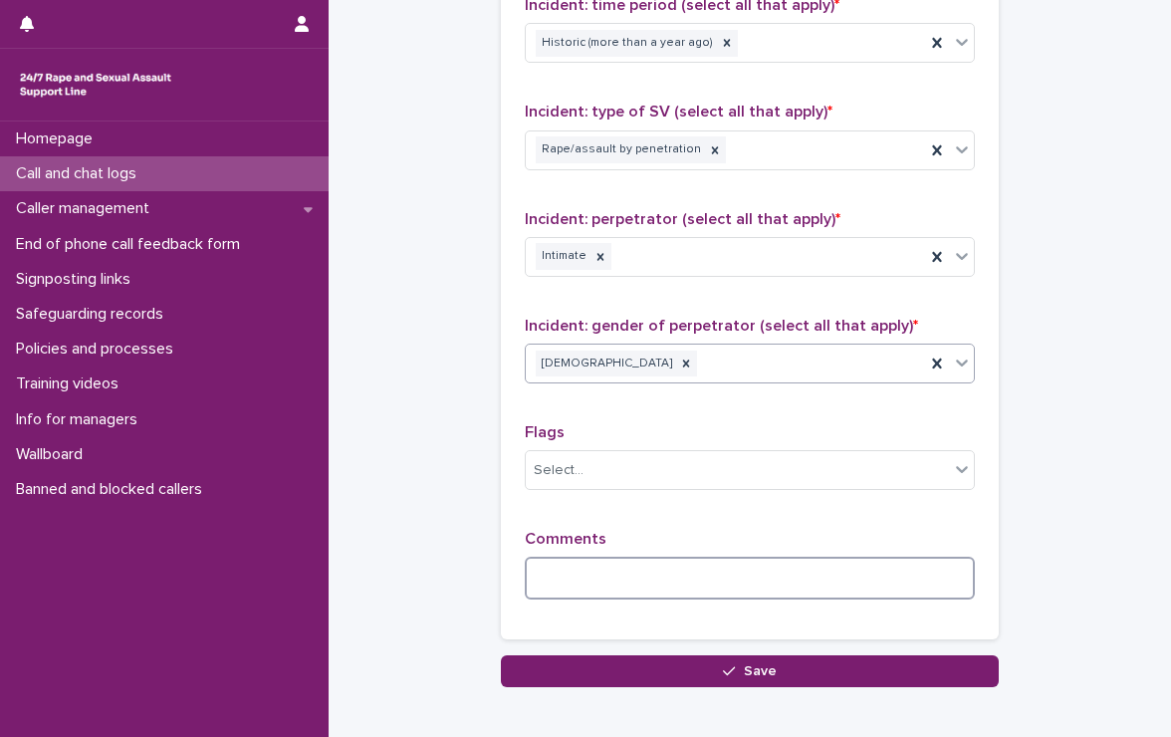
click at [709, 577] on textarea at bounding box center [750, 578] width 450 height 43
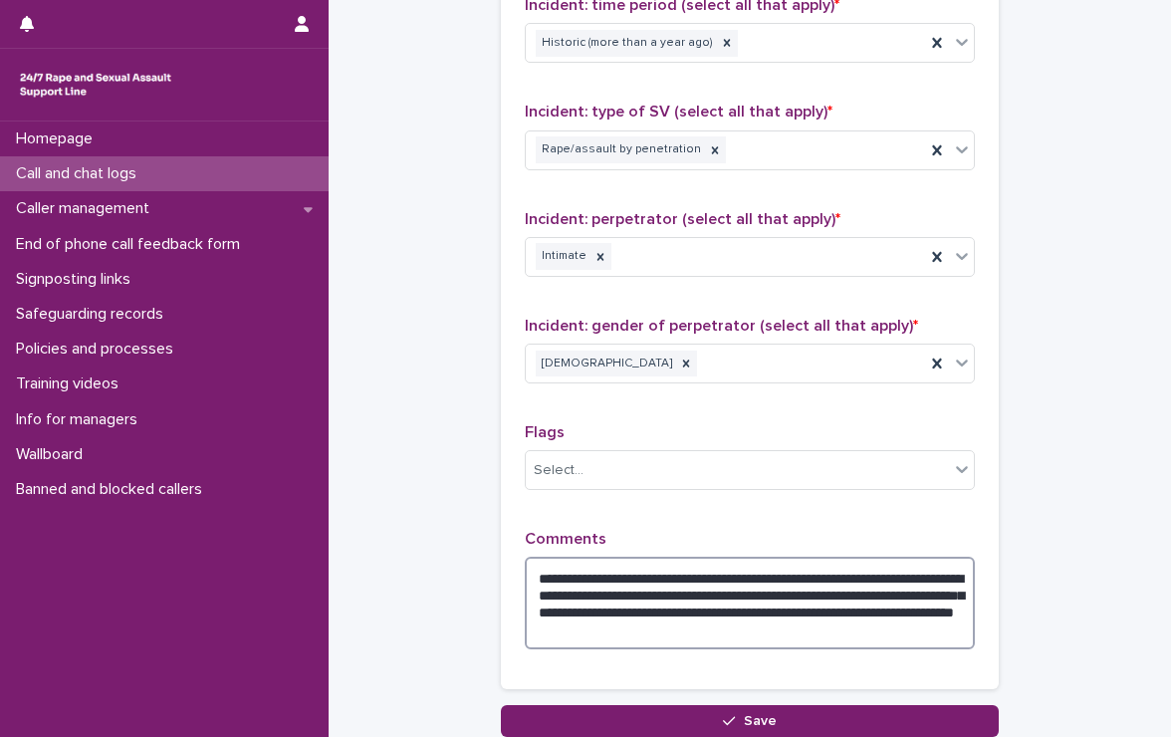
click at [899, 631] on textarea "**********" at bounding box center [750, 603] width 450 height 93
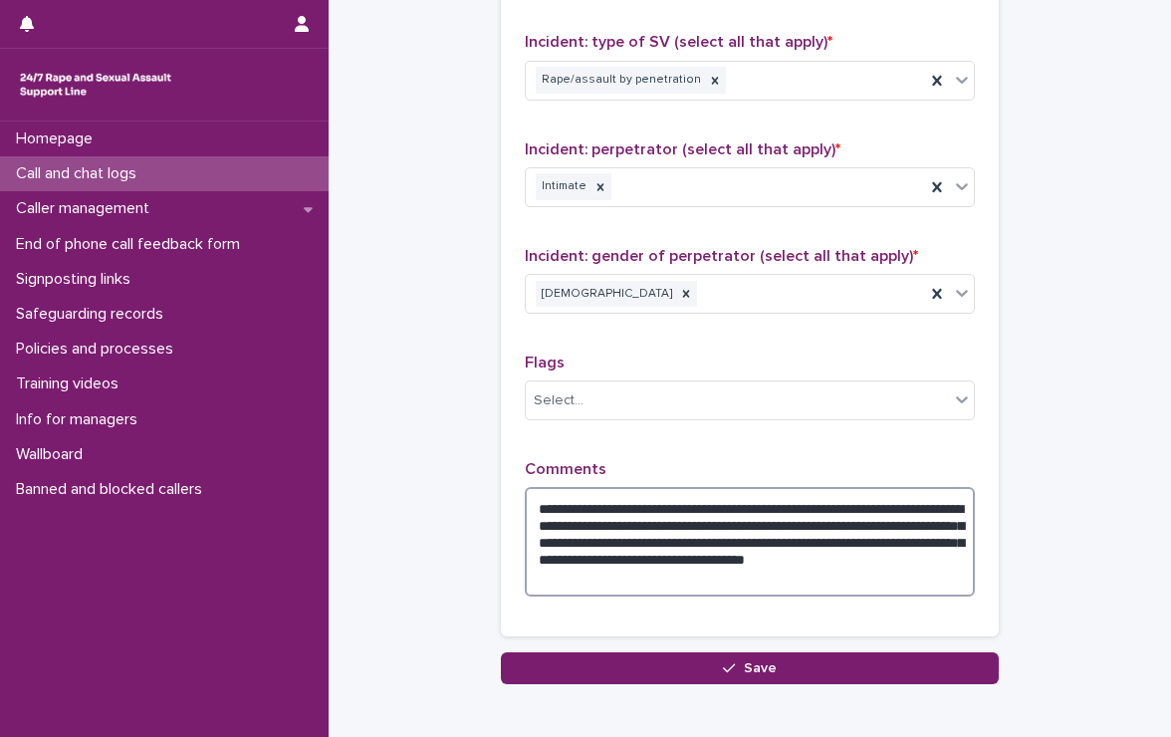
scroll to position [1744, 0]
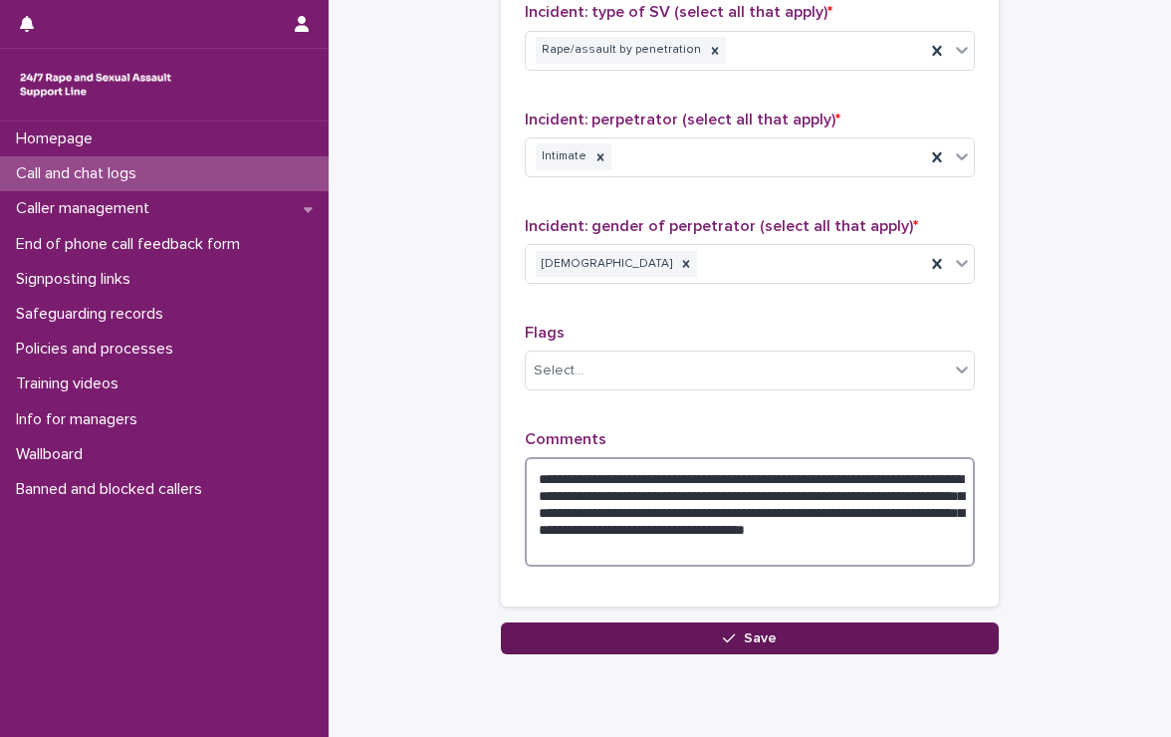
type textarea "**********"
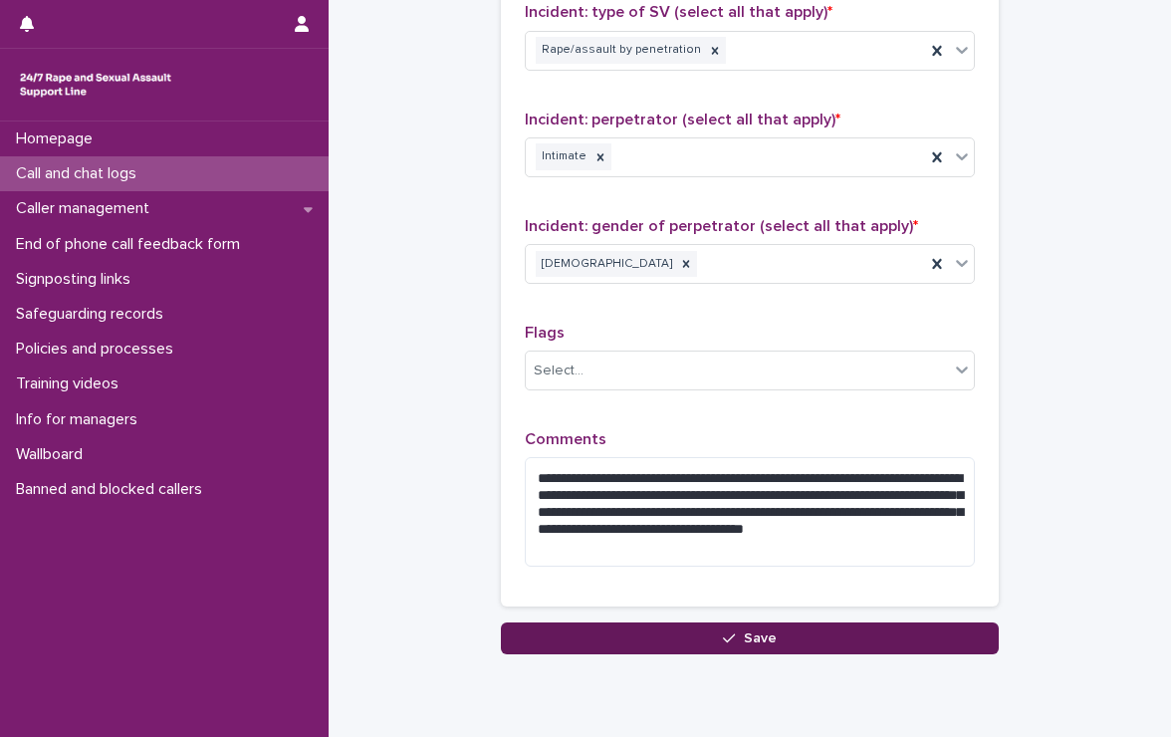
click at [765, 633] on span "Save" at bounding box center [760, 639] width 33 height 14
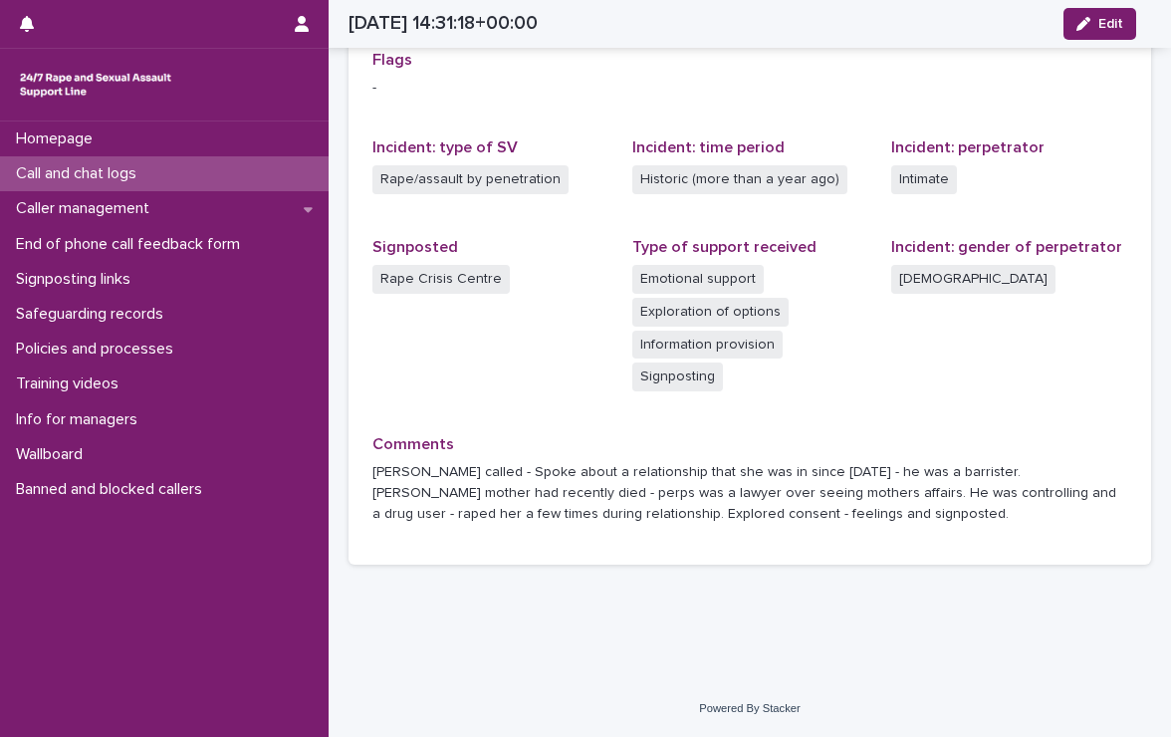
scroll to position [479, 0]
click at [107, 162] on div "Call and chat logs" at bounding box center [164, 173] width 329 height 35
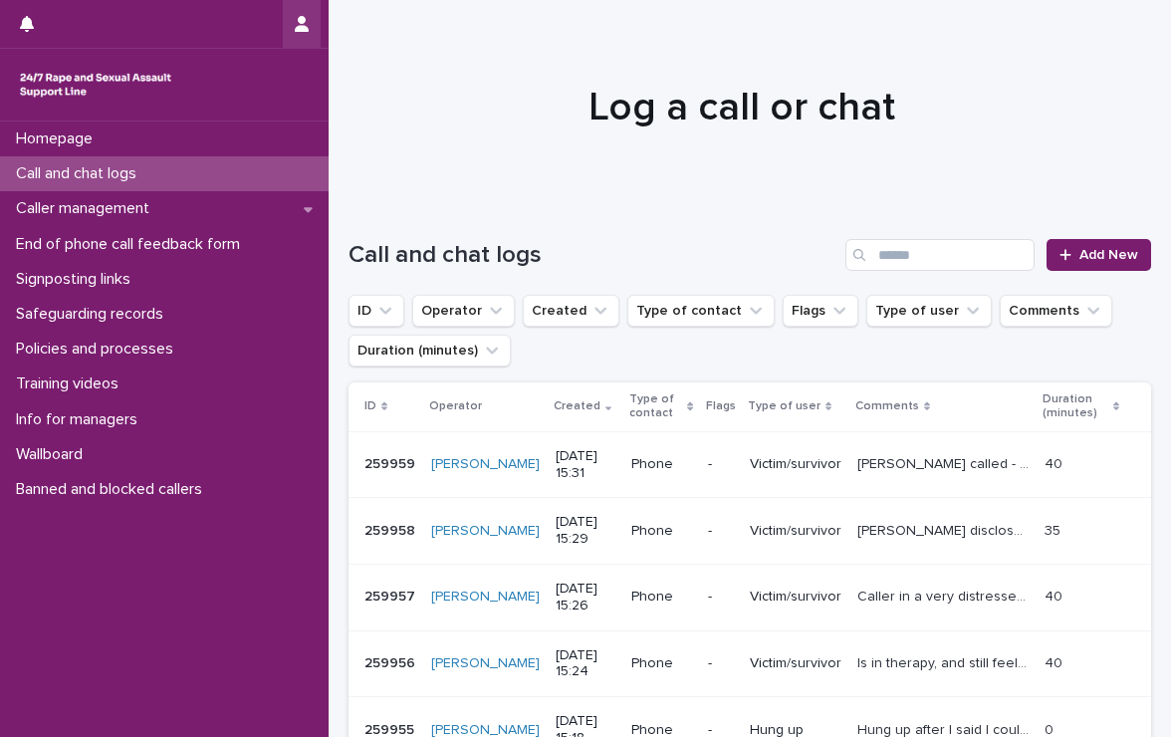
click at [301, 21] on icon "button" at bounding box center [302, 24] width 14 height 16
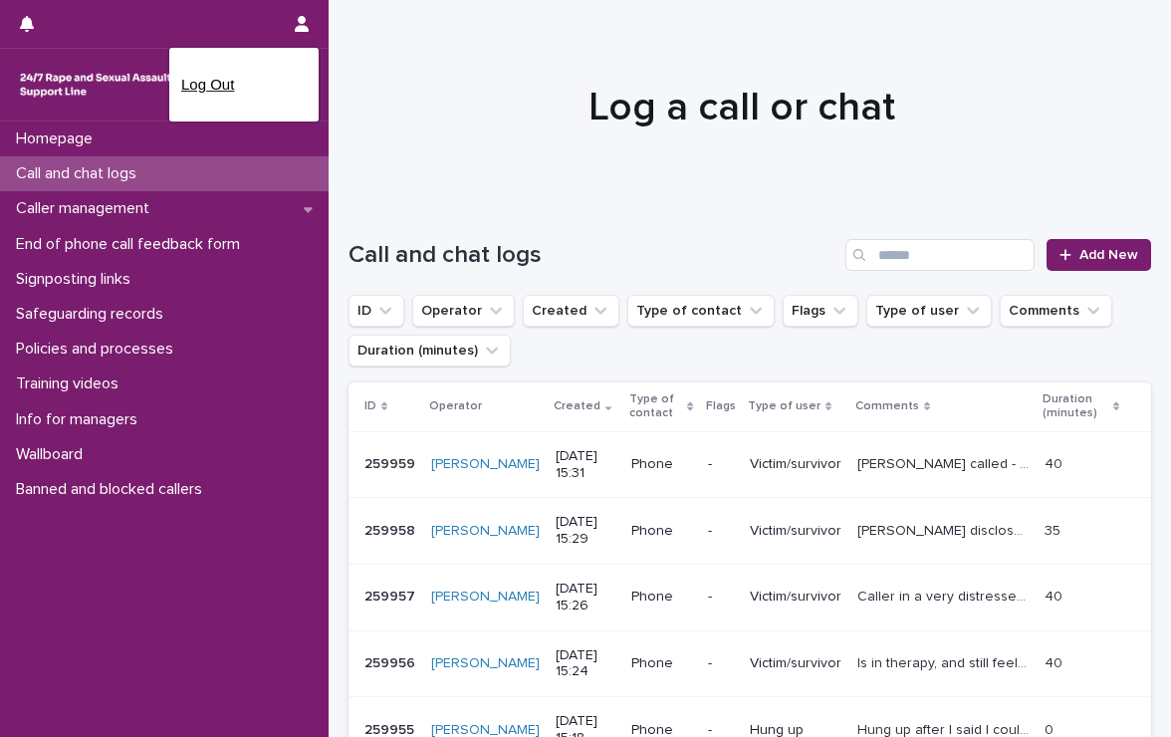
click at [203, 81] on p "Log Out" at bounding box center [244, 85] width 126 height 34
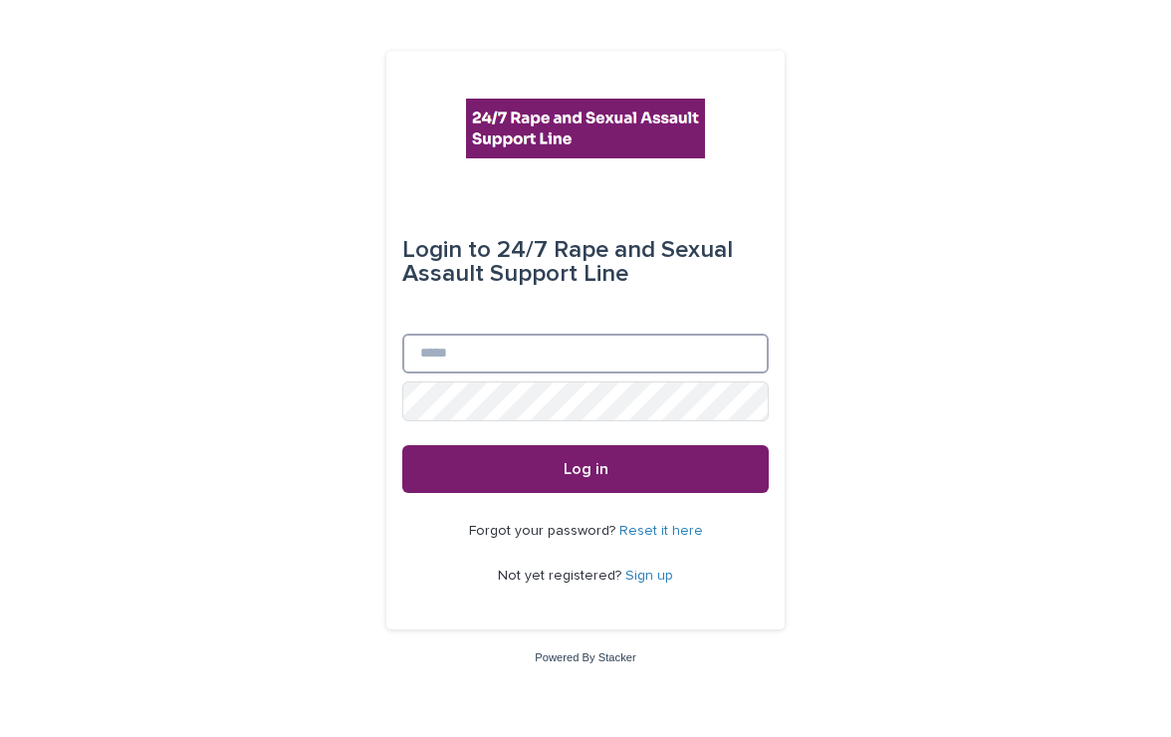
type input "**********"
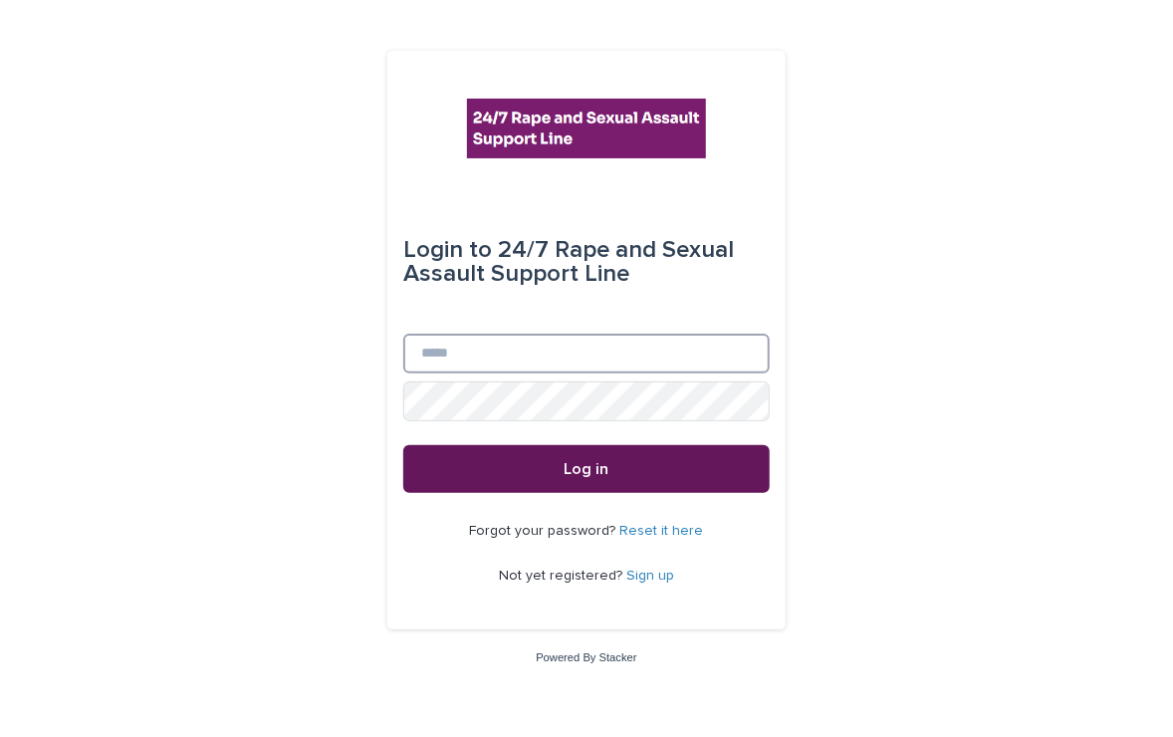
type input "**********"
click at [592, 462] on span "Log in" at bounding box center [587, 469] width 45 height 16
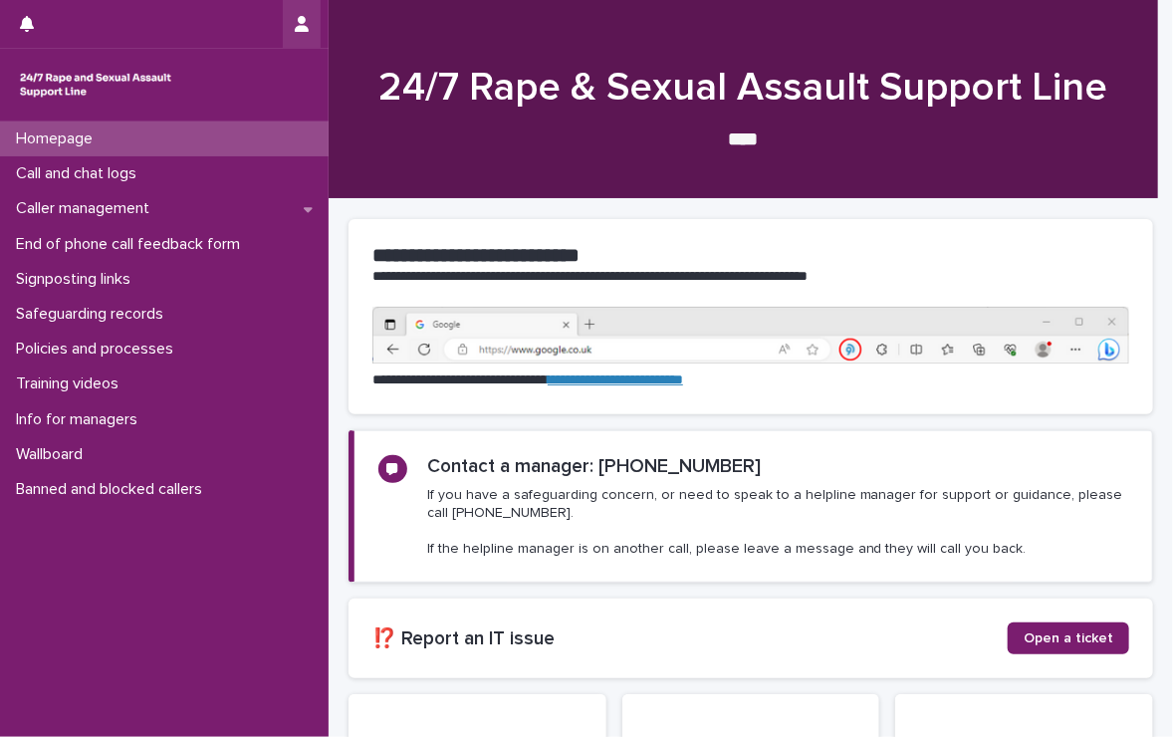
click at [301, 18] on icon "button" at bounding box center [302, 24] width 14 height 16
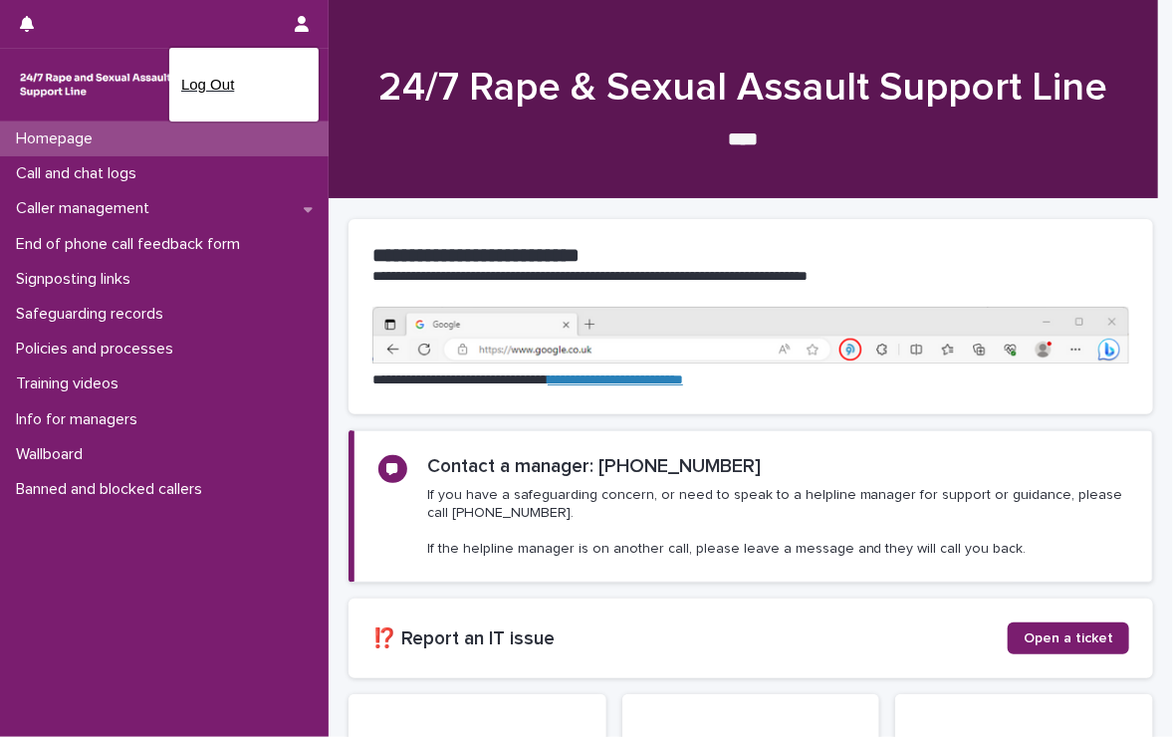
click at [211, 72] on p "Log Out" at bounding box center [244, 85] width 126 height 34
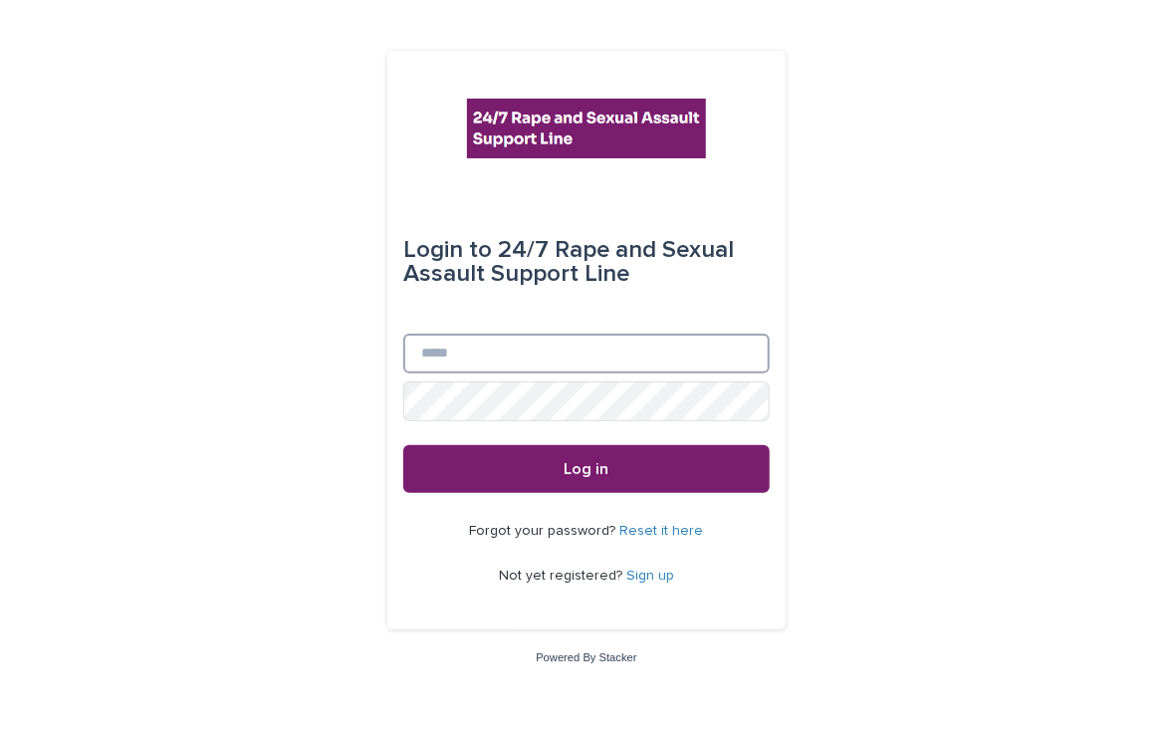
type input "**********"
